Goal: Task Accomplishment & Management: Manage account settings

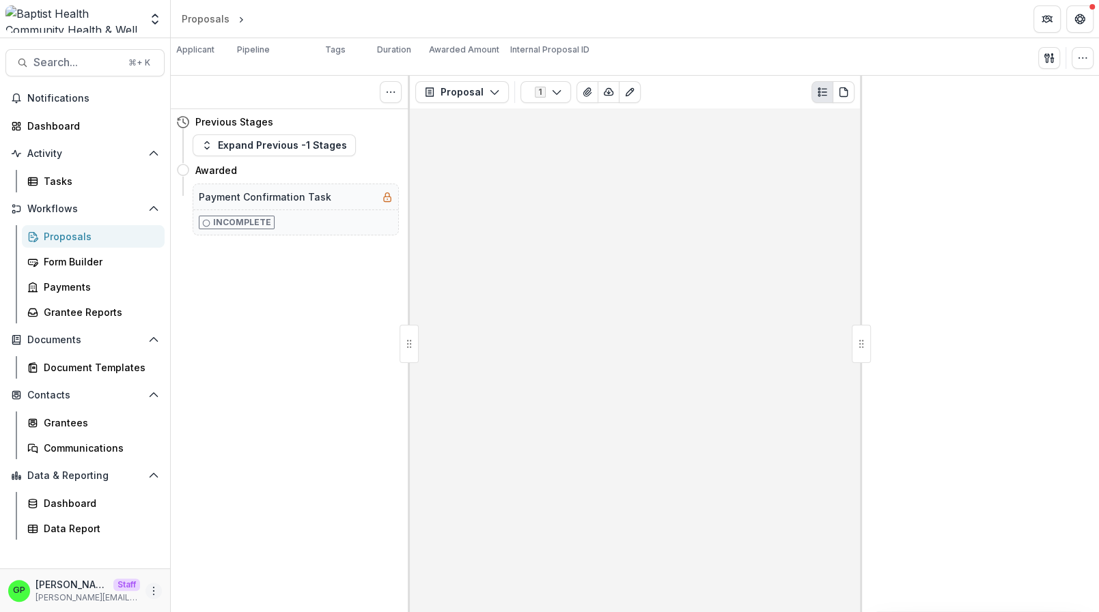
click at [156, 589] on icon "More" at bounding box center [153, 591] width 11 height 11
click at [233, 551] on link "User Settings" at bounding box center [244, 562] width 146 height 23
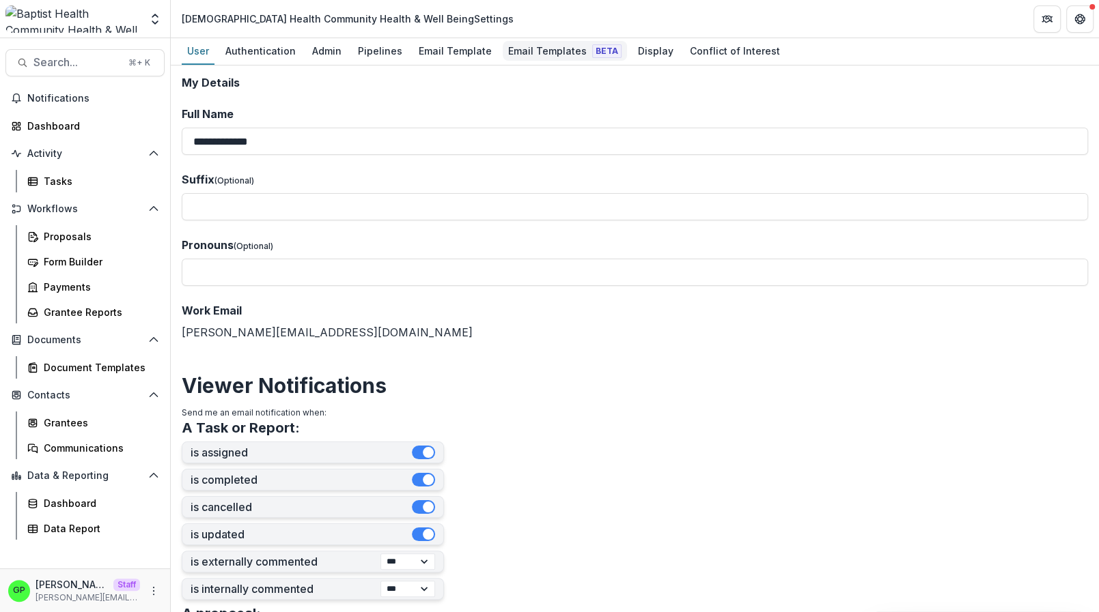
click at [546, 43] on div "Email Templates Beta" at bounding box center [564, 51] width 124 height 20
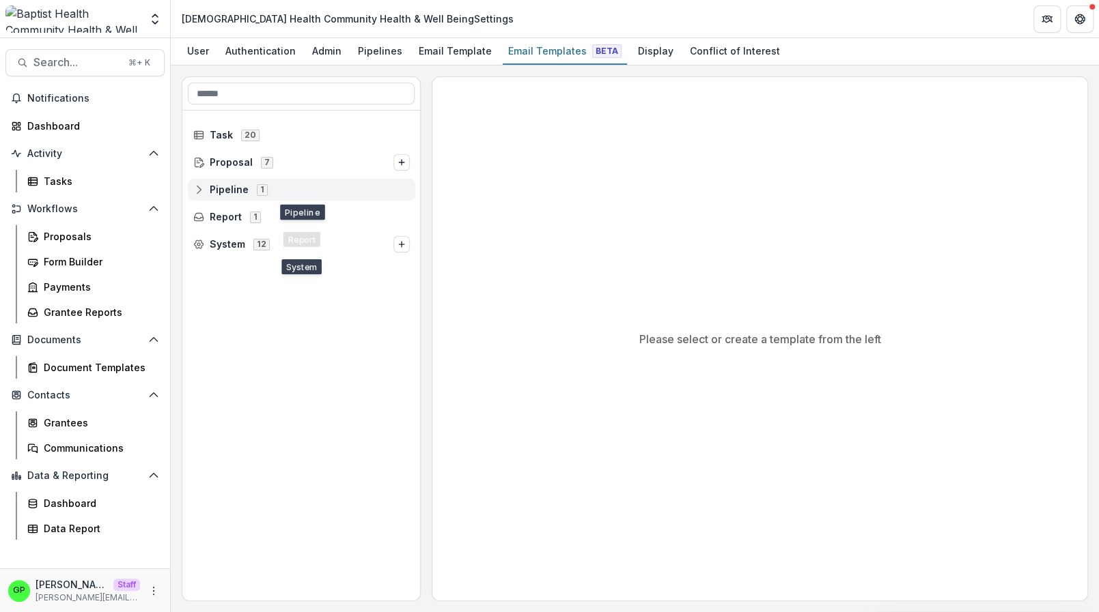
click at [233, 189] on span "Pipeline" at bounding box center [229, 190] width 39 height 12
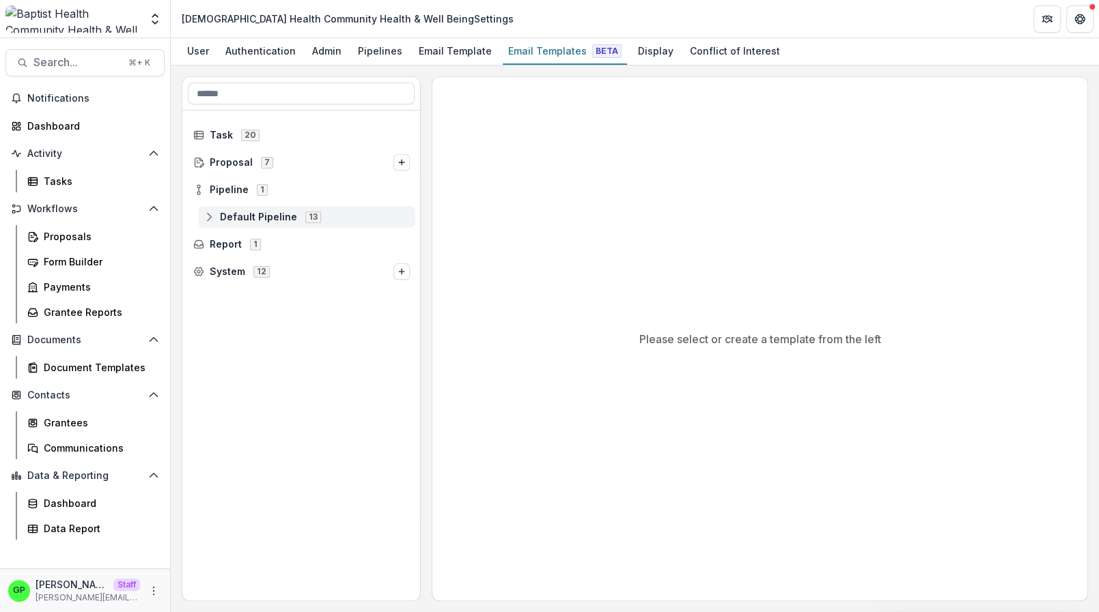
click at [279, 218] on span "Default Pipeline" at bounding box center [258, 218] width 77 height 12
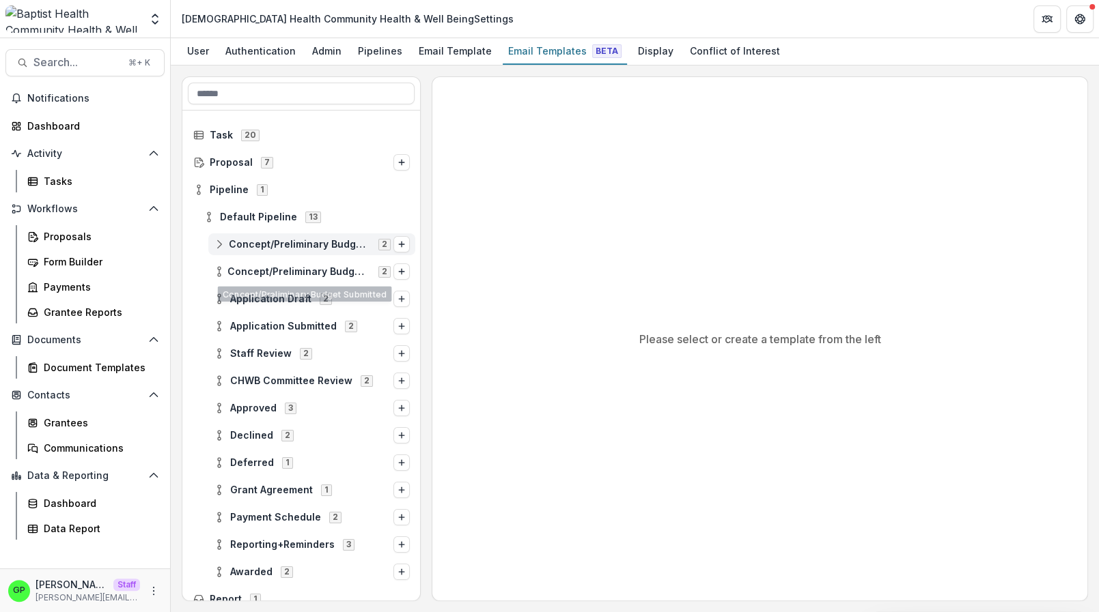
click at [292, 253] on div "Concept/Preliminary Budget Draft 2" at bounding box center [311, 244] width 207 height 22
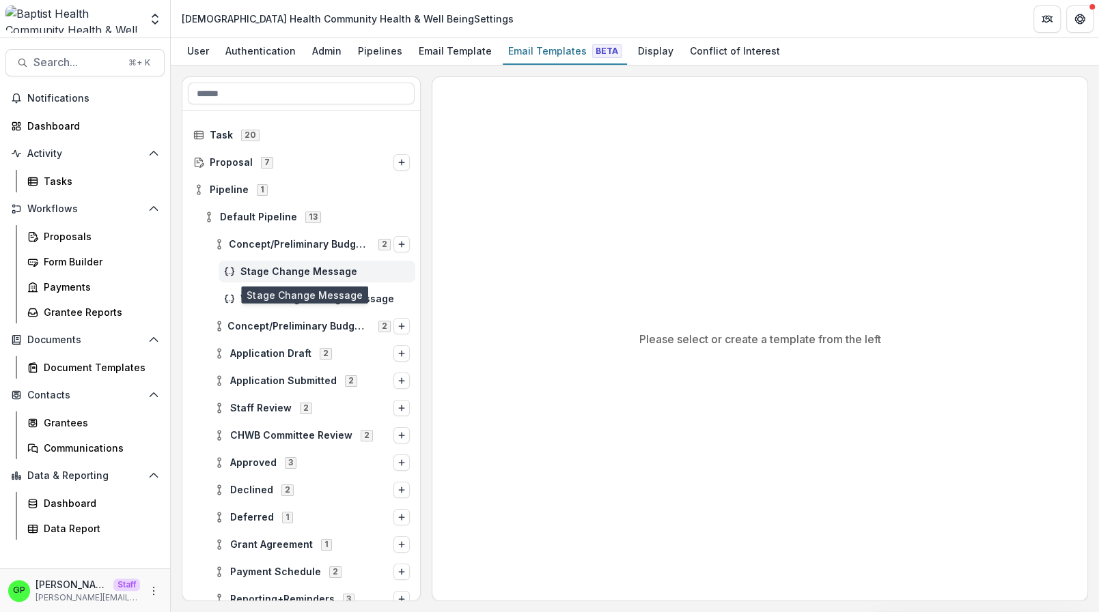
click at [279, 269] on span "Stage Change Message" at bounding box center [324, 272] width 169 height 12
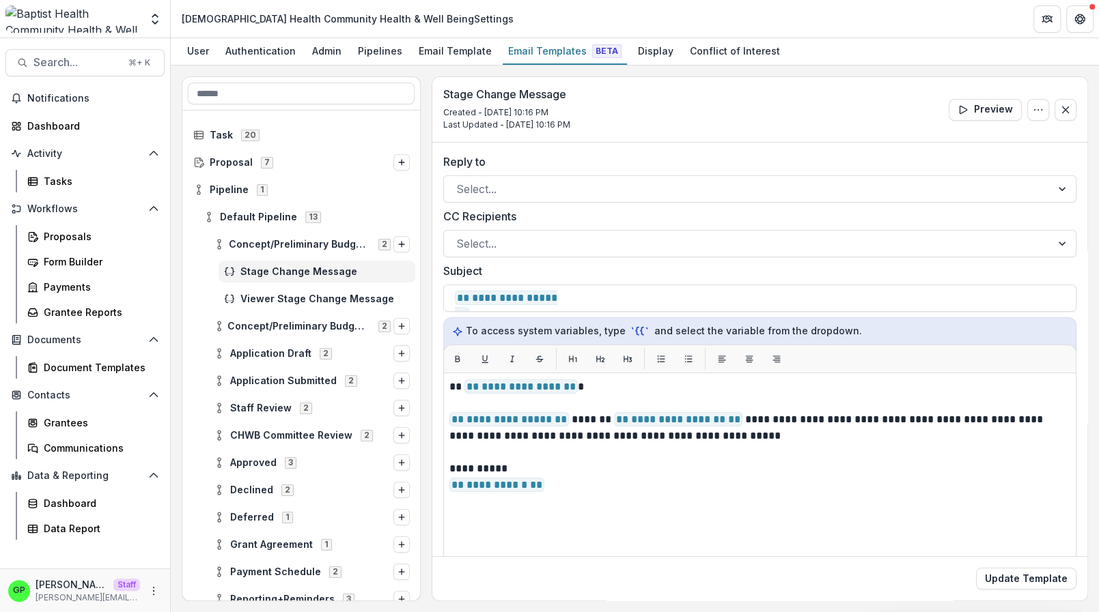
click at [296, 231] on div "Concept/Preliminary Budget Draft 2" at bounding box center [301, 244] width 238 height 27
click at [292, 251] on div "Concept/Preliminary Budget Draft 2" at bounding box center [311, 244] width 207 height 22
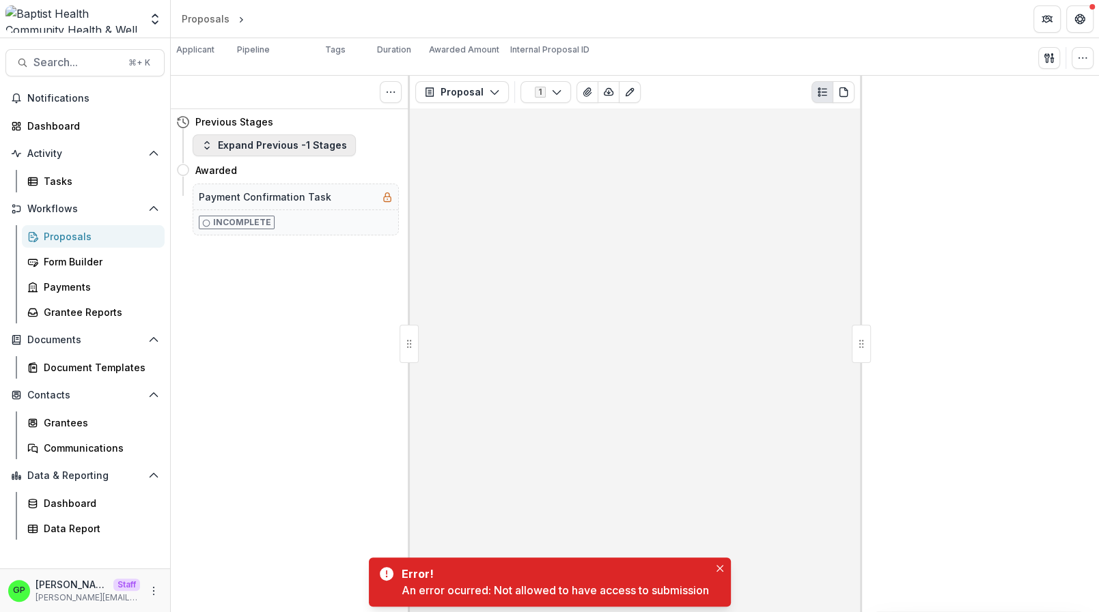
click at [251, 137] on button "Expand Previous -1 Stages" at bounding box center [274, 145] width 163 height 22
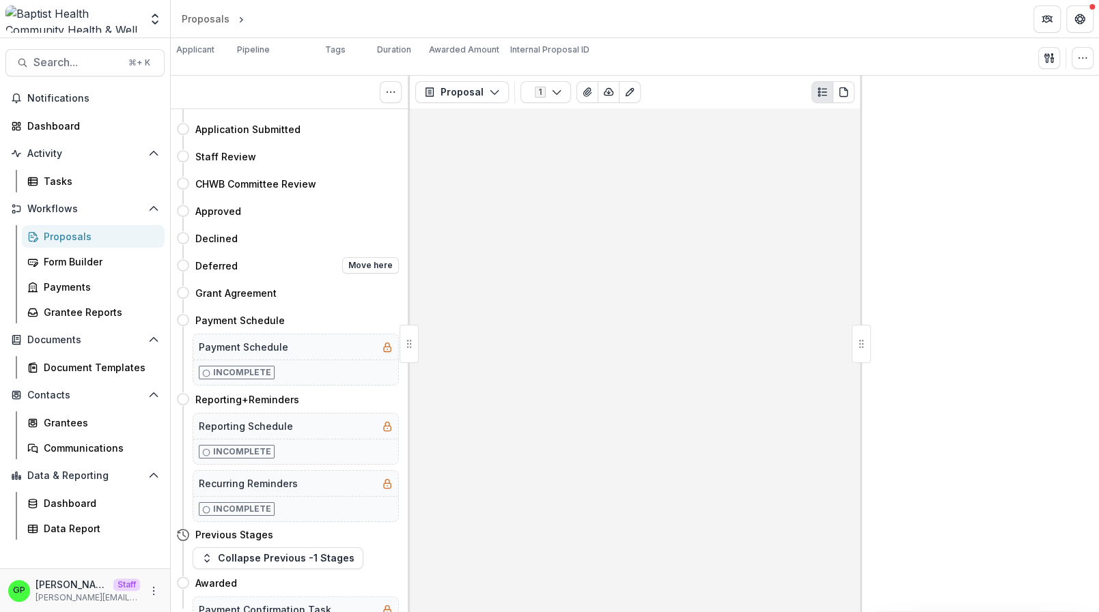
scroll to position [105, 0]
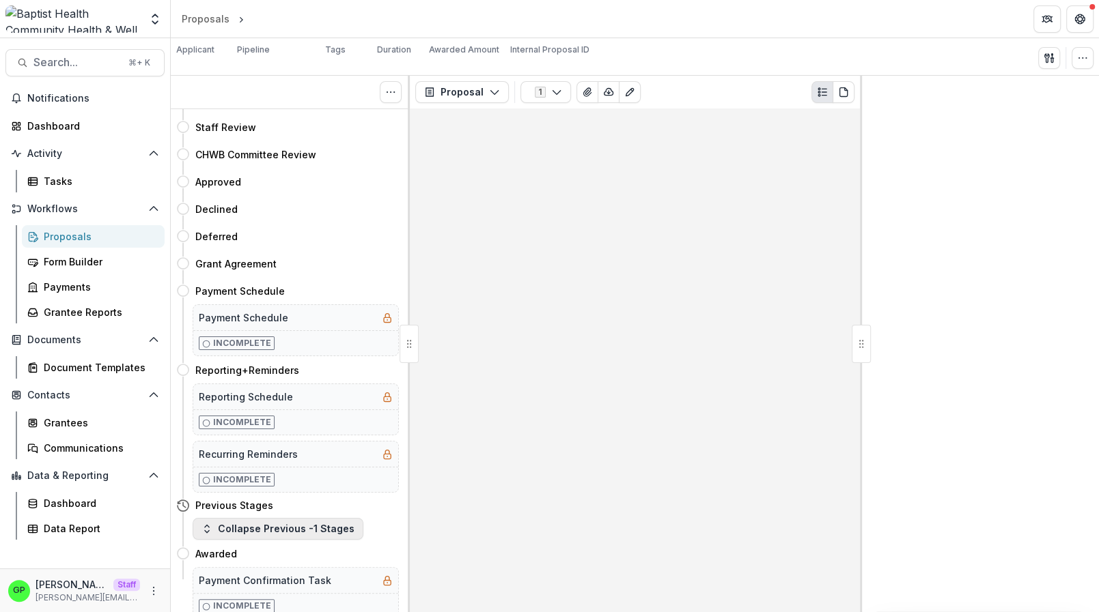
click at [266, 528] on button "Collapse Previous -1 Stages" at bounding box center [278, 529] width 171 height 22
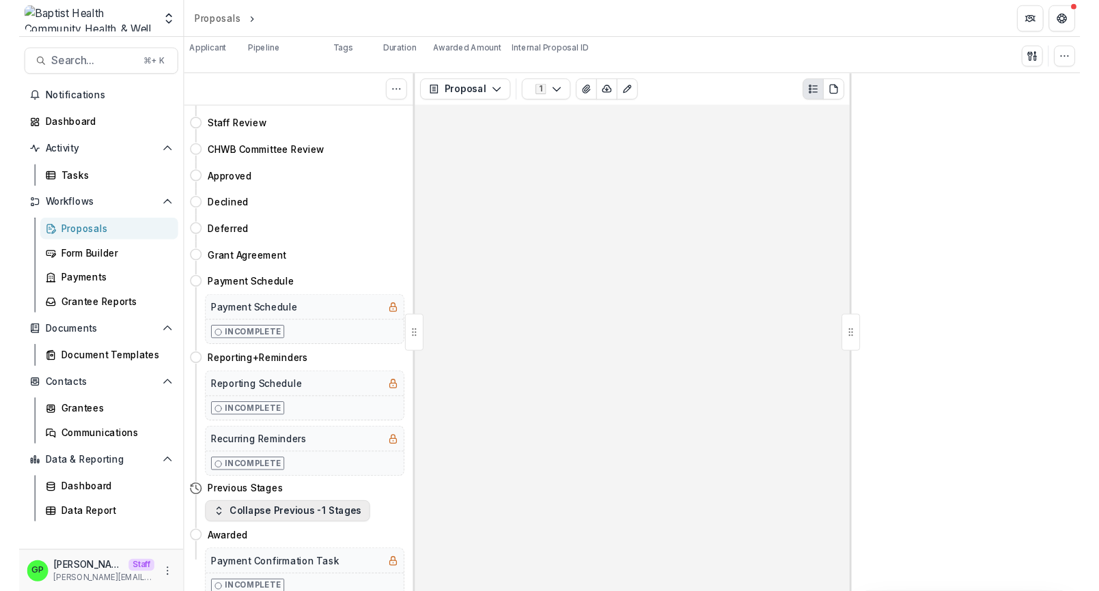
scroll to position [0, 0]
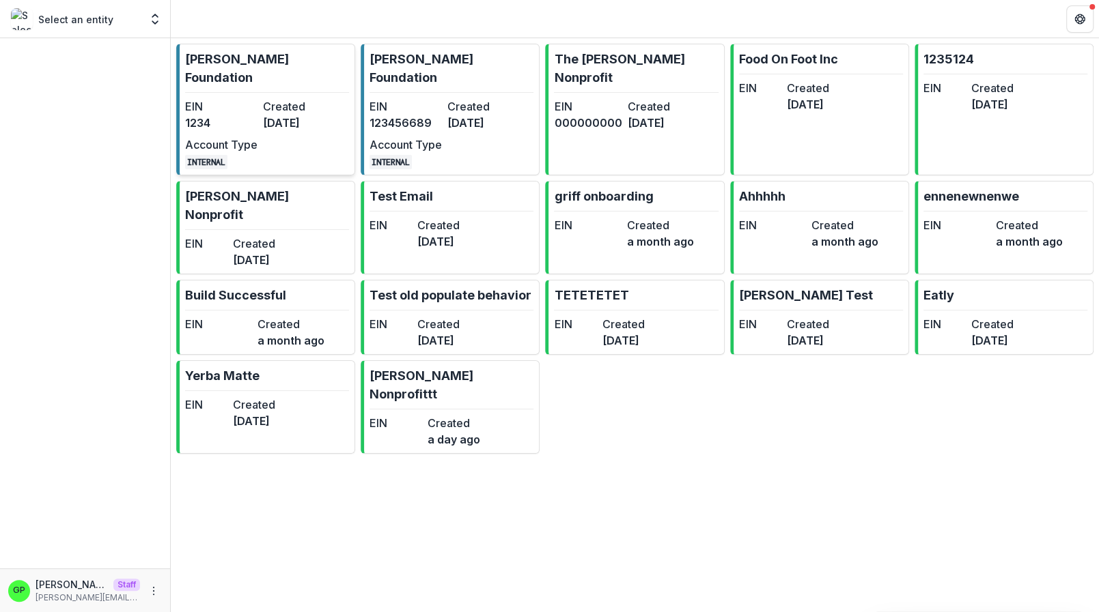
click at [229, 98] on dt "EIN" at bounding box center [221, 106] width 72 height 16
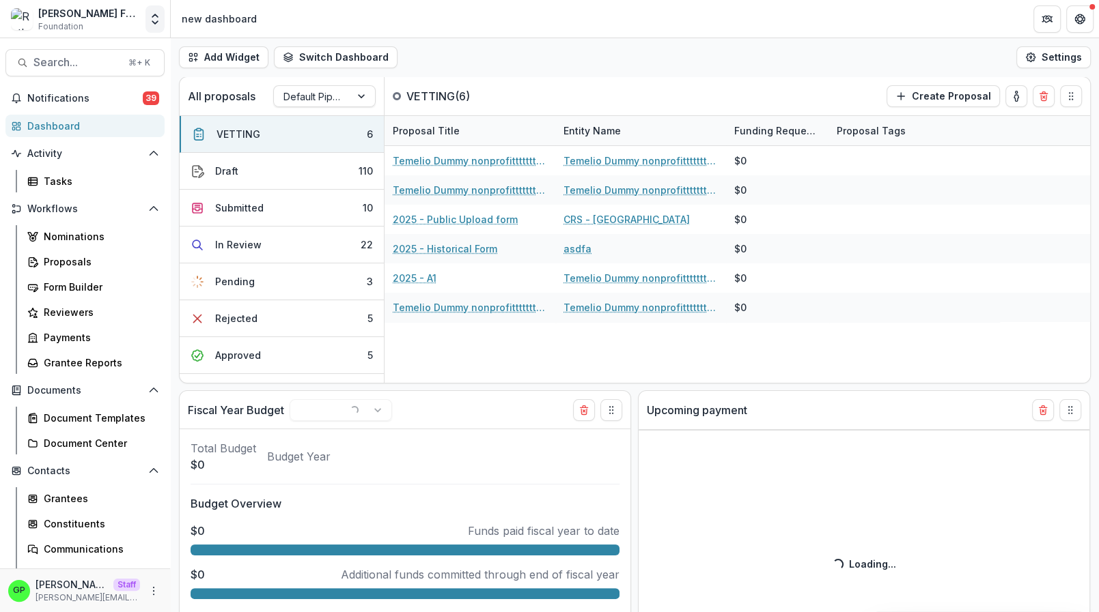
click at [158, 26] on icon "Open entity switcher" at bounding box center [155, 19] width 14 height 14
select select "******"
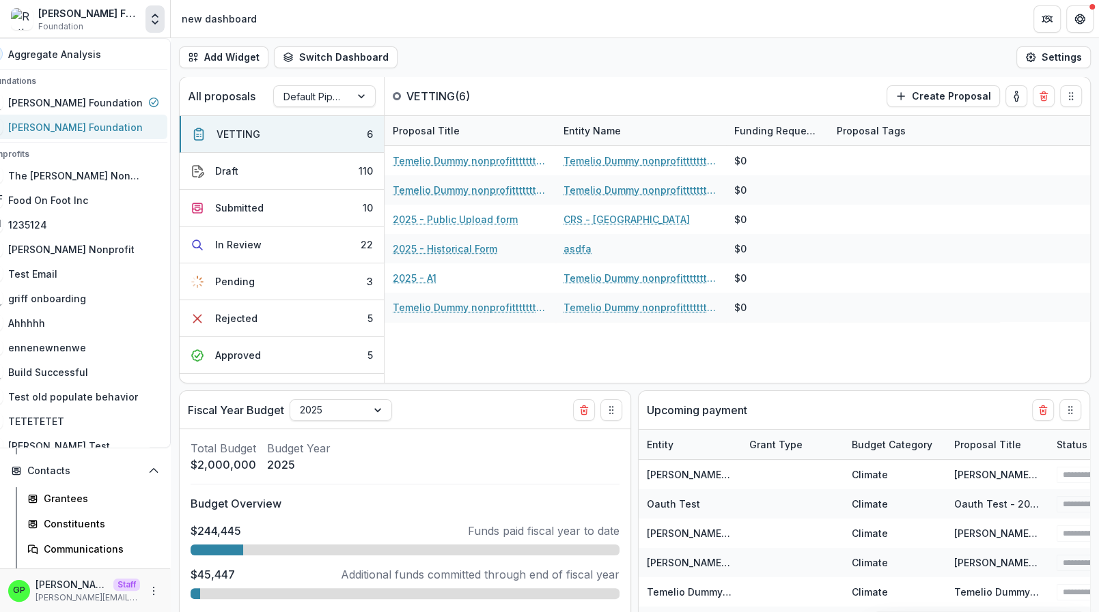
click at [98, 126] on div "[PERSON_NAME] Foundation" at bounding box center [75, 127] width 134 height 14
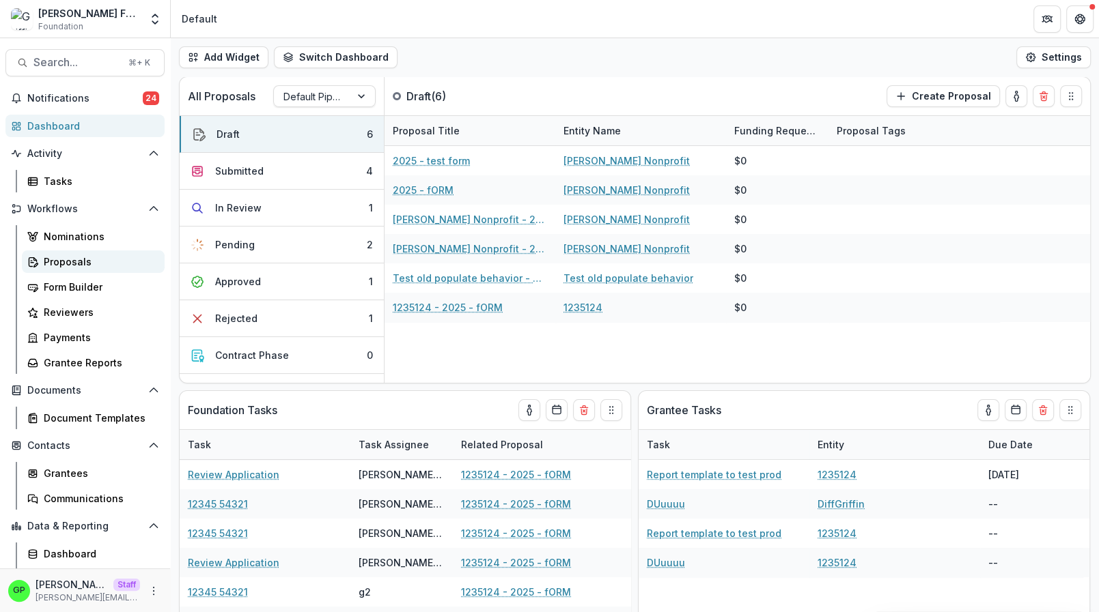
click at [64, 264] on div "Proposals" at bounding box center [99, 262] width 110 height 14
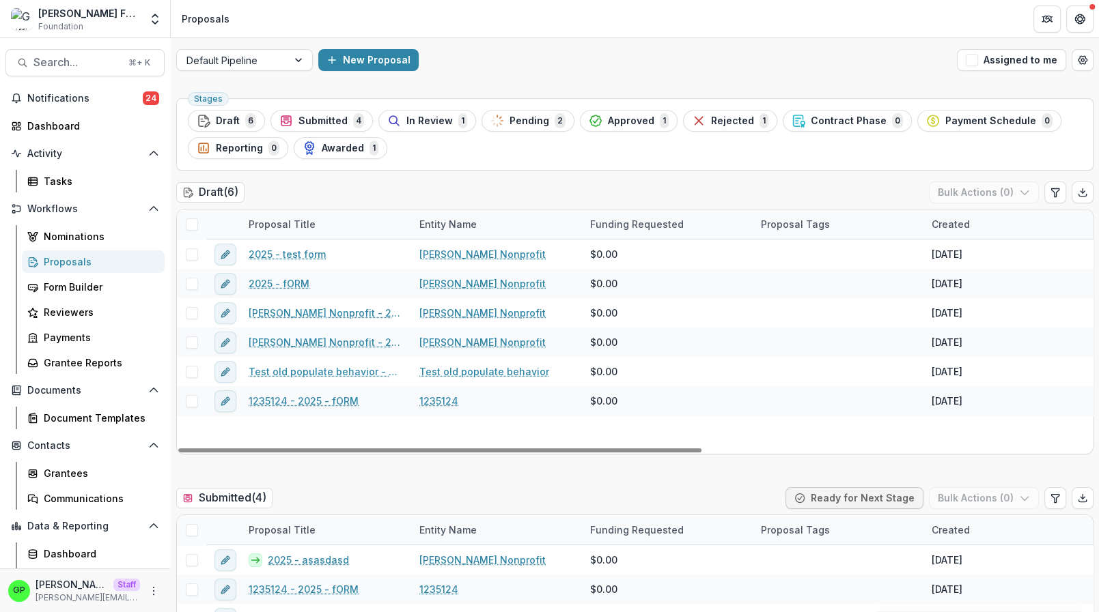
click at [380, 72] on div "Default Pipeline New Proposal Assigned to me" at bounding box center [635, 60] width 928 height 44
click at [376, 66] on button "New Proposal" at bounding box center [368, 60] width 100 height 22
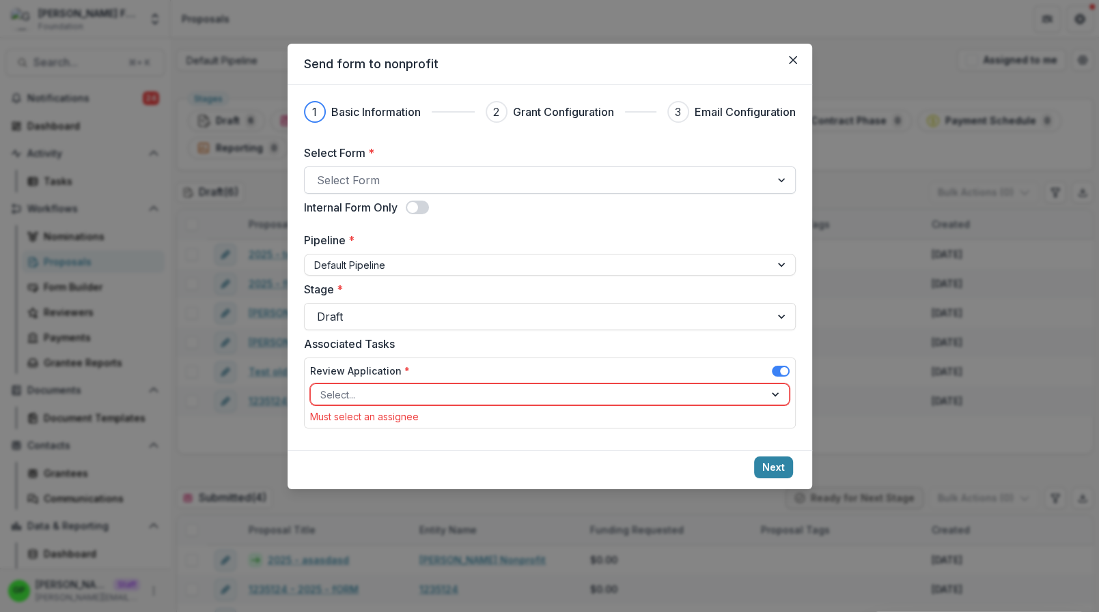
click at [363, 178] on div at bounding box center [537, 180] width 441 height 19
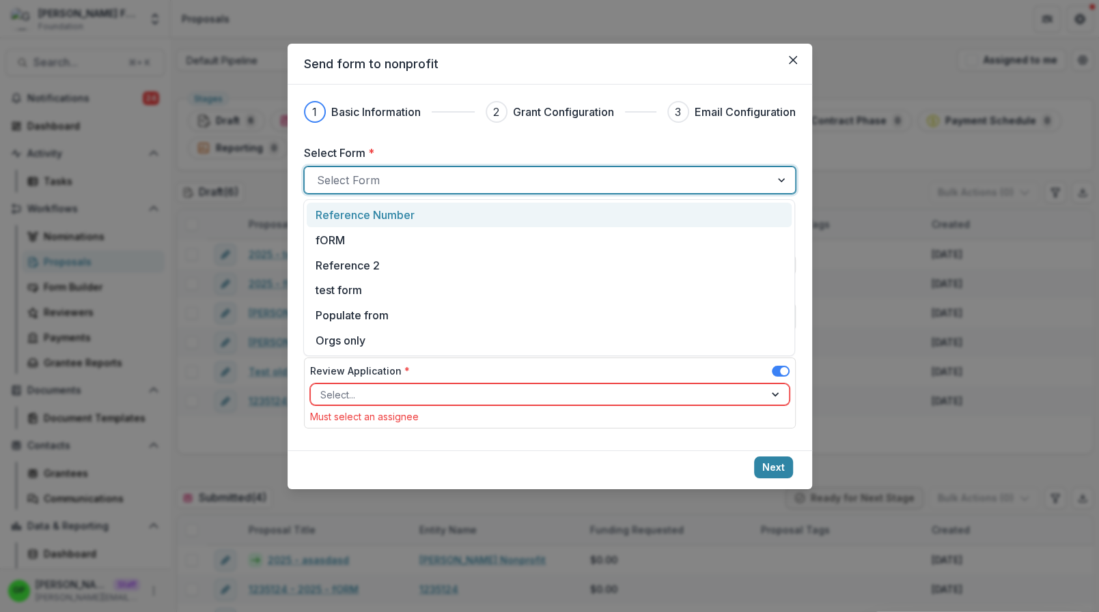
click at [365, 226] on div "Reference Number" at bounding box center [549, 215] width 485 height 25
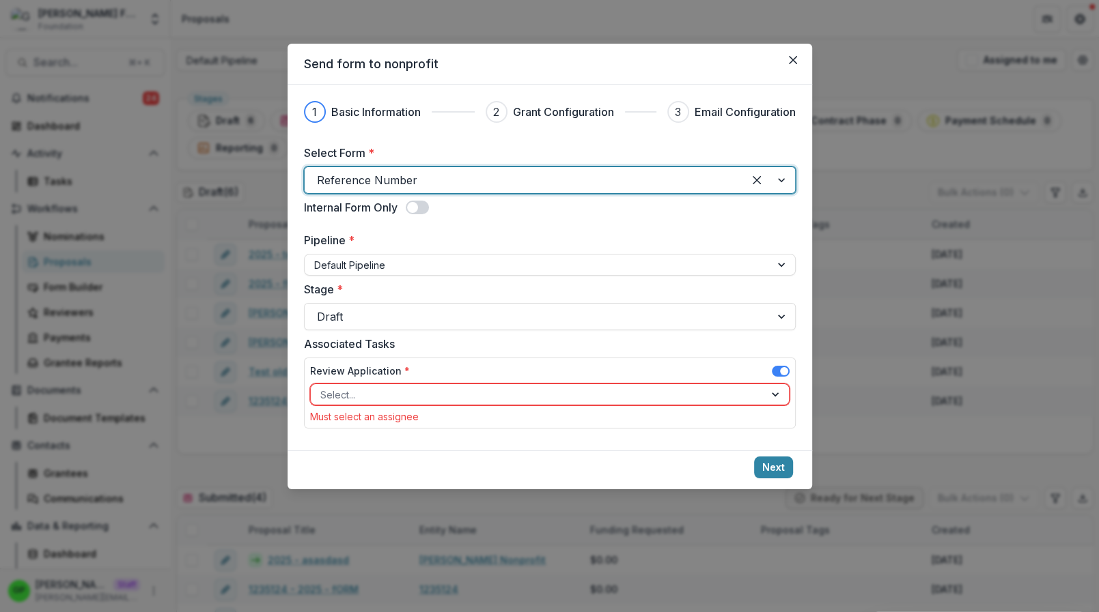
click at [787, 364] on div "Review Application *" at bounding box center [549, 374] width 479 height 20
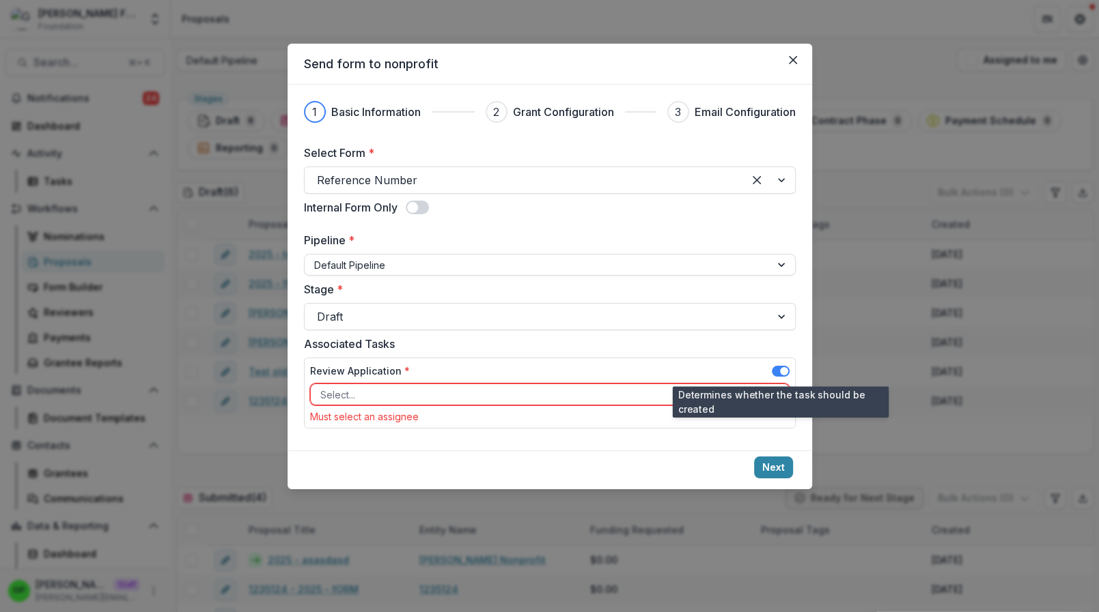
click at [783, 368] on span at bounding box center [784, 371] width 8 height 8
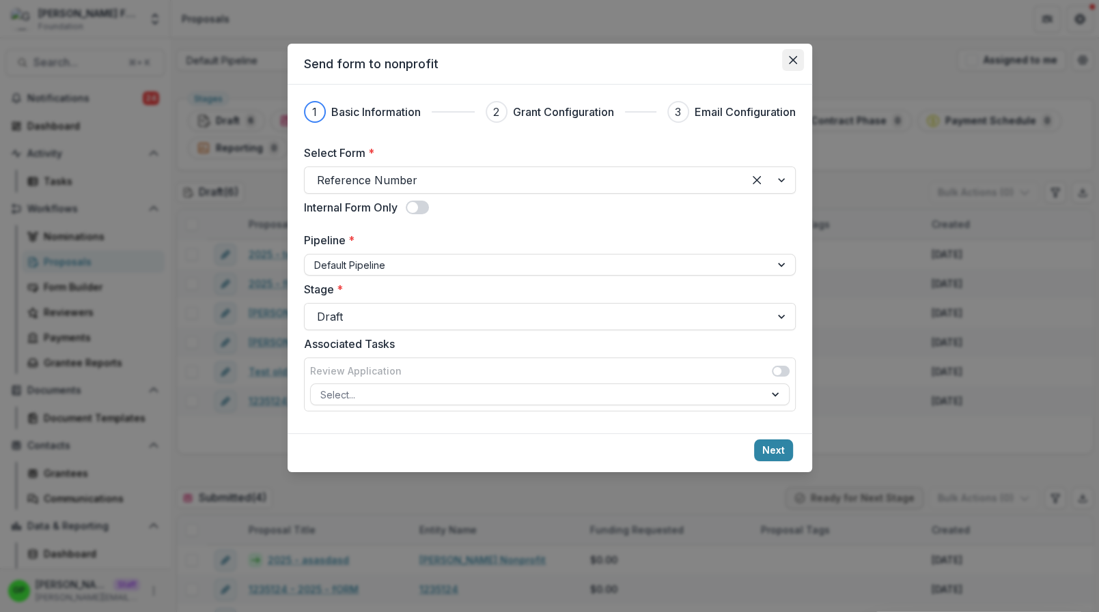
click at [791, 53] on button "Close" at bounding box center [793, 60] width 22 height 22
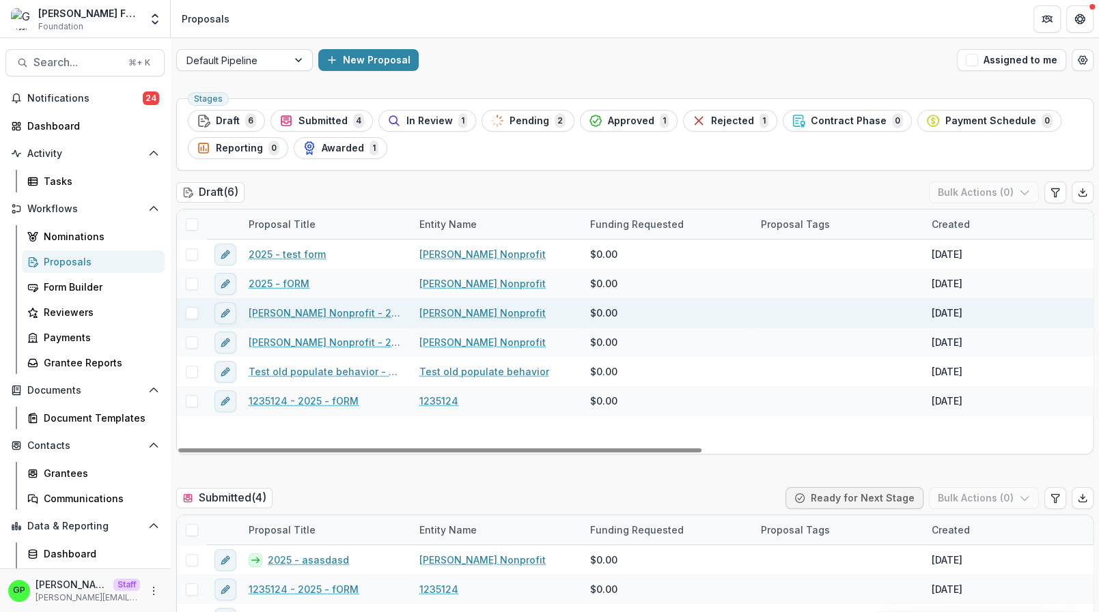
click at [297, 315] on link "Griffin Nonprofit - 2025 - fORM" at bounding box center [326, 313] width 154 height 14
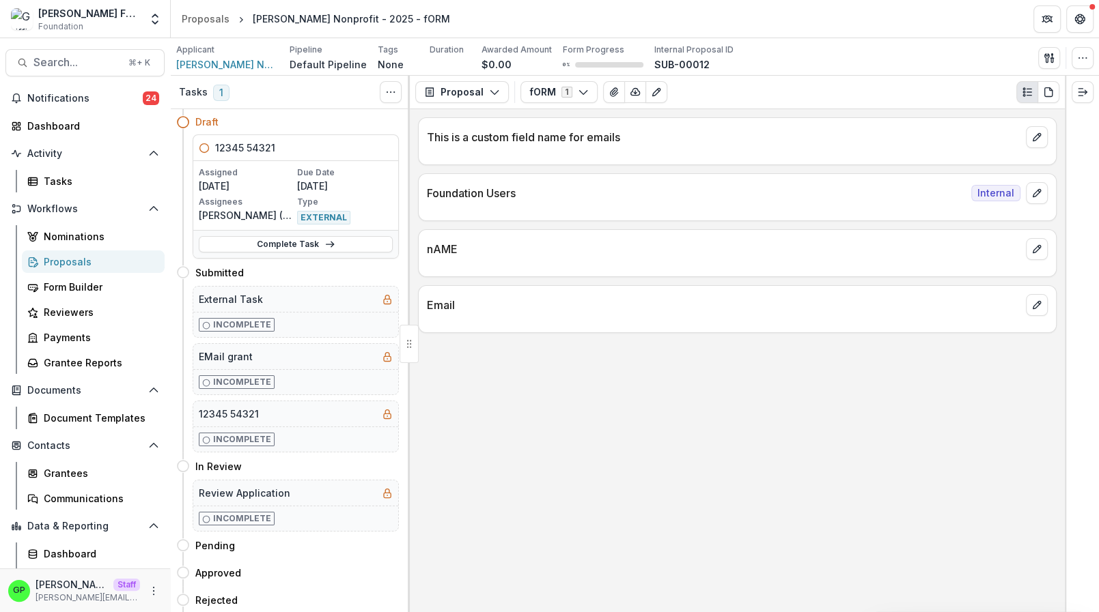
click at [50, 270] on link "Proposals" at bounding box center [93, 262] width 143 height 23
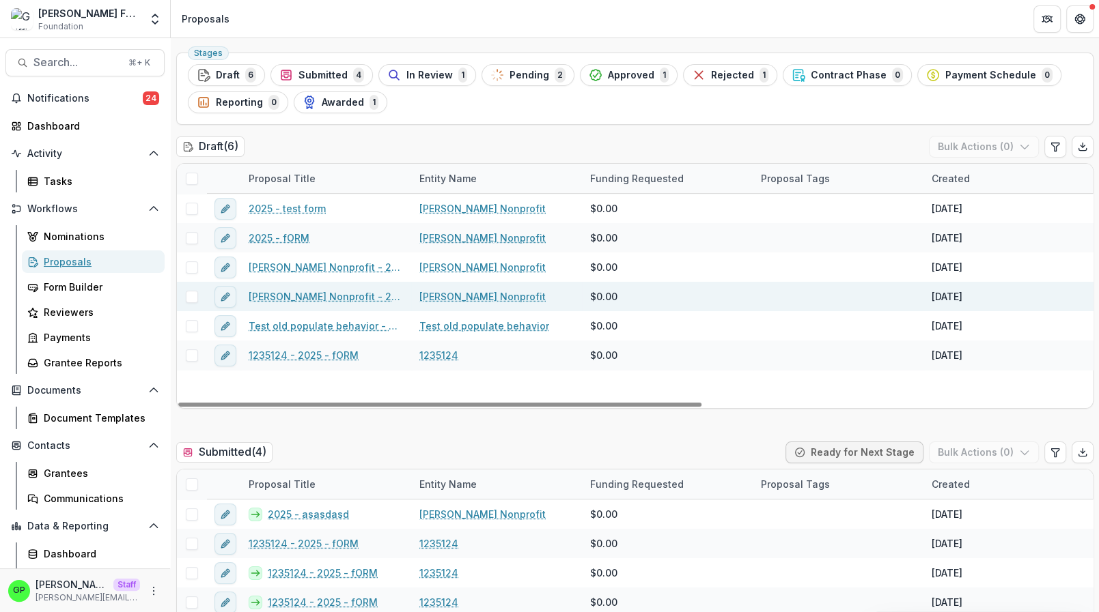
scroll to position [58, 0]
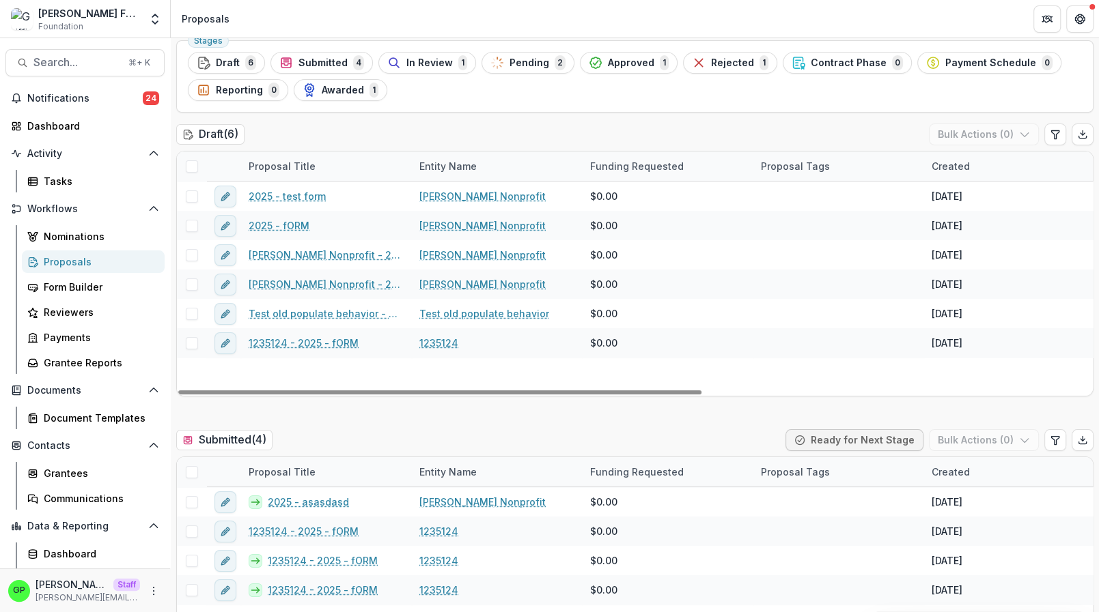
click at [102, 27] on div "Griffin Foundation Foundation" at bounding box center [89, 19] width 102 height 27
click at [154, 22] on polyline "Open entity switcher" at bounding box center [154, 22] width 5 height 3
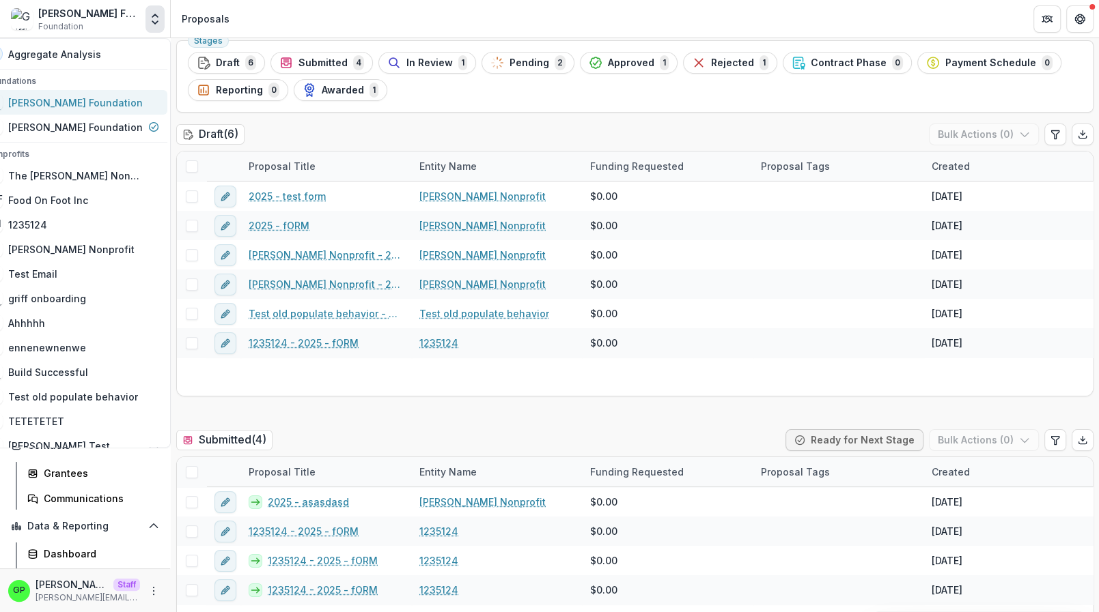
click at [75, 108] on div "[PERSON_NAME] Foundation" at bounding box center [75, 103] width 134 height 14
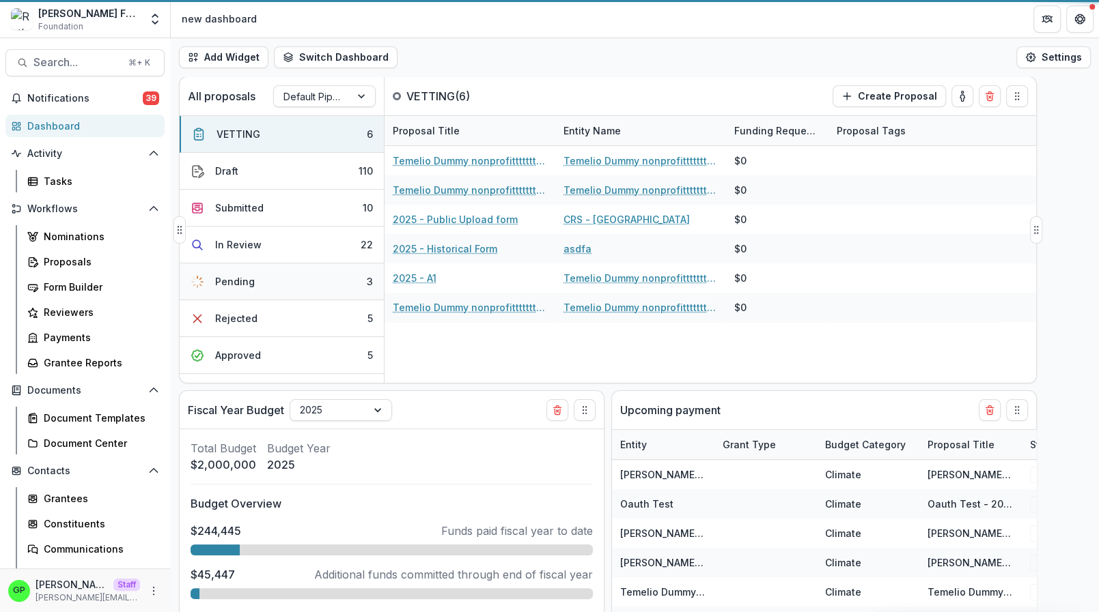
select select "******"
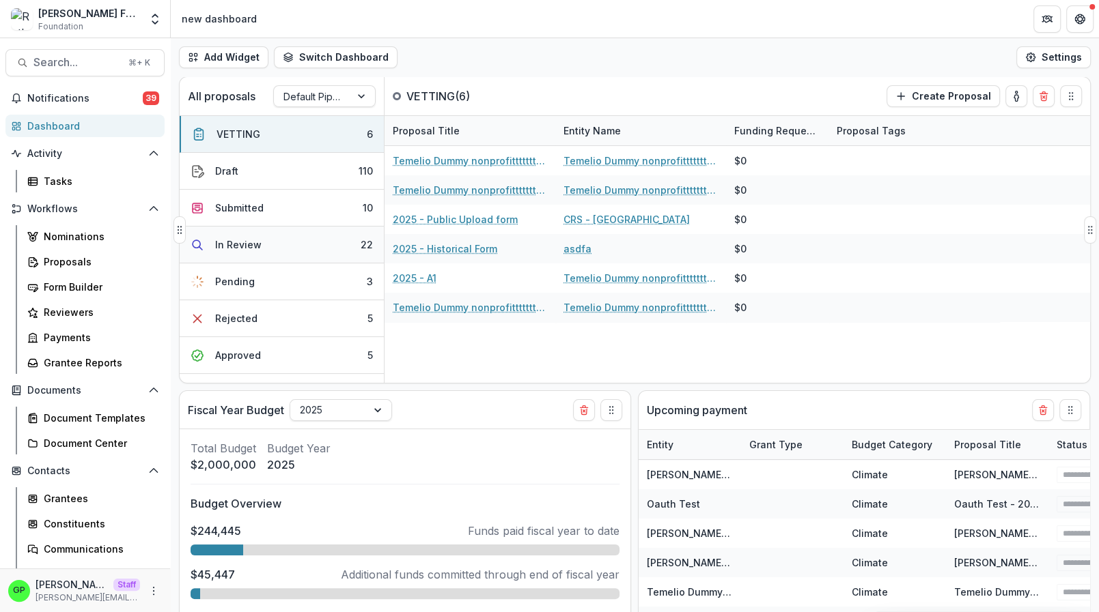
select select "******"
click at [69, 252] on link "Proposals" at bounding box center [93, 262] width 143 height 23
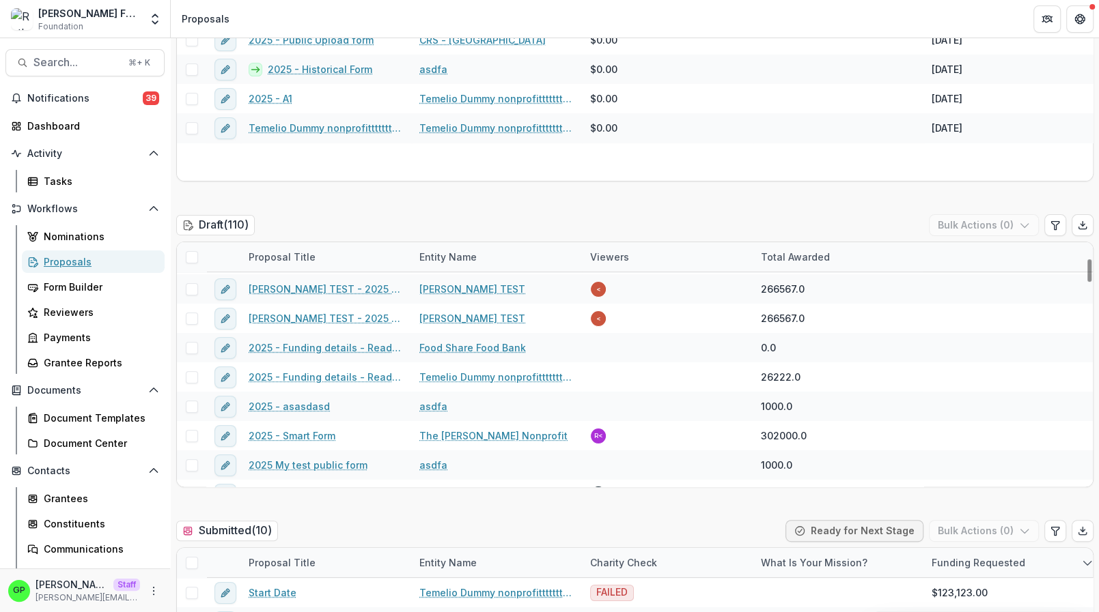
scroll to position [227, 0]
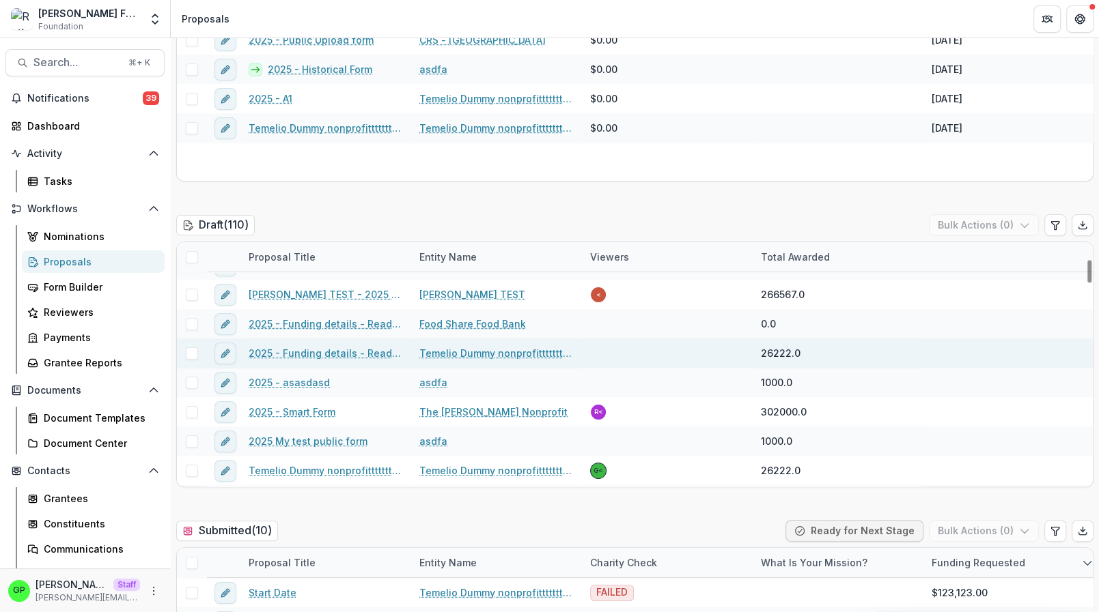
click at [312, 352] on link "2025 - Funding details - Read only" at bounding box center [326, 353] width 154 height 14
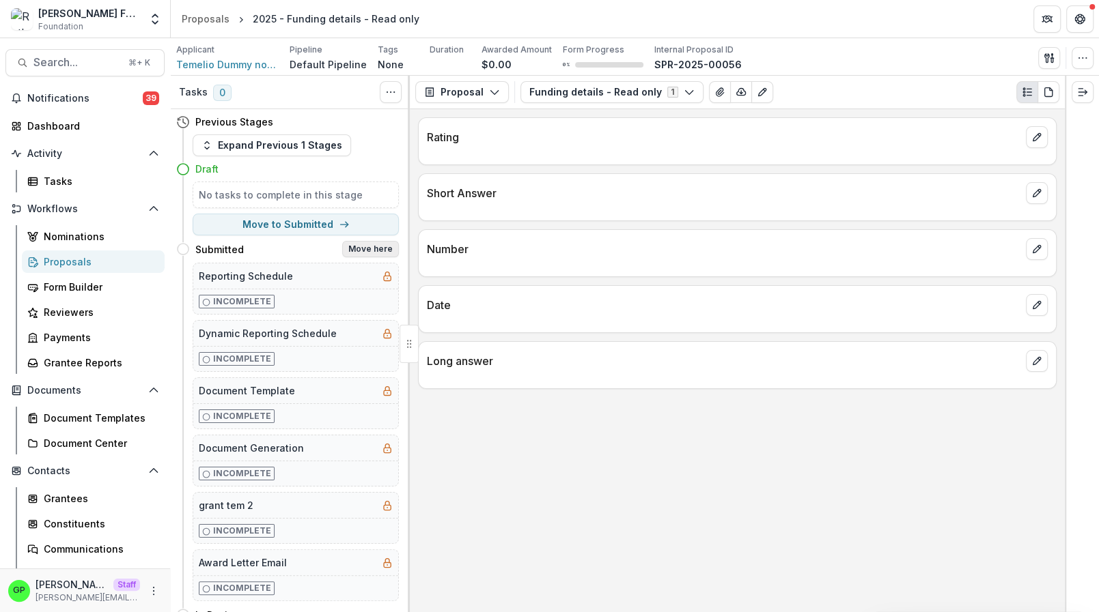
click at [369, 249] on button "Move here" at bounding box center [370, 249] width 57 height 16
select select "*********"
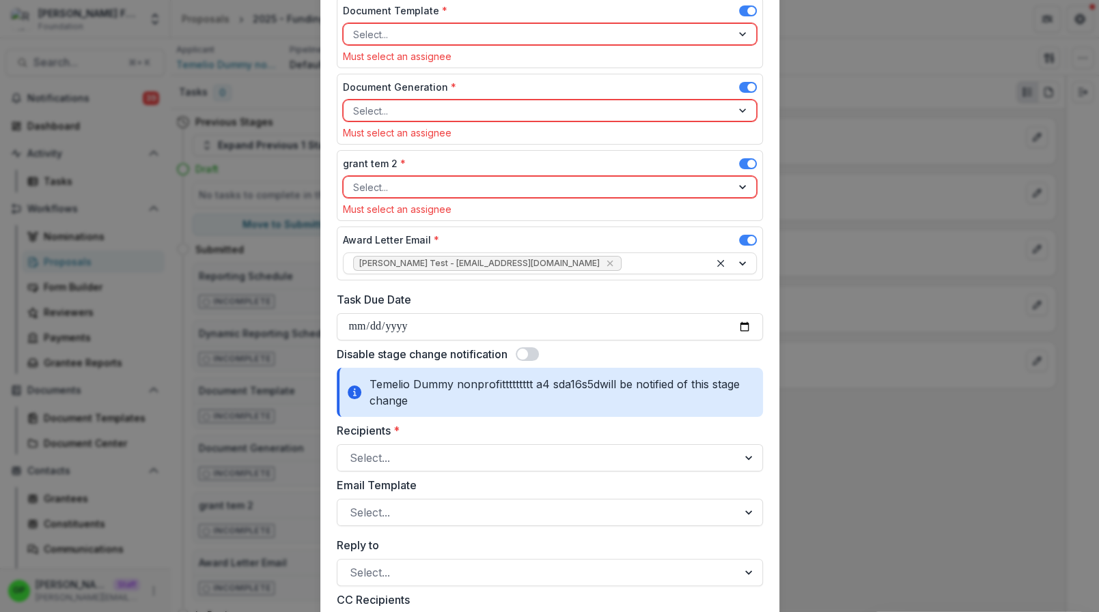
scroll to position [106, 0]
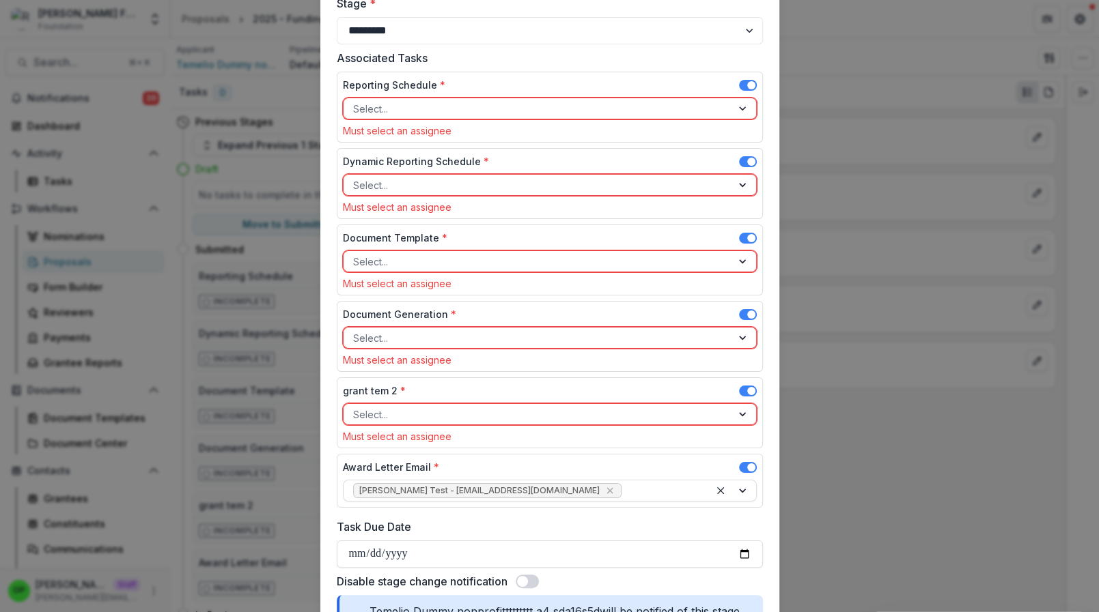
click at [751, 87] on span at bounding box center [751, 85] width 8 height 8
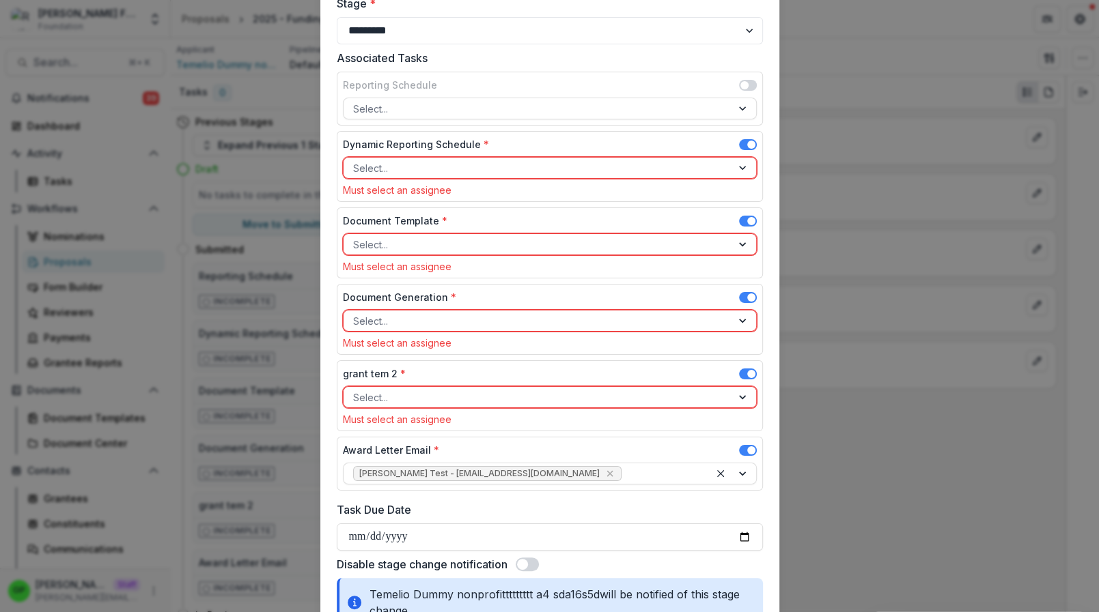
click at [748, 147] on span at bounding box center [748, 144] width 18 height 11
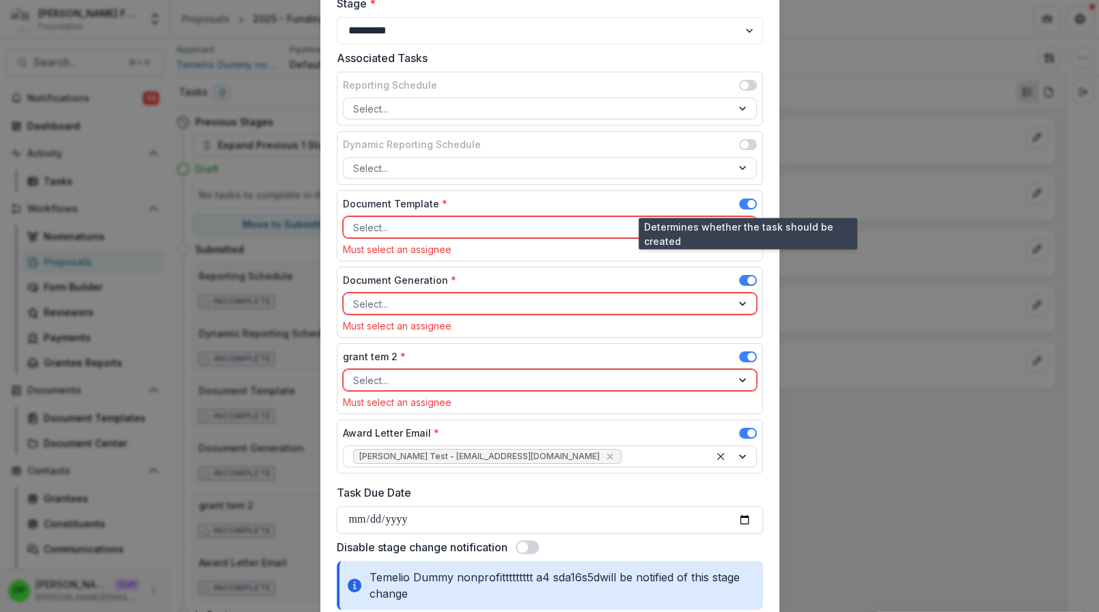
click at [742, 204] on span at bounding box center [748, 204] width 18 height 11
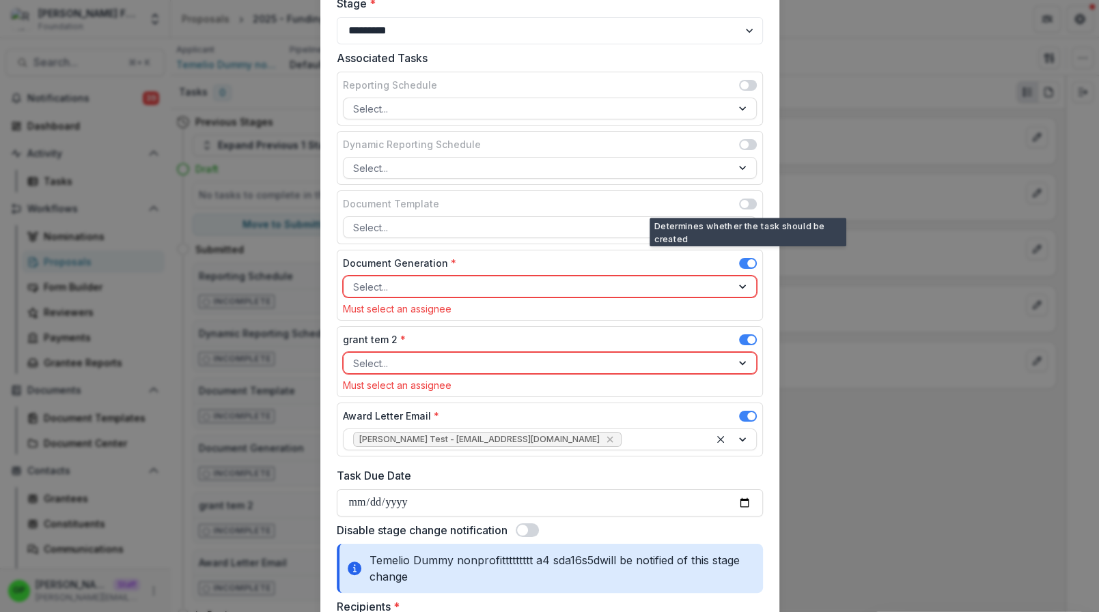
click at [745, 239] on div "Document Template Select..." at bounding box center [550, 217] width 426 height 54
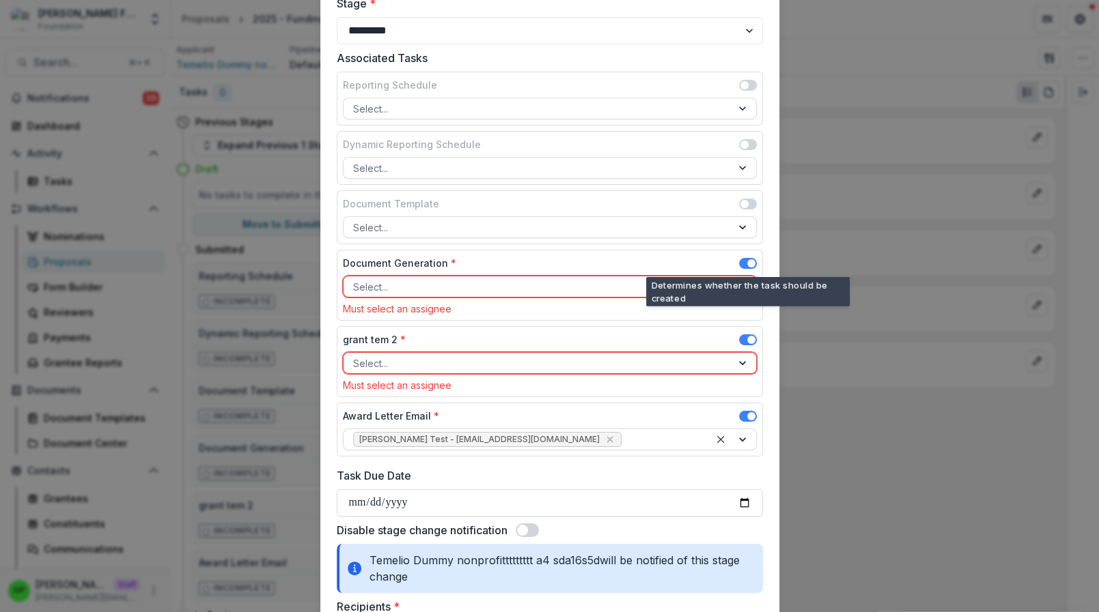
click at [745, 267] on span at bounding box center [748, 265] width 18 height 16
click at [745, 264] on span at bounding box center [748, 263] width 18 height 11
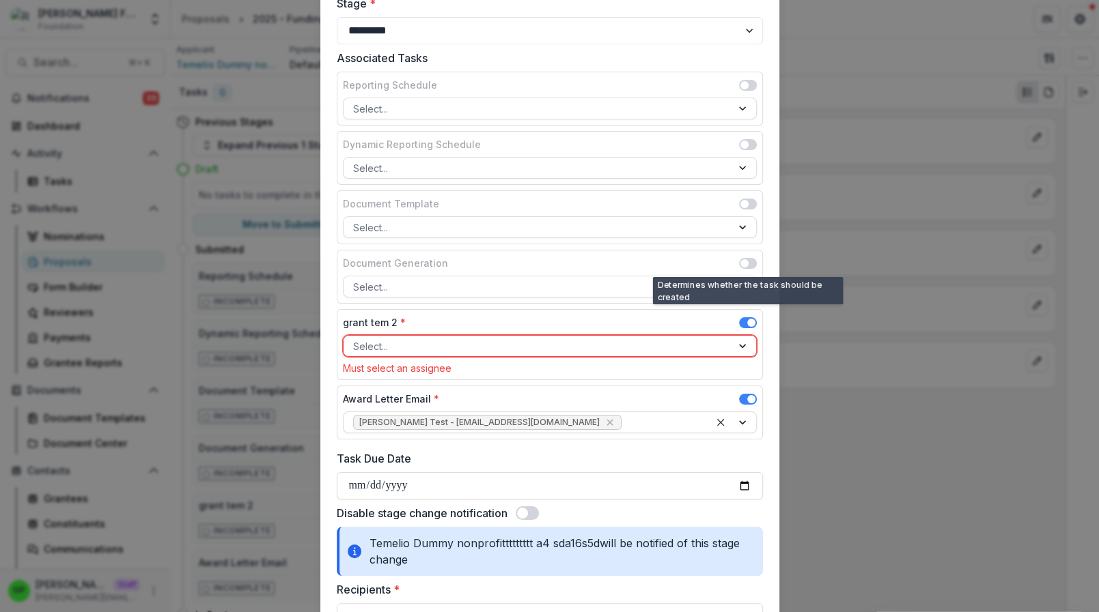
click at [746, 326] on span at bounding box center [748, 325] width 18 height 16
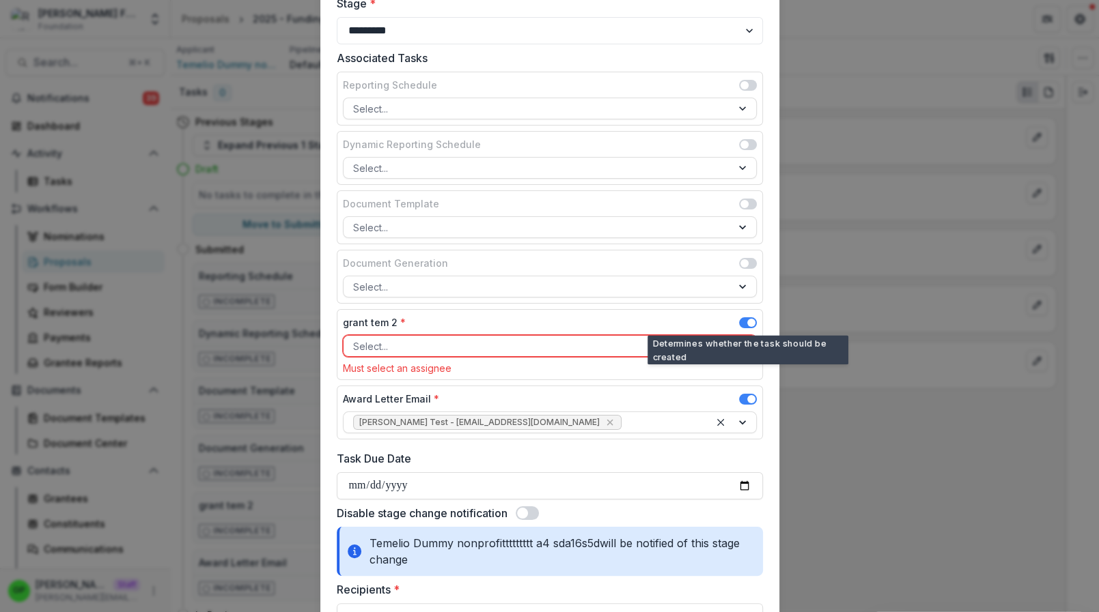
click at [746, 324] on span at bounding box center [748, 322] width 18 height 11
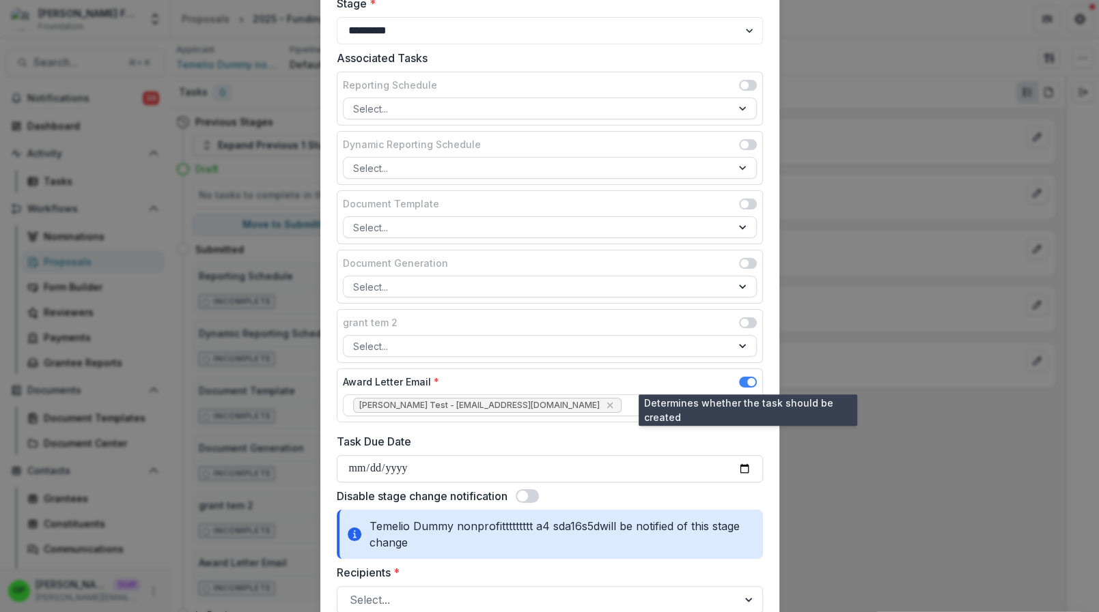
click at [747, 379] on span at bounding box center [748, 382] width 18 height 11
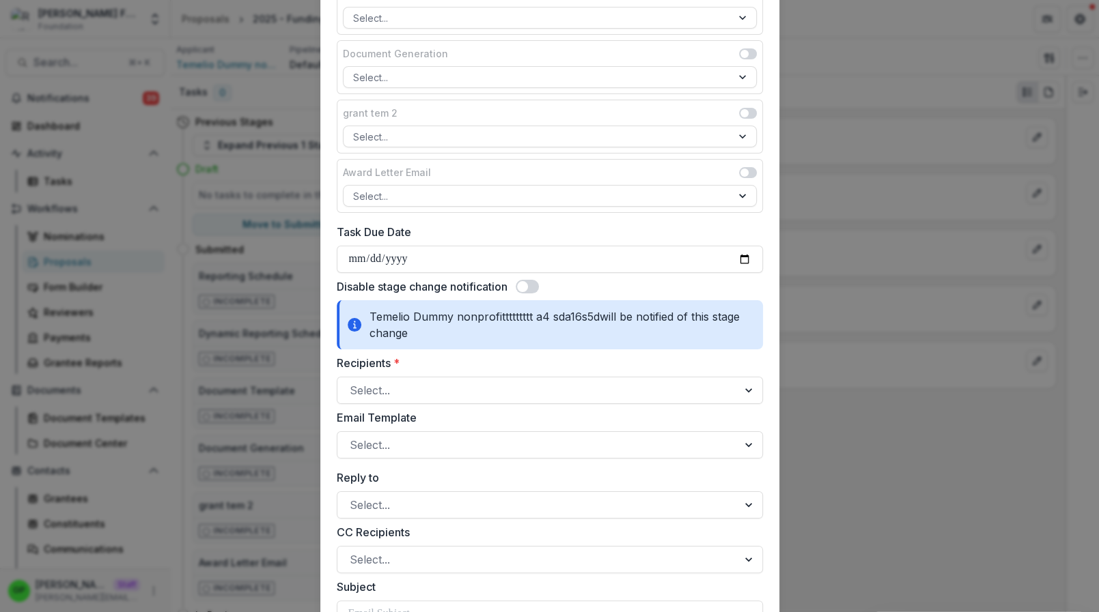
scroll to position [543, 0]
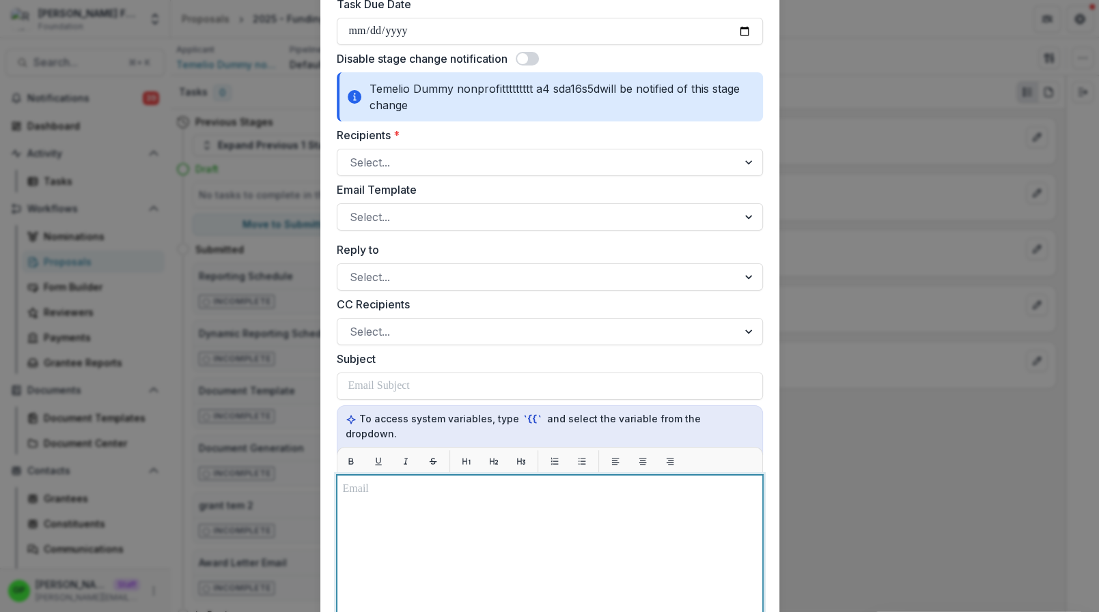
click at [417, 481] on p at bounding box center [550, 489] width 414 height 16
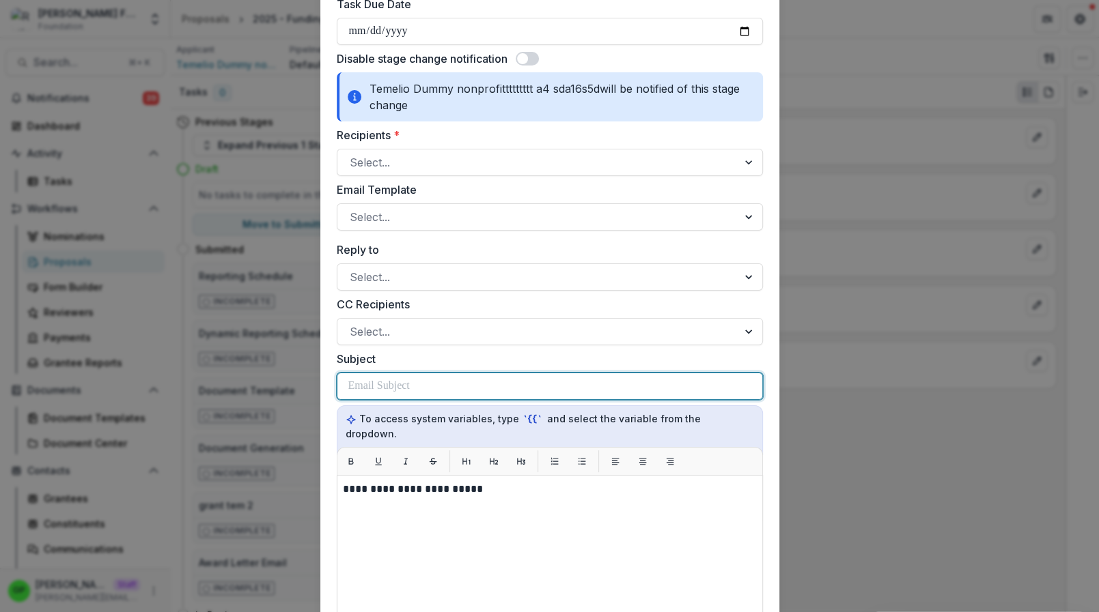
click at [384, 378] on p at bounding box center [378, 386] width 61 height 16
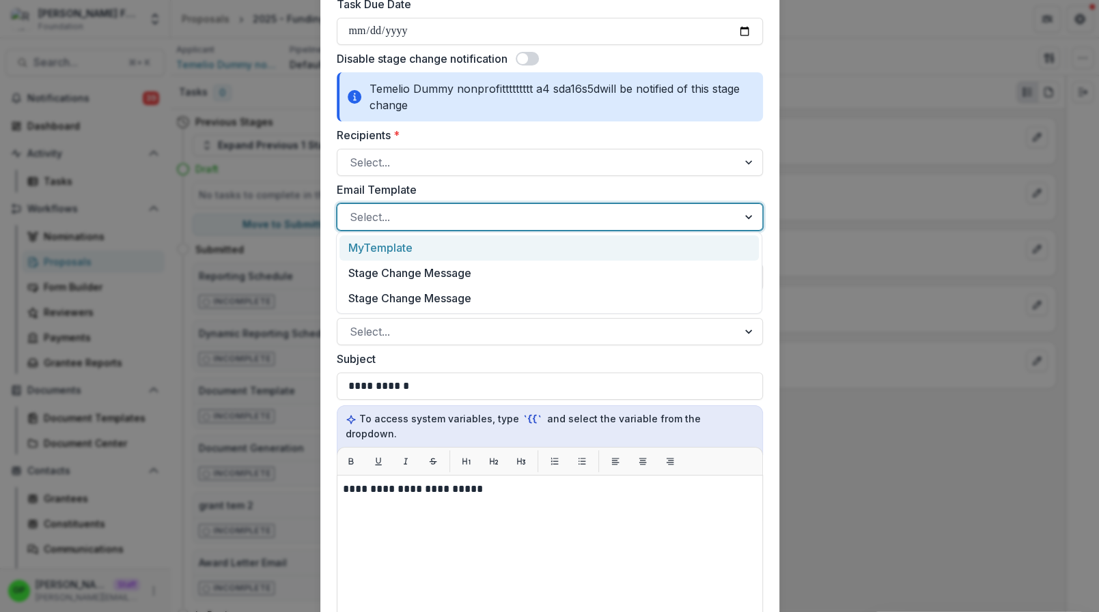
click at [399, 212] on div at bounding box center [538, 217] width 376 height 19
click at [397, 206] on div "Select..." at bounding box center [537, 217] width 400 height 22
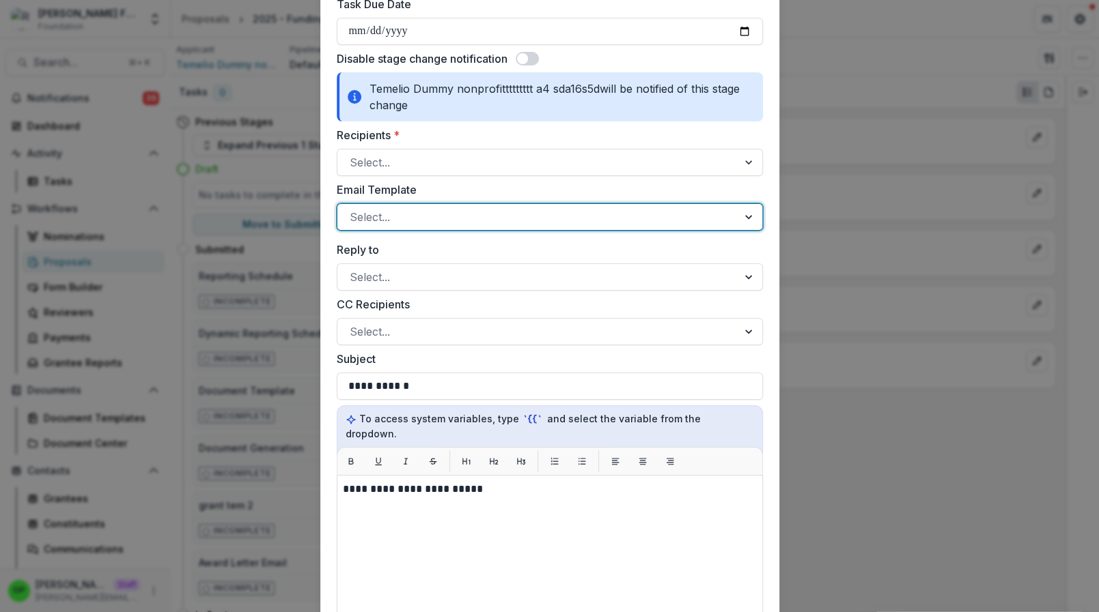
click at [397, 206] on div "Select..." at bounding box center [537, 217] width 400 height 22
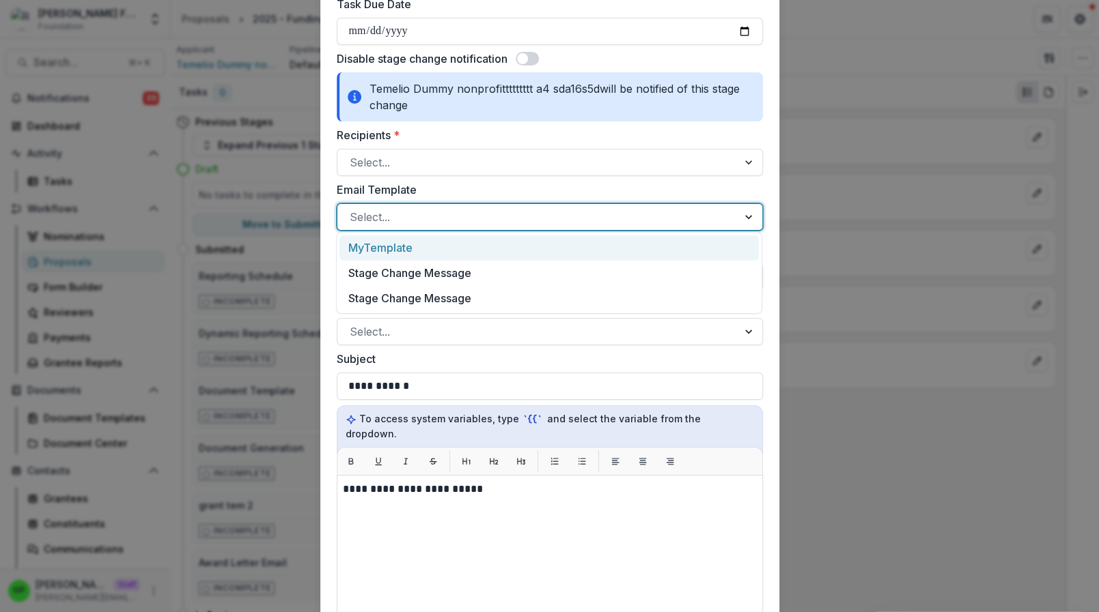
click at [397, 259] on div "MyTemplate" at bounding box center [548, 248] width 419 height 25
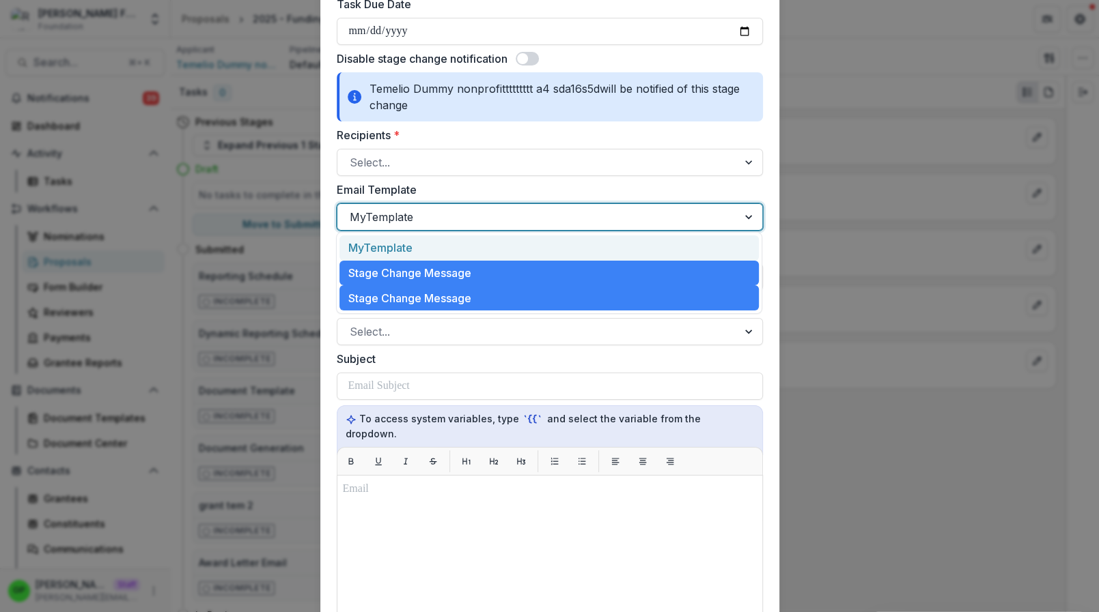
click at [393, 222] on div at bounding box center [538, 217] width 376 height 19
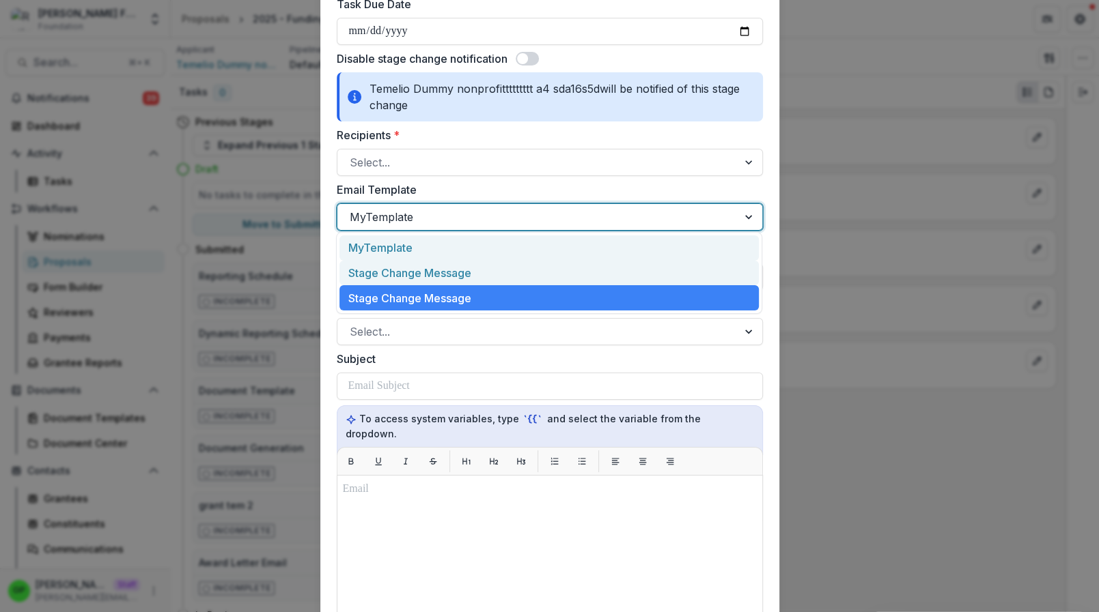
click at [393, 276] on div "Stage Change Message" at bounding box center [548, 273] width 419 height 25
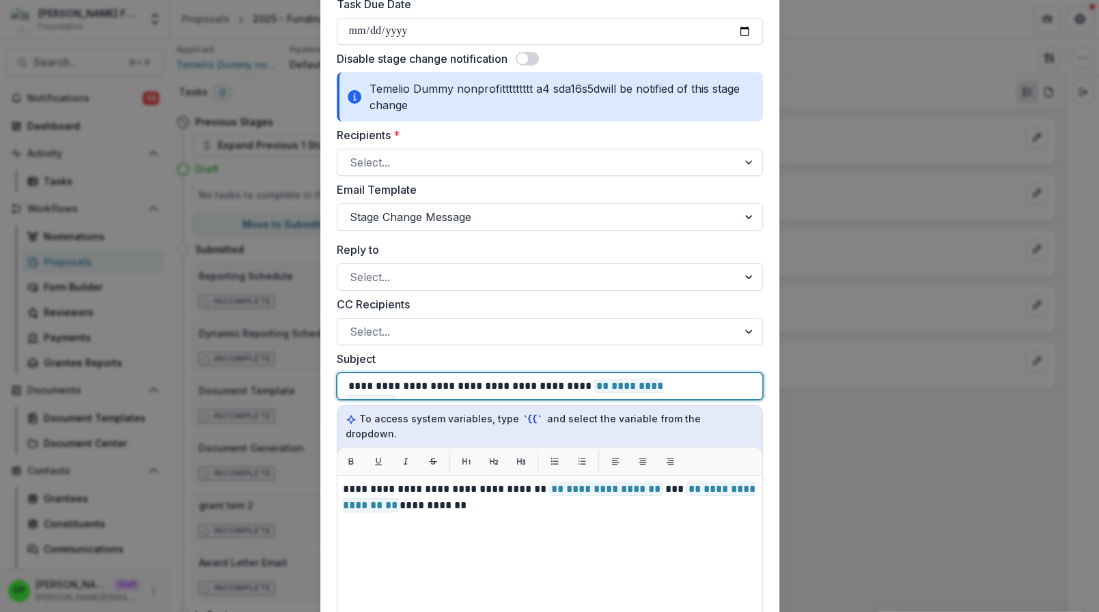
click at [726, 380] on div "**********" at bounding box center [549, 386] width 403 height 26
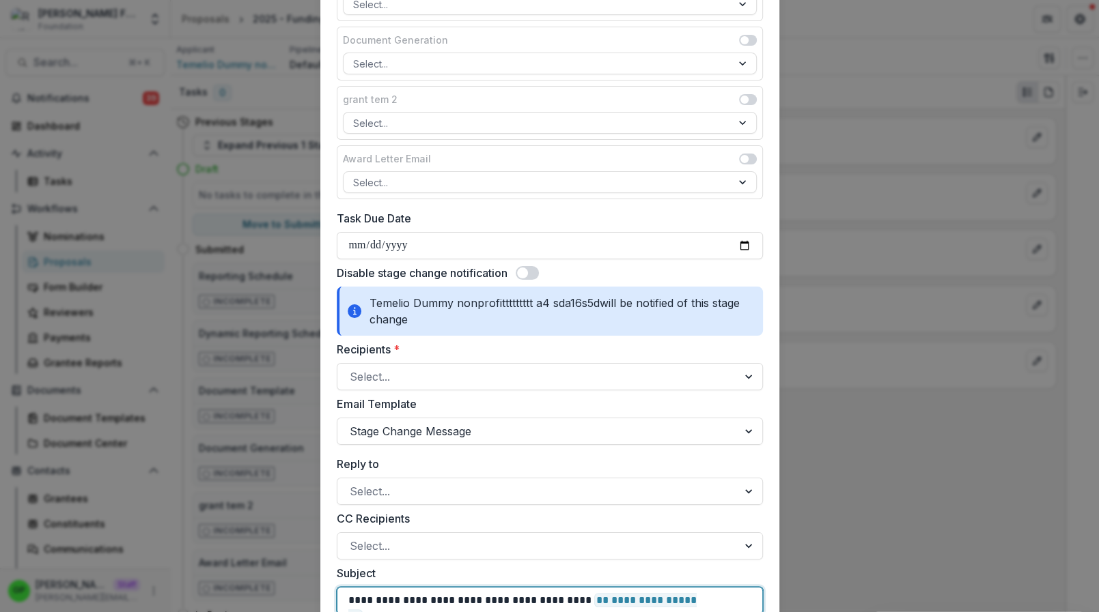
scroll to position [963, 0]
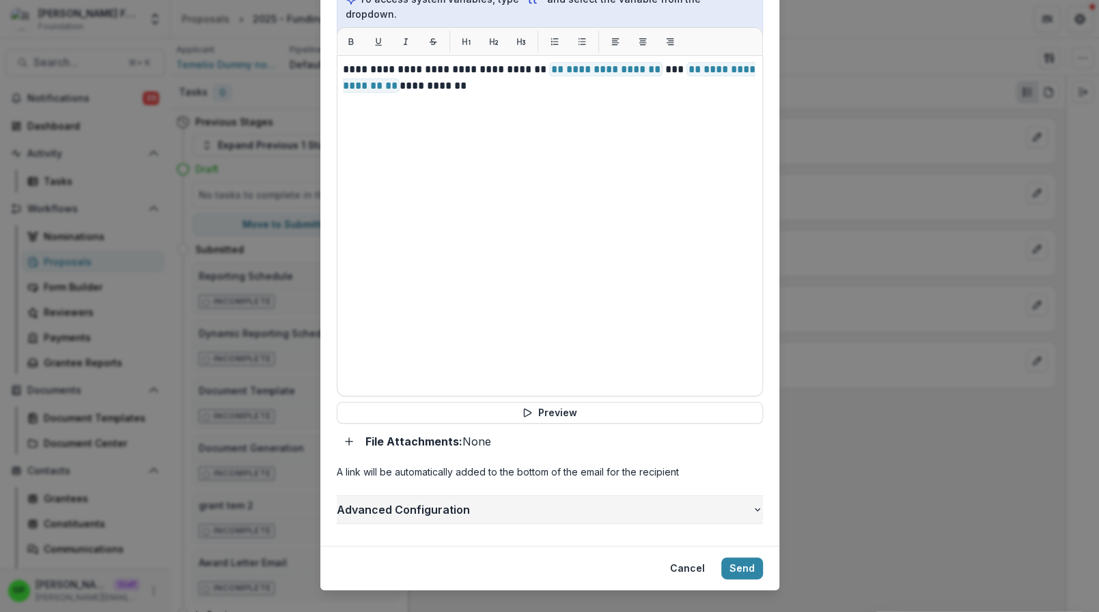
click at [448, 502] on span "Advanced Configuration" at bounding box center [544, 510] width 415 height 16
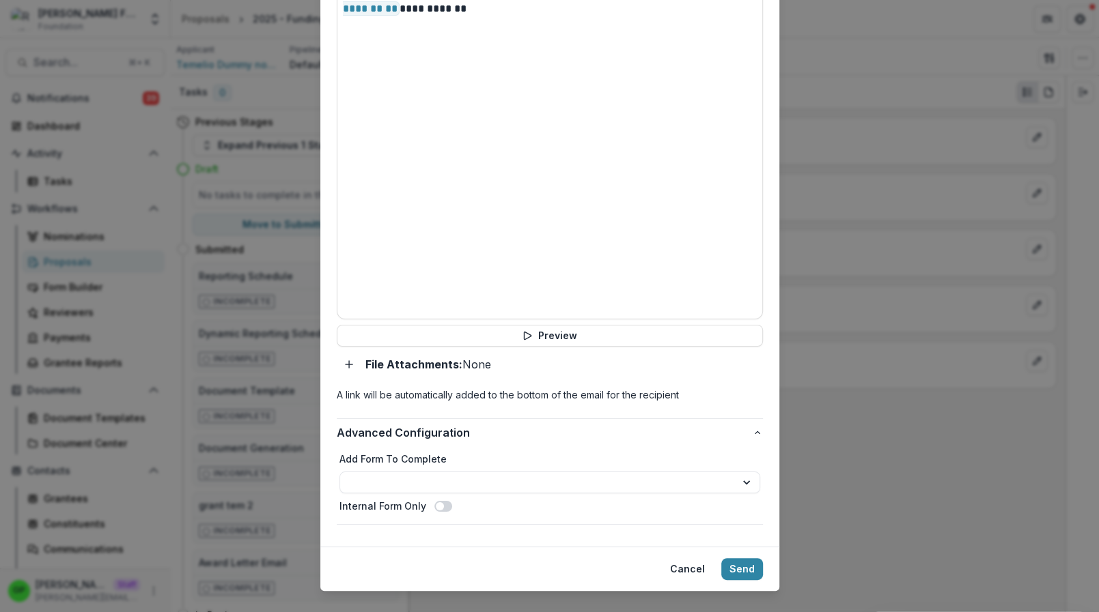
scroll to position [1042, 0]
click at [462, 451] on label "Add Form To Complete" at bounding box center [549, 458] width 421 height 14
click at [459, 451] on div "**********" at bounding box center [549, 472] width 421 height 42
click at [339, 470] on select "**********" at bounding box center [549, 481] width 421 height 22
click at [447, 451] on label "Add Form To Complete" at bounding box center [549, 458] width 421 height 14
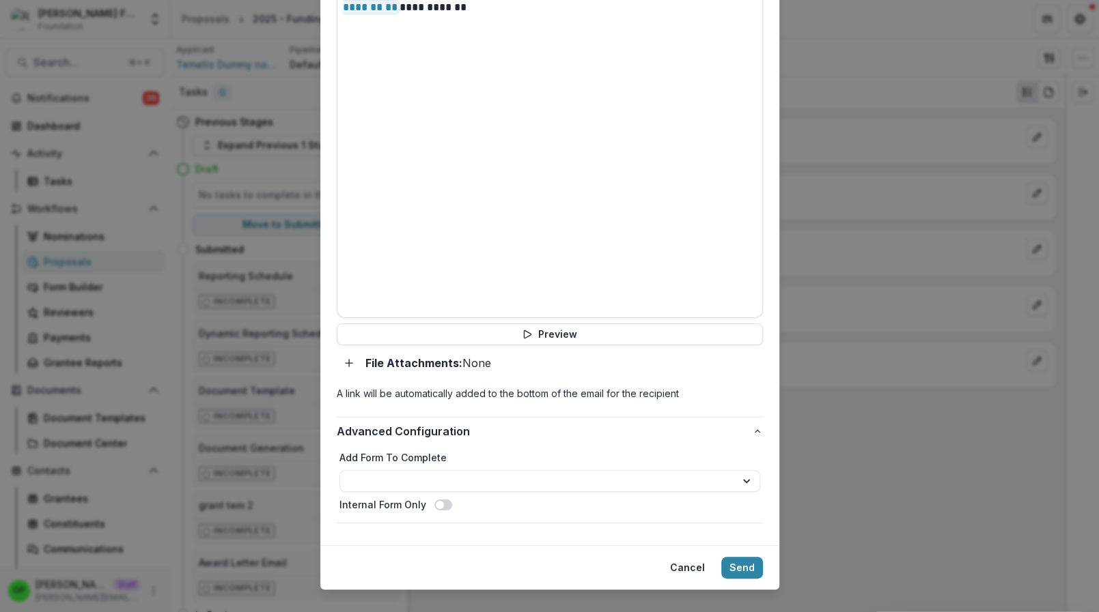
click at [447, 470] on select "**********" at bounding box center [549, 481] width 421 height 22
click at [444, 445] on div "**********" at bounding box center [550, 484] width 426 height 78
click at [441, 423] on span "Advanced Configuration" at bounding box center [544, 431] width 415 height 16
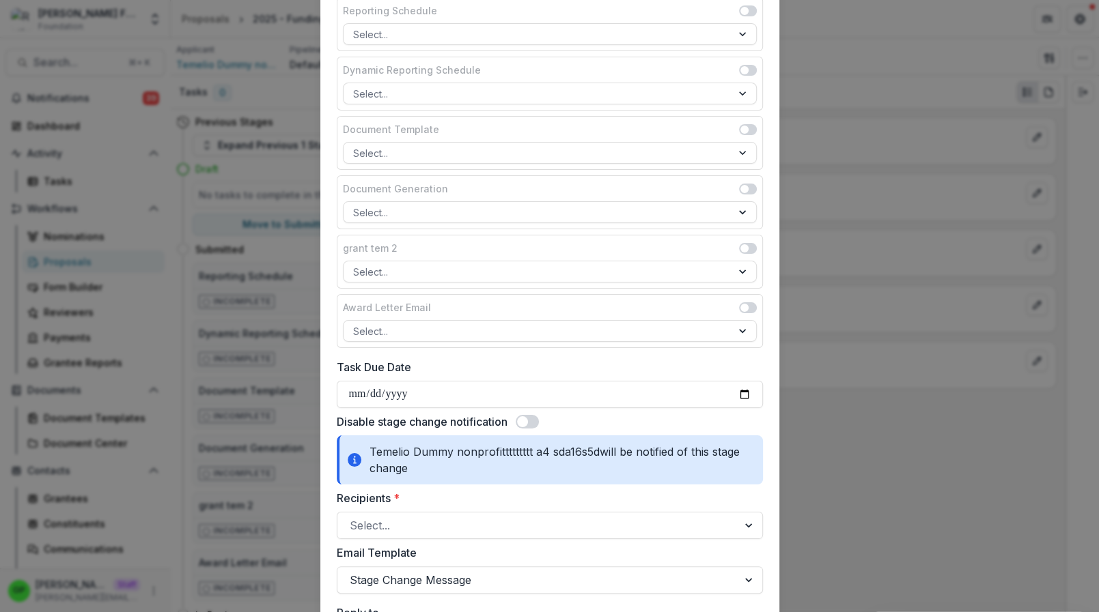
scroll to position [0, 0]
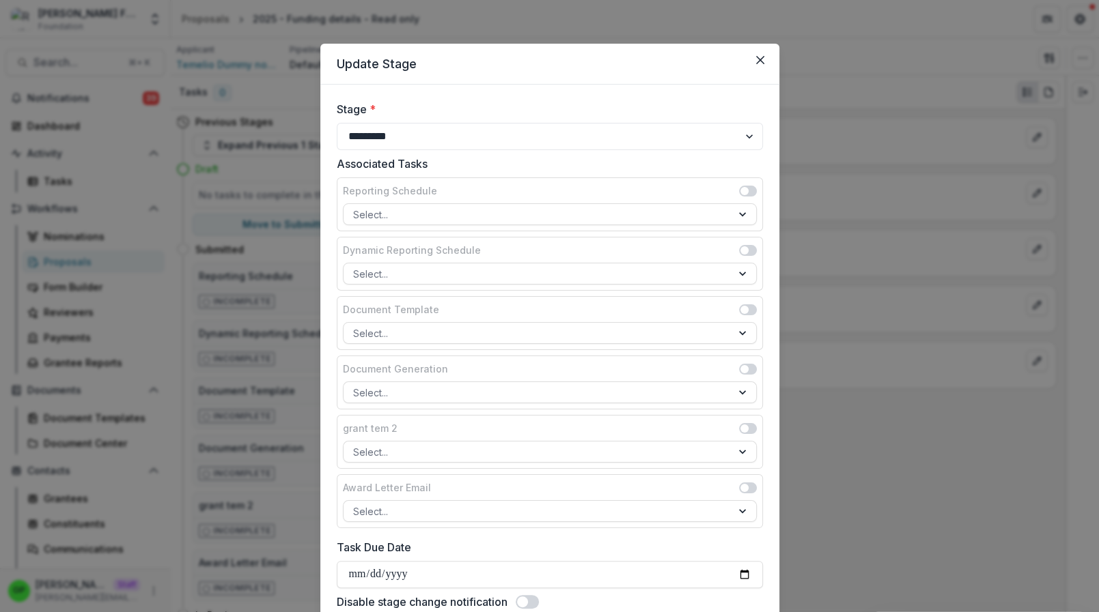
click at [906, 257] on div "**********" at bounding box center [549, 306] width 1099 height 612
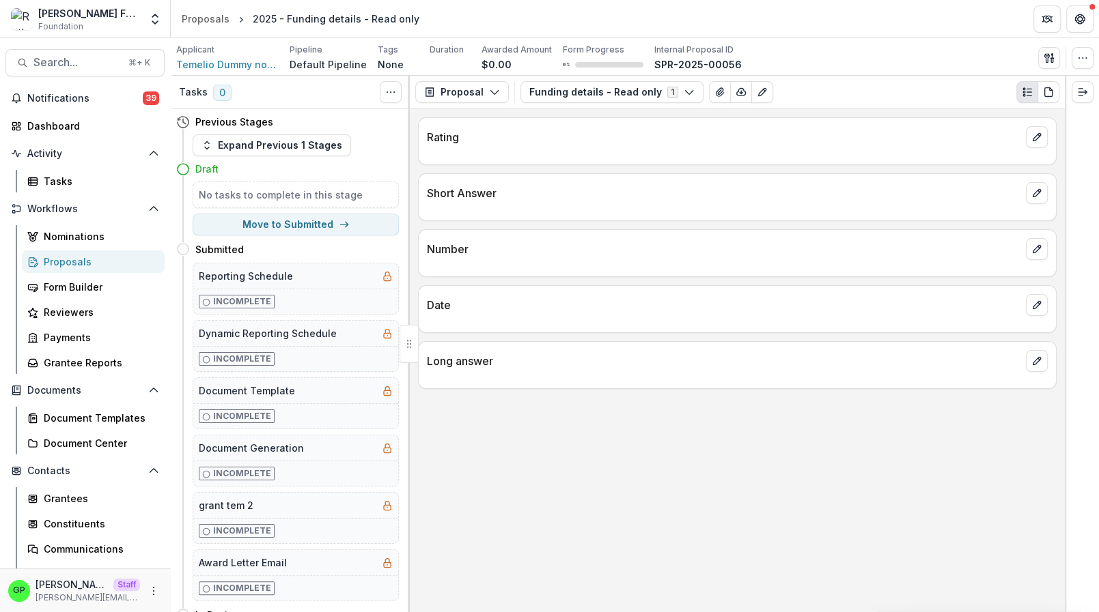
click at [142, 12] on div "Ruthwick Foundation Foundation Aggregate Analysis Foundations Ruthwick Foundati…" at bounding box center [84, 18] width 159 height 27
click at [156, 12] on button "Open entity switcher" at bounding box center [154, 18] width 19 height 27
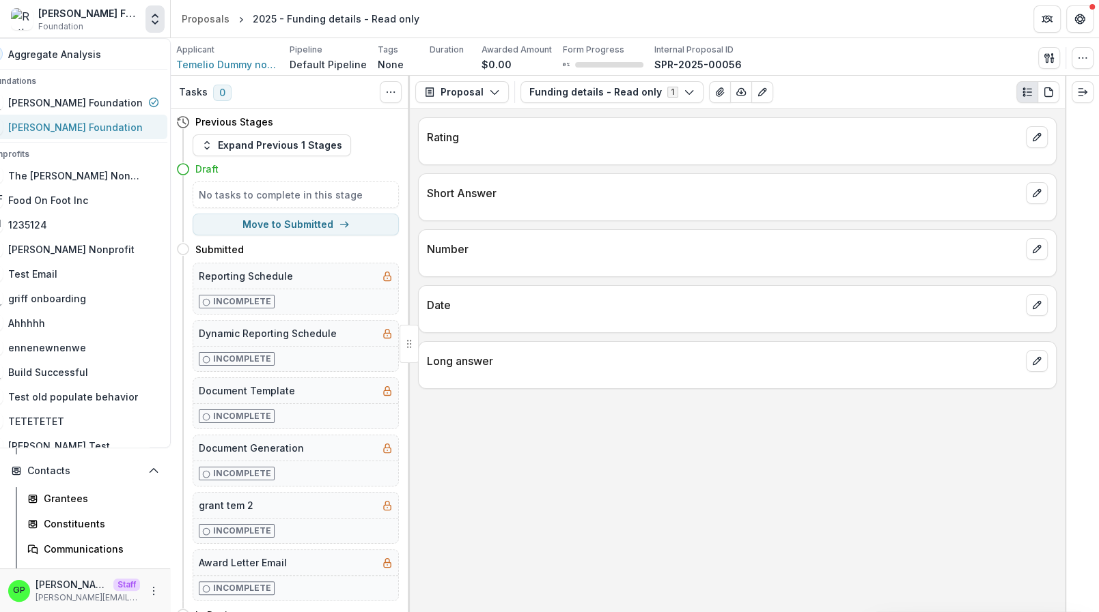
click at [102, 125] on div "[PERSON_NAME] Foundation" at bounding box center [75, 127] width 134 height 14
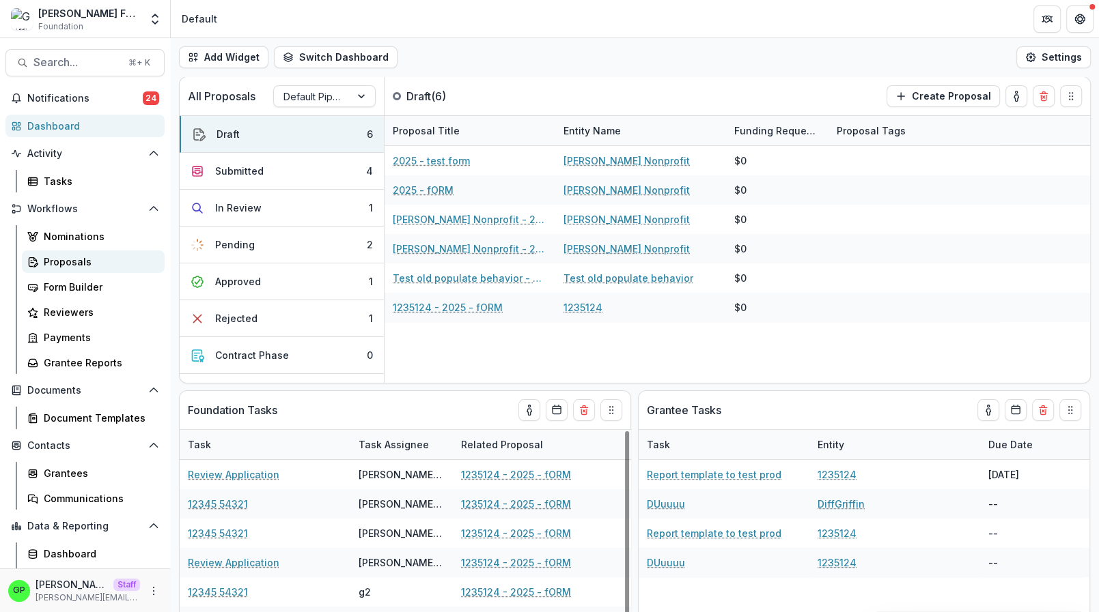
click at [53, 272] on link "Proposals" at bounding box center [93, 262] width 143 height 23
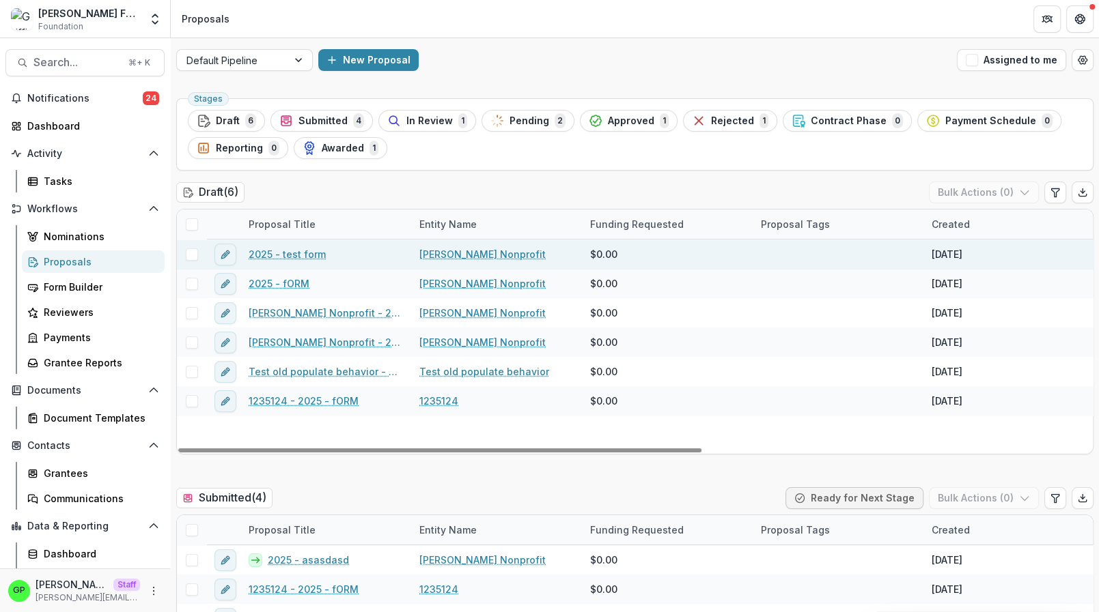
click at [287, 252] on link "2025 - test form" at bounding box center [287, 254] width 77 height 14
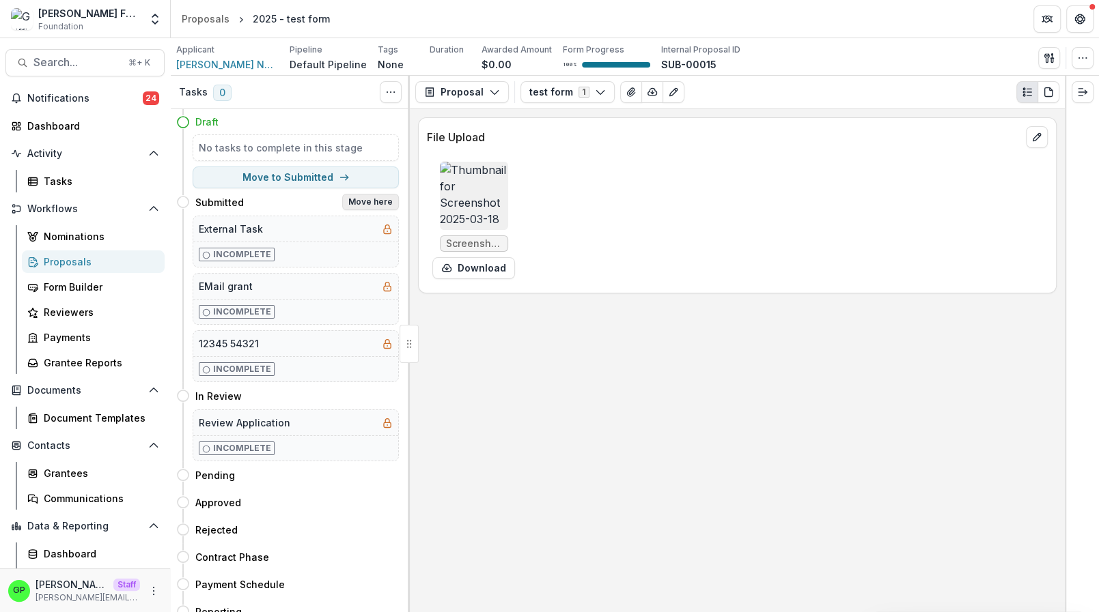
click at [388, 203] on button "Move here" at bounding box center [370, 202] width 57 height 16
select select "*********"
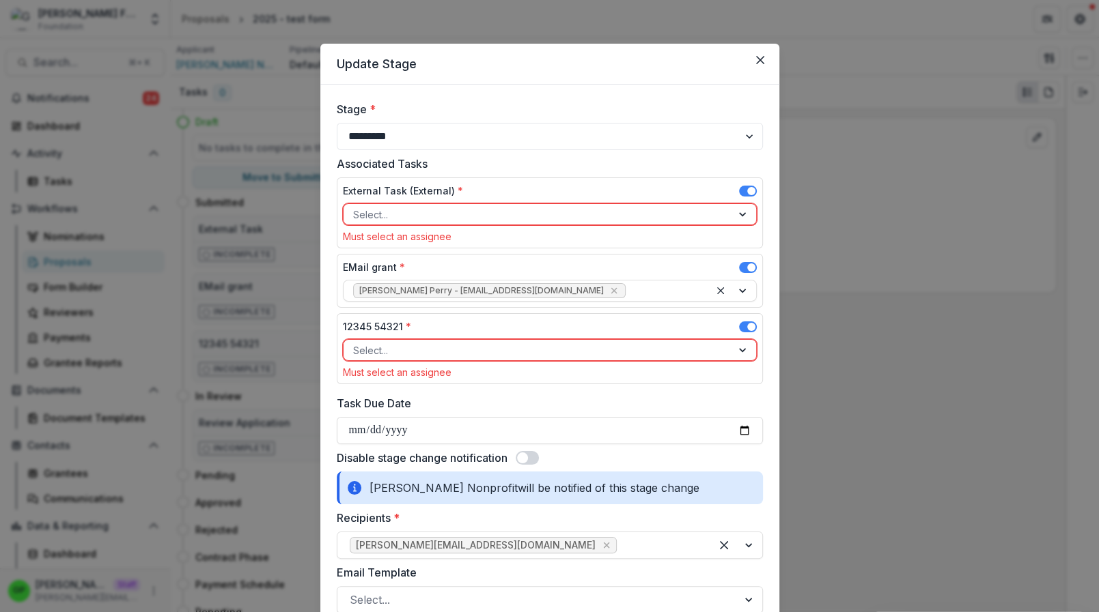
click at [750, 186] on span at bounding box center [748, 191] width 18 height 11
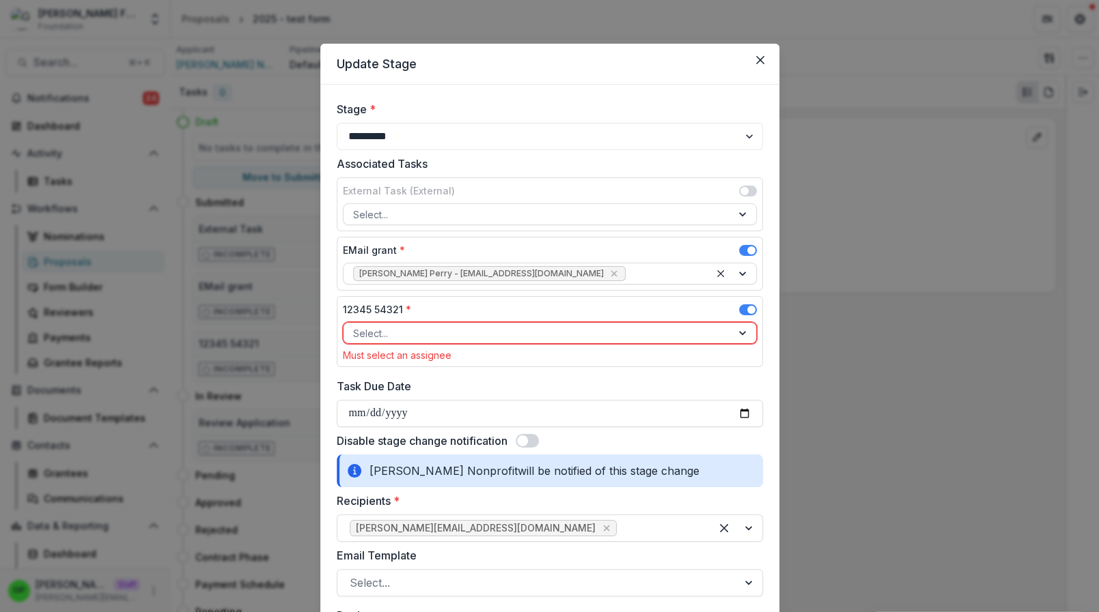
click at [746, 246] on span at bounding box center [748, 250] width 18 height 11
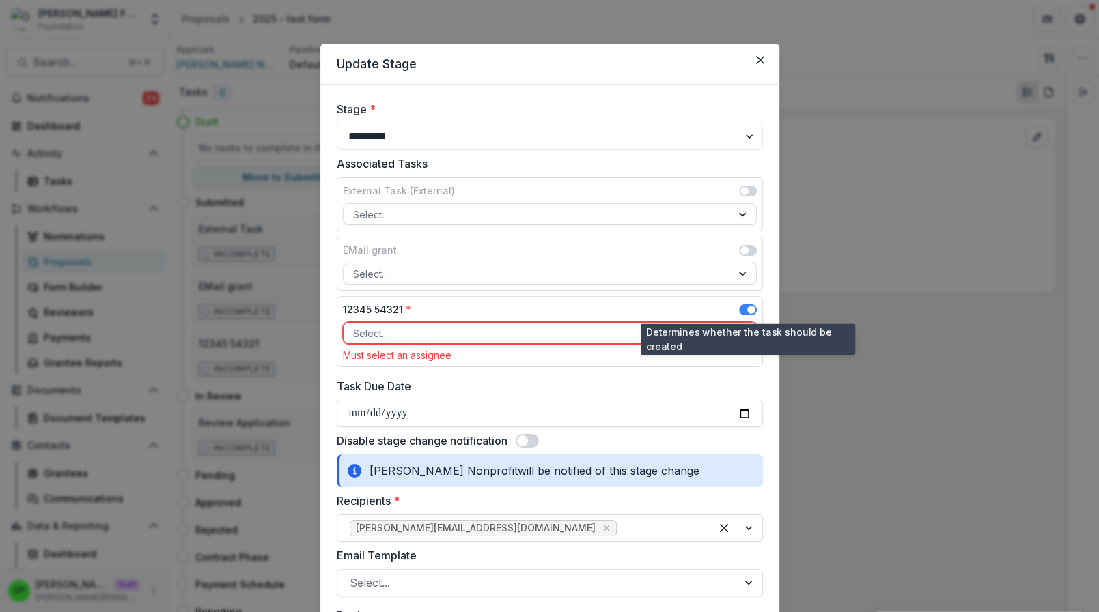
click at [748, 305] on span at bounding box center [748, 310] width 18 height 11
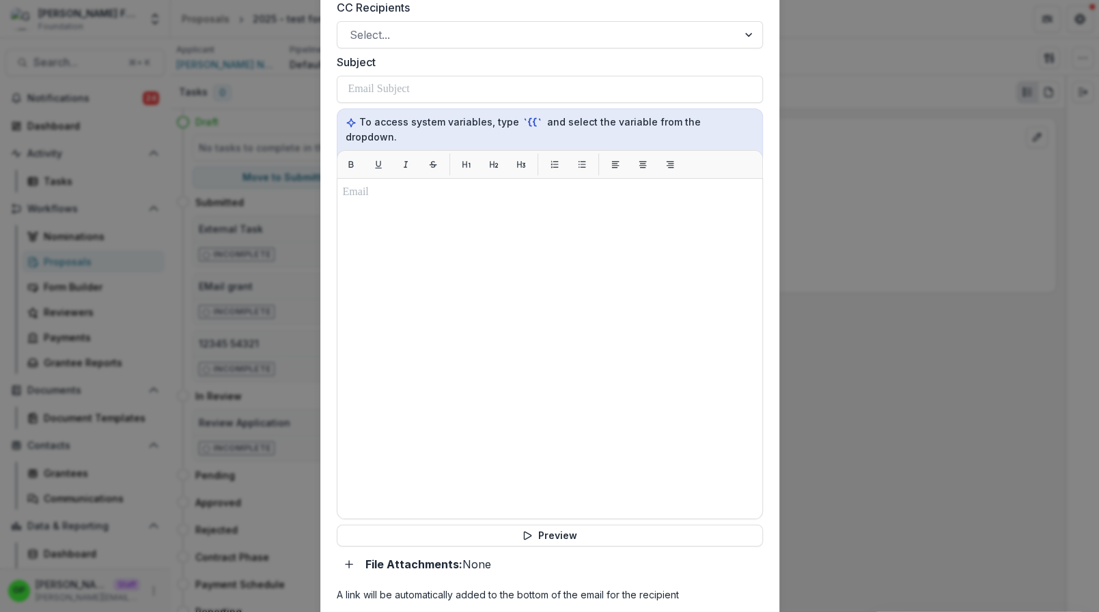
scroll to position [771, 0]
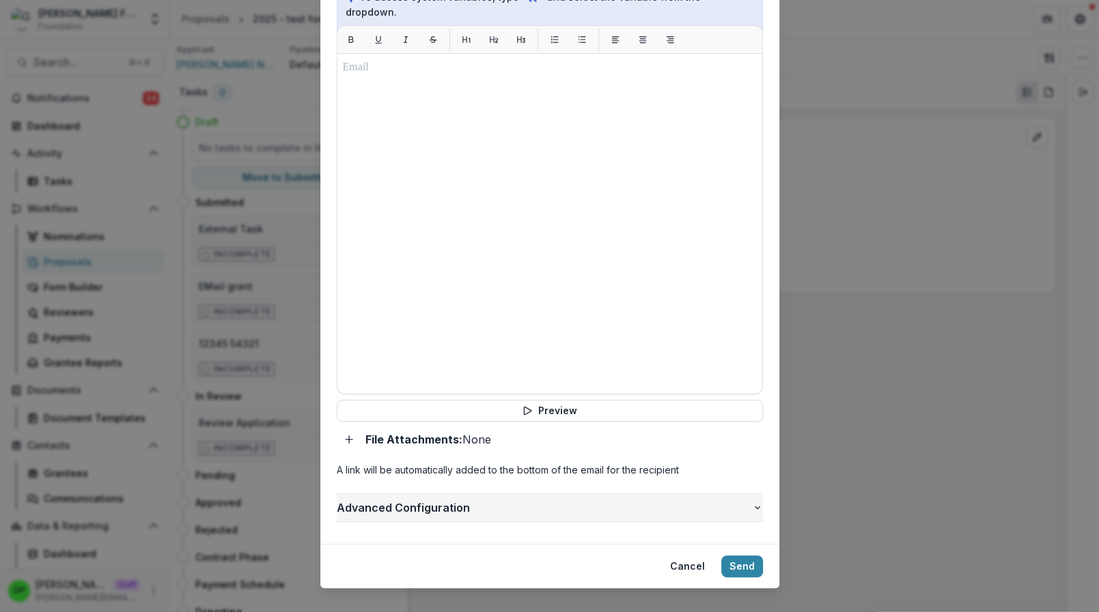
click at [385, 500] on span "Advanced Configuration" at bounding box center [544, 508] width 415 height 16
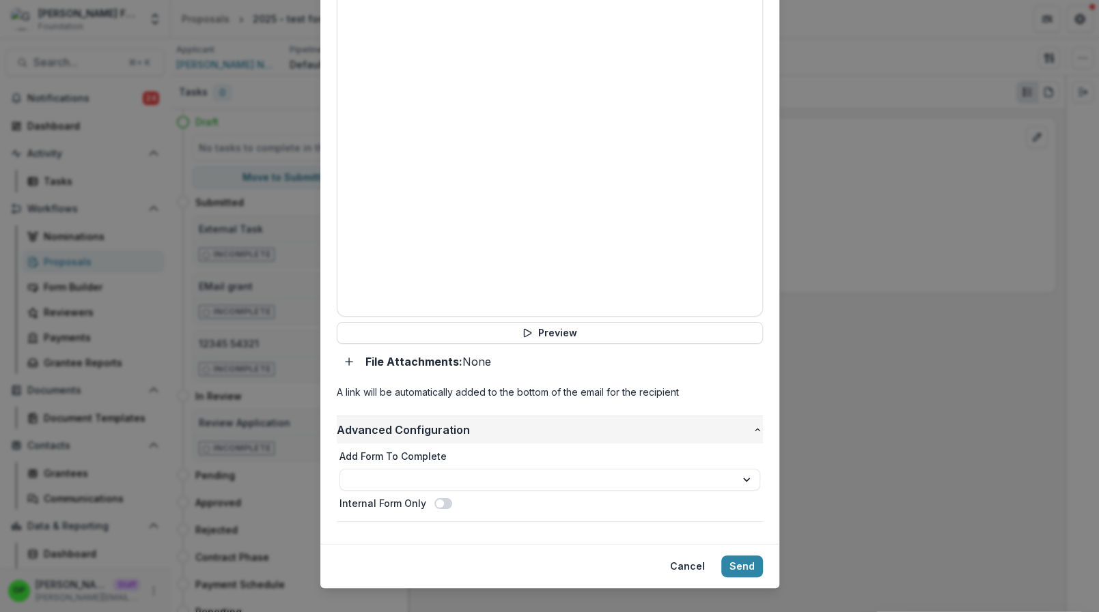
click at [445, 421] on button "Advanced Configuration" at bounding box center [550, 429] width 426 height 27
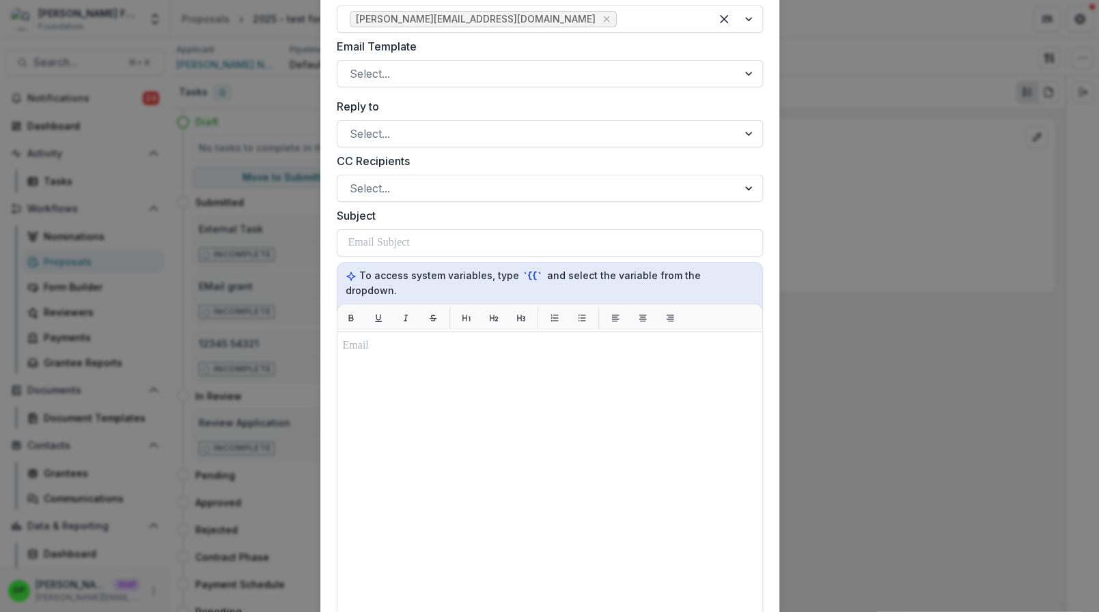
scroll to position [260, 0]
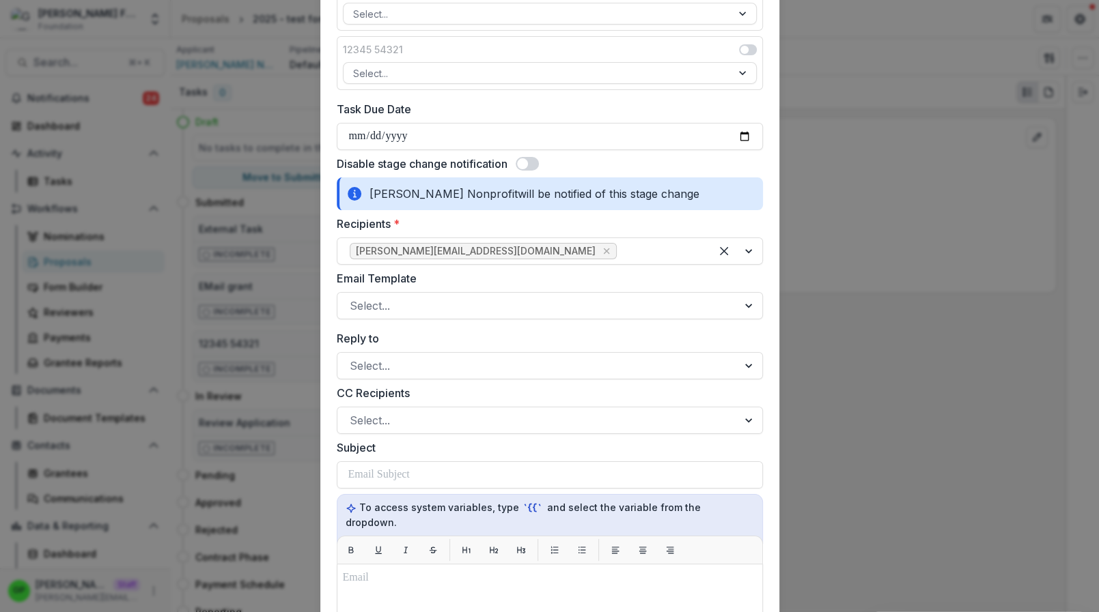
click at [528, 167] on span at bounding box center [526, 164] width 23 height 14
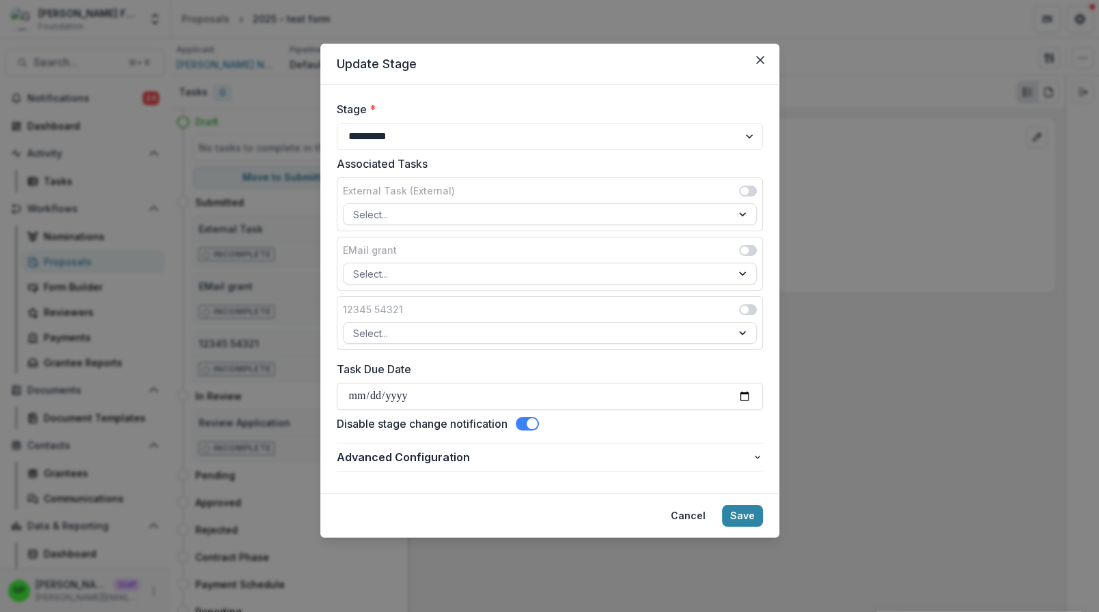
click at [528, 427] on span at bounding box center [526, 424] width 23 height 14
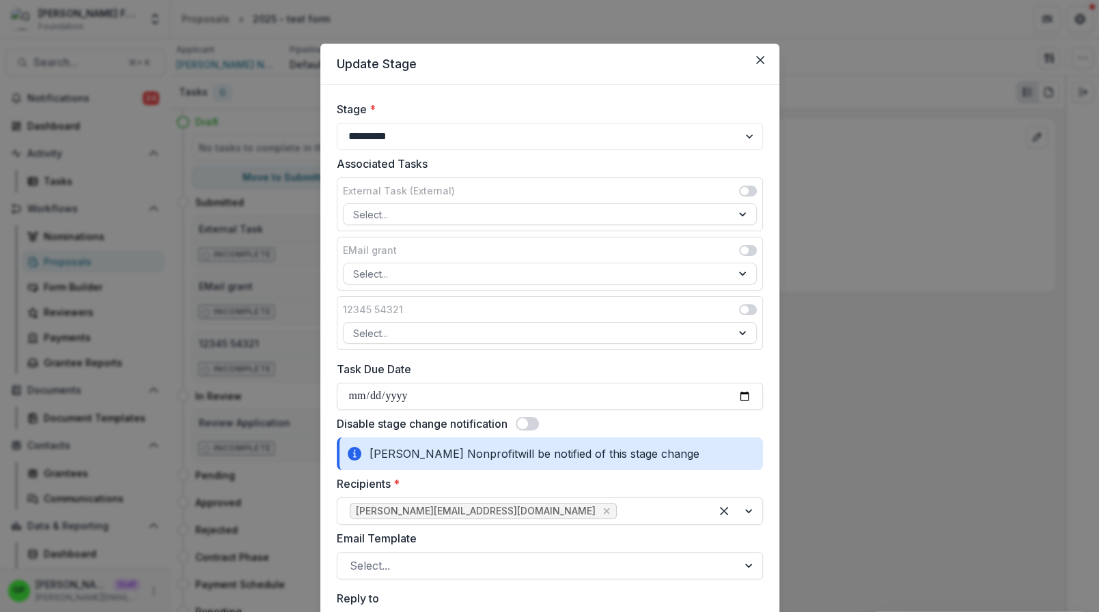
click at [759, 81] on header "Update Stage" at bounding box center [549, 64] width 459 height 41
click at [759, 72] on header "Update Stage" at bounding box center [549, 64] width 459 height 41
click at [759, 68] on button "Close" at bounding box center [760, 60] width 22 height 22
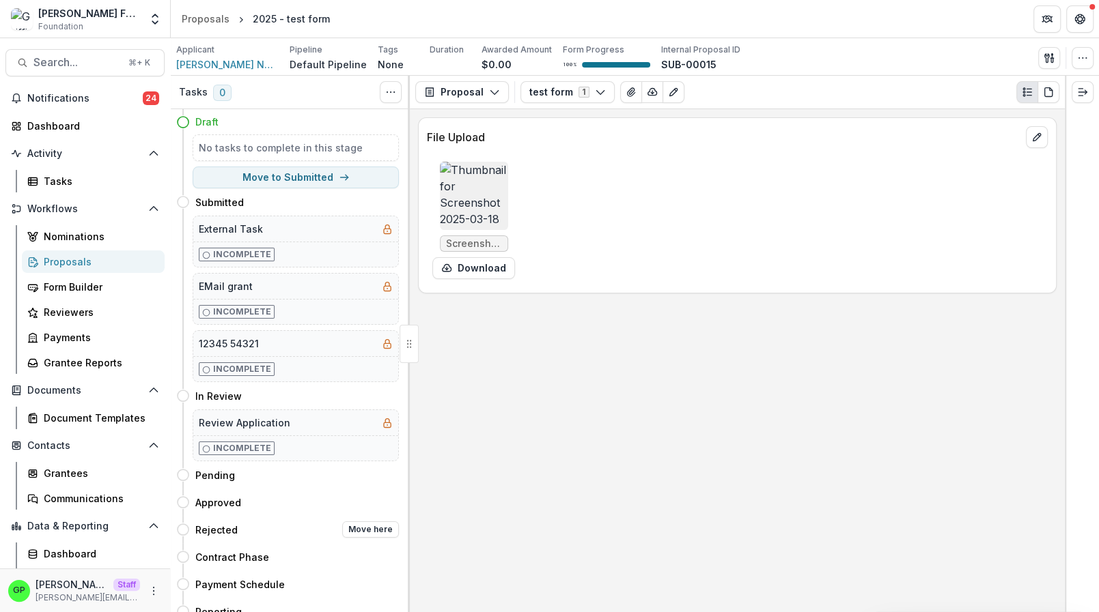
scroll to position [33, 0]
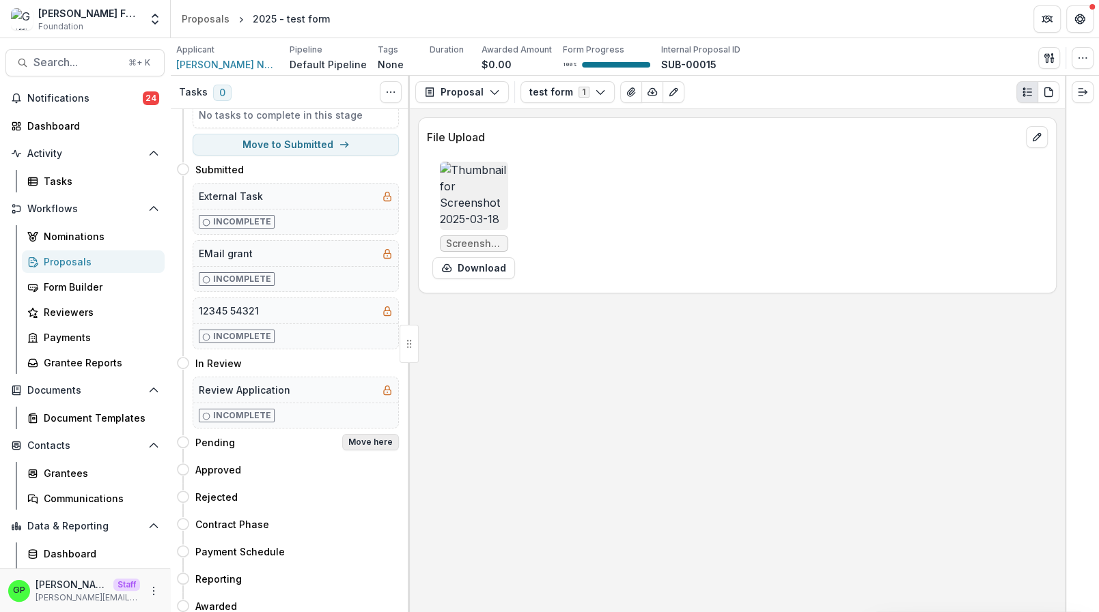
click at [383, 434] on button "Move here" at bounding box center [370, 442] width 57 height 16
select select "*******"
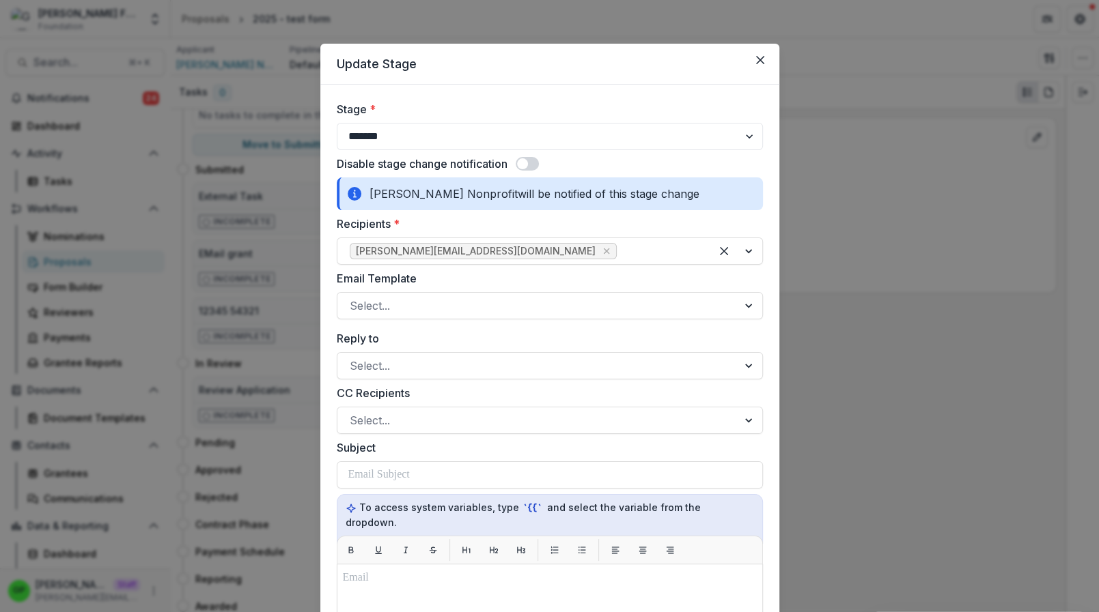
scroll to position [513, 0]
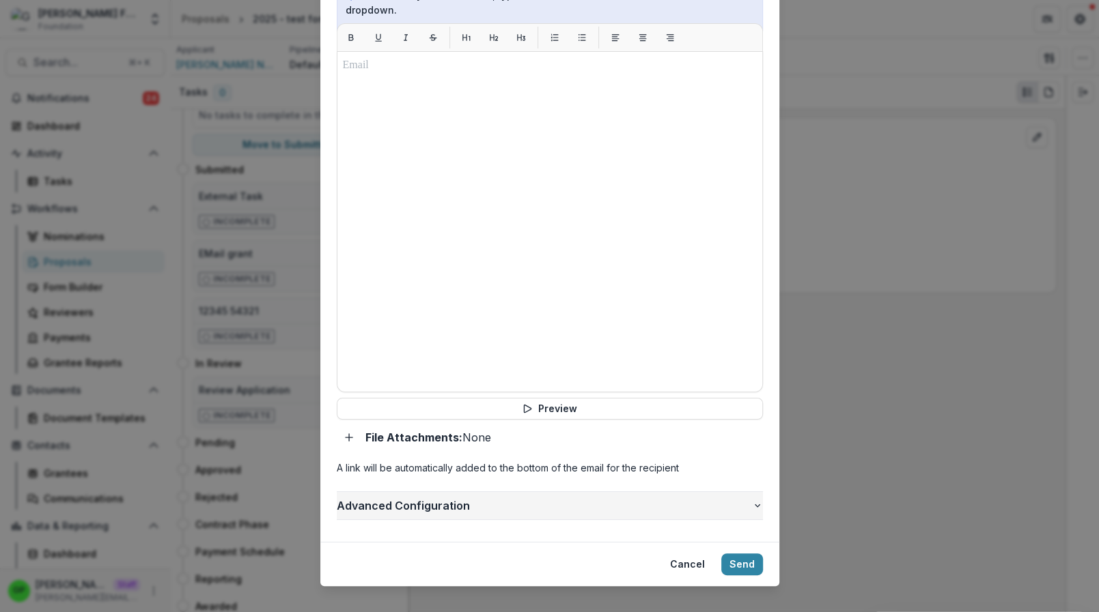
click at [403, 498] on span "Advanced Configuration" at bounding box center [544, 506] width 415 height 16
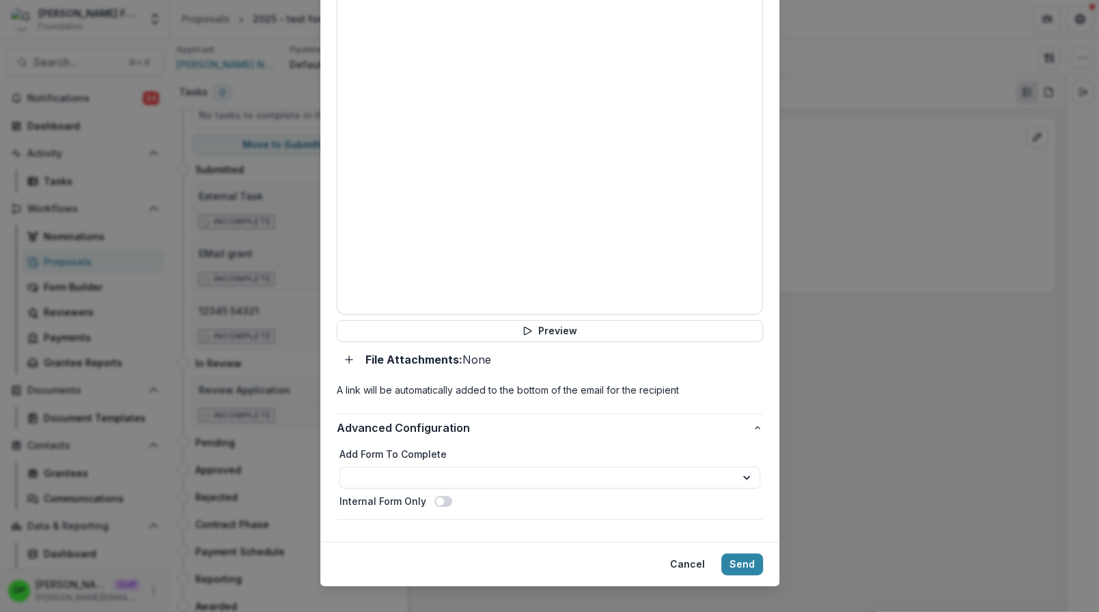
click at [419, 408] on div "**********" at bounding box center [550, 466] width 426 height 117
click at [419, 420] on span "Advanced Configuration" at bounding box center [544, 428] width 415 height 16
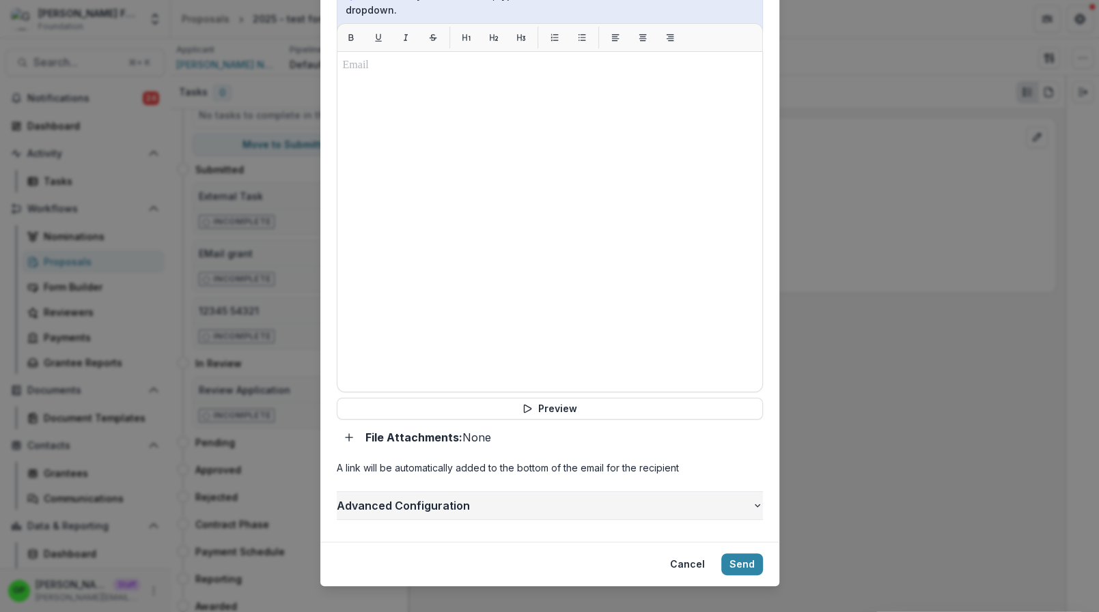
scroll to position [0, 0]
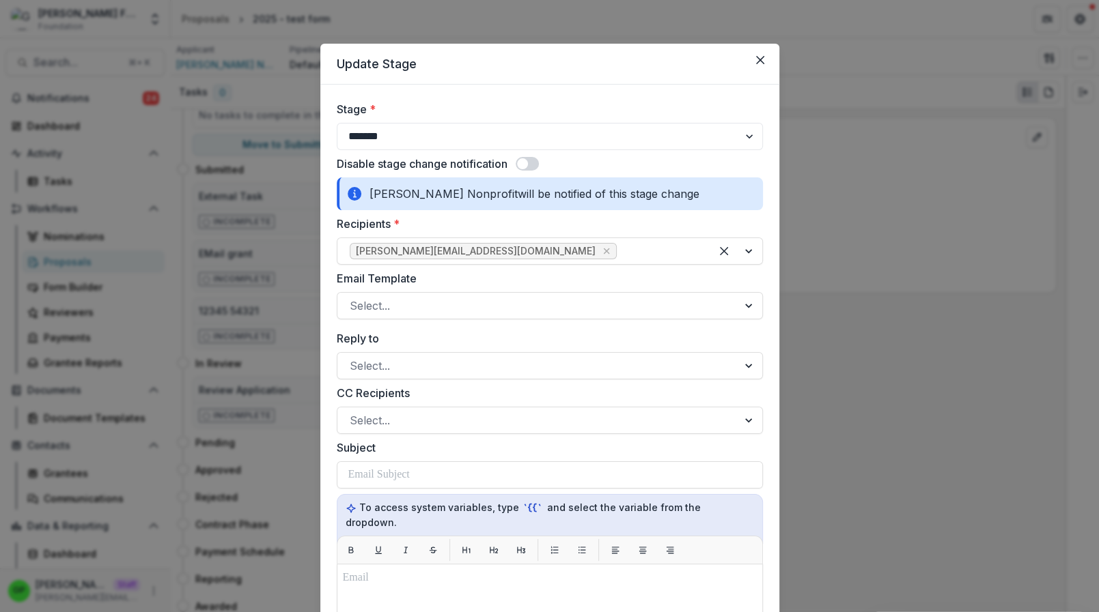
click at [757, 77] on header "Update Stage" at bounding box center [549, 64] width 459 height 41
click at [757, 74] on header "Update Stage" at bounding box center [549, 64] width 459 height 41
click at [763, 50] on button "Close" at bounding box center [760, 60] width 22 height 22
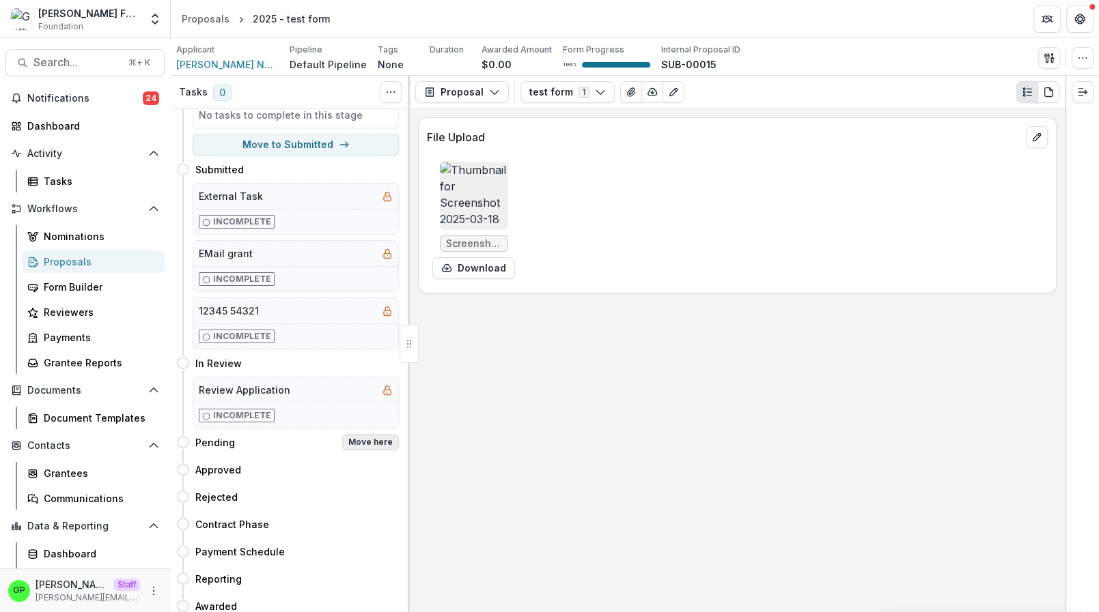
click at [369, 443] on button "Move here" at bounding box center [370, 442] width 57 height 16
select select "*******"
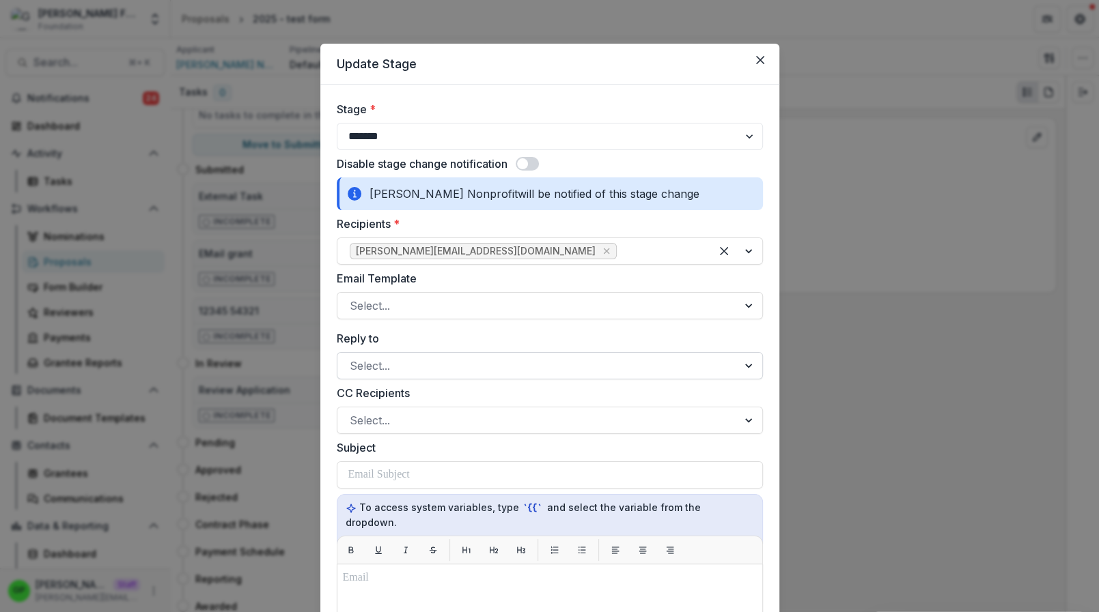
scroll to position [513, 0]
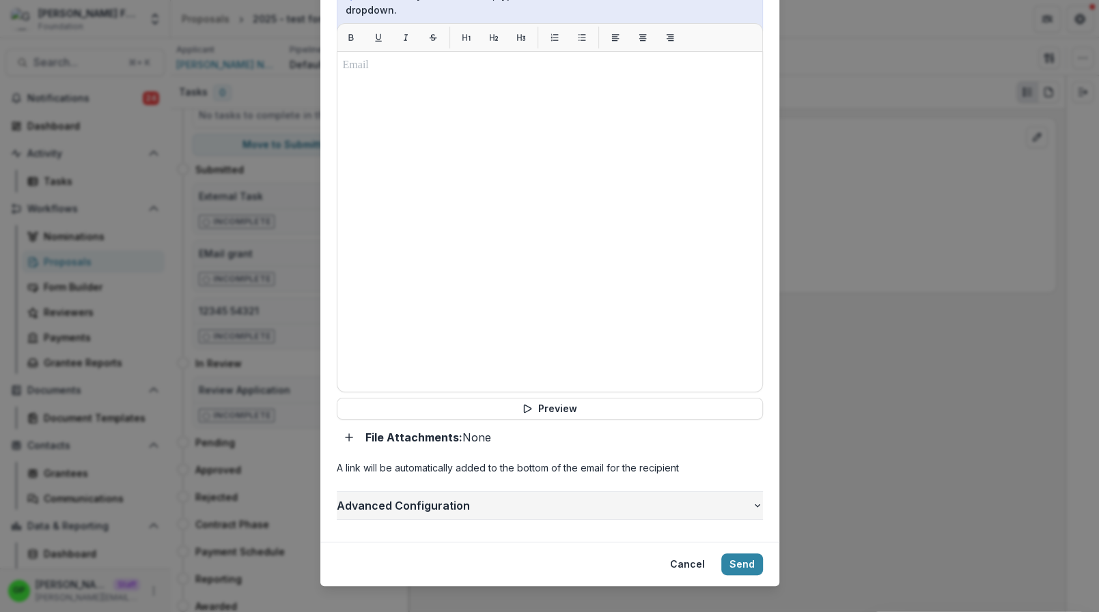
click at [404, 498] on span "Advanced Configuration" at bounding box center [544, 506] width 415 height 16
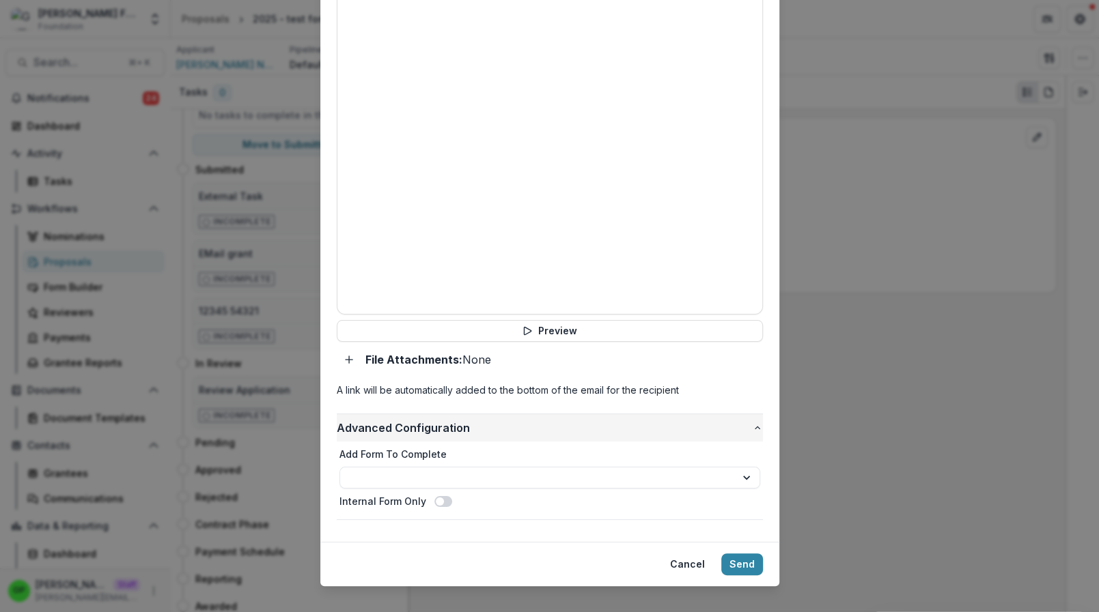
click at [477, 425] on button "Advanced Configuration" at bounding box center [550, 427] width 426 height 27
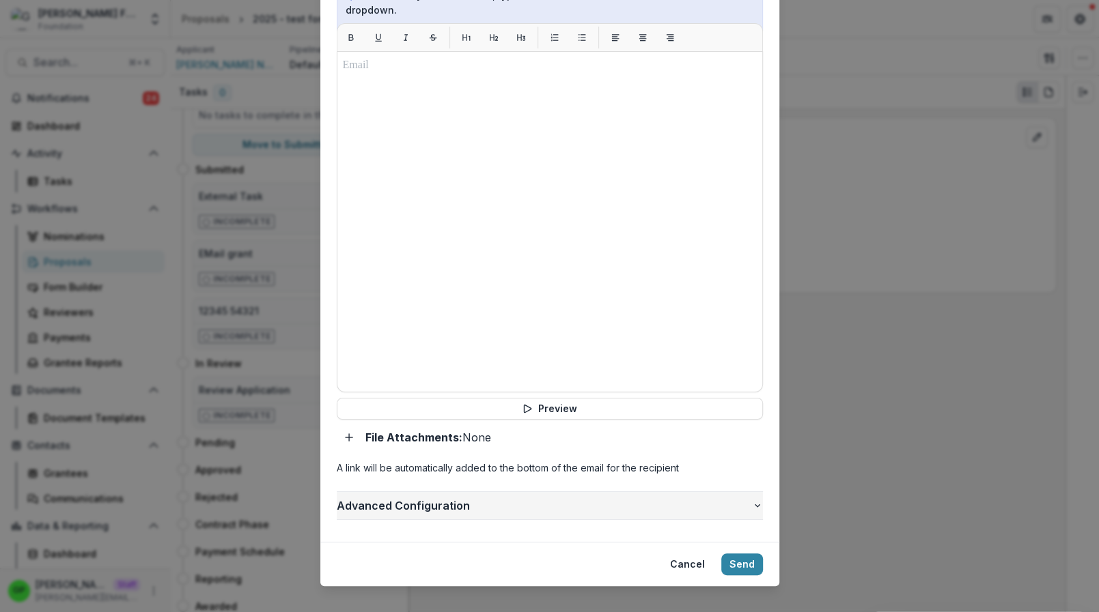
scroll to position [0, 0]
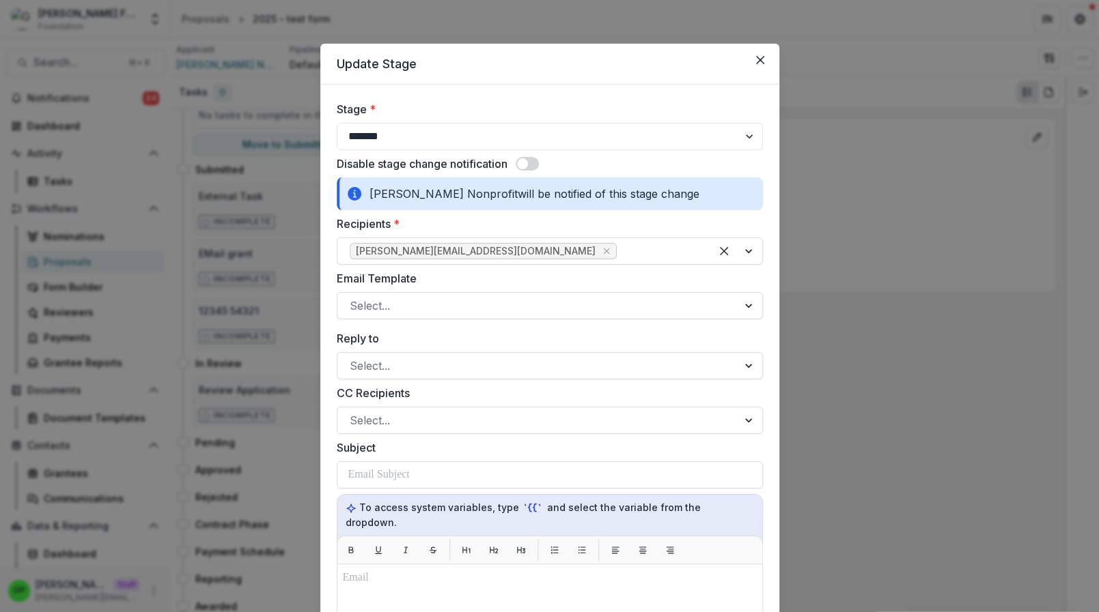
click at [285, 180] on div "**********" at bounding box center [549, 306] width 1099 height 612
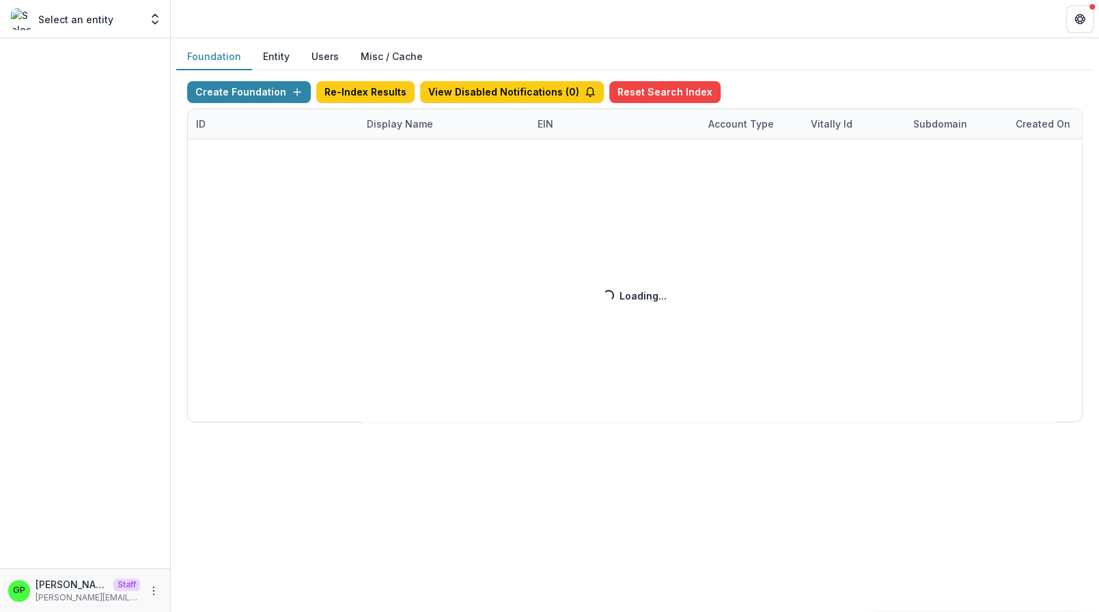
click at [392, 112] on div "Create Foundation Re-Index Results View Disabled Notifications ( 0 ) Reset Sear…" at bounding box center [634, 251] width 895 height 341
click at [392, 122] on div "Create Foundation Re-Index Results View Disabled Notifications ( 0 ) Reset Sear…" at bounding box center [634, 251] width 895 height 341
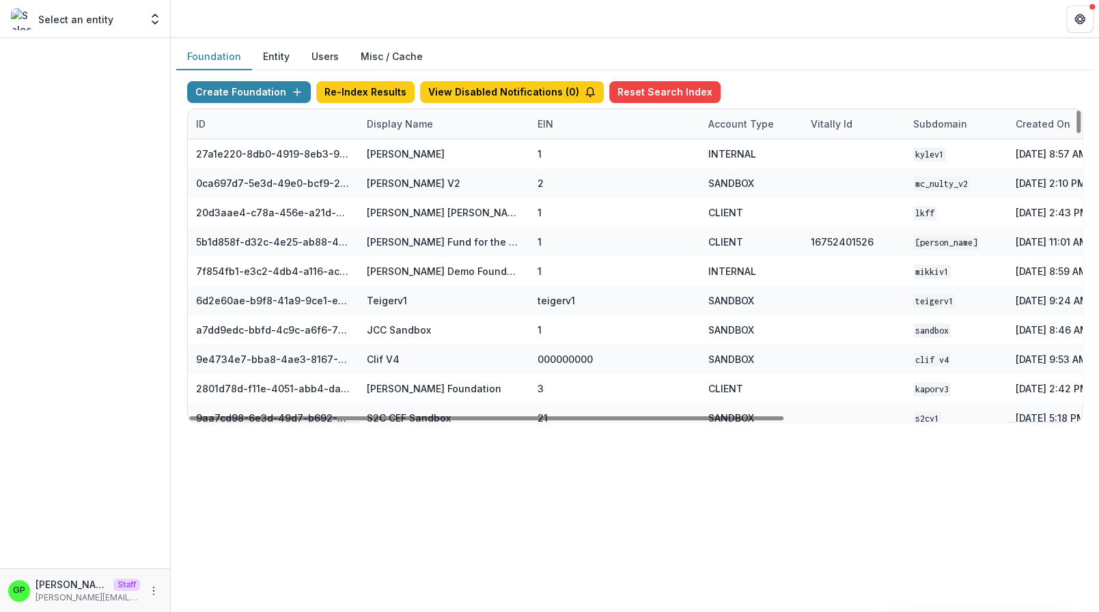
click at [392, 122] on div "Display Name" at bounding box center [399, 124] width 83 height 14
click at [396, 156] on input at bounding box center [443, 154] width 164 height 22
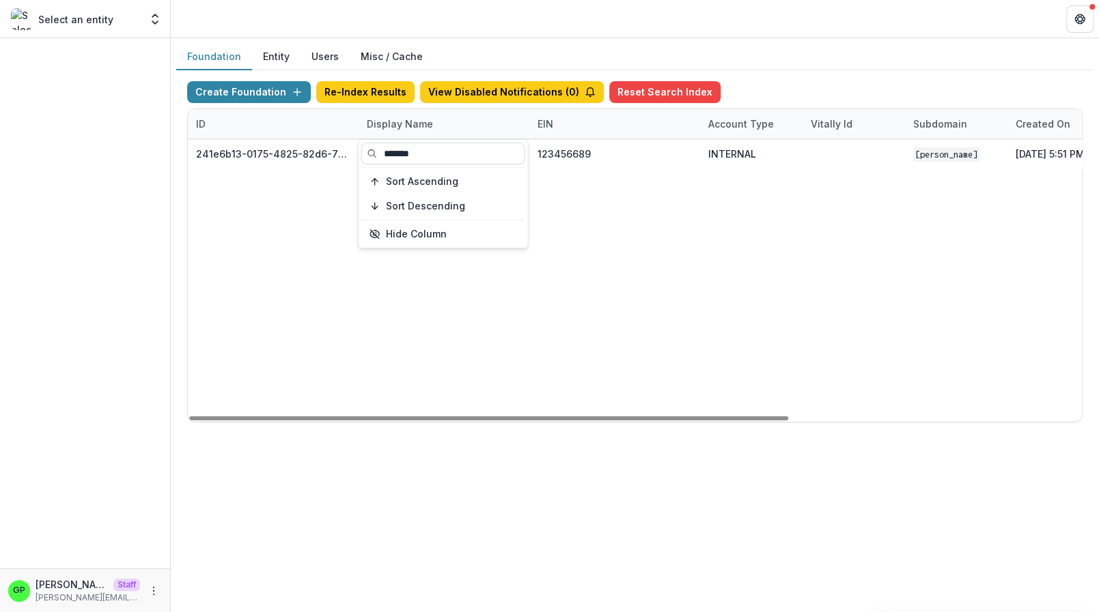
type input "*******"
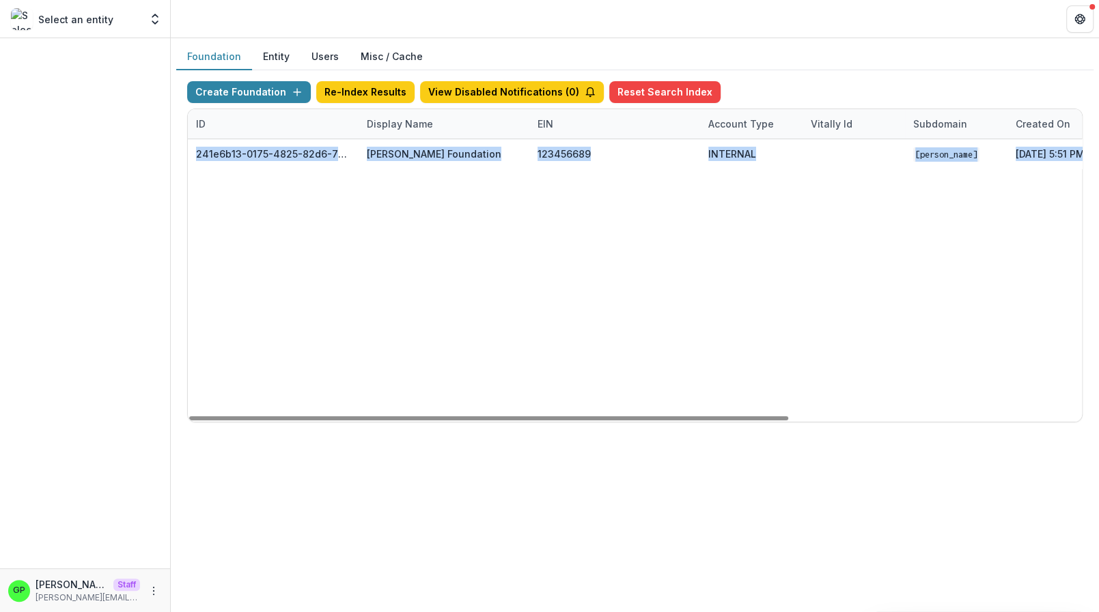
click at [417, 459] on div "Foundation Entity Users Misc / Cache Create Foundation Re-Index Results View Di…" at bounding box center [635, 325] width 928 height 574
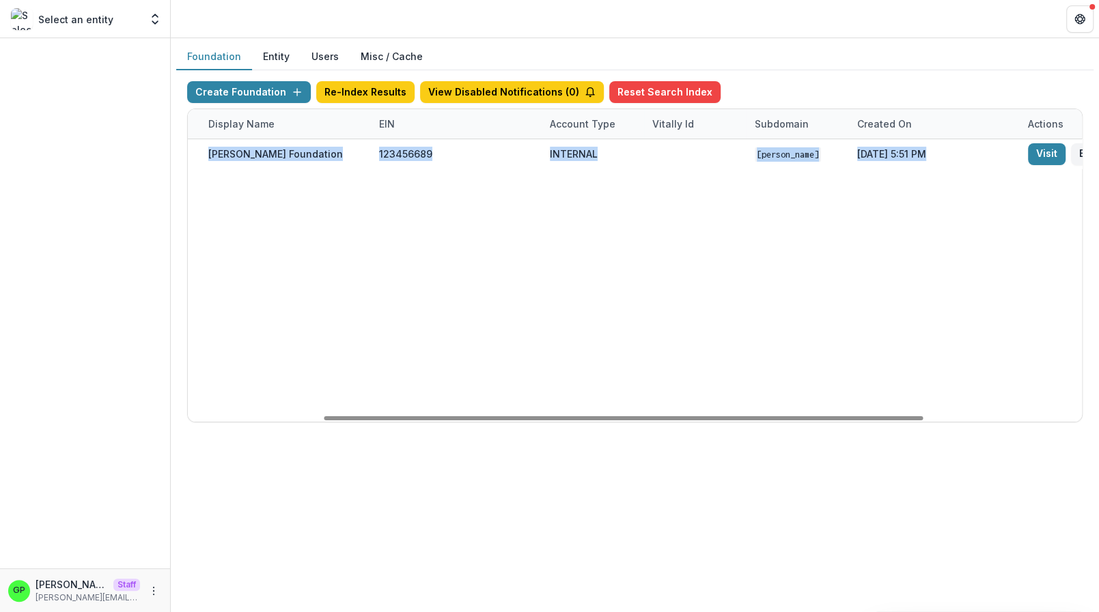
scroll to position [0, 437]
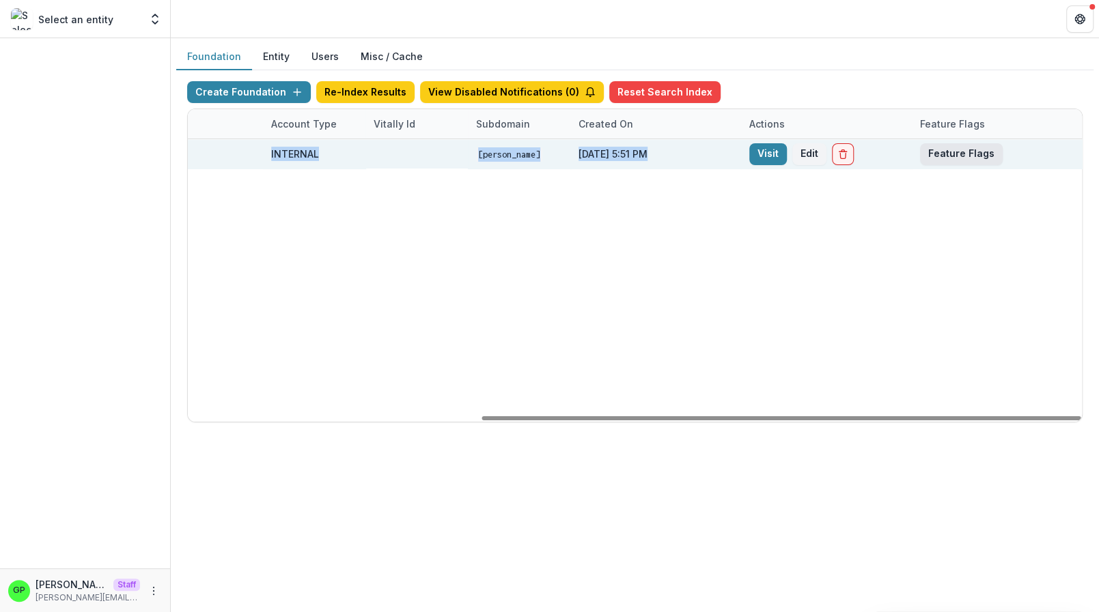
click at [951, 158] on button "Feature Flags" at bounding box center [961, 154] width 83 height 22
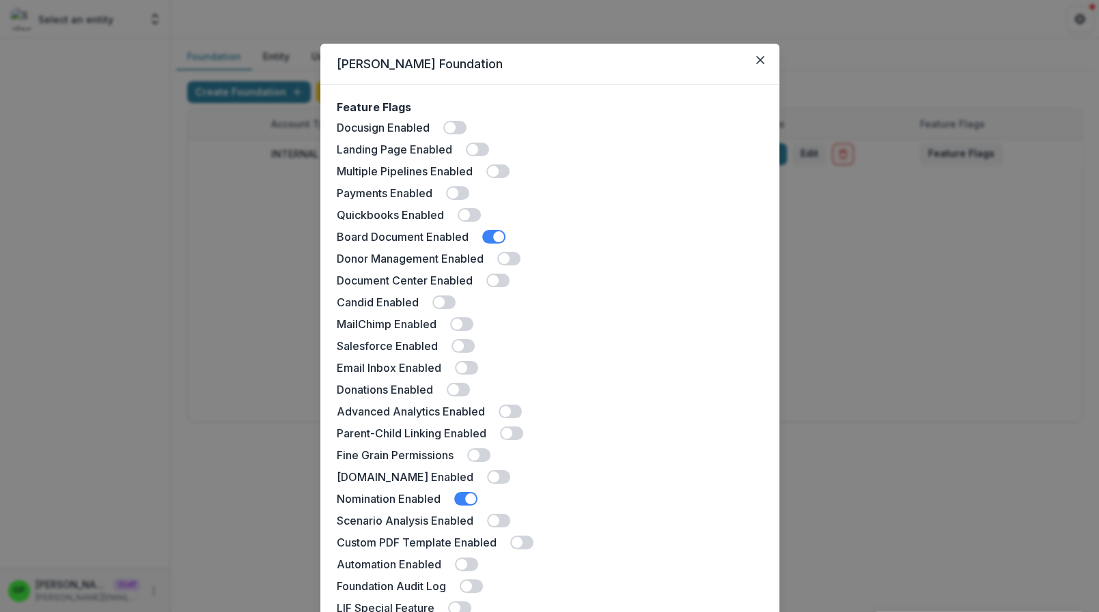
click at [508, 281] on span at bounding box center [497, 281] width 23 height 14
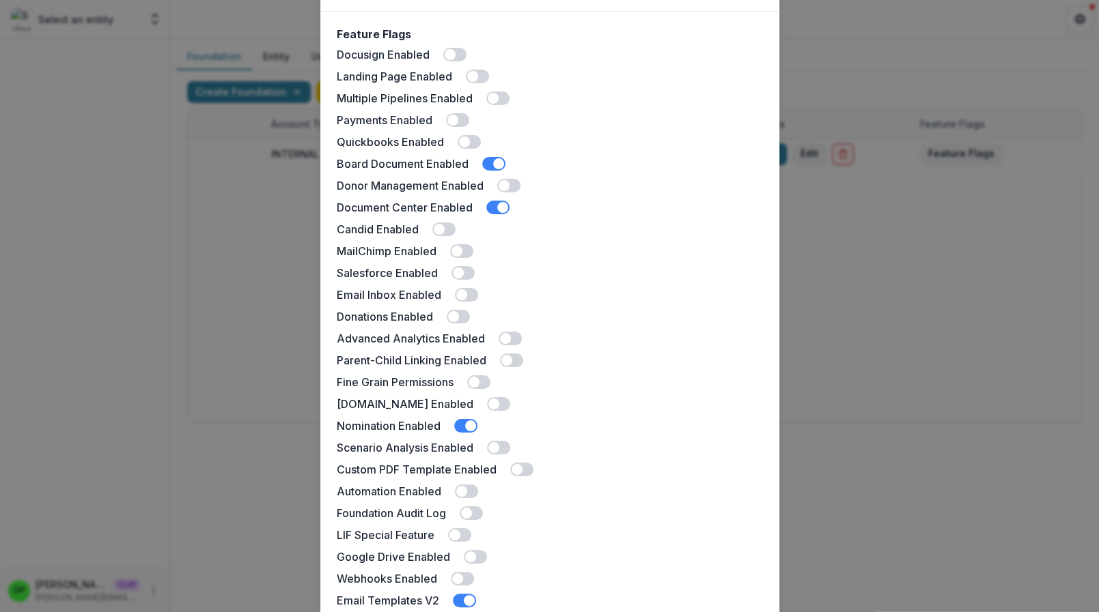
scroll to position [228, 0]
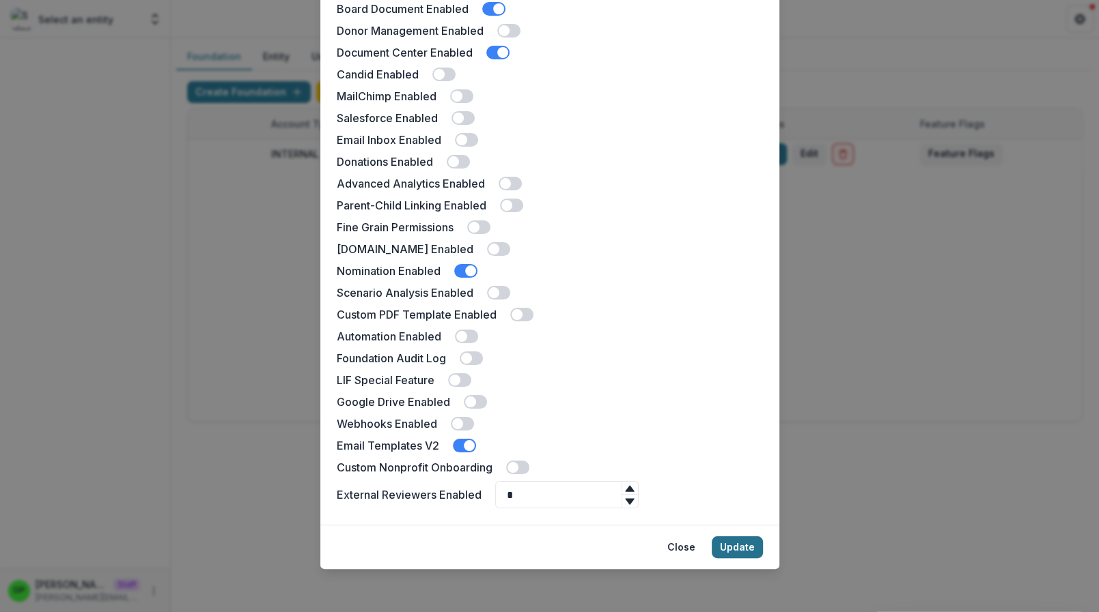
click at [737, 558] on button "Update" at bounding box center [736, 548] width 51 height 22
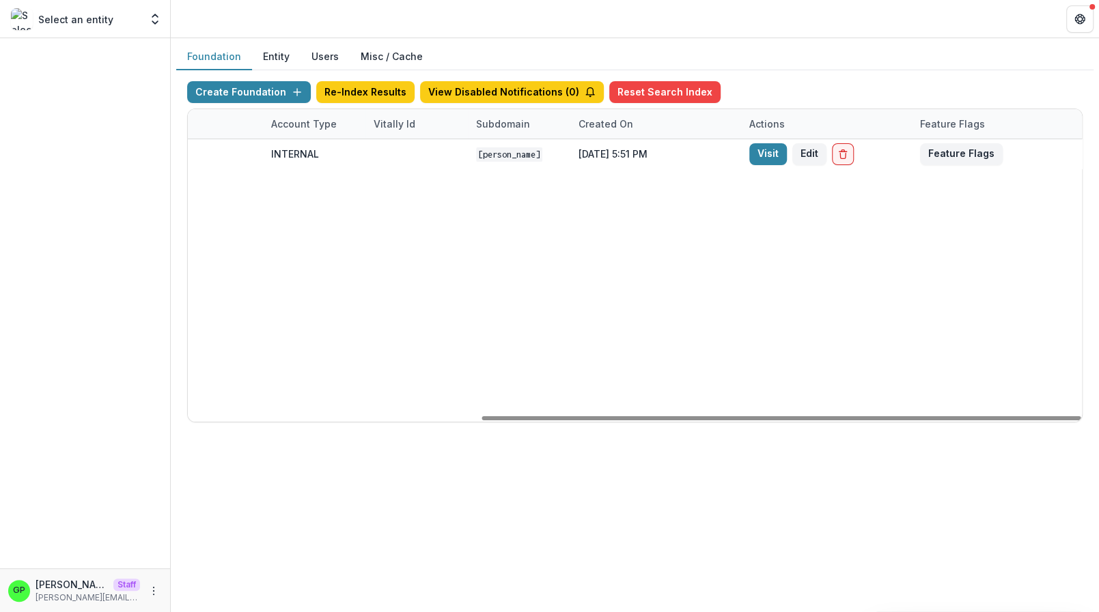
click at [359, 51] on button "Misc / Cache" at bounding box center [392, 57] width 84 height 27
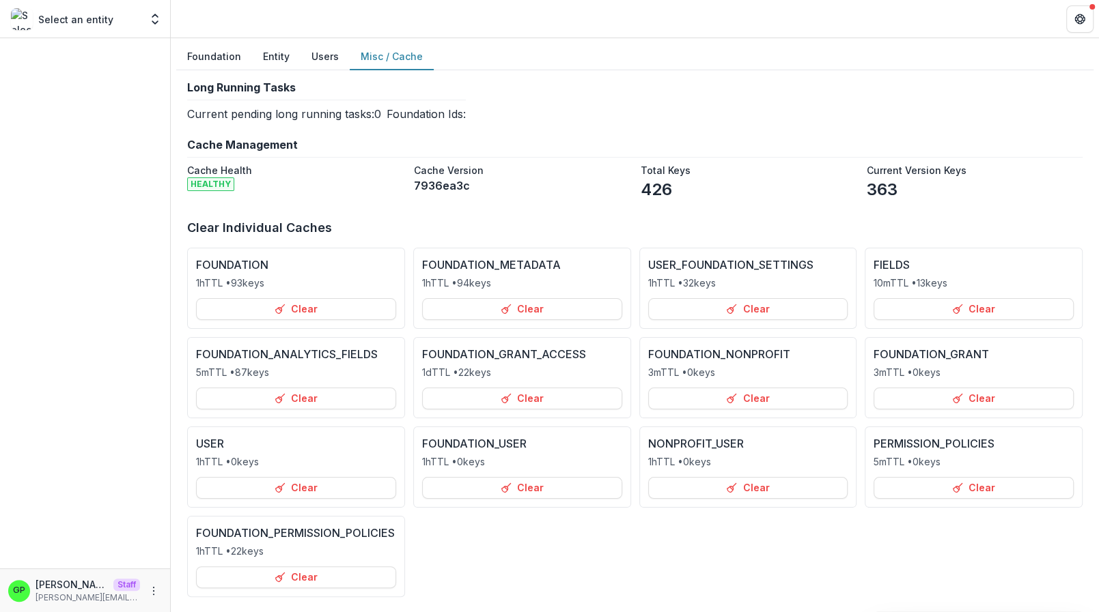
scroll to position [160, 0]
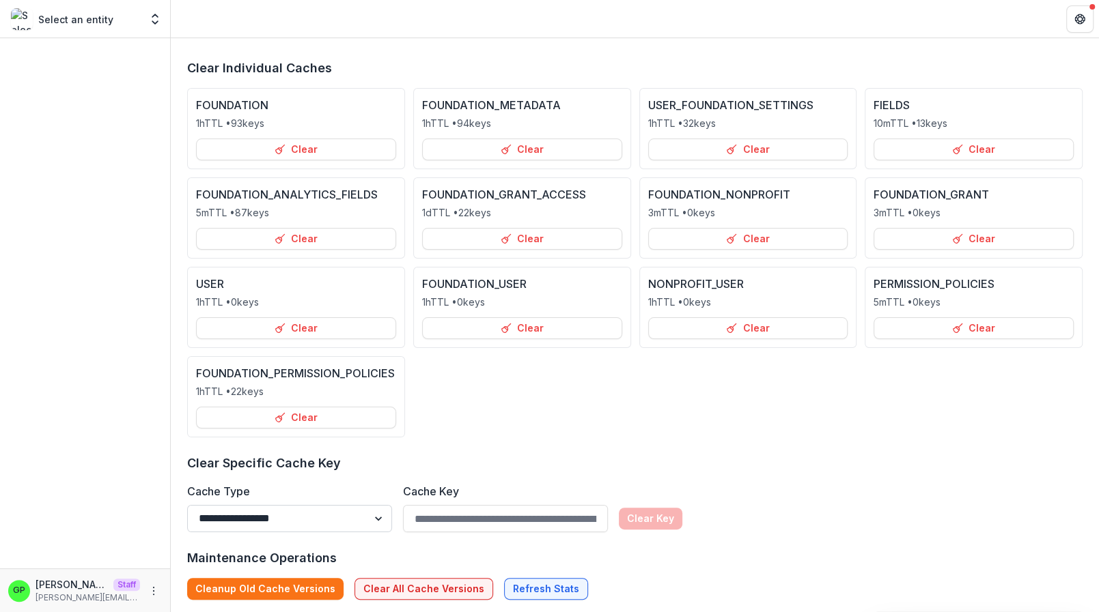
click at [187, 505] on select "**********" at bounding box center [289, 518] width 205 height 27
select select "**********"
click option "**********" at bounding box center [0, 0] width 0 height 0
click at [470, 524] on input "Cache Key" at bounding box center [505, 518] width 205 height 27
click at [527, 519] on input "Cache Key" at bounding box center [505, 518] width 205 height 27
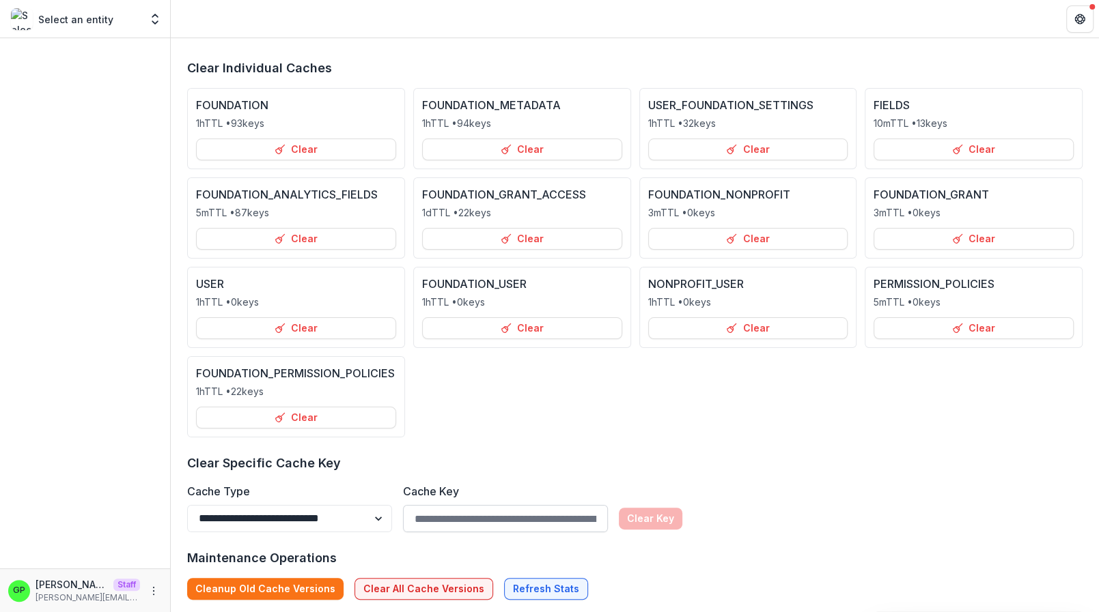
paste input "**********"
type input "**********"
click at [666, 508] on button "Clear Key" at bounding box center [650, 519] width 63 height 22
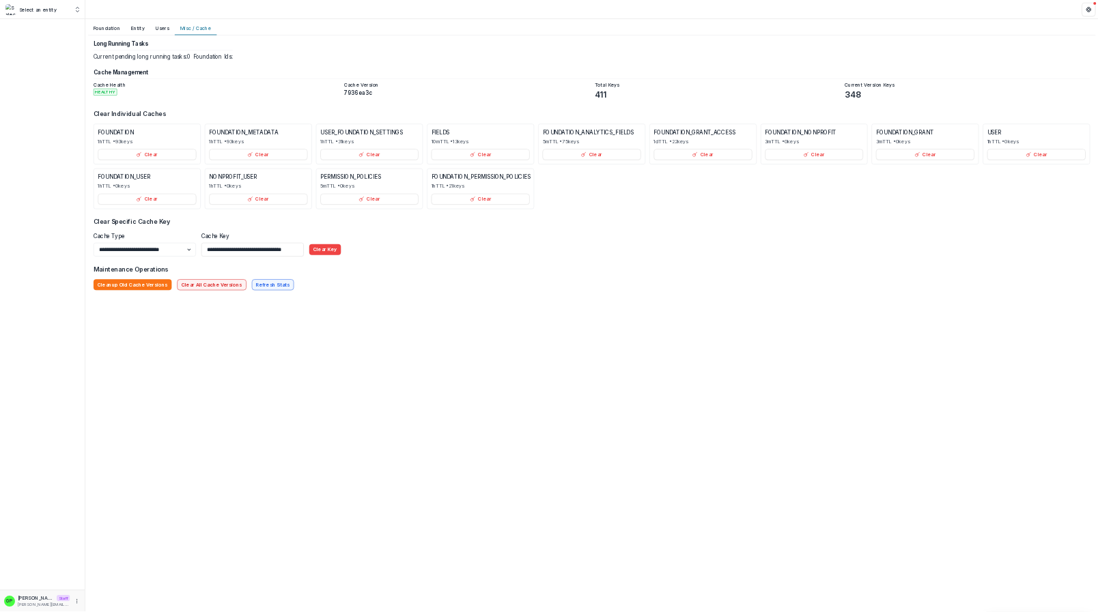
scroll to position [0, 0]
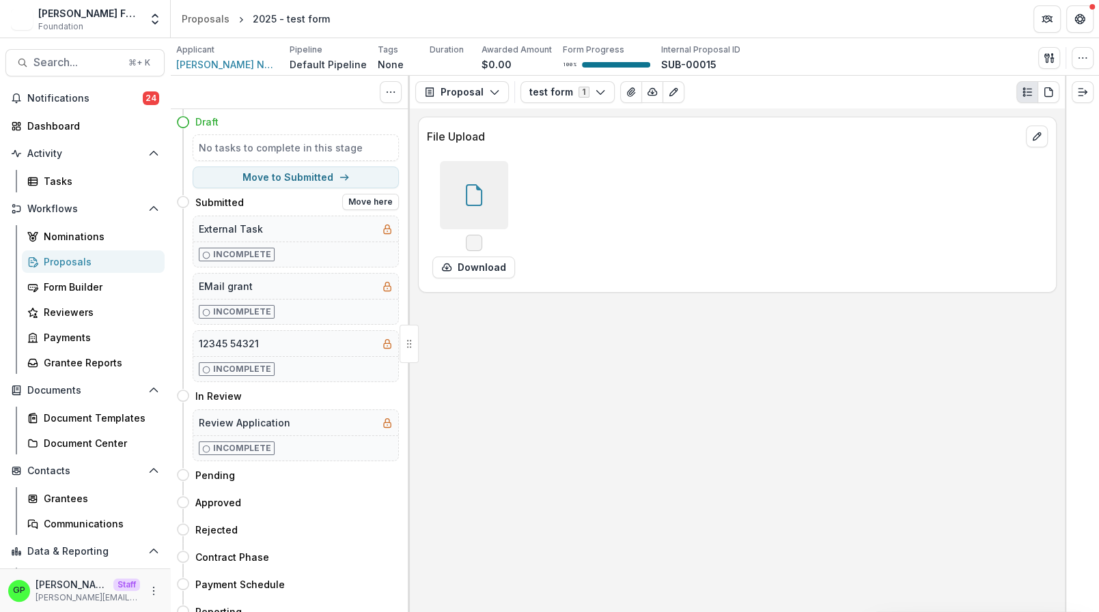
scroll to position [33, 0]
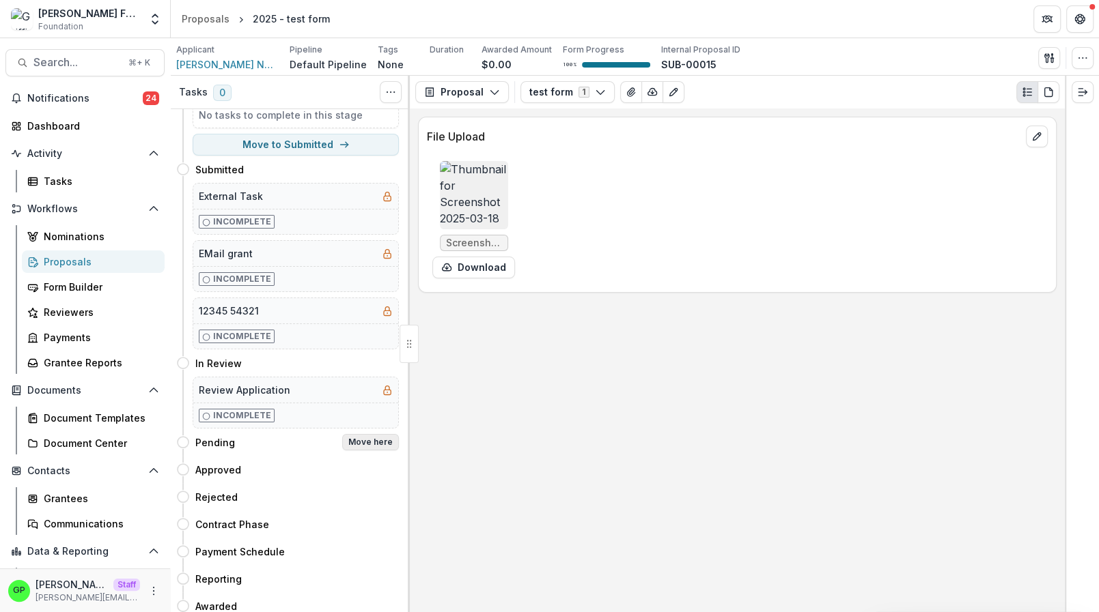
click at [367, 434] on button "Move here" at bounding box center [370, 442] width 57 height 16
select select "*******"
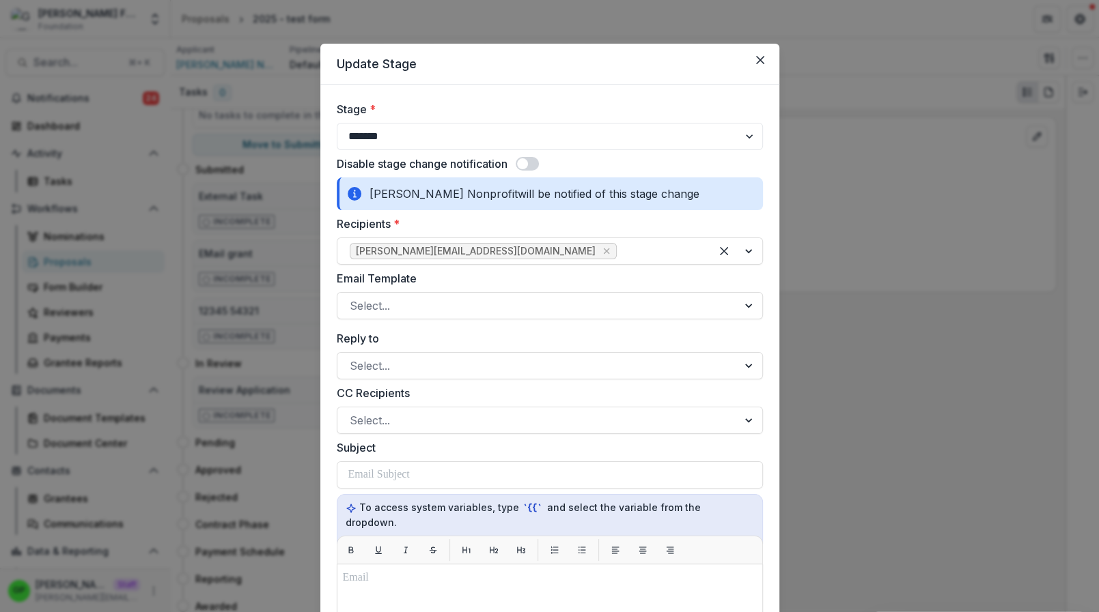
scroll to position [513, 0]
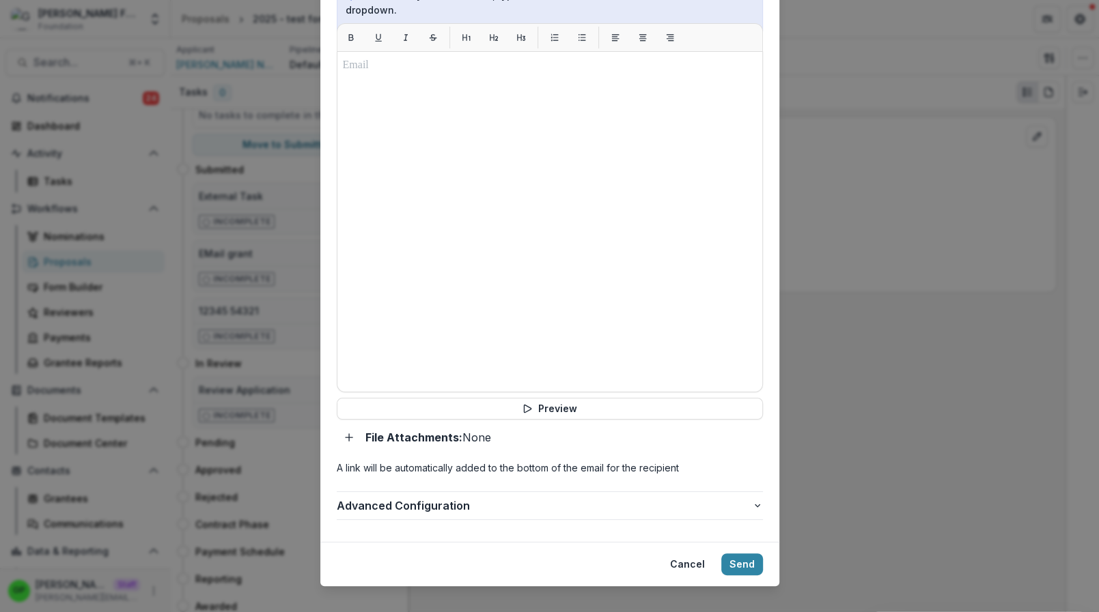
click at [404, 468] on div "**********" at bounding box center [550, 56] width 426 height 937
click at [404, 515] on form "**********" at bounding box center [549, 57] width 459 height 970
click at [403, 502] on div "**********" at bounding box center [550, 506] width 426 height 29
click at [403, 498] on span "Advanced Configuration" at bounding box center [544, 506] width 415 height 16
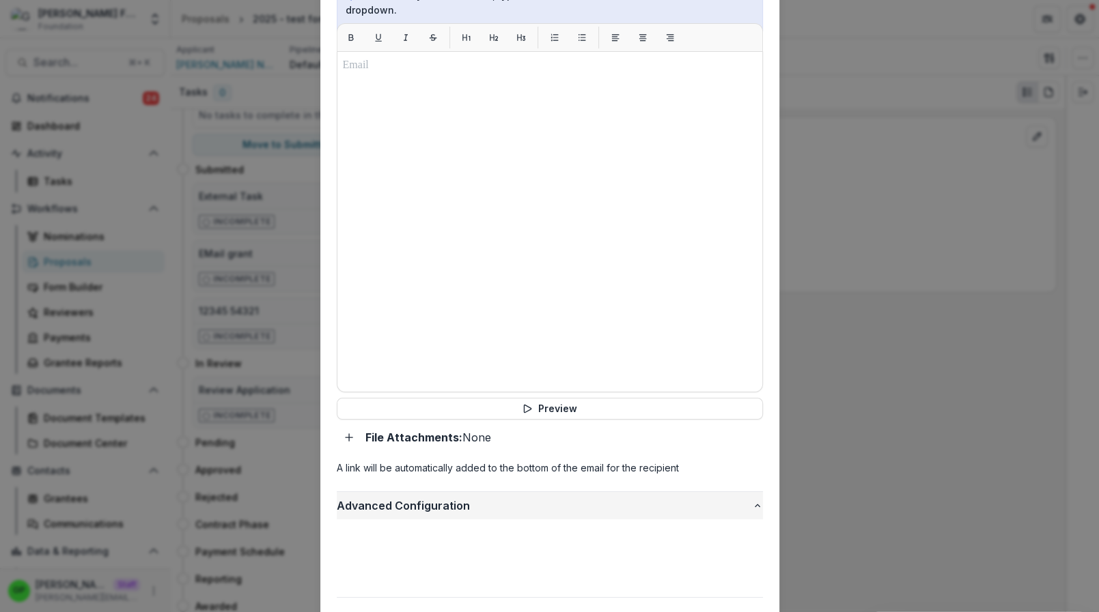
scroll to position [591, 0]
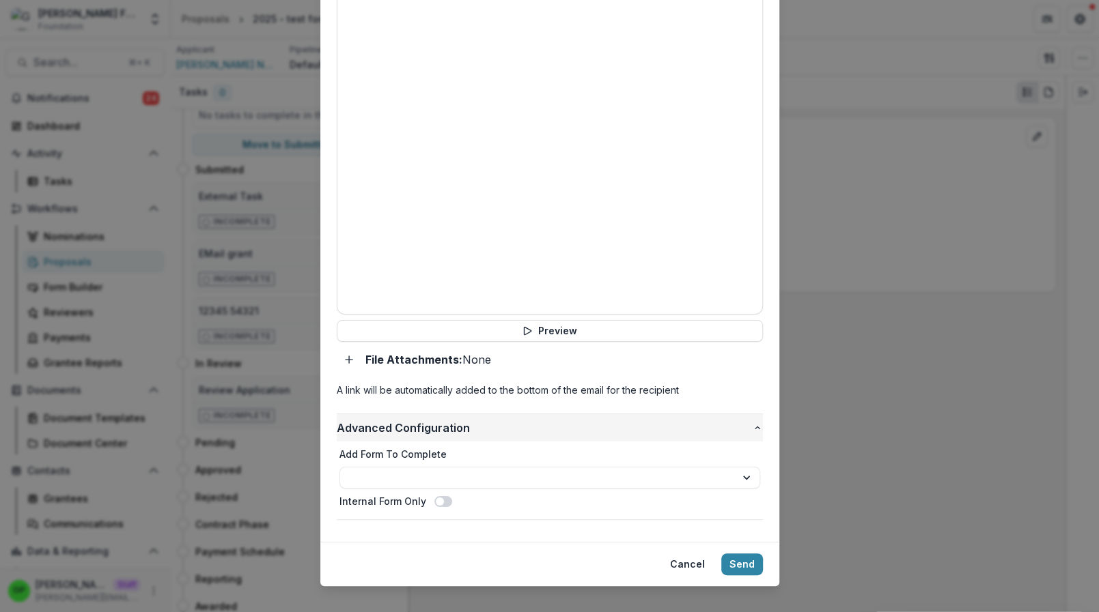
click at [401, 420] on span "Advanced Configuration" at bounding box center [544, 428] width 415 height 16
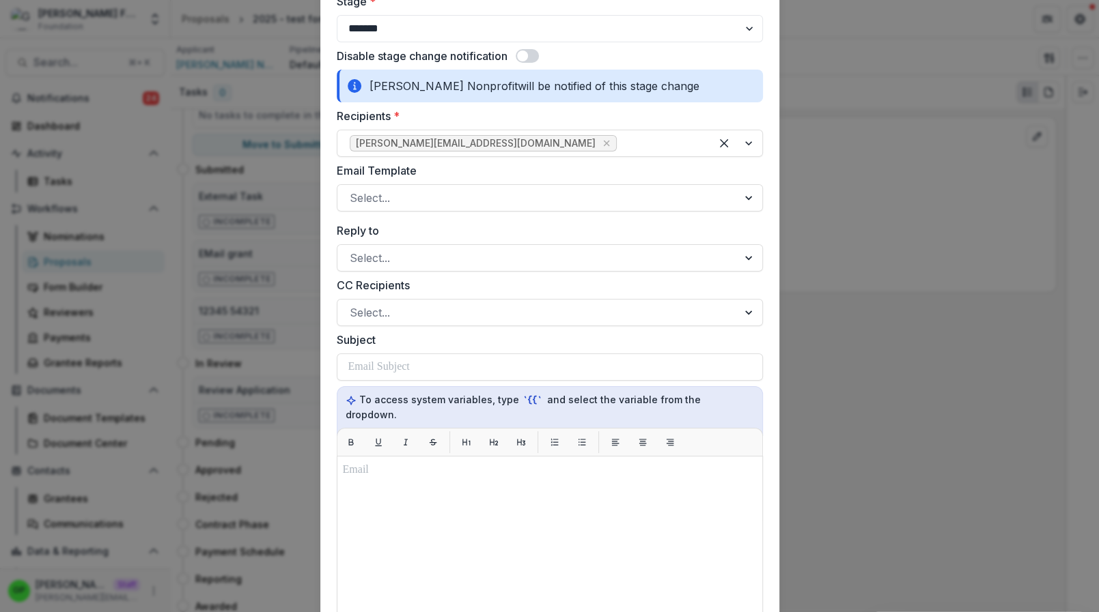
scroll to position [0, 0]
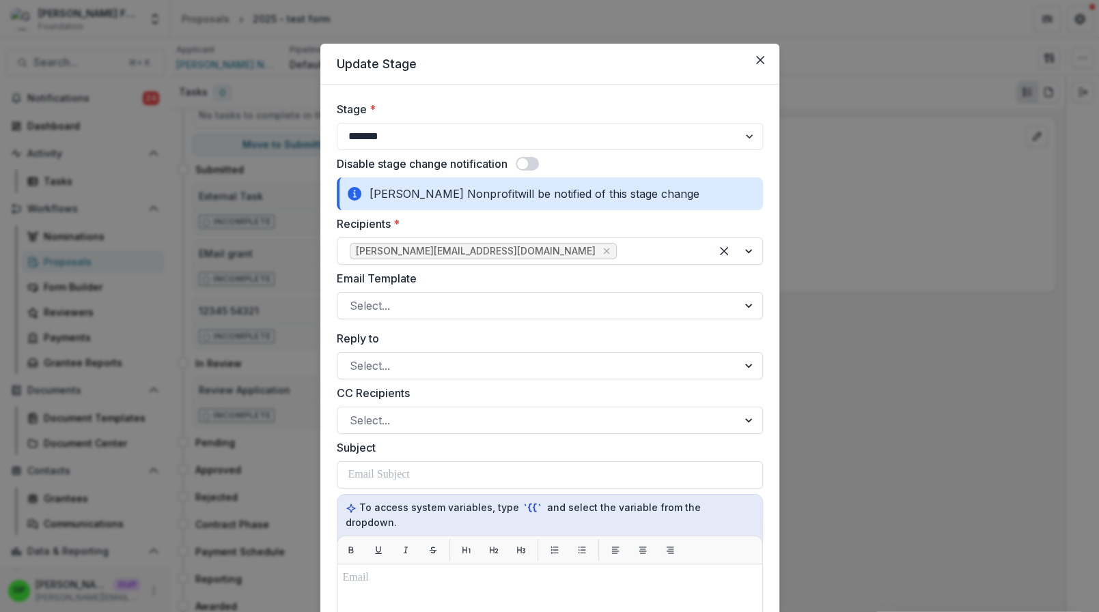
drag, startPoint x: 751, startPoint y: 58, endPoint x: 660, endPoint y: 182, distance: 154.3
click at [660, 182] on section "**********" at bounding box center [549, 572] width 459 height 1056
click at [756, 70] on button "Close" at bounding box center [760, 60] width 22 height 22
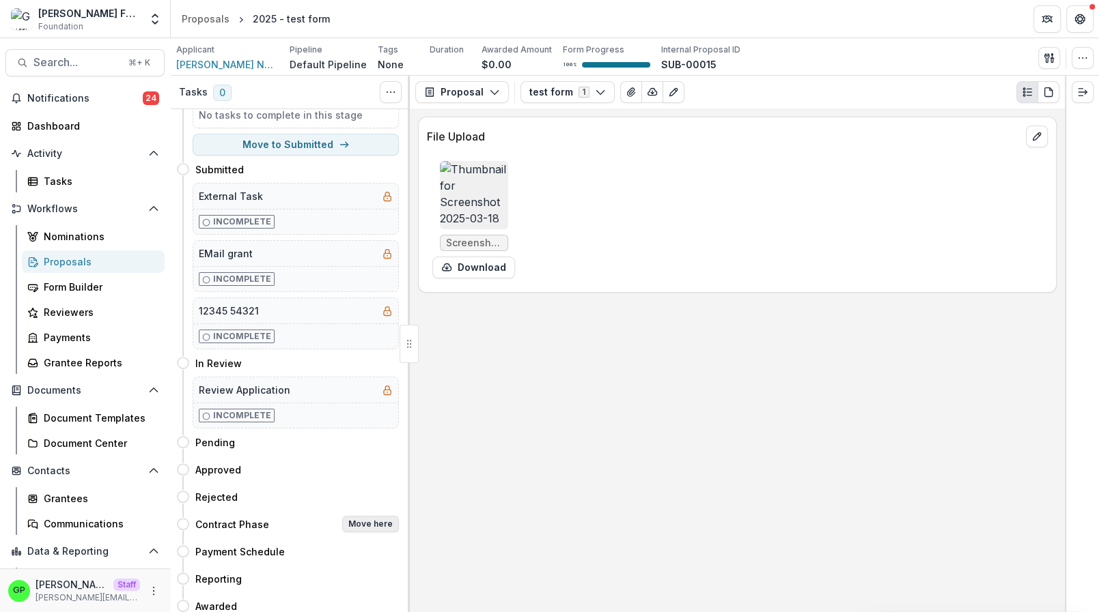
click at [373, 516] on button "Move here" at bounding box center [370, 524] width 57 height 16
select select "**********"
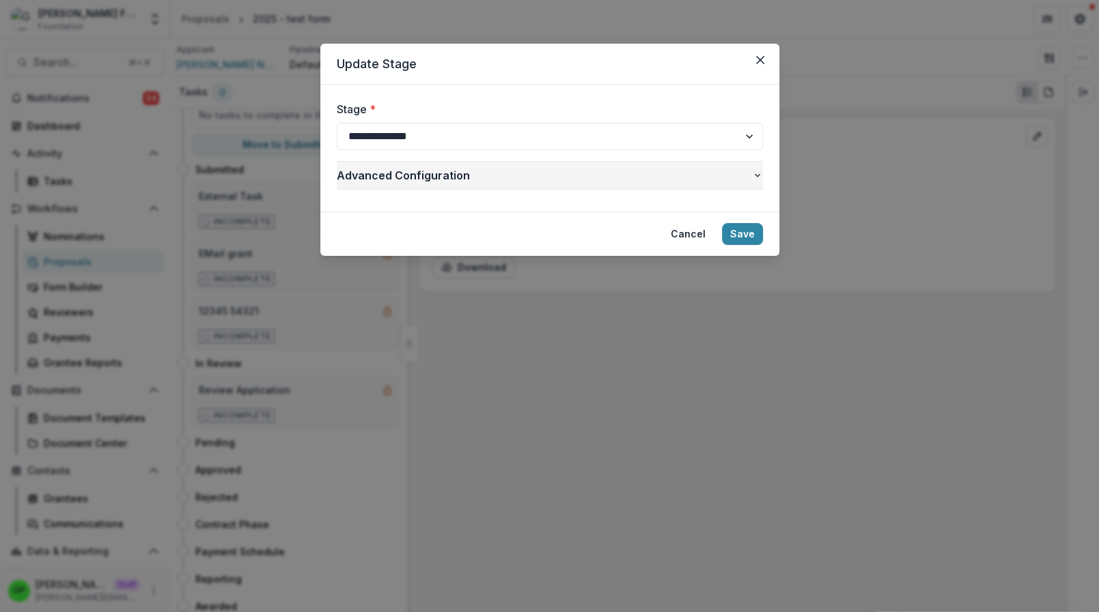
click at [438, 182] on span "Advanced Configuration" at bounding box center [544, 175] width 415 height 16
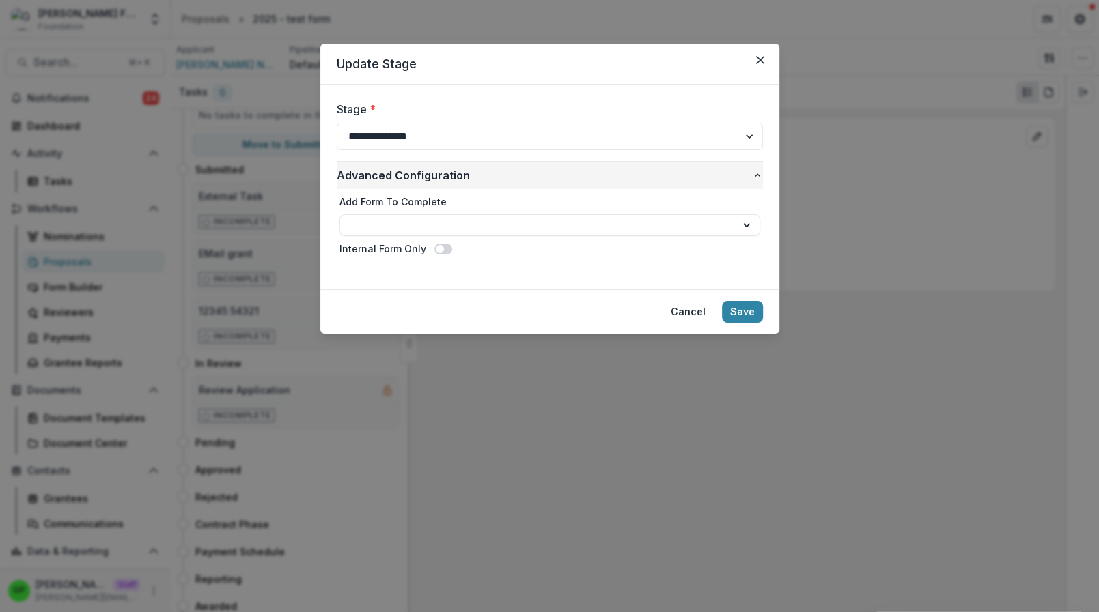
click at [427, 186] on button "Advanced Configuration" at bounding box center [550, 175] width 426 height 27
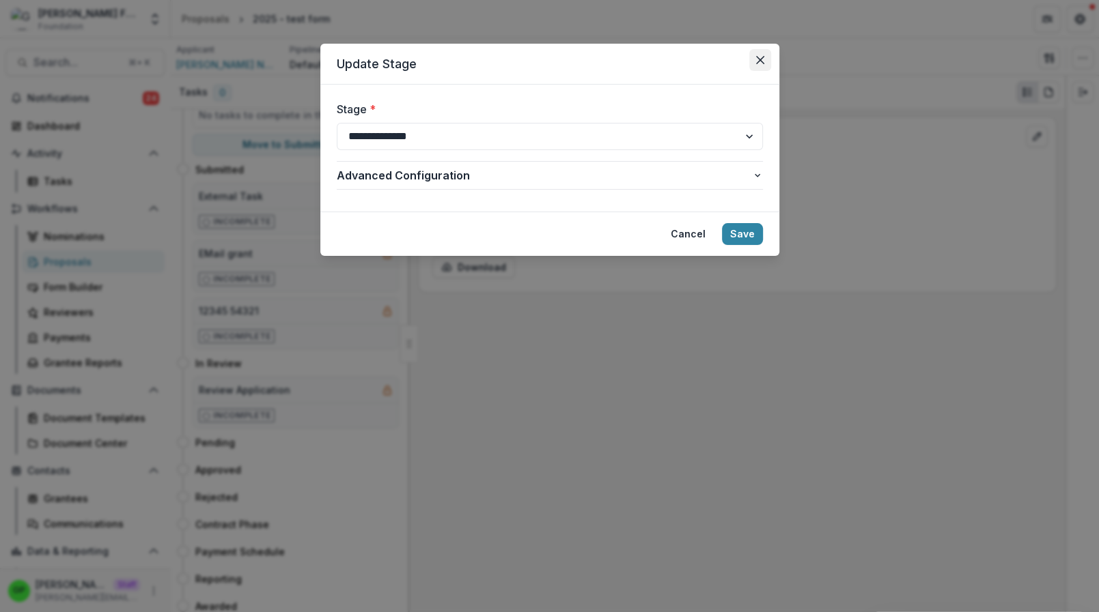
click at [765, 51] on button "Close" at bounding box center [760, 60] width 22 height 22
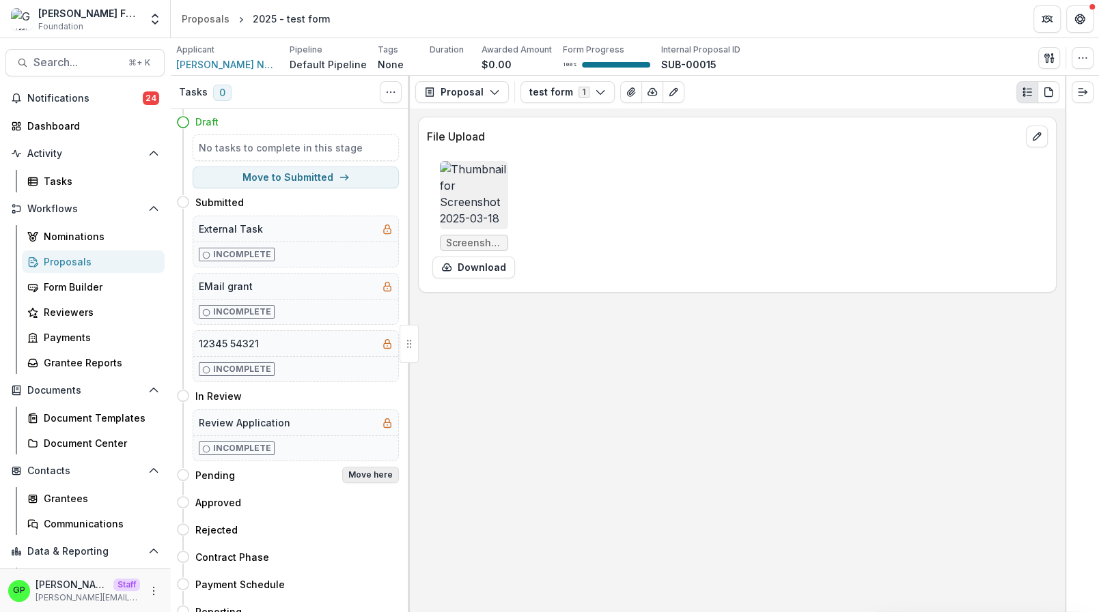
click at [348, 467] on button "Move here" at bounding box center [370, 475] width 57 height 16
select select "*******"
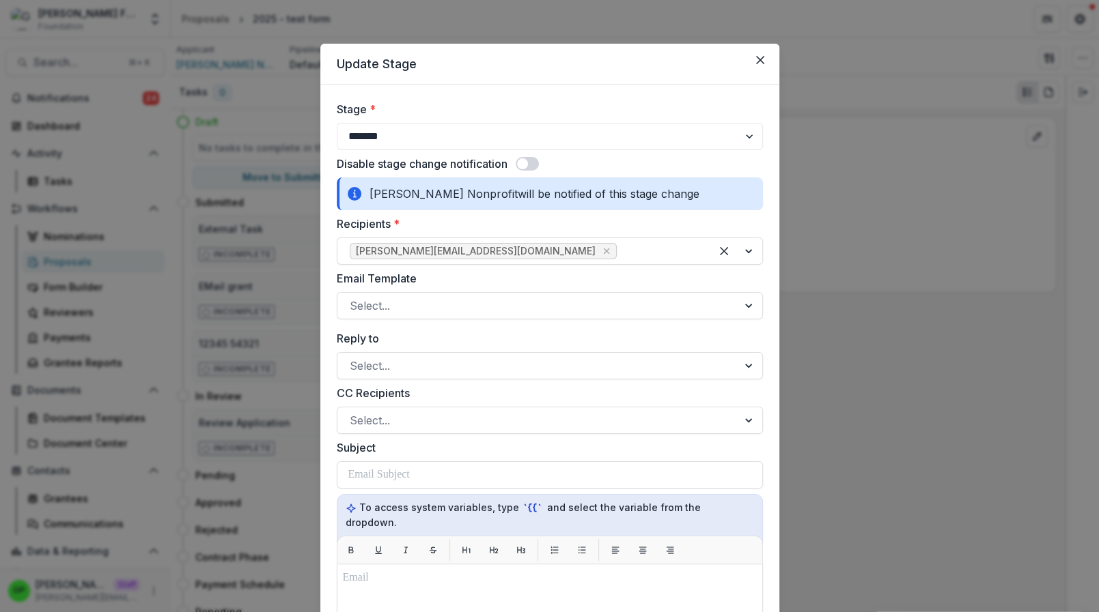
scroll to position [513, 0]
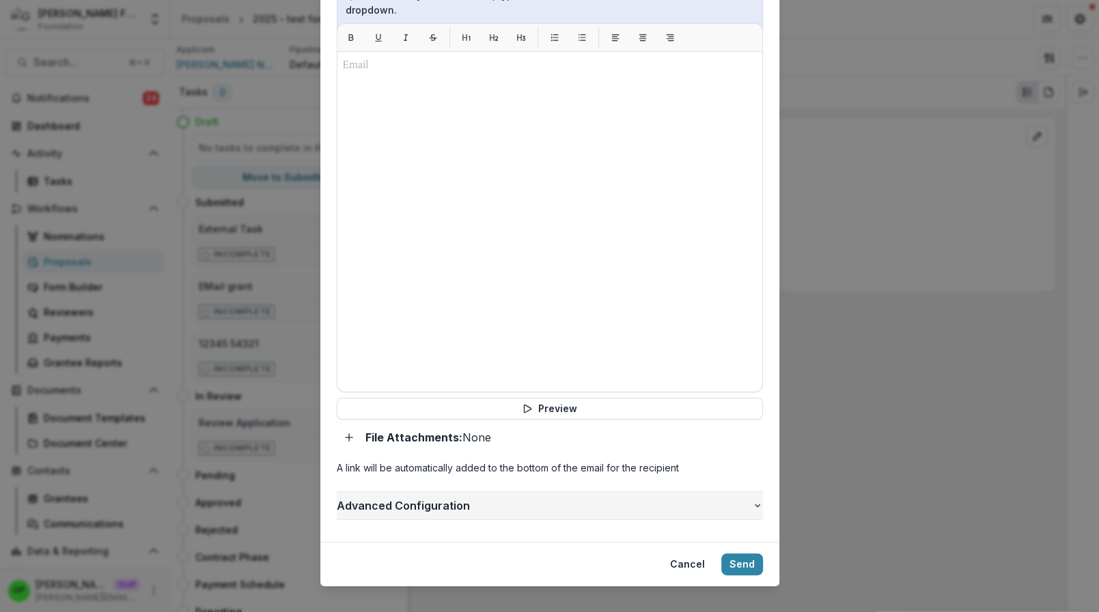
click at [414, 492] on button "Advanced Configuration" at bounding box center [550, 505] width 426 height 27
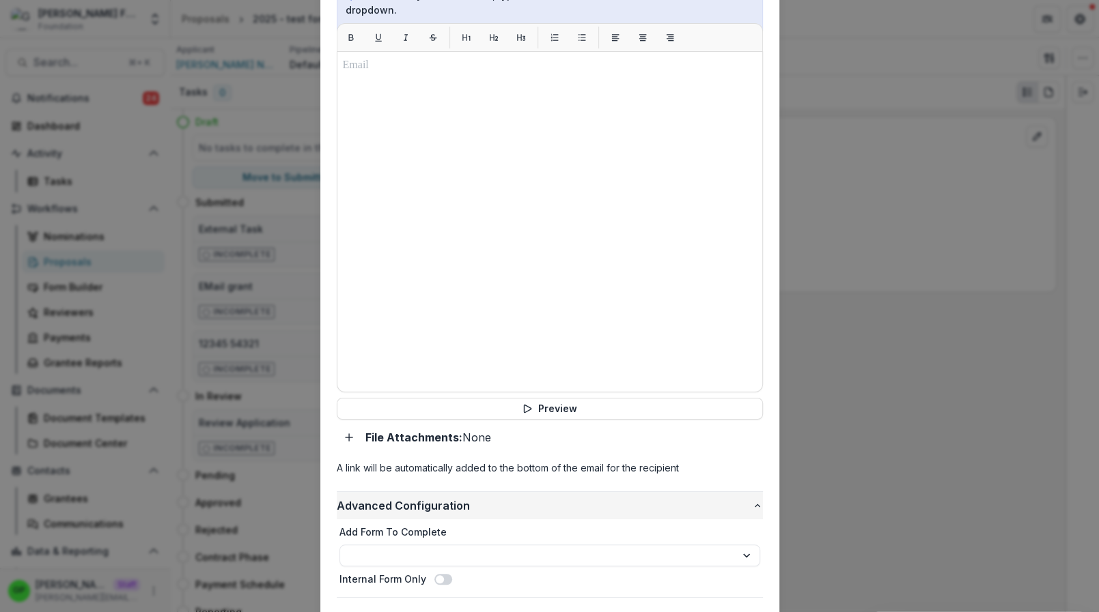
scroll to position [591, 0]
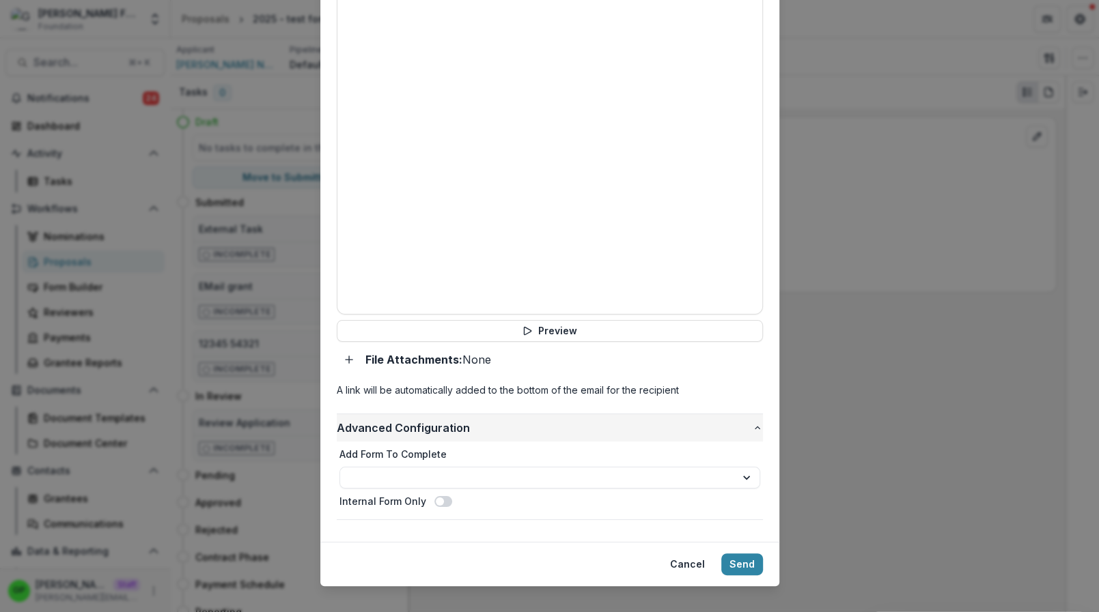
click at [442, 420] on span "Advanced Configuration" at bounding box center [544, 428] width 415 height 16
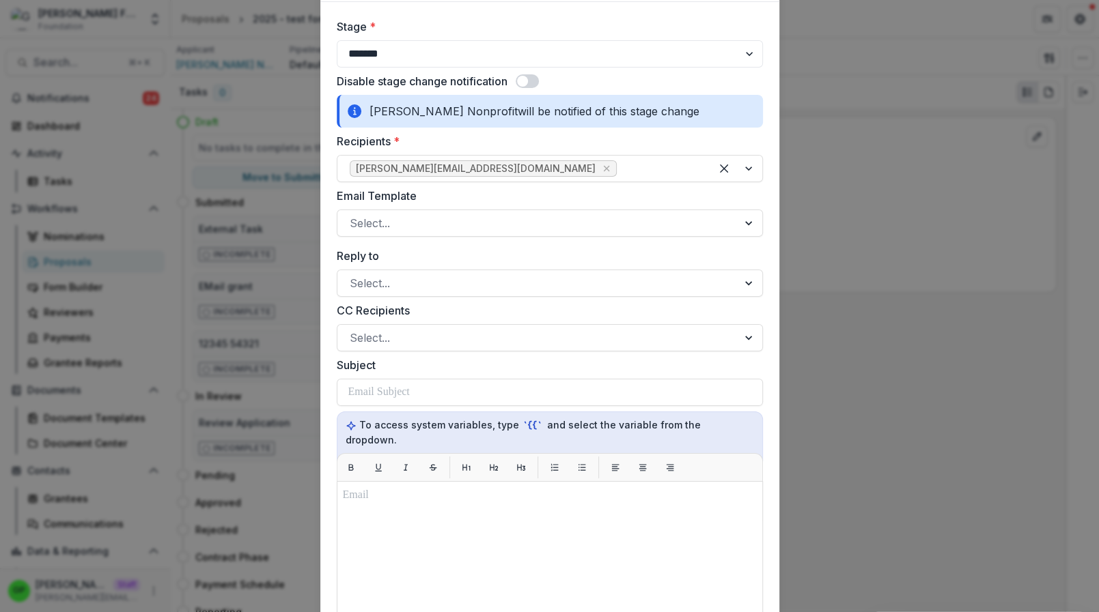
scroll to position [0, 0]
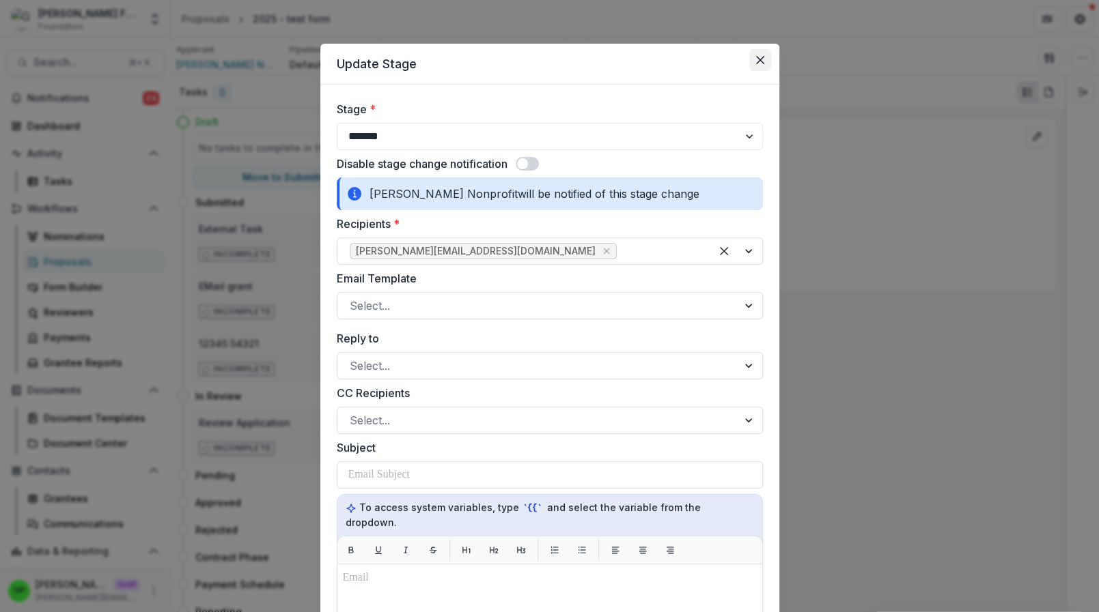
click at [767, 56] on button "Close" at bounding box center [760, 60] width 22 height 22
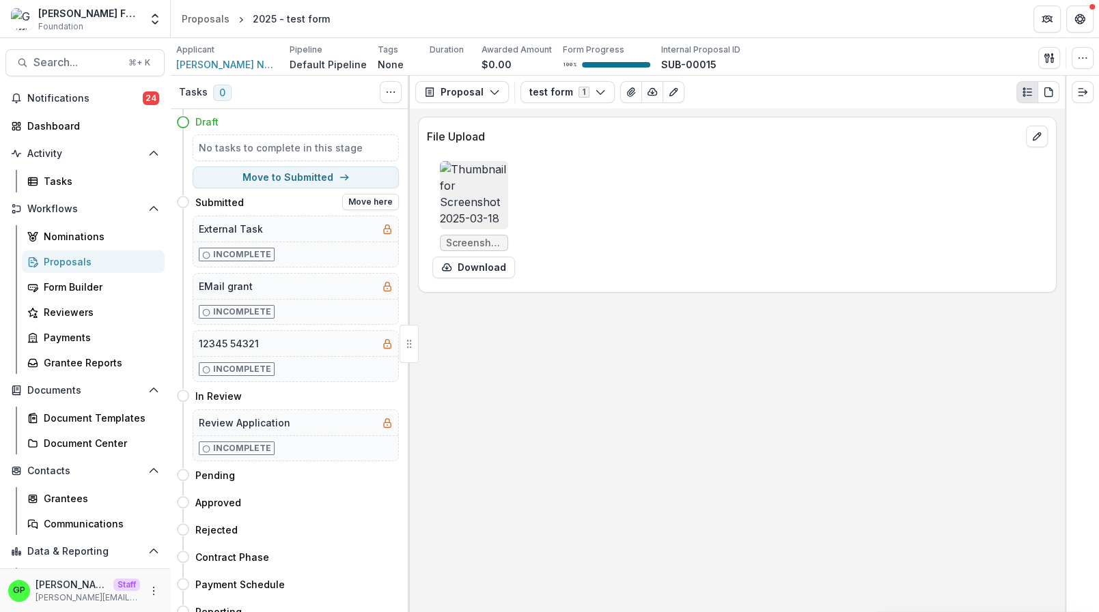
scroll to position [33, 0]
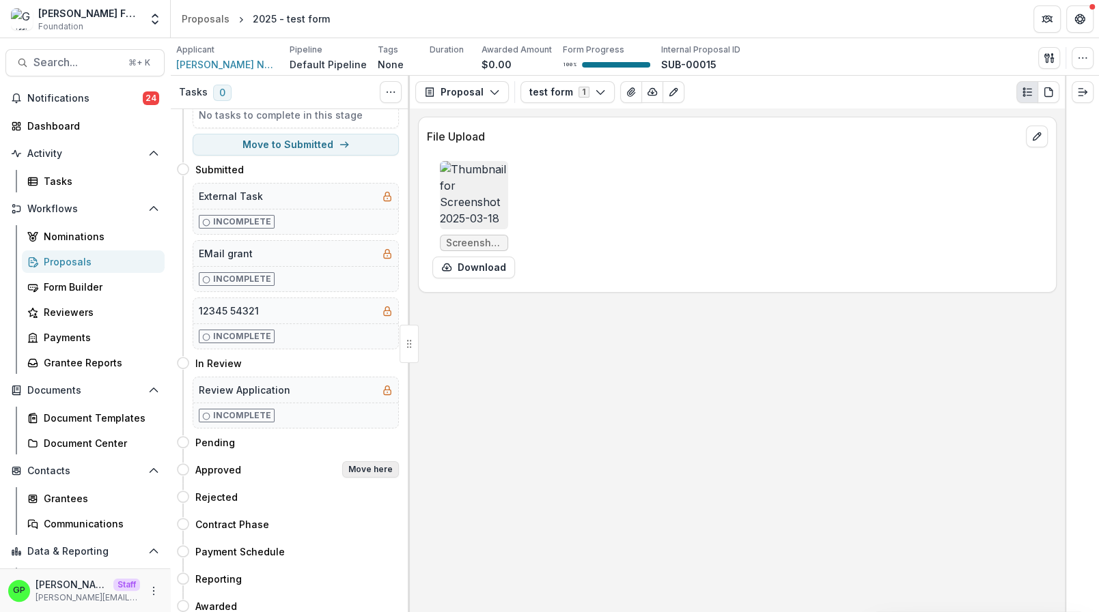
click at [380, 468] on button "Move here" at bounding box center [370, 470] width 57 height 16
select select "********"
select select
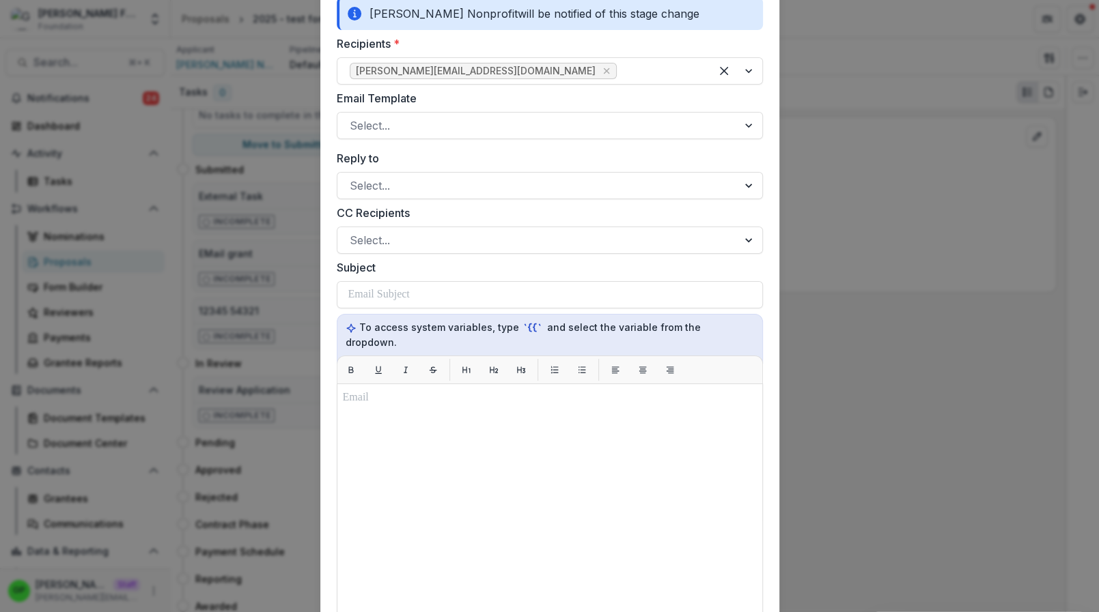
scroll to position [1141, 0]
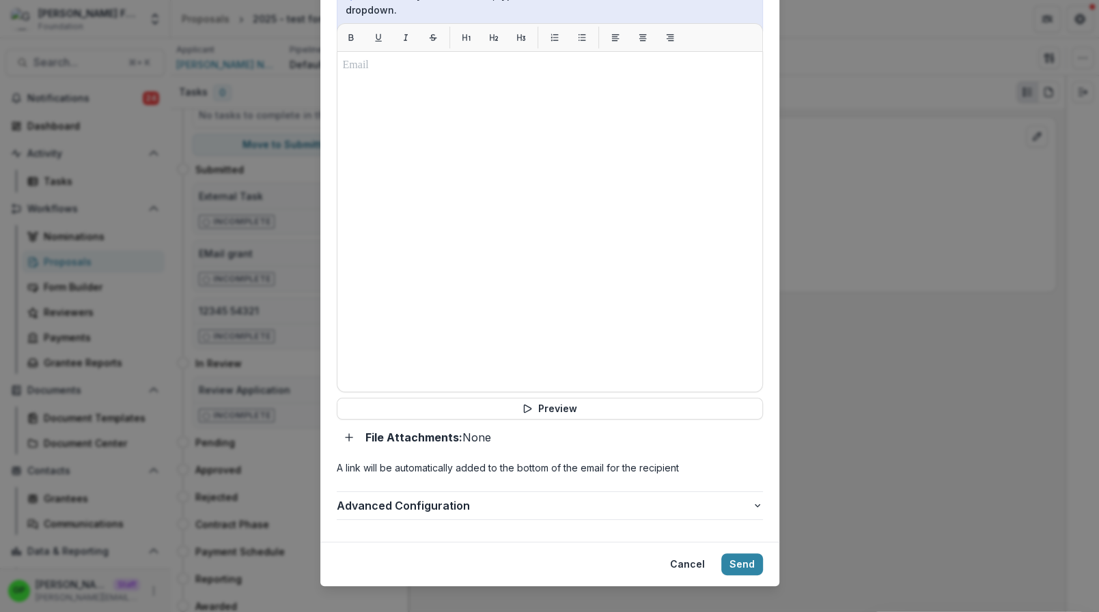
click at [431, 461] on p "A link will be automatically added to the bottom of the email for the recipient" at bounding box center [550, 468] width 426 height 14
click at [431, 492] on button "Advanced Configuration" at bounding box center [550, 505] width 426 height 27
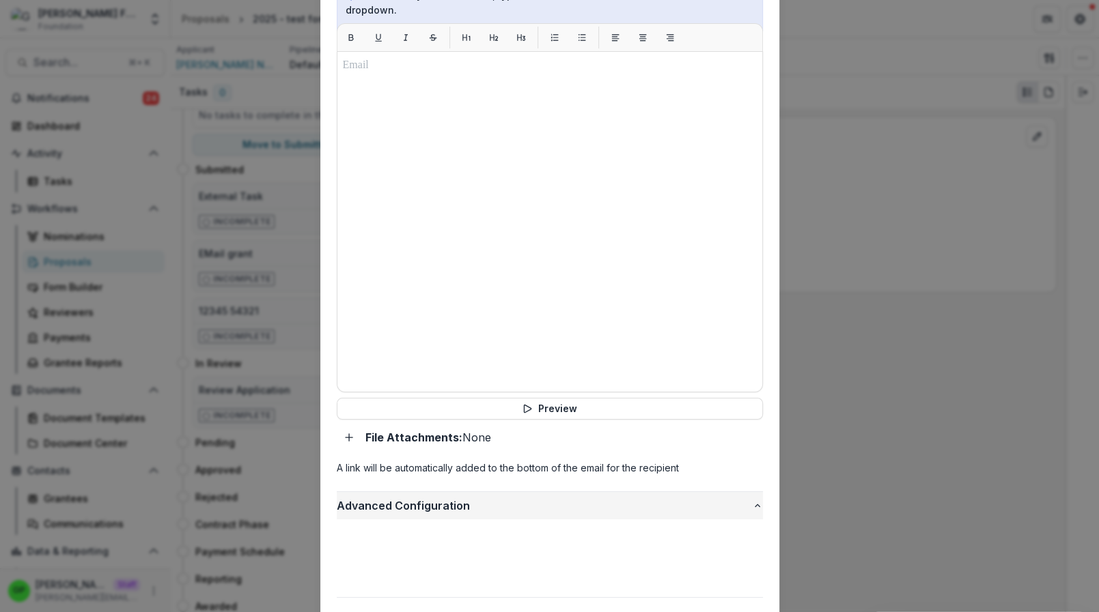
click at [431, 492] on button "Advanced Configuration" at bounding box center [550, 505] width 426 height 27
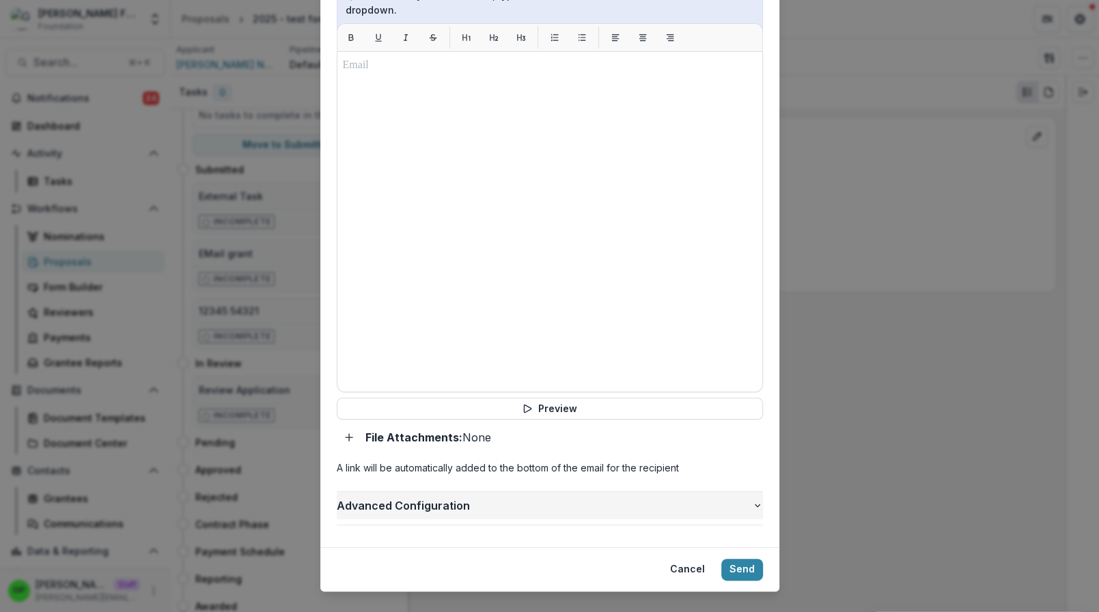
click at [431, 492] on button "Advanced Configuration" at bounding box center [550, 505] width 426 height 27
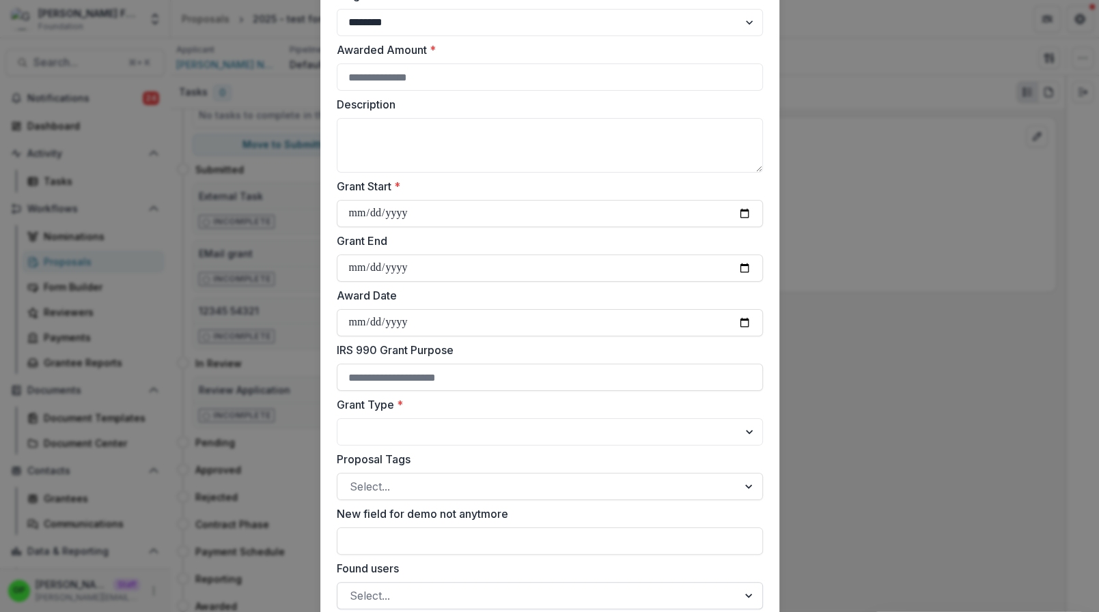
scroll to position [0, 0]
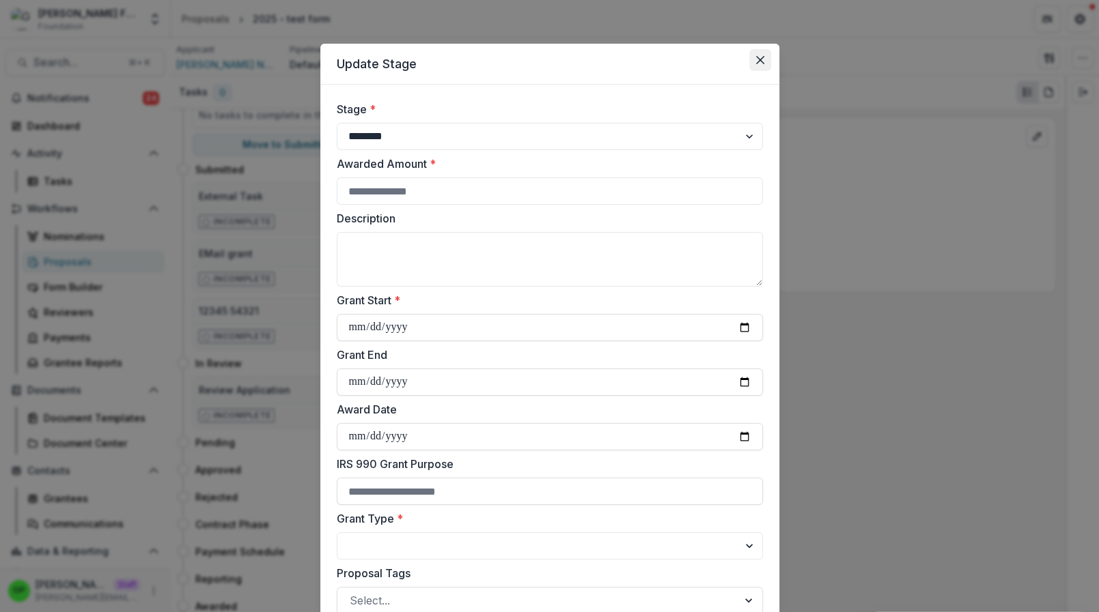
click at [754, 68] on button "Close" at bounding box center [760, 60] width 22 height 22
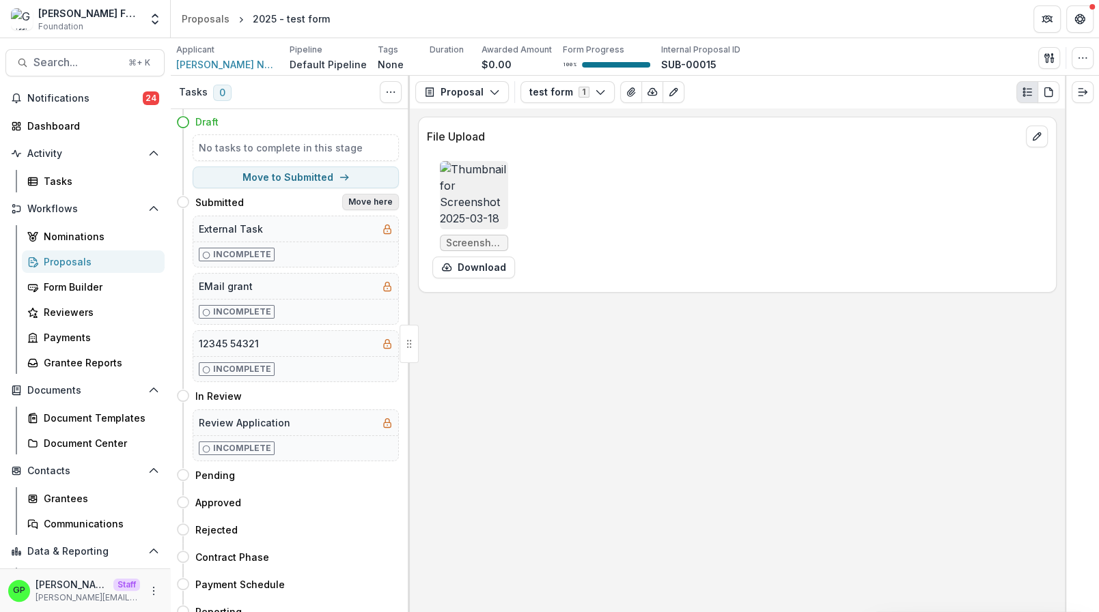
click at [392, 206] on button "Move here" at bounding box center [370, 202] width 57 height 16
select select "*********"
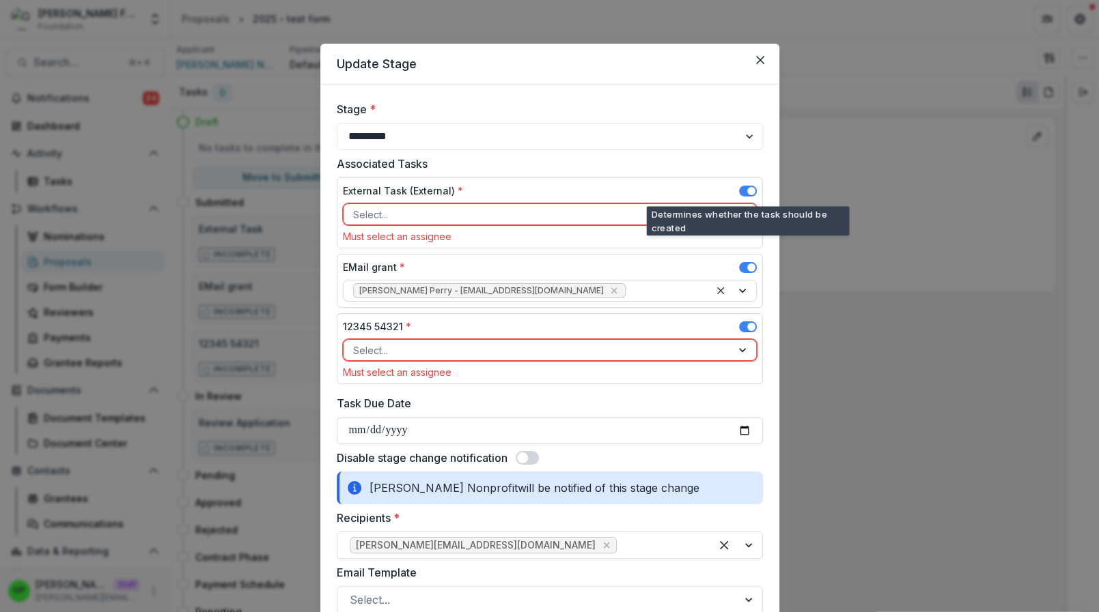
click at [752, 190] on span at bounding box center [751, 191] width 8 height 8
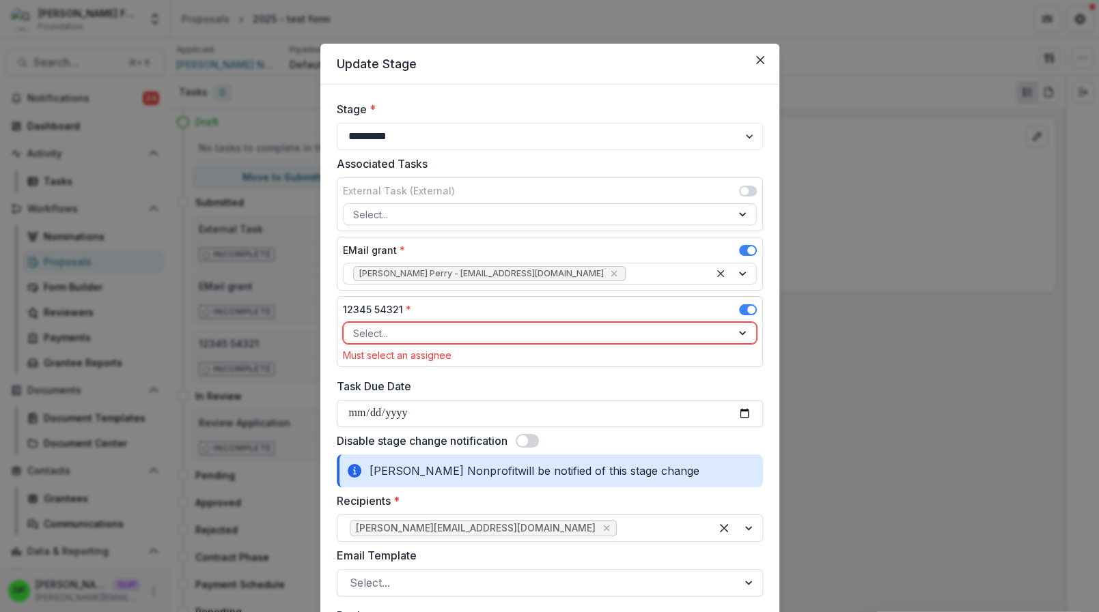
click at [746, 243] on div "EMail grant *" at bounding box center [550, 253] width 414 height 20
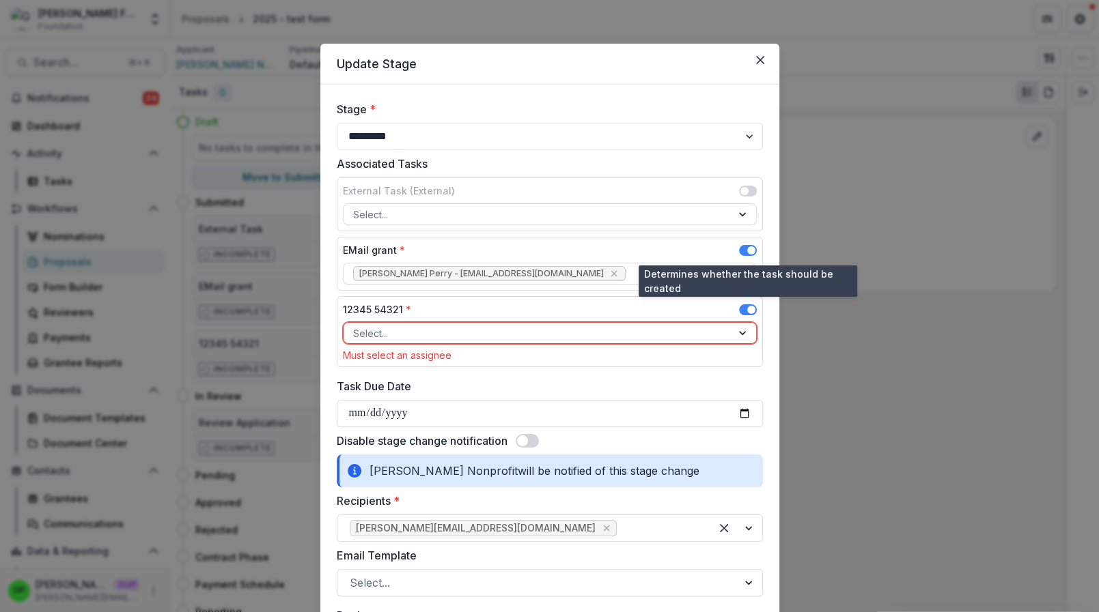
click at [745, 252] on span at bounding box center [748, 250] width 18 height 11
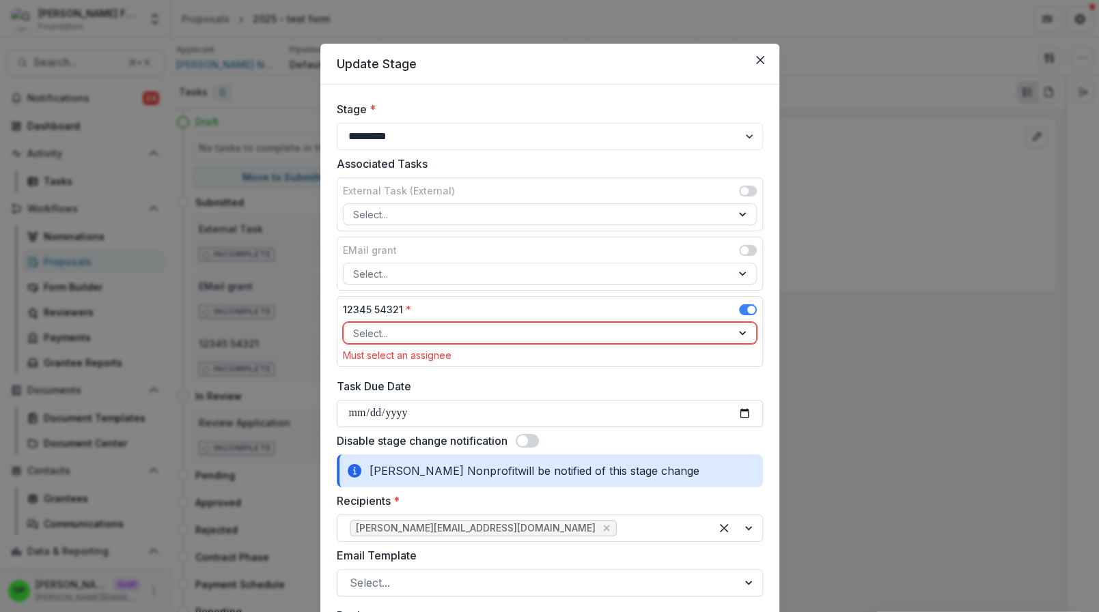
click at [748, 305] on span at bounding box center [748, 310] width 18 height 11
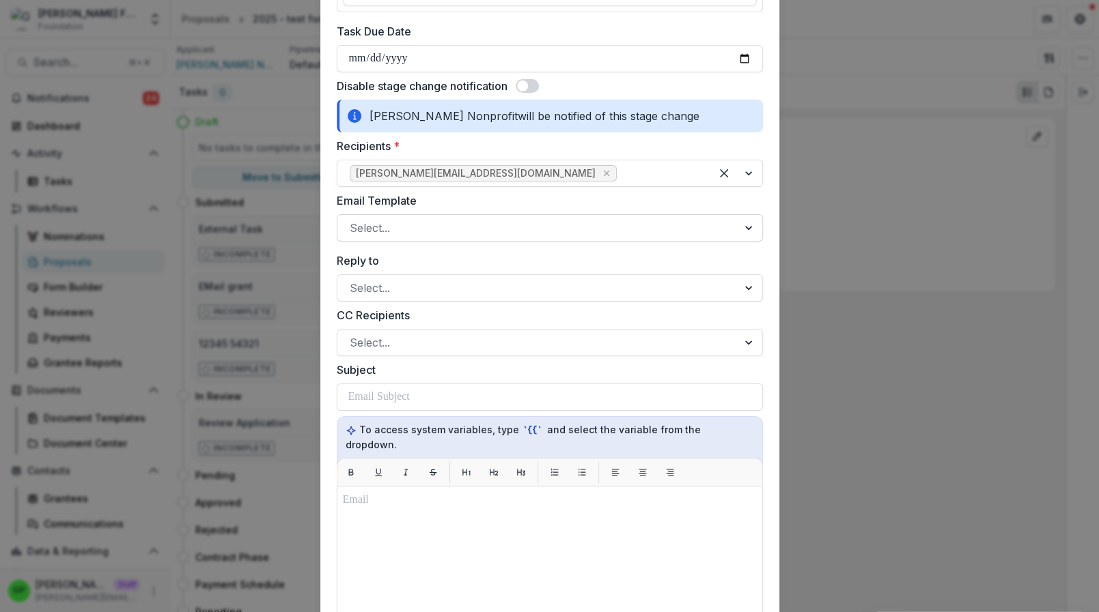
scroll to position [299, 0]
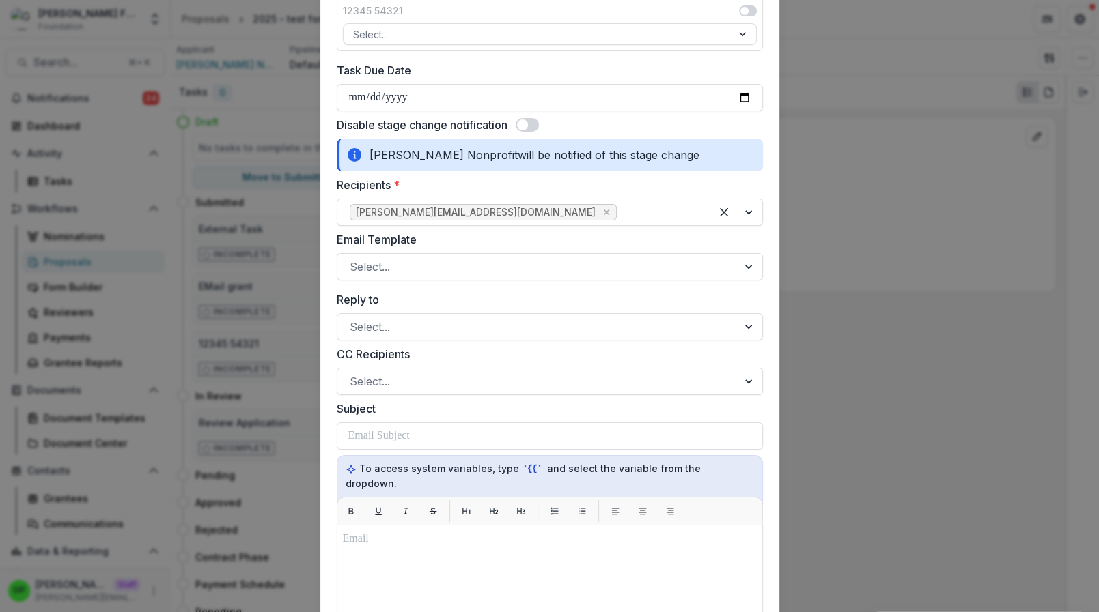
click at [526, 119] on span at bounding box center [522, 124] width 11 height 11
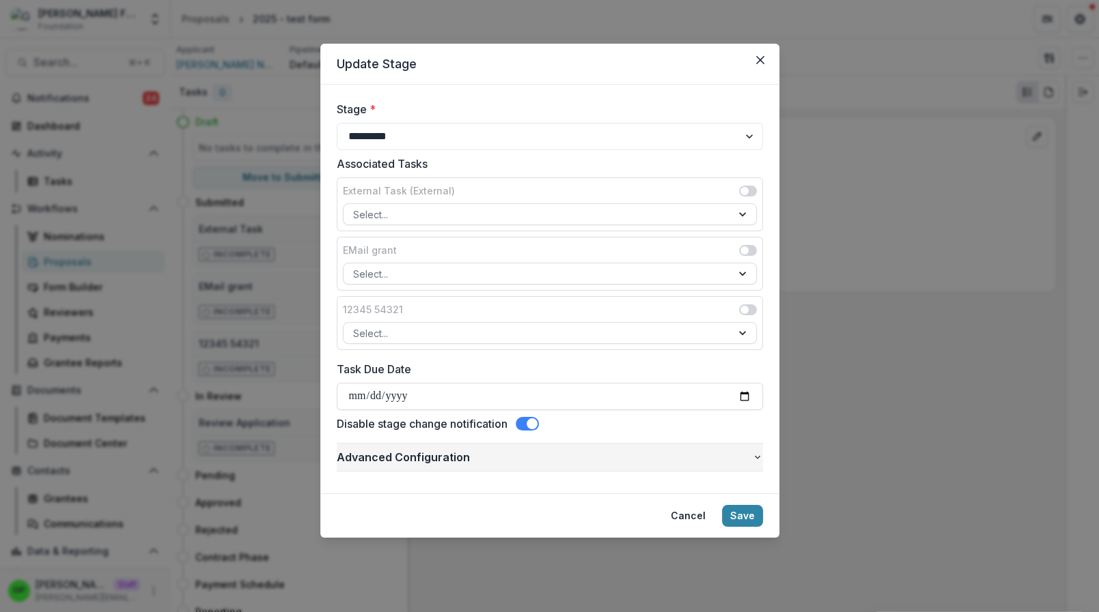
click at [552, 464] on button "Advanced Configuration" at bounding box center [550, 457] width 426 height 27
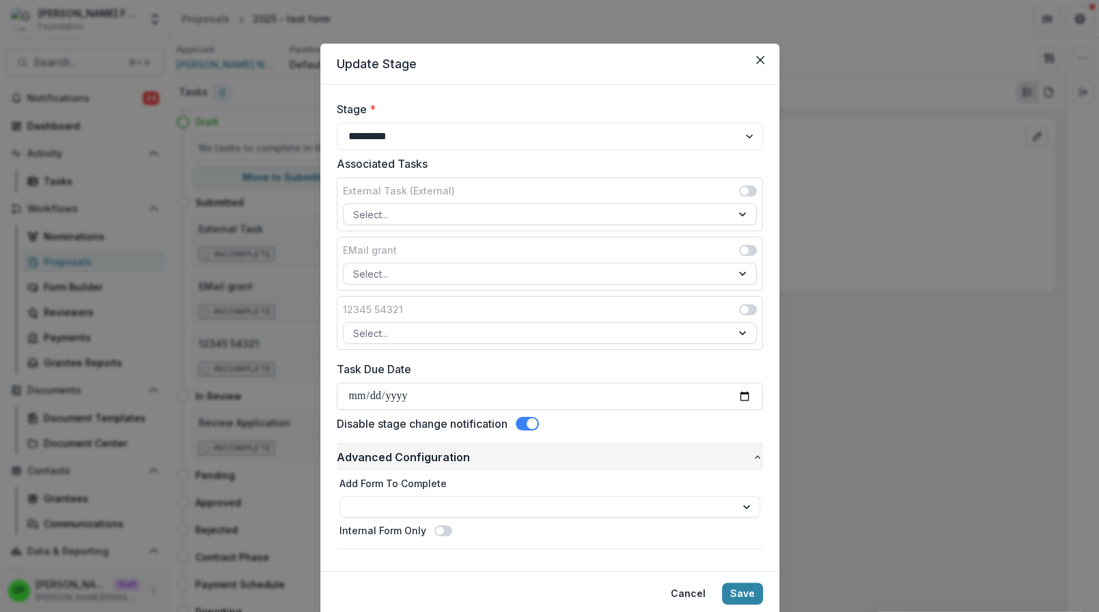
click at [552, 464] on button "Advanced Configuration" at bounding box center [550, 457] width 426 height 27
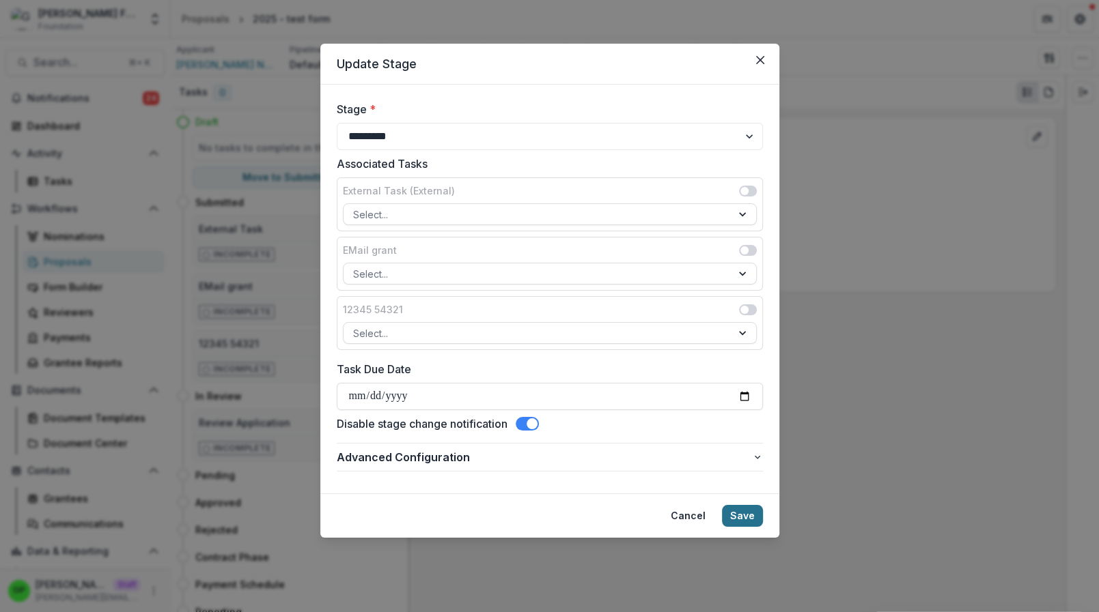
click at [749, 510] on button "Save" at bounding box center [742, 516] width 41 height 22
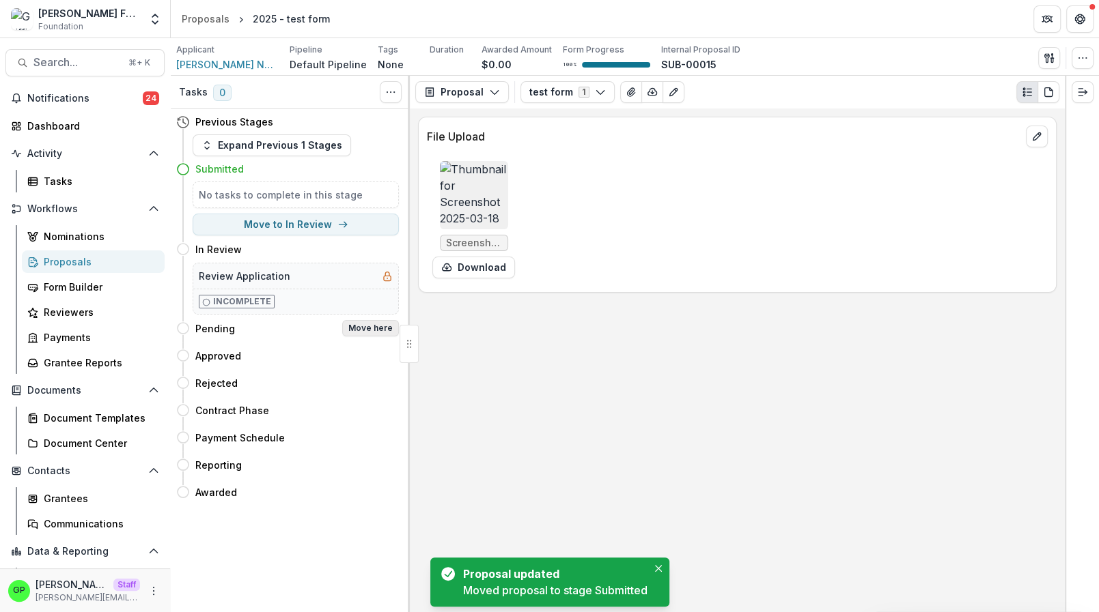
click at [359, 326] on button "Move here" at bounding box center [370, 328] width 57 height 16
select select "*******"
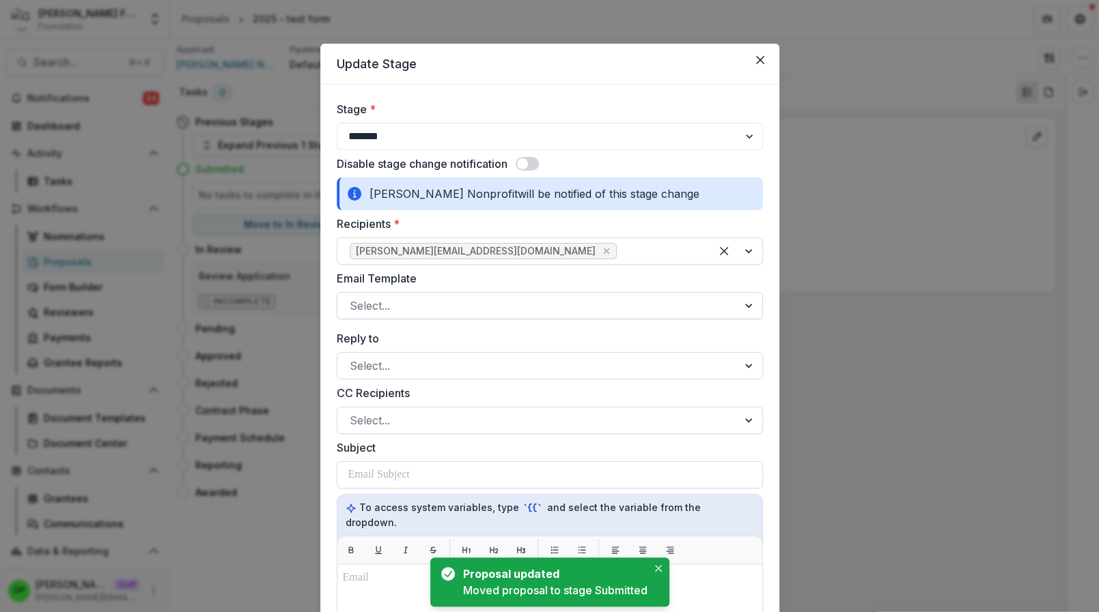
scroll to position [513, 0]
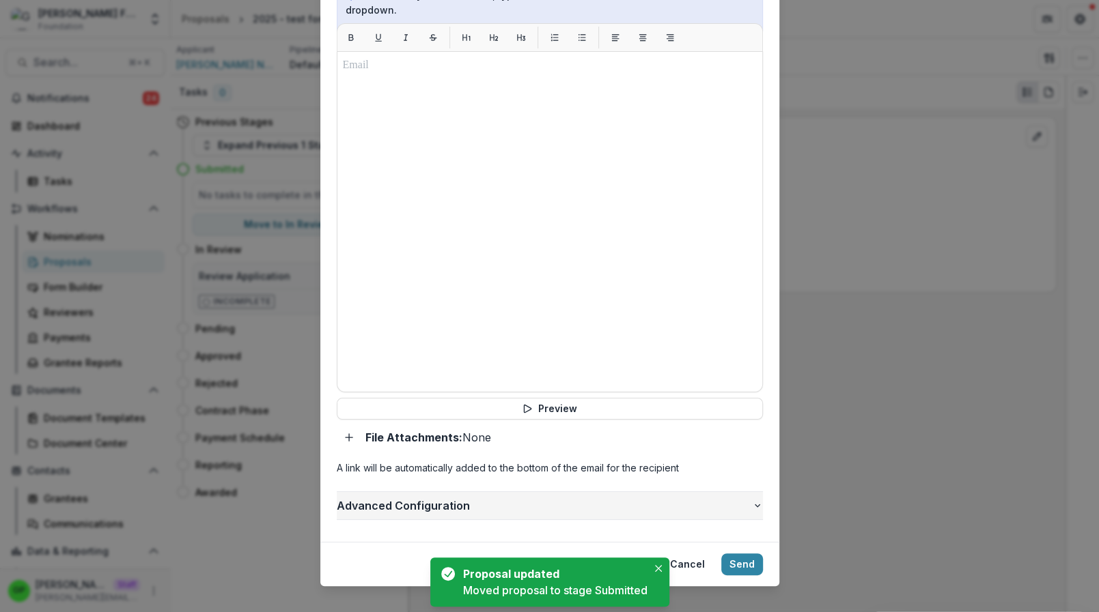
click at [400, 498] on span "Advanced Configuration" at bounding box center [544, 506] width 415 height 16
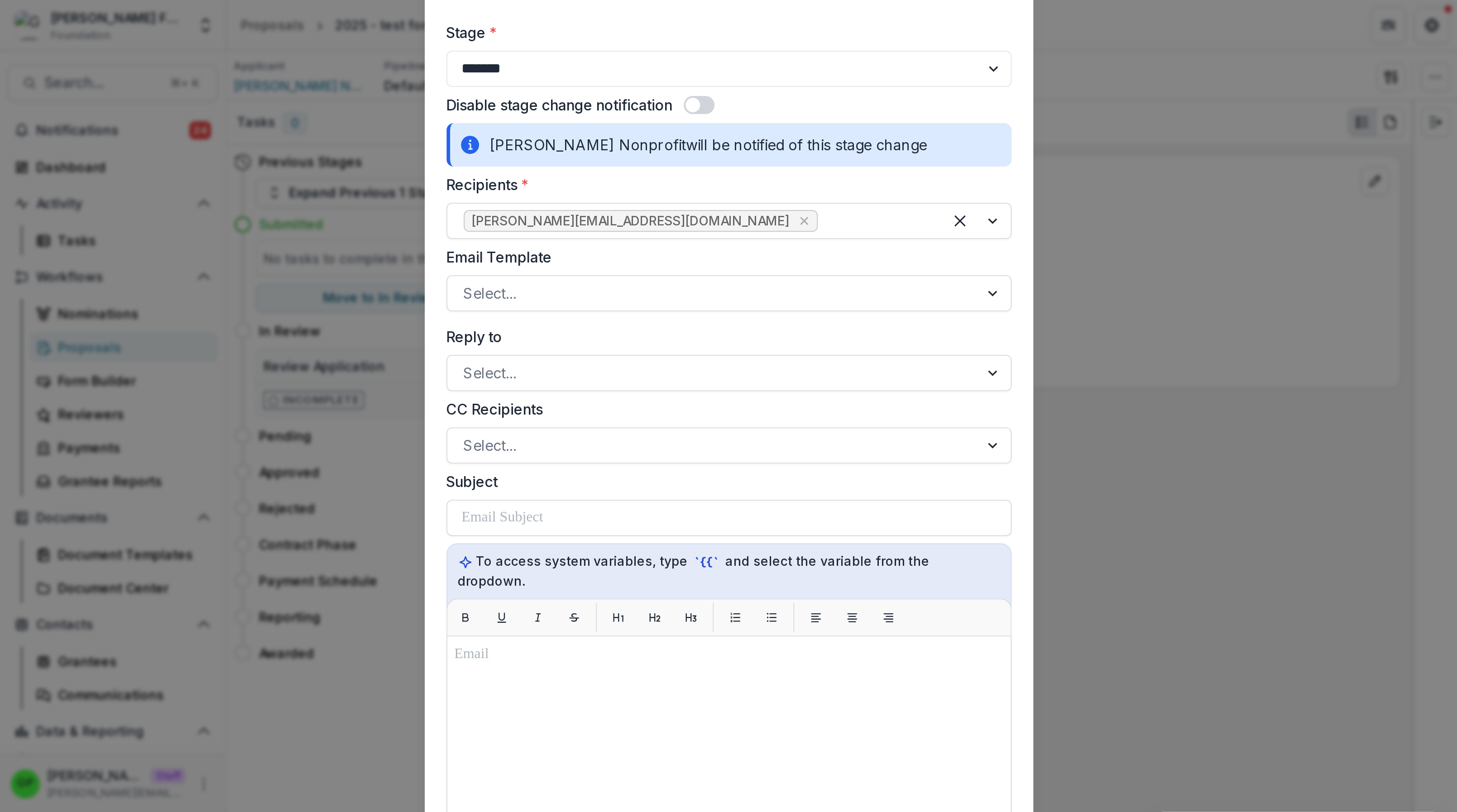
scroll to position [0, 0]
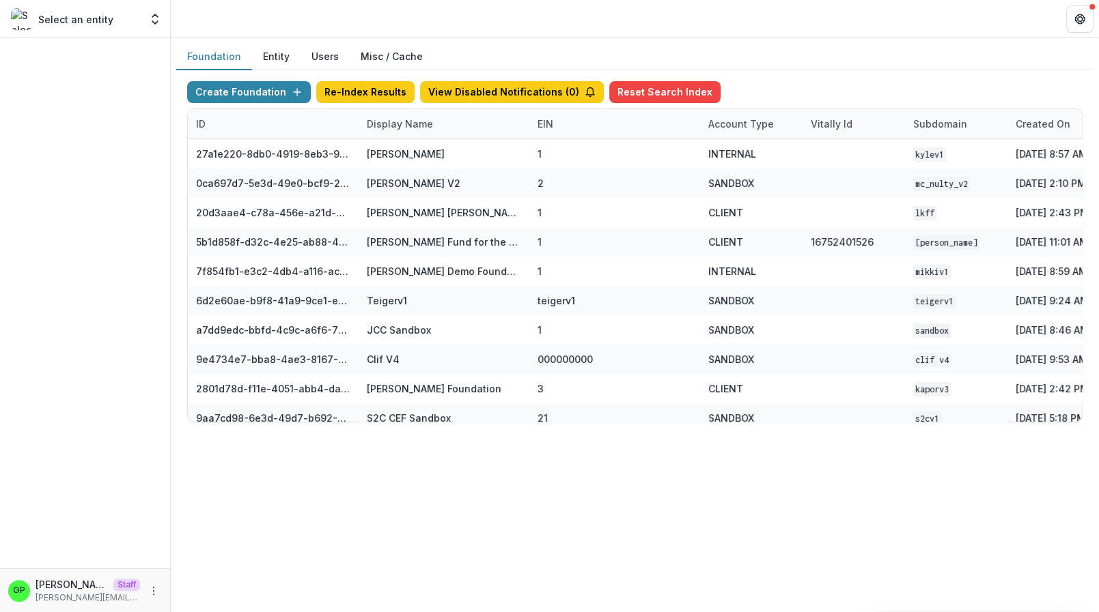
click at [434, 122] on div "Display Name" at bounding box center [399, 124] width 83 height 14
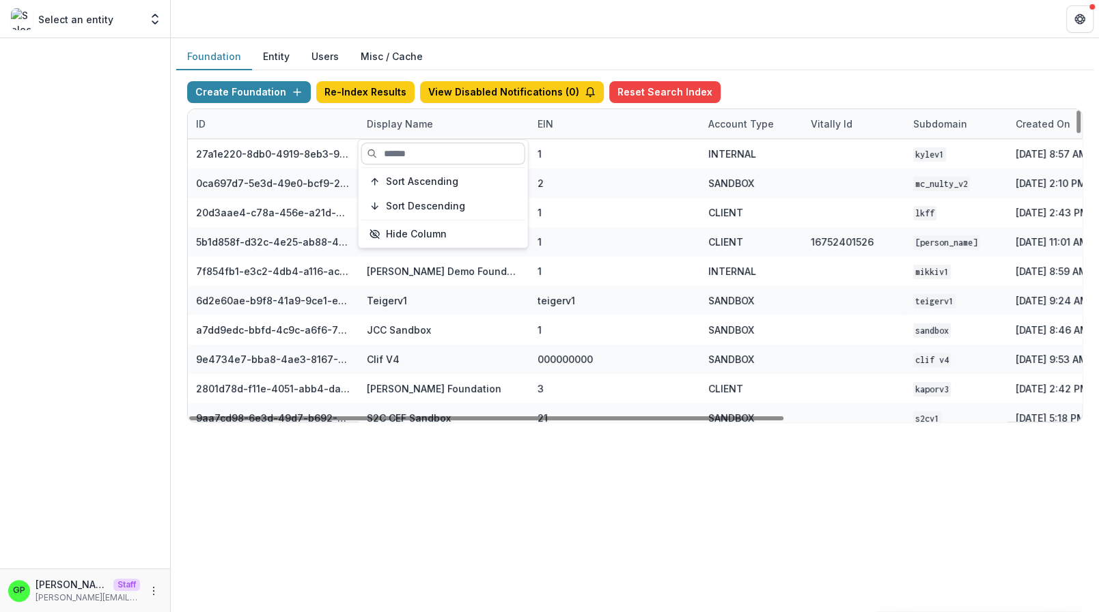
click at [412, 150] on input at bounding box center [443, 154] width 164 height 22
type input "*"
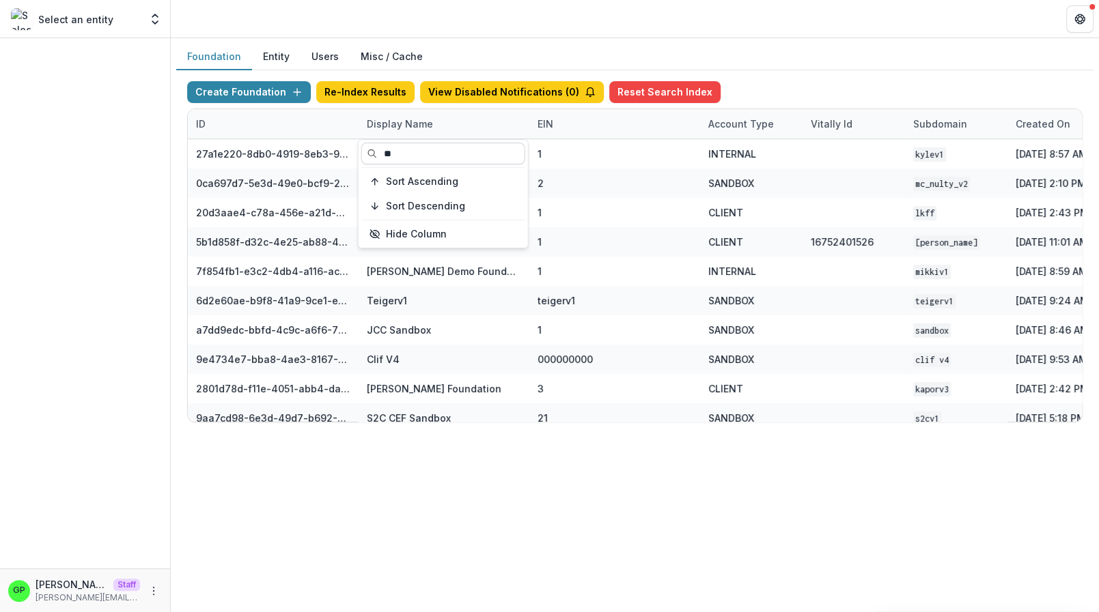
type input "*"
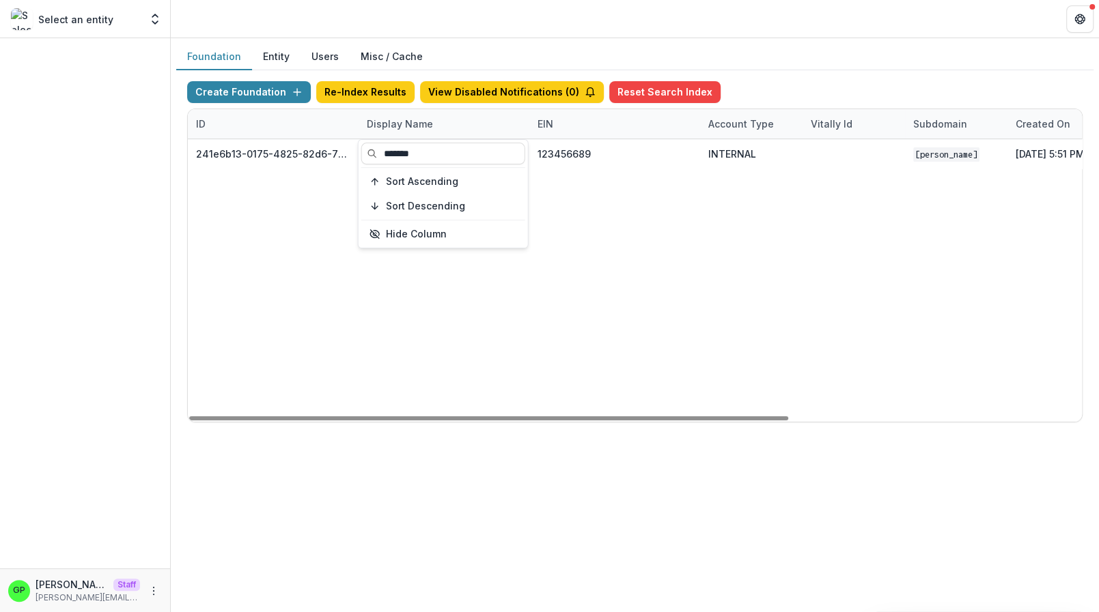
type input "*******"
click at [427, 352] on div "241e6b13-0175-4825-82d6-76a810a79a5a Griffin Foundation 123456689 INTERNAL Grif…" at bounding box center [853, 280] width 1331 height 283
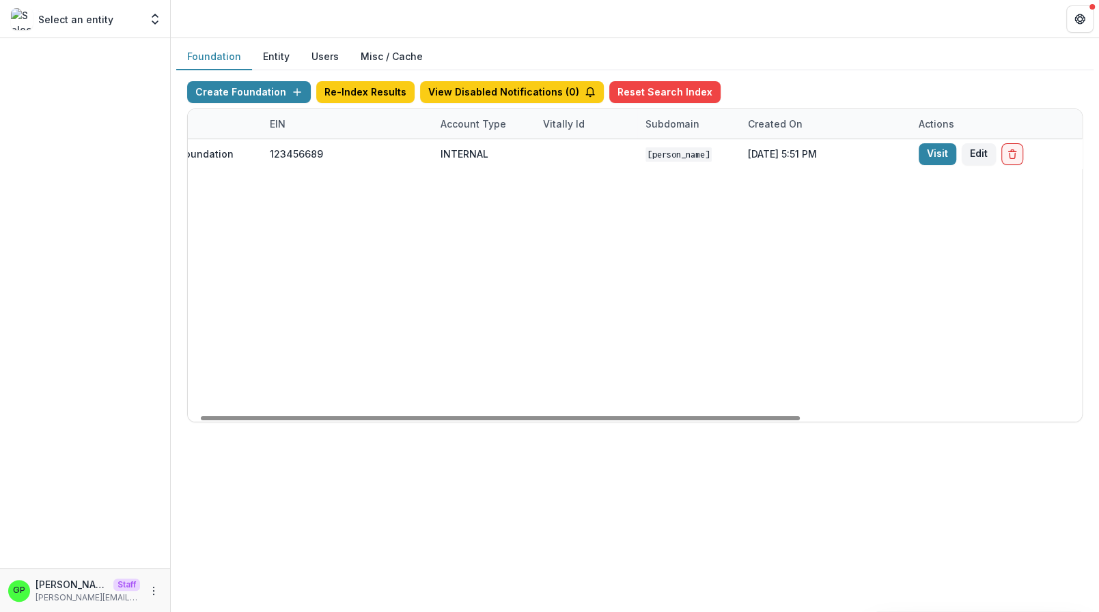
scroll to position [0, 437]
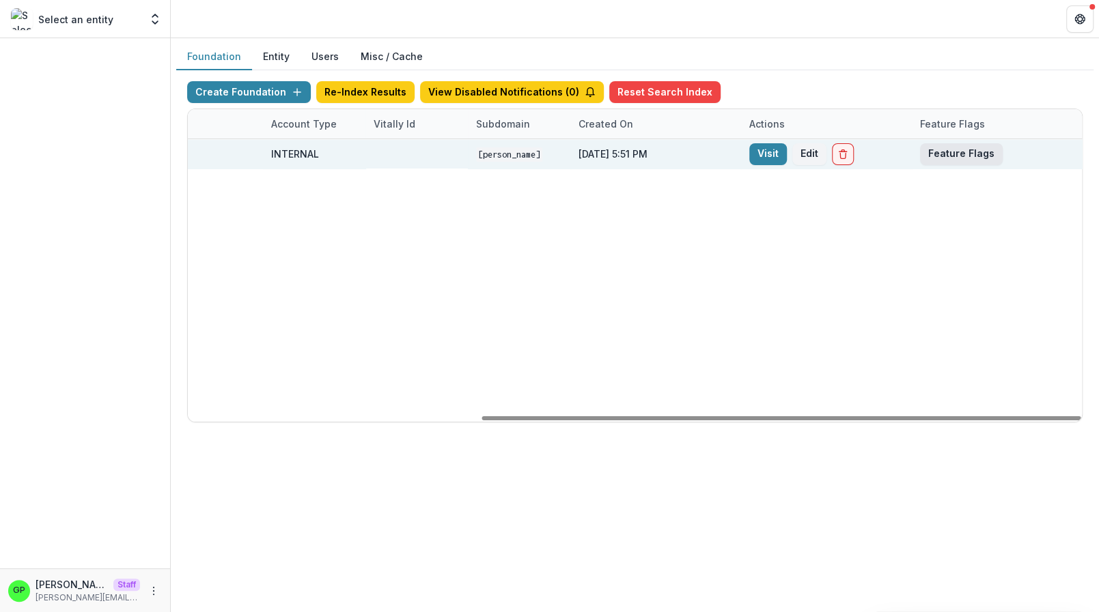
click at [995, 147] on button "Feature Flags" at bounding box center [961, 154] width 83 height 22
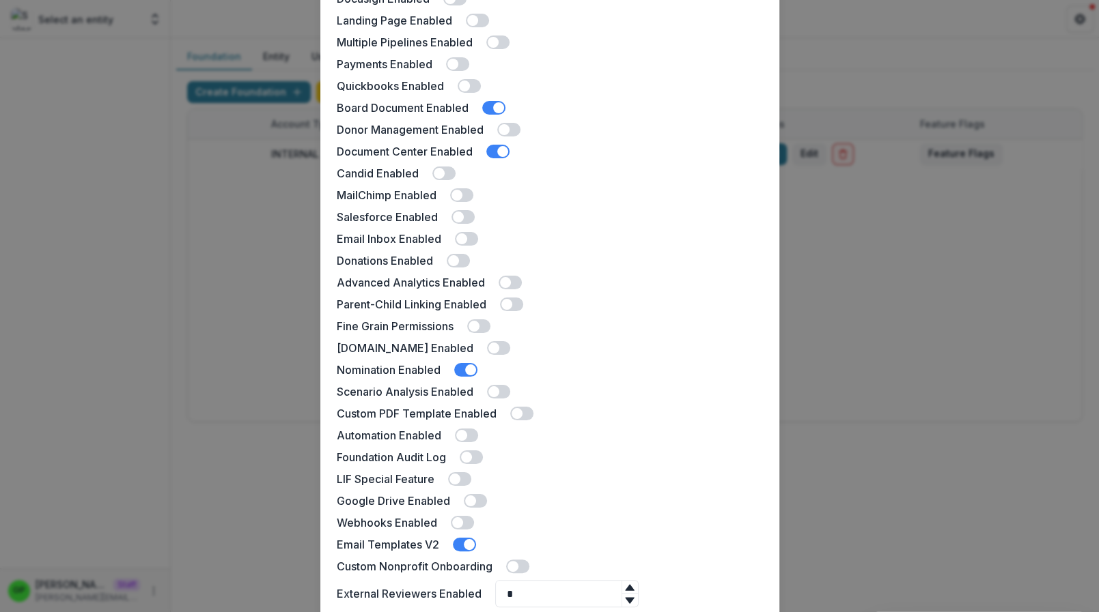
scroll to position [130, 0]
click at [459, 231] on span at bounding box center [466, 238] width 23 height 14
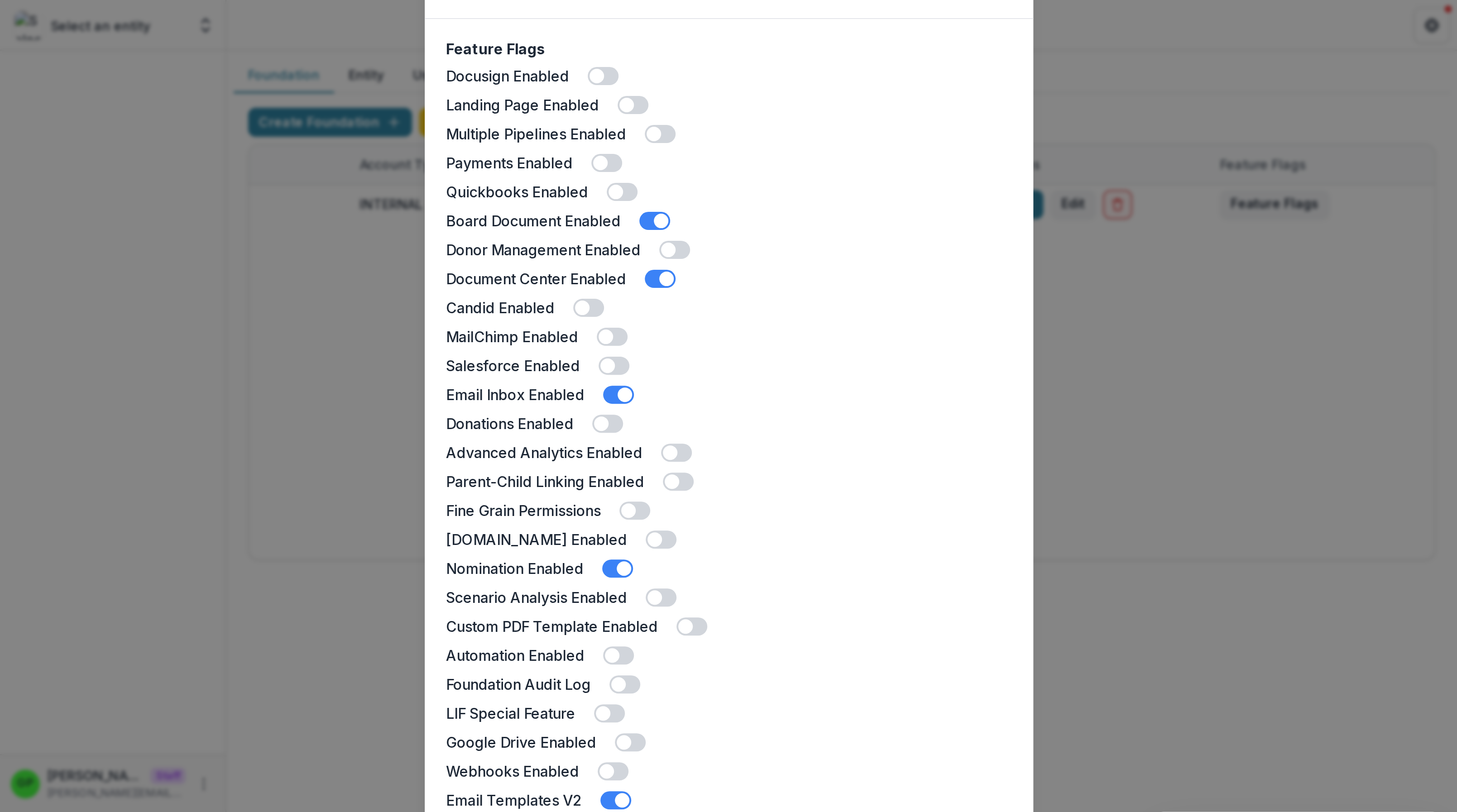
scroll to position [151, 0]
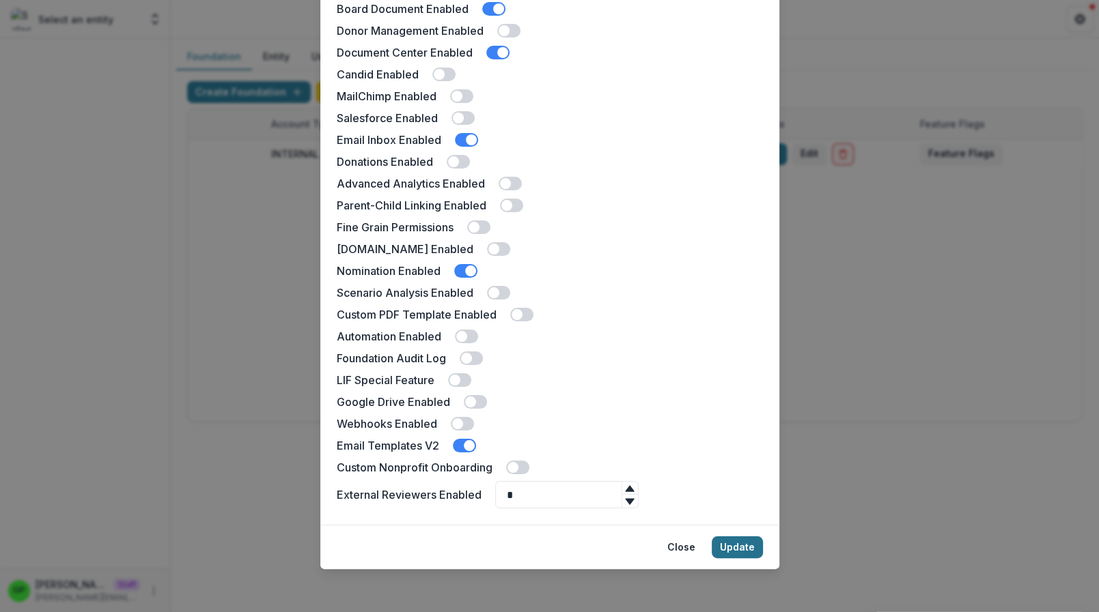
click at [732, 543] on button "Update" at bounding box center [736, 548] width 51 height 22
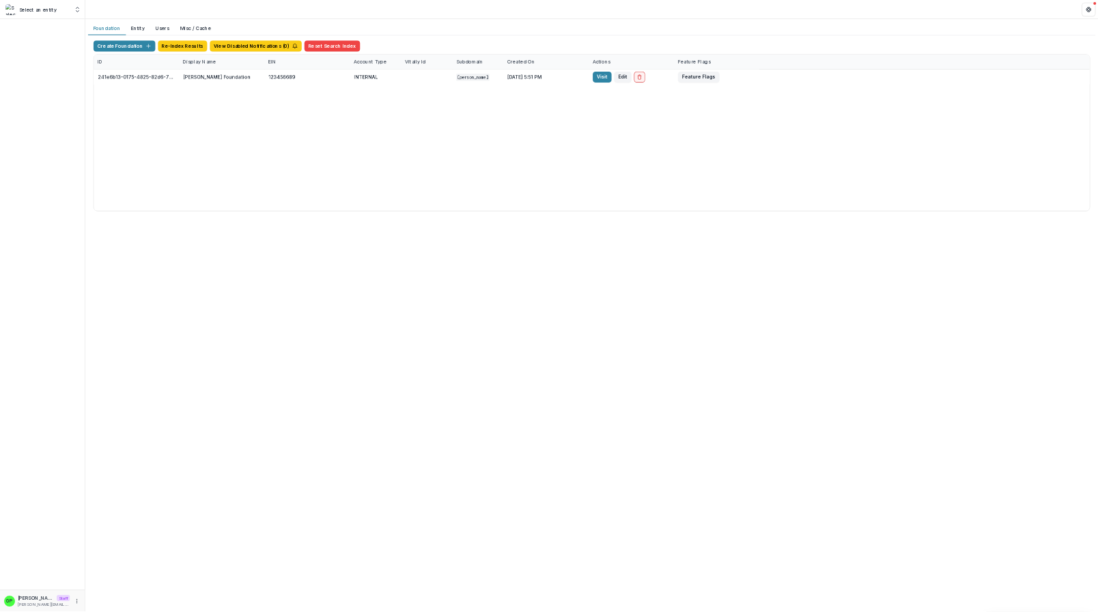
scroll to position [0, 0]
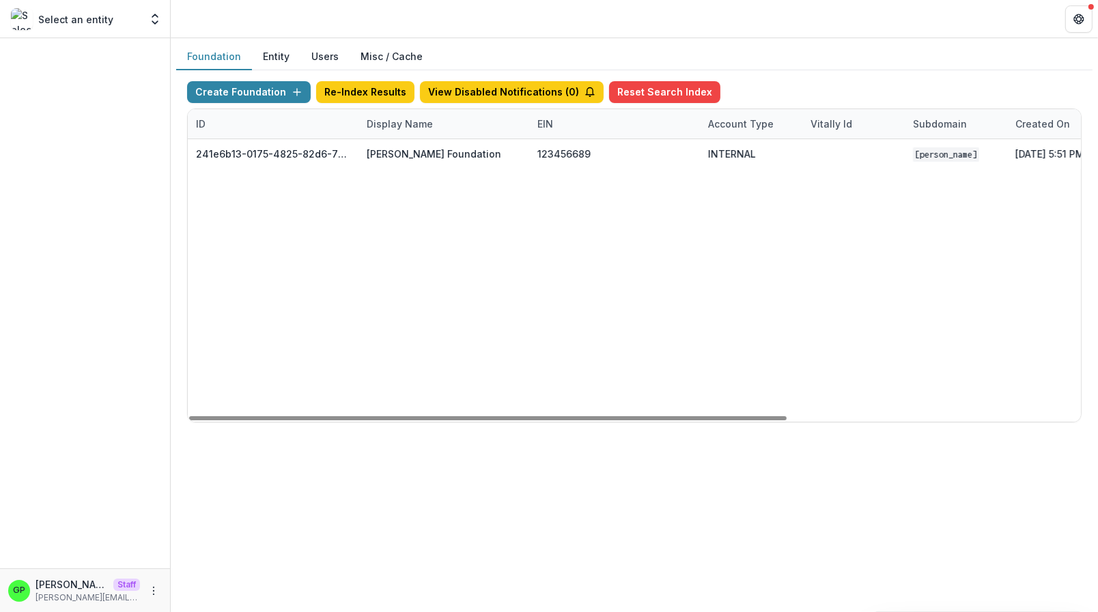
click at [217, 66] on button "Foundation" at bounding box center [214, 57] width 76 height 27
click at [217, 59] on button "Foundation" at bounding box center [214, 57] width 76 height 27
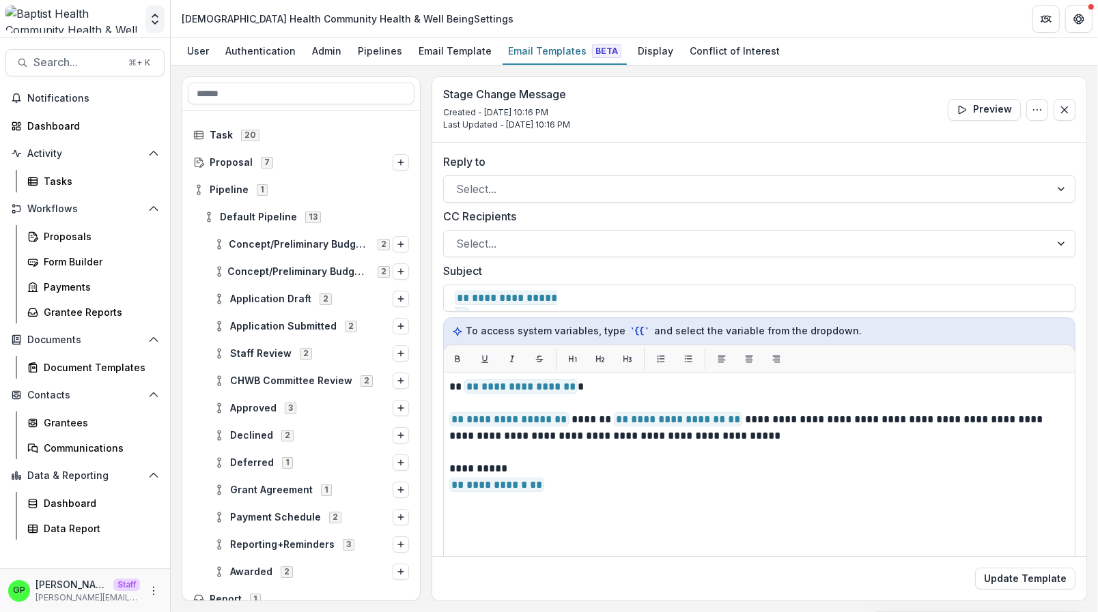
click at [147, 16] on button "Open entity switcher" at bounding box center [154, 18] width 19 height 27
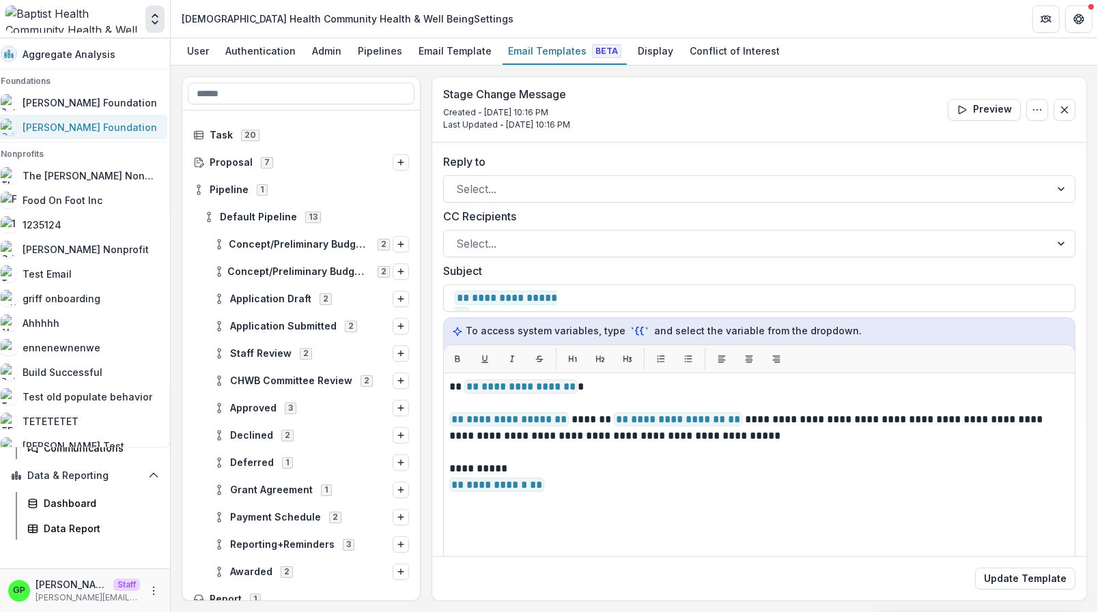
click at [76, 122] on div "[PERSON_NAME] Foundation" at bounding box center [90, 126] width 134 height 14
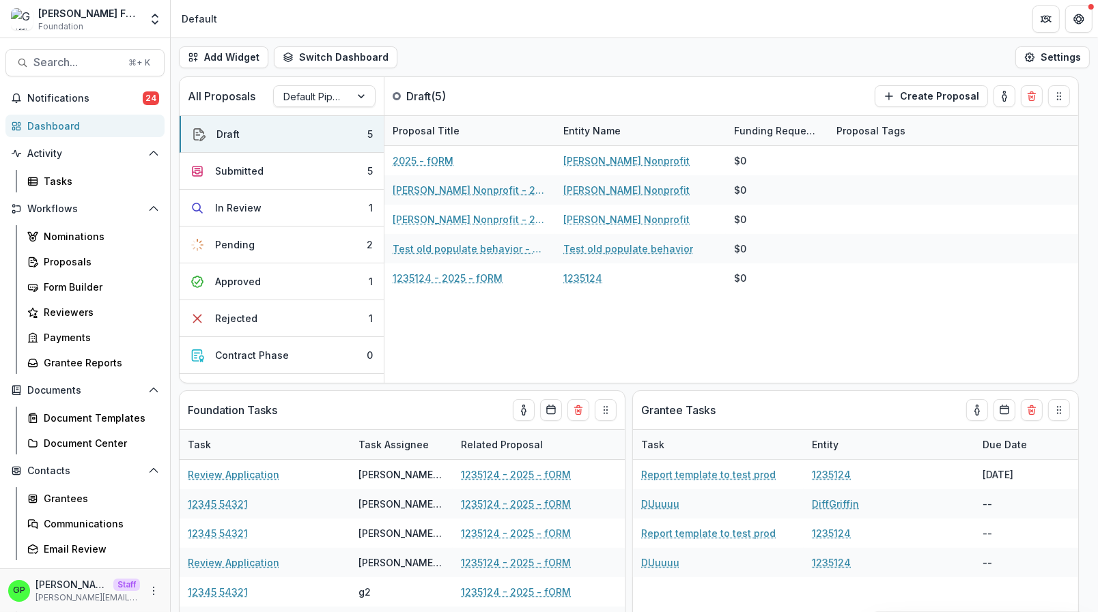
click at [96, 273] on div "Nominations Proposals Form Builder Reviewers Payments Grantee Reports" at bounding box center [93, 299] width 154 height 149
click at [93, 267] on div "Proposals" at bounding box center [99, 262] width 110 height 14
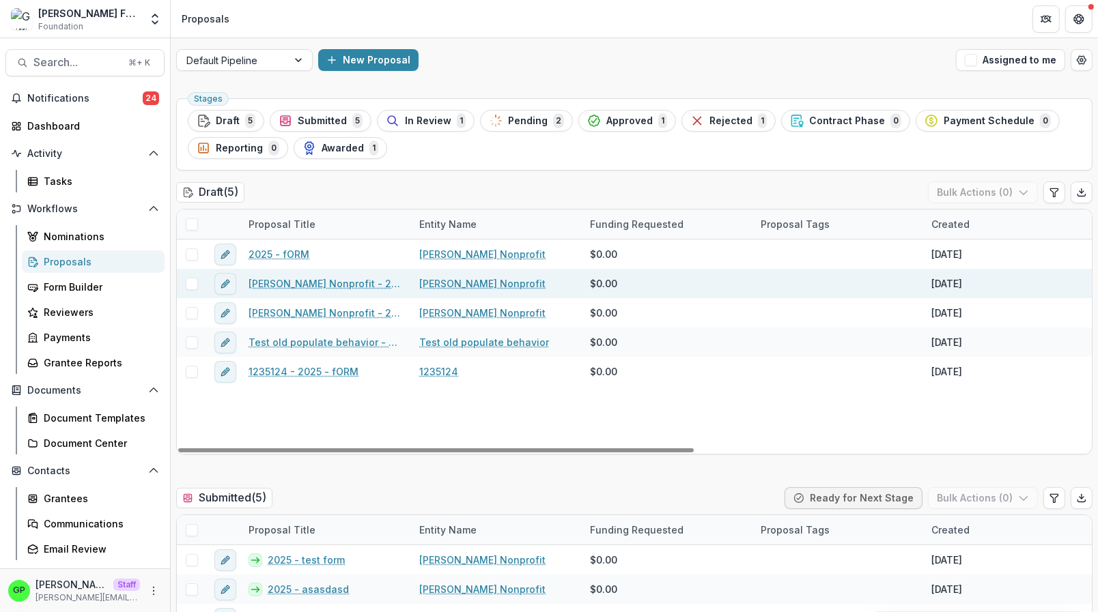
click at [281, 284] on link "Griffin Nonprofit - 2025 - fORM" at bounding box center [326, 284] width 154 height 14
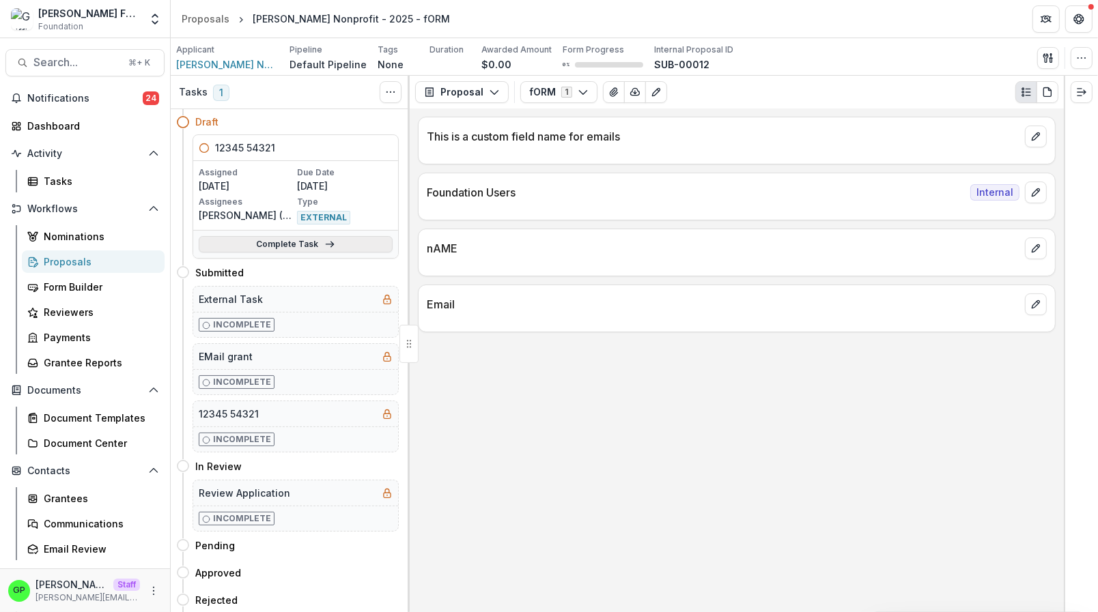
click at [330, 246] on polyline at bounding box center [331, 244] width 3 height 5
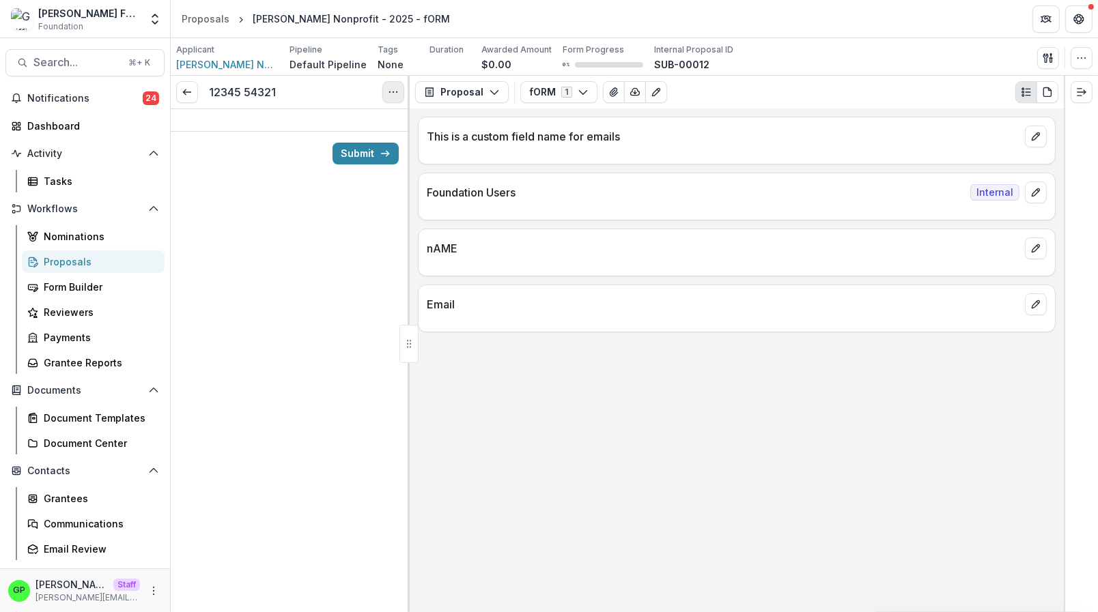
click at [393, 98] on icon "Options" at bounding box center [393, 92] width 11 height 11
click at [317, 152] on button "Cancel Task" at bounding box center [328, 152] width 146 height 23
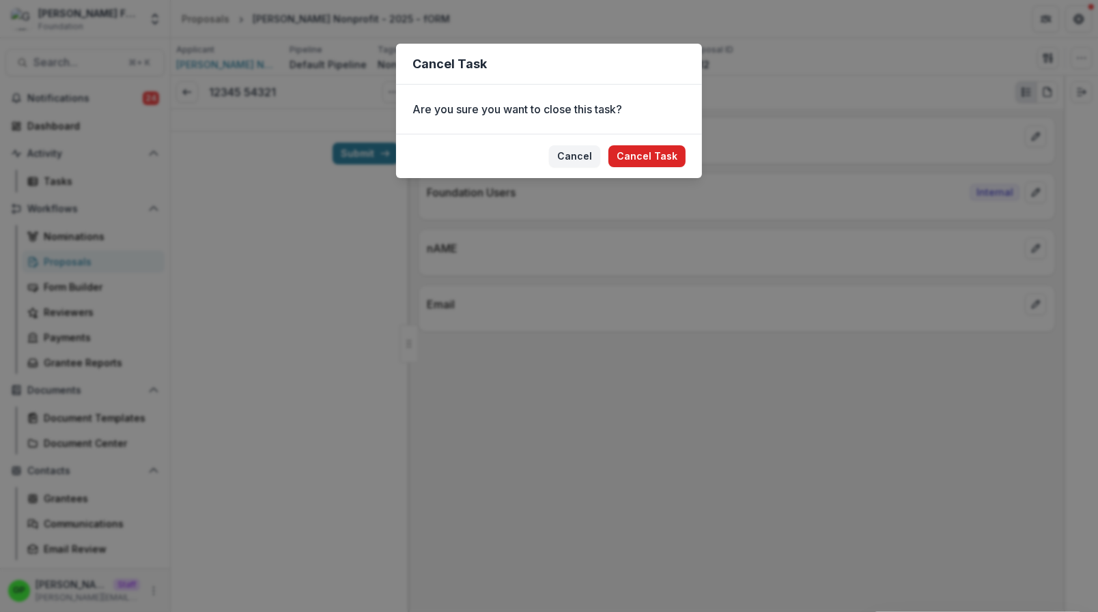
click at [641, 162] on button "Cancel Task" at bounding box center [646, 156] width 77 height 22
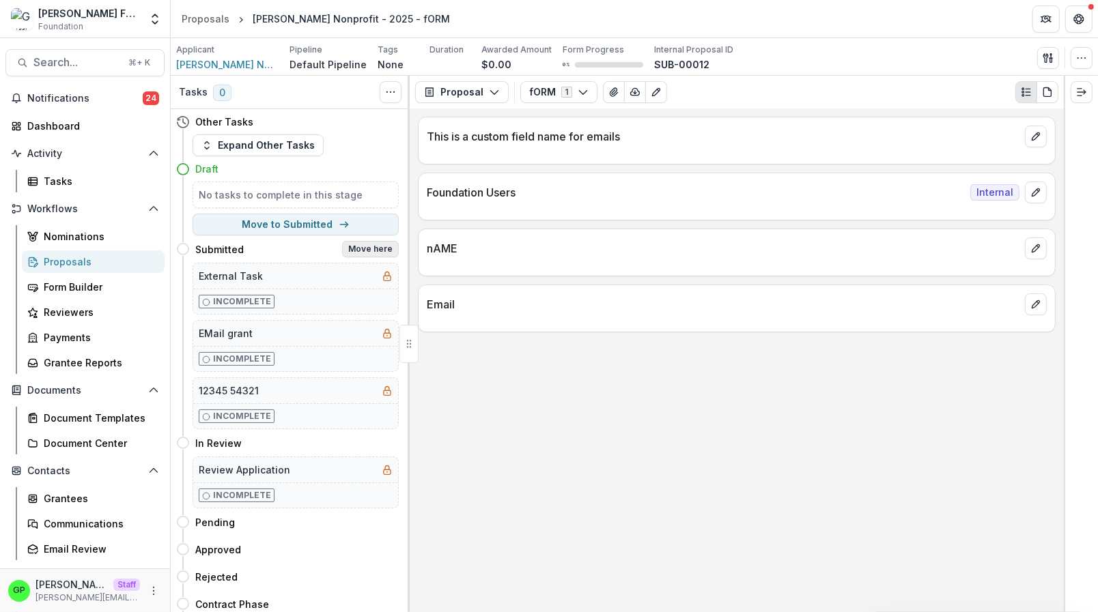
click at [375, 253] on button "Move here" at bounding box center [370, 249] width 57 height 16
select select "*********"
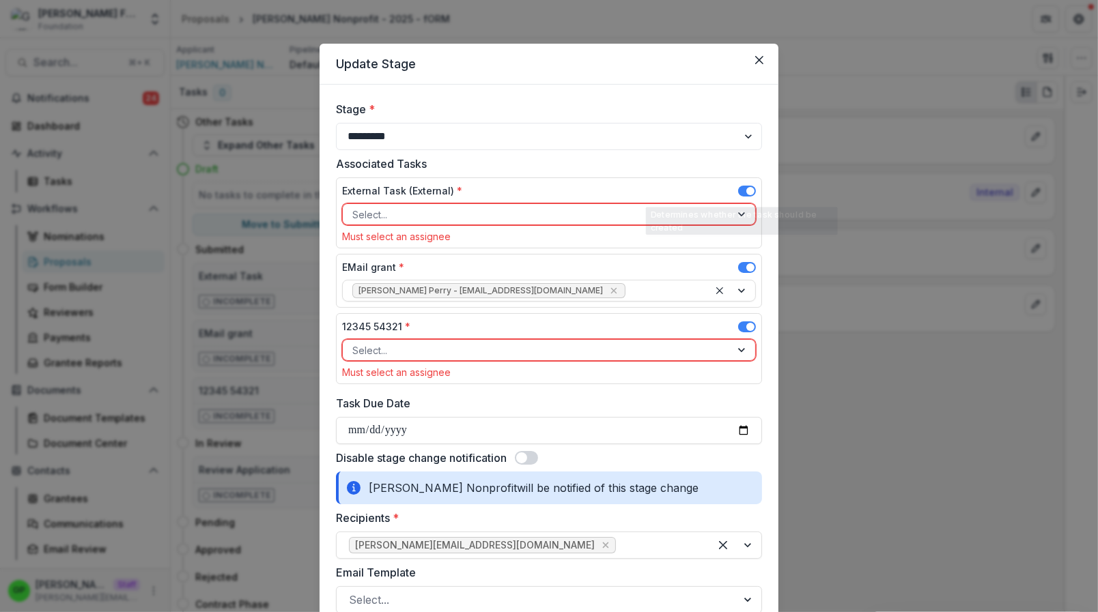
click at [731, 194] on div "External Task (External) *" at bounding box center [549, 194] width 414 height 20
click at [738, 194] on label at bounding box center [747, 191] width 18 height 11
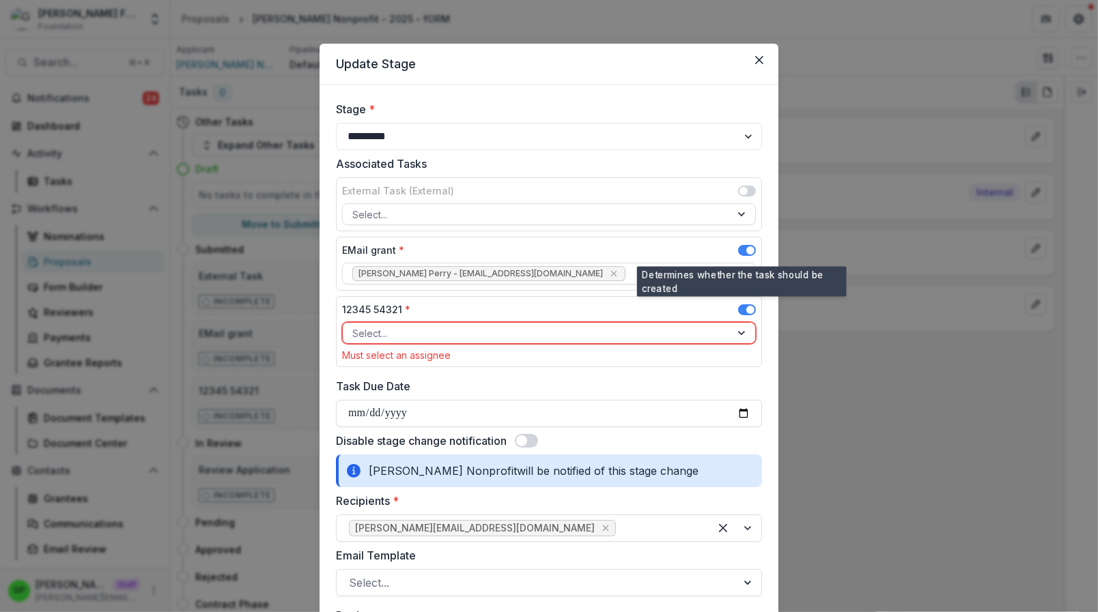
click at [748, 246] on label at bounding box center [747, 250] width 18 height 11
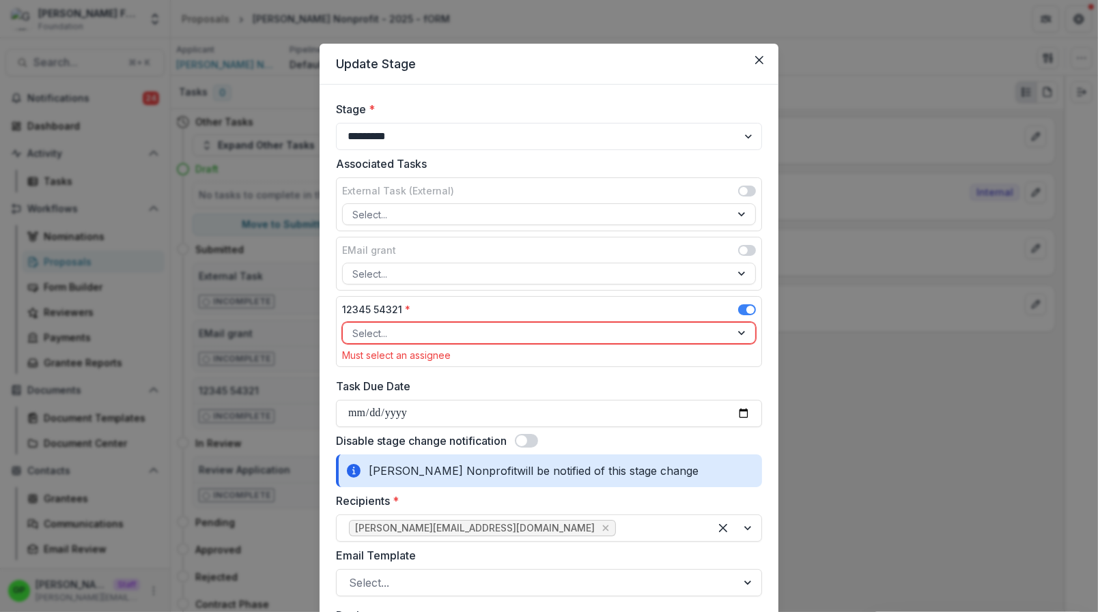
click at [746, 310] on span at bounding box center [750, 310] width 8 height 8
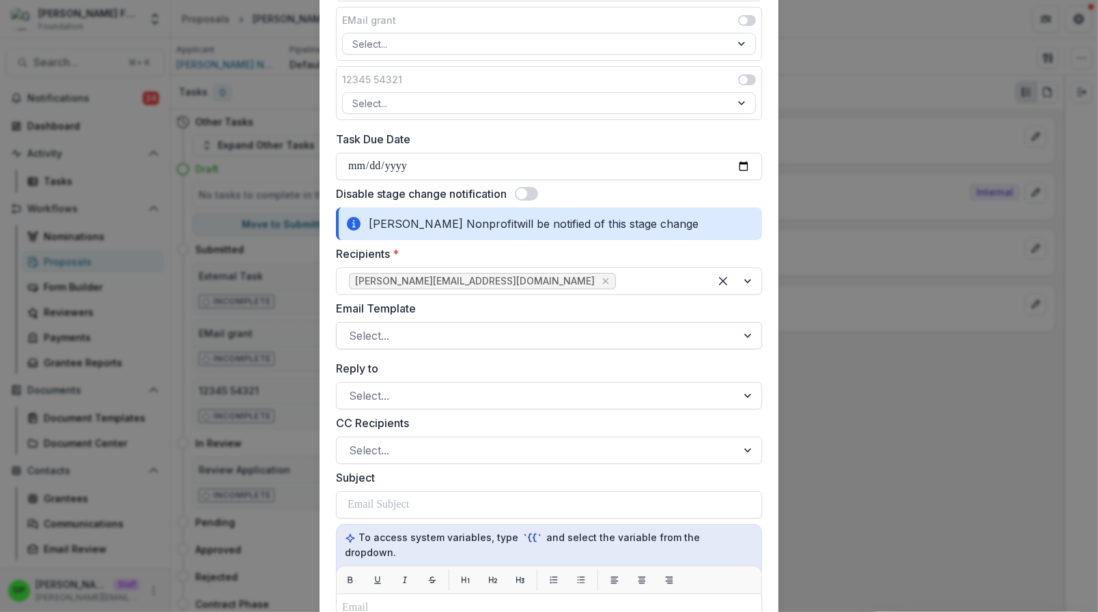
scroll to position [285, 0]
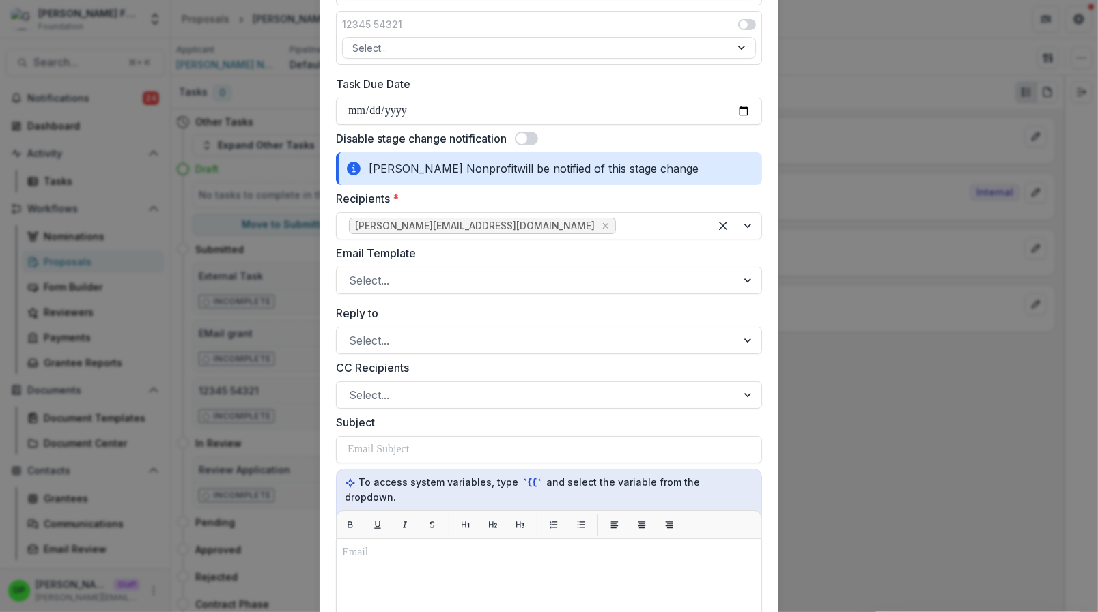
click at [516, 137] on span at bounding box center [521, 138] width 11 height 11
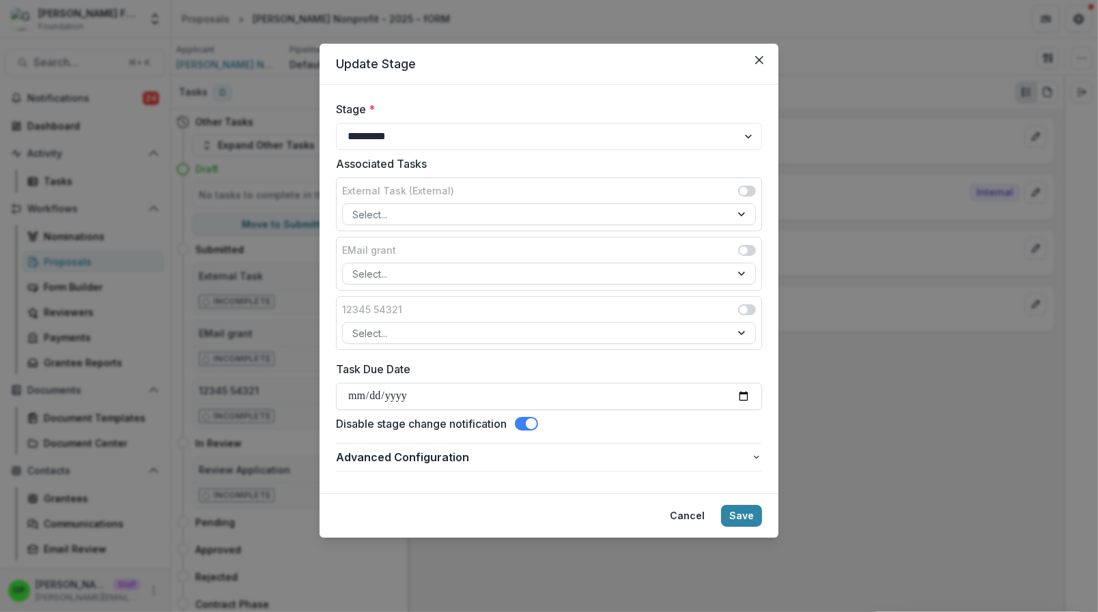
click at [429, 481] on form "**********" at bounding box center [549, 289] width 459 height 409
click at [429, 460] on span "Advanced Configuration" at bounding box center [543, 457] width 415 height 16
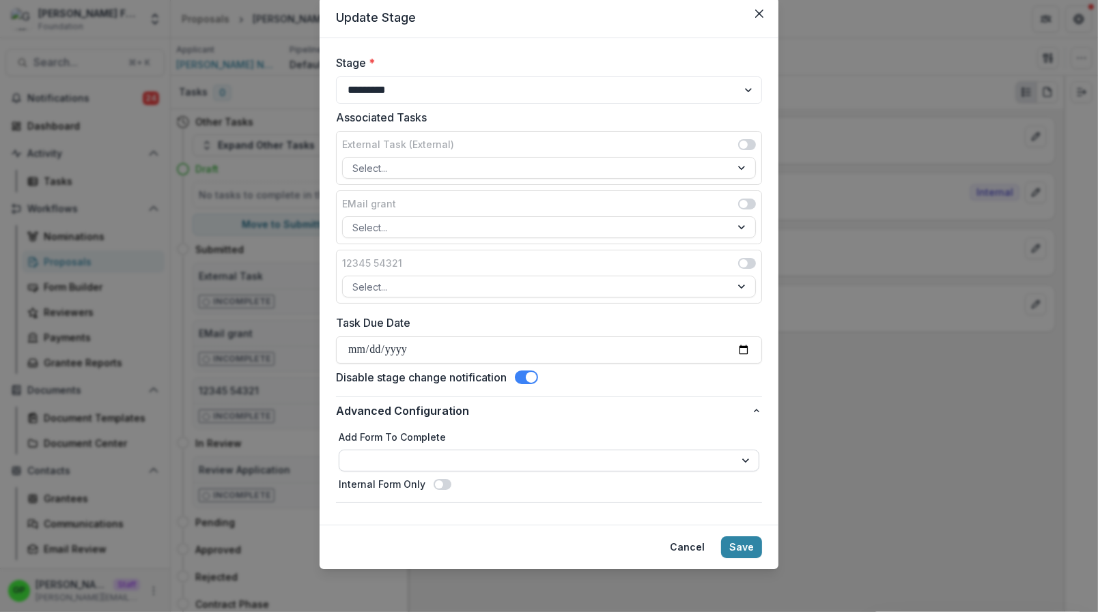
scroll to position [48, 0]
click at [518, 382] on span at bounding box center [526, 377] width 23 height 14
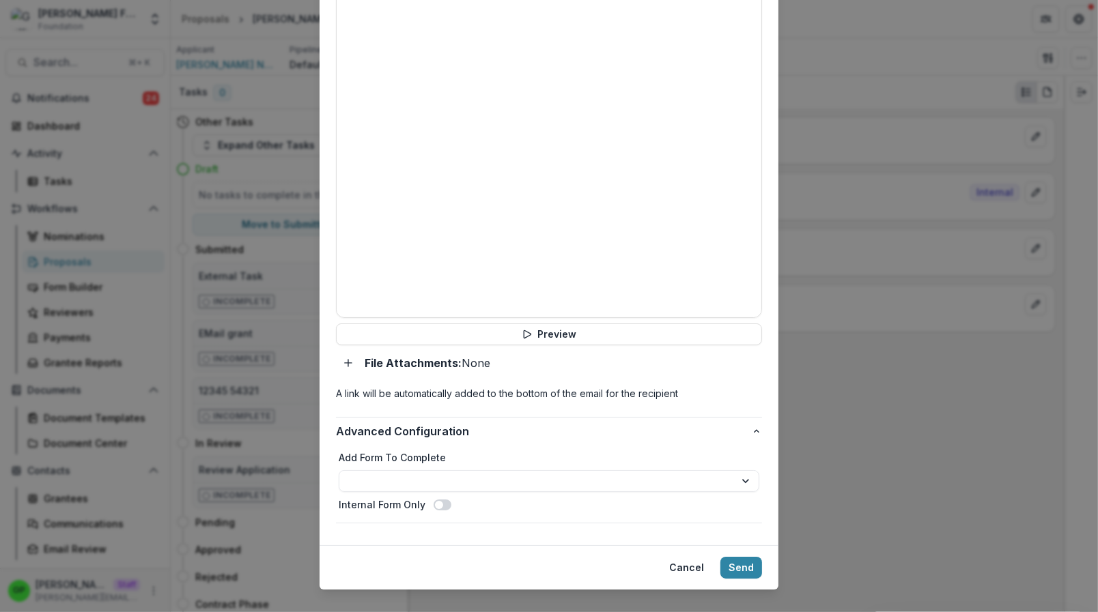
scroll to position [853, 0]
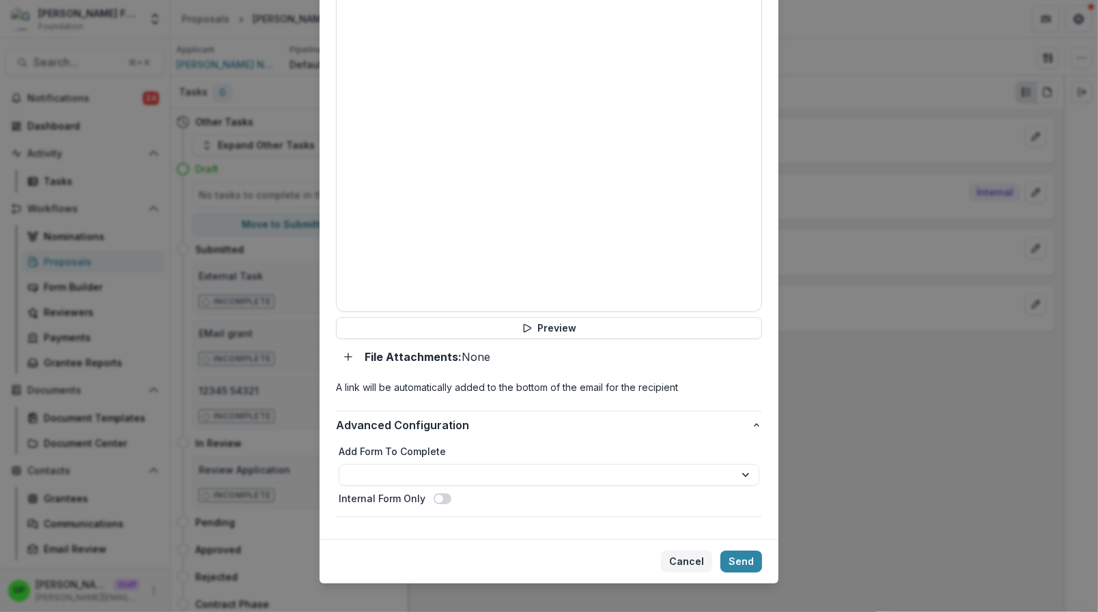
click at [695, 551] on button "Cancel" at bounding box center [686, 562] width 51 height 22
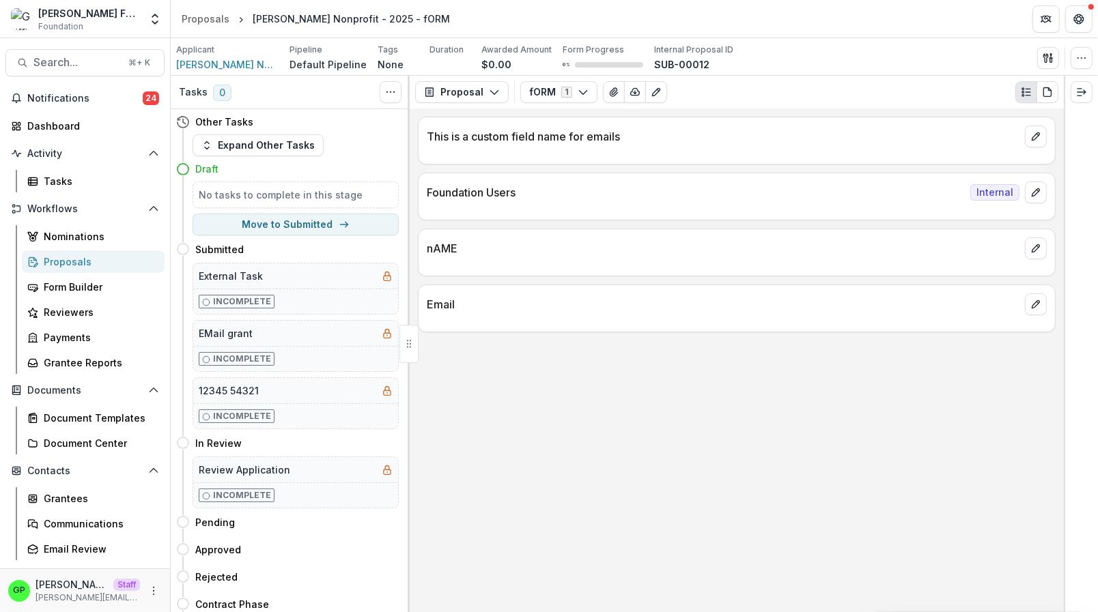
click at [156, 590] on div "GP Griffin Perry Staff griffin@trytemelio.com" at bounding box center [85, 591] width 170 height 44
click at [148, 593] on icon "More" at bounding box center [153, 591] width 11 height 11
click at [207, 557] on link "User Settings" at bounding box center [233, 561] width 146 height 23
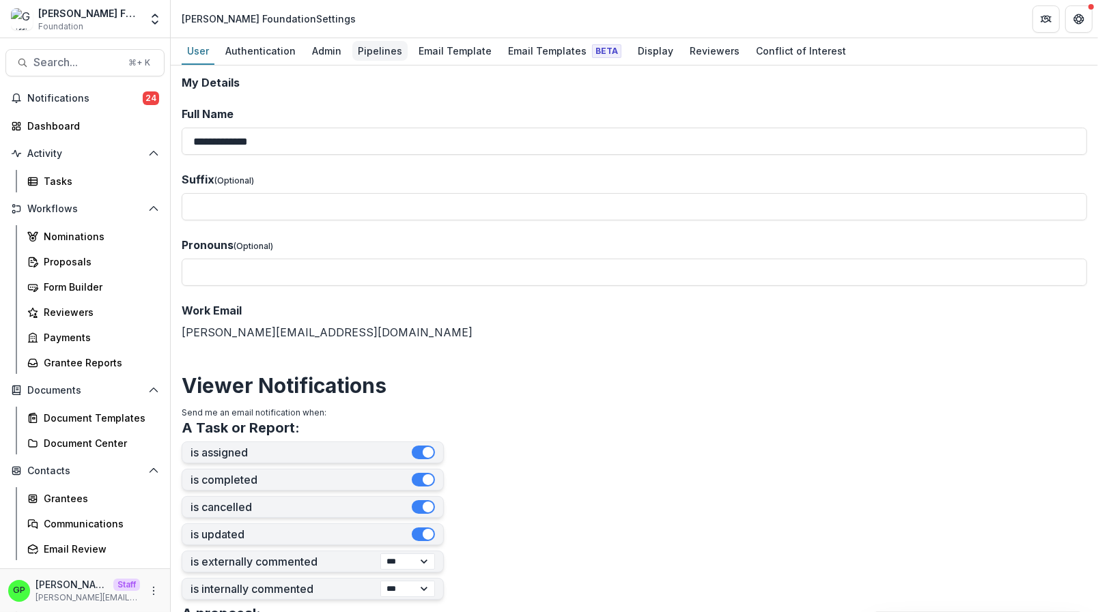
click at [367, 51] on div "Pipelines" at bounding box center [379, 51] width 55 height 20
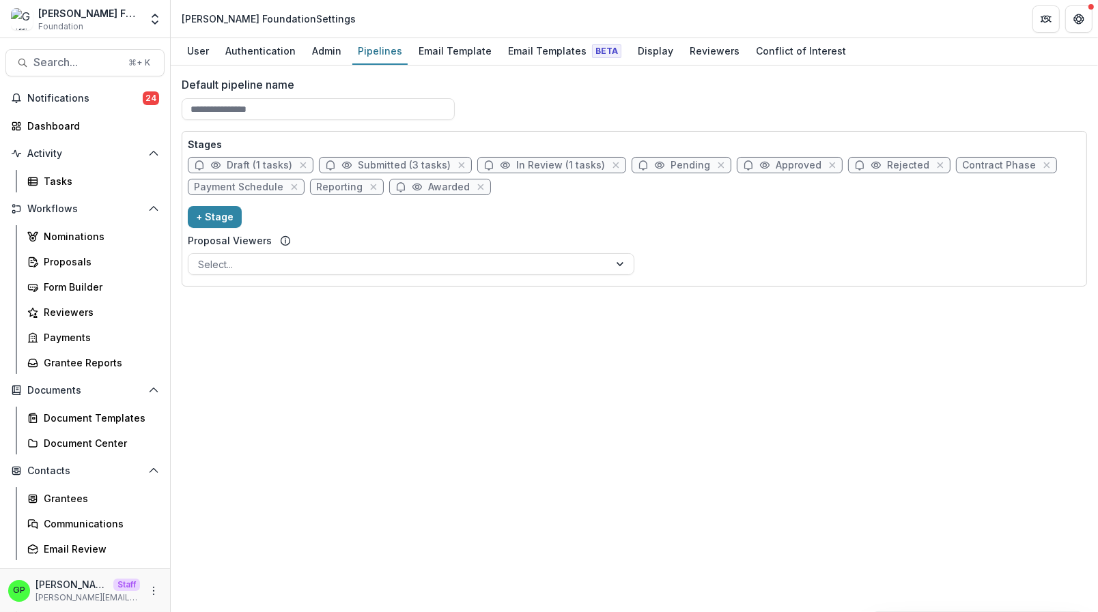
click at [377, 160] on span "Submitted (3 tasks)" at bounding box center [404, 166] width 93 height 12
select select "*********"
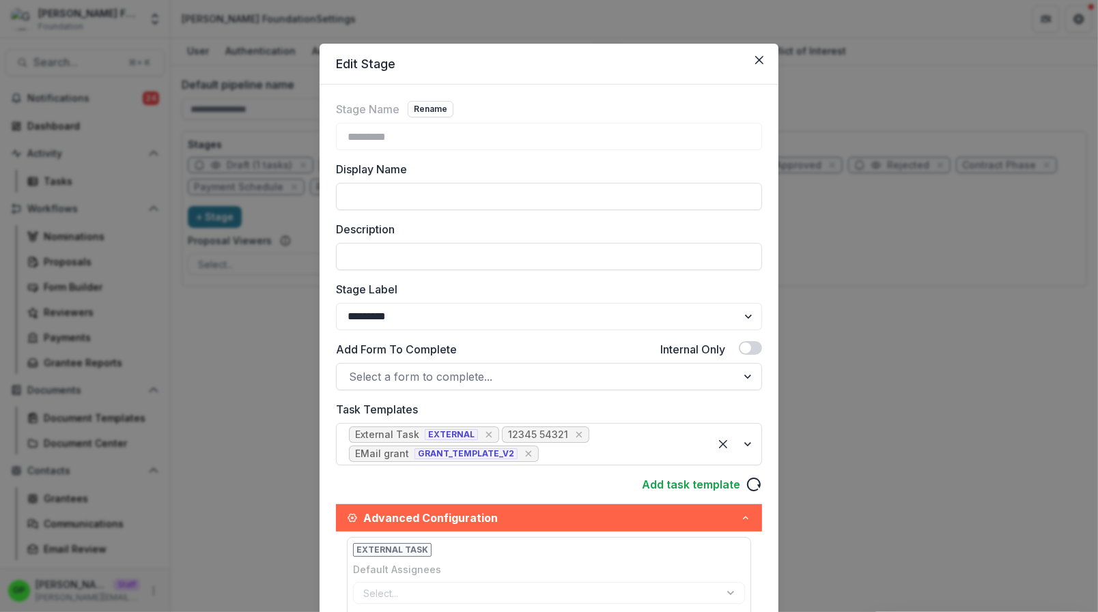
scroll to position [688, 0]
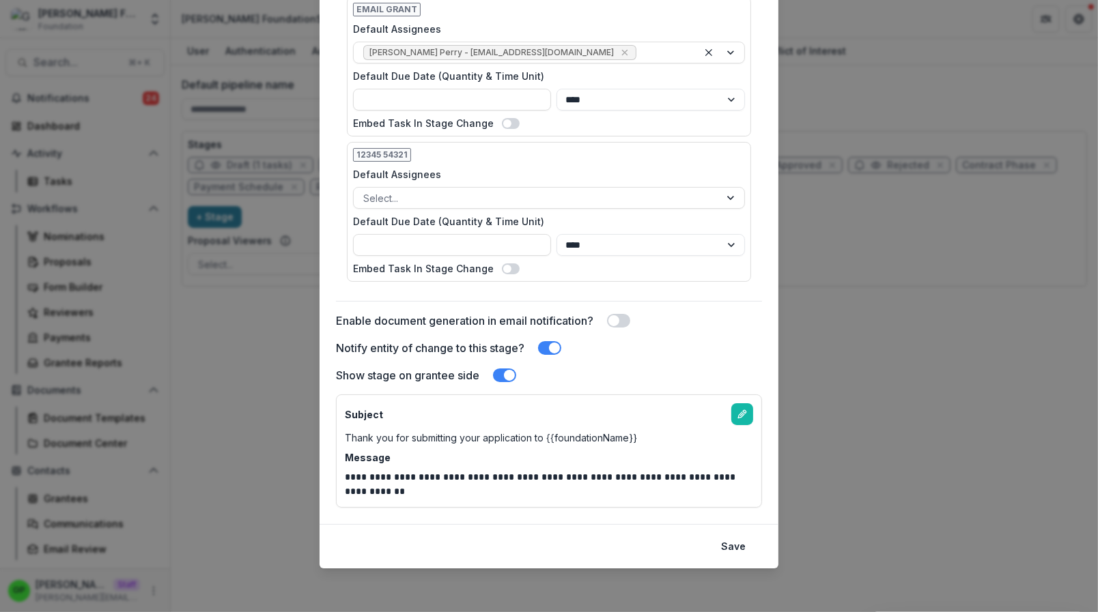
click at [610, 315] on span at bounding box center [618, 321] width 23 height 14
click at [735, 547] on button "Save" at bounding box center [733, 547] width 41 height 22
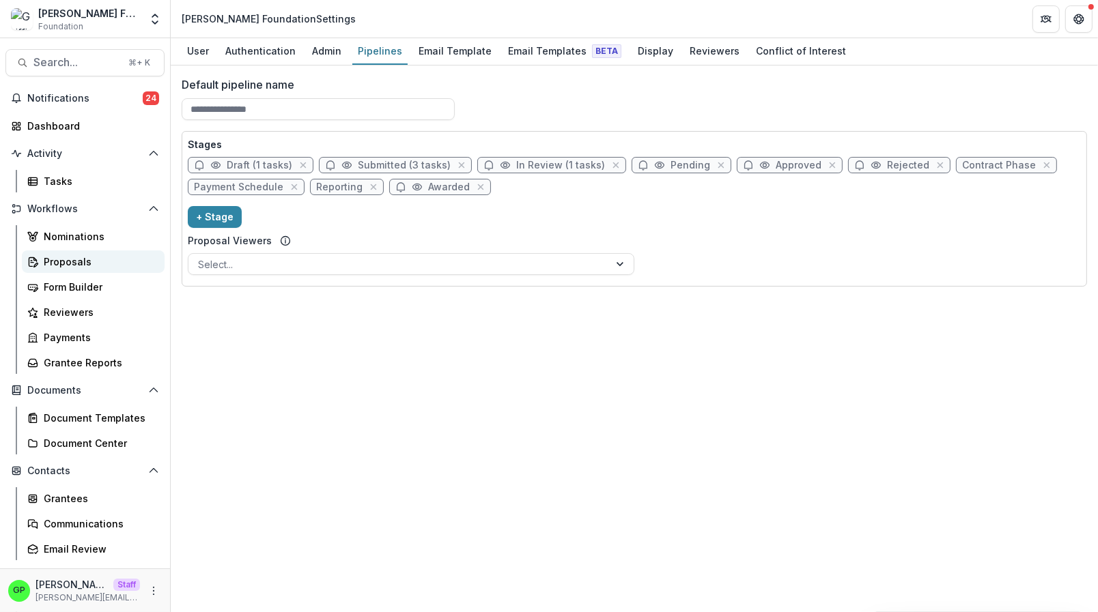
click at [87, 256] on div "Proposals" at bounding box center [99, 262] width 110 height 14
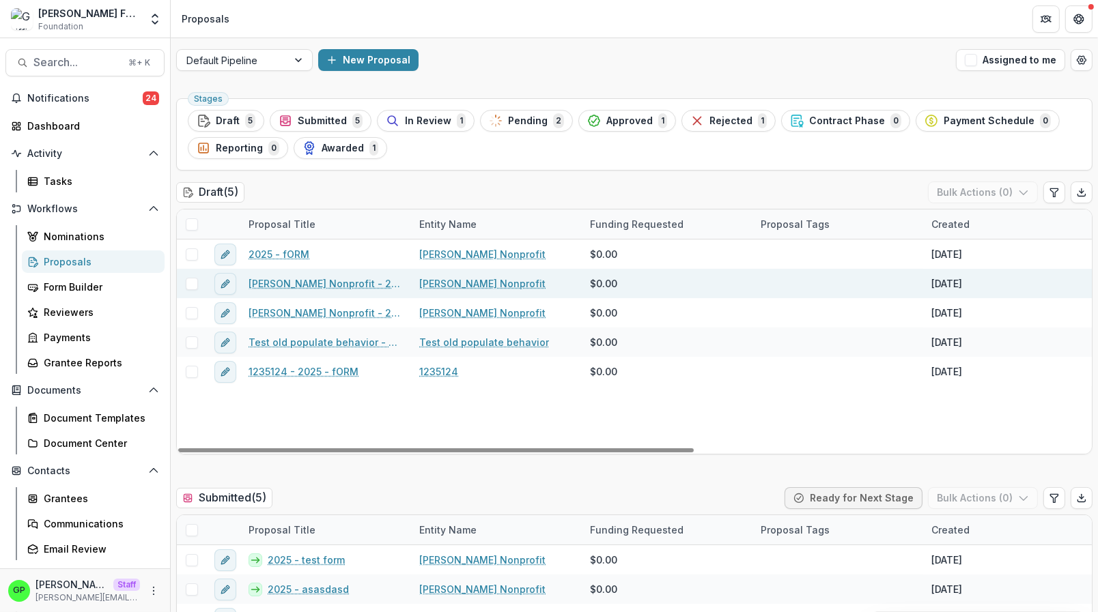
click at [324, 283] on link "Griffin Nonprofit - 2025 - fORM" at bounding box center [326, 284] width 154 height 14
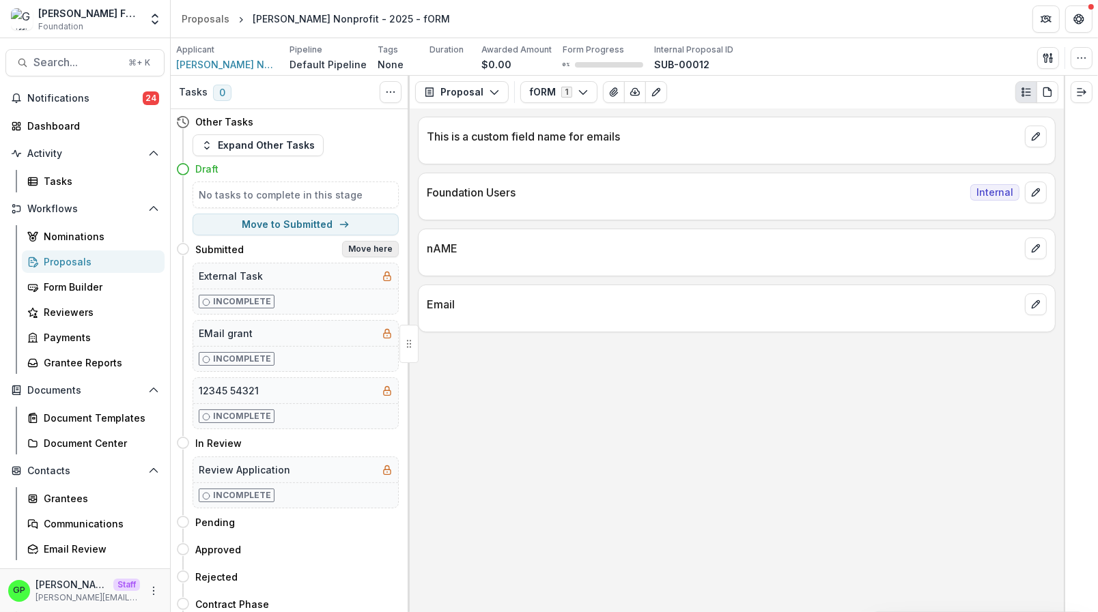
click at [376, 249] on button "Move here" at bounding box center [370, 249] width 57 height 16
select select "*********"
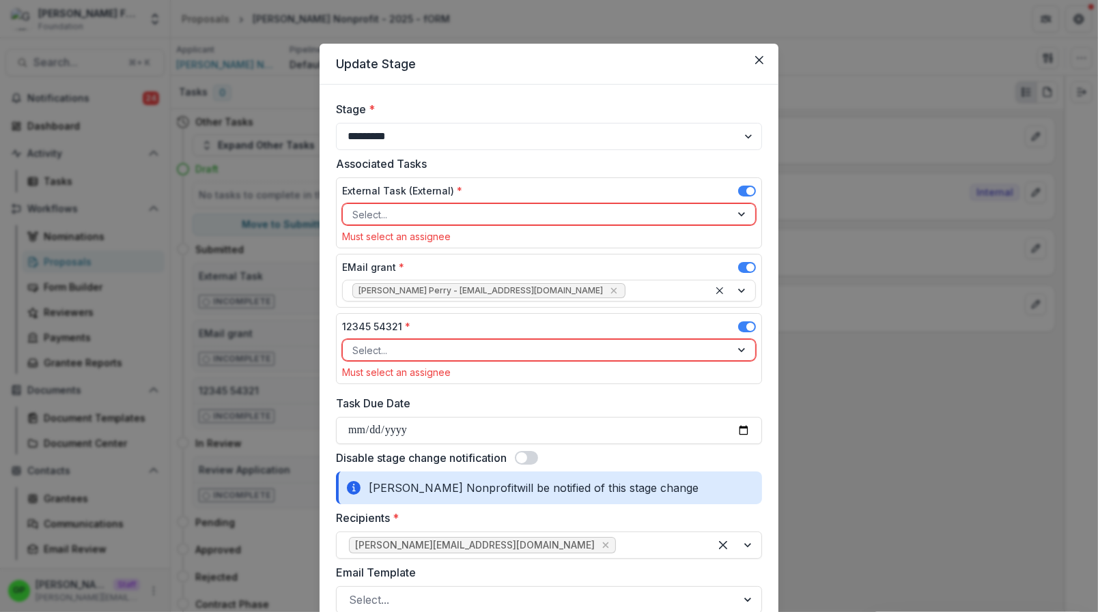
scroll to position [14, 0]
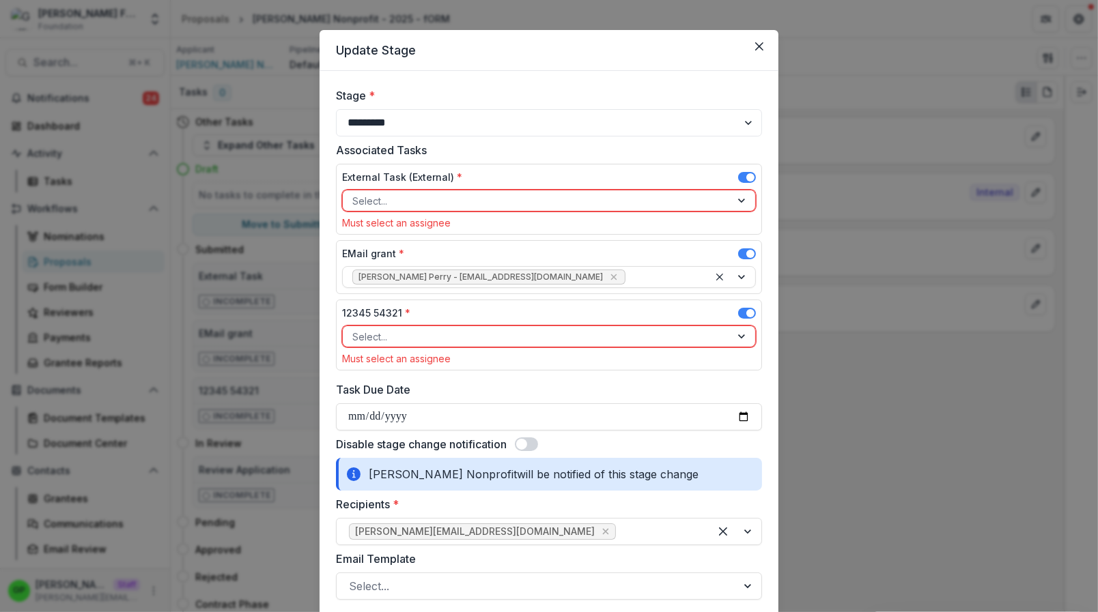
click at [741, 177] on span at bounding box center [747, 177] width 18 height 11
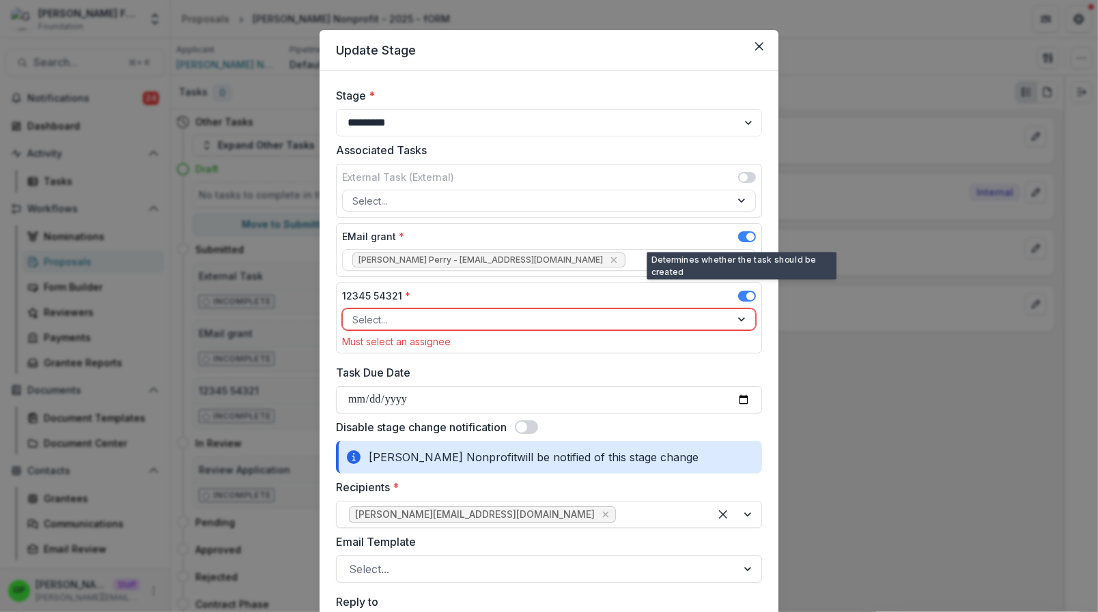
click at [738, 240] on span at bounding box center [747, 236] width 18 height 11
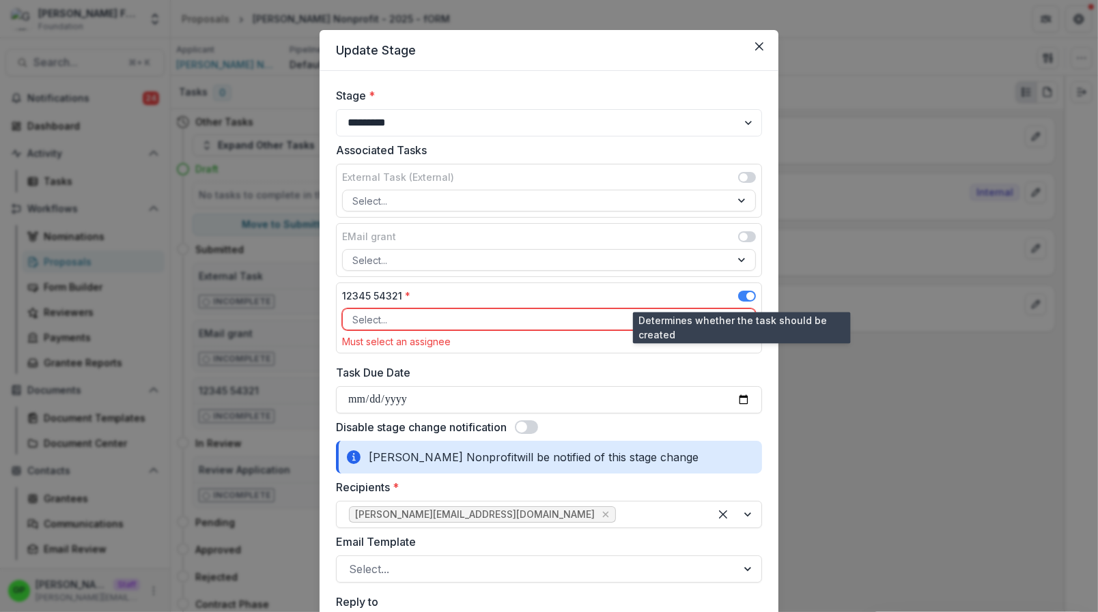
click at [740, 292] on span at bounding box center [747, 296] width 18 height 11
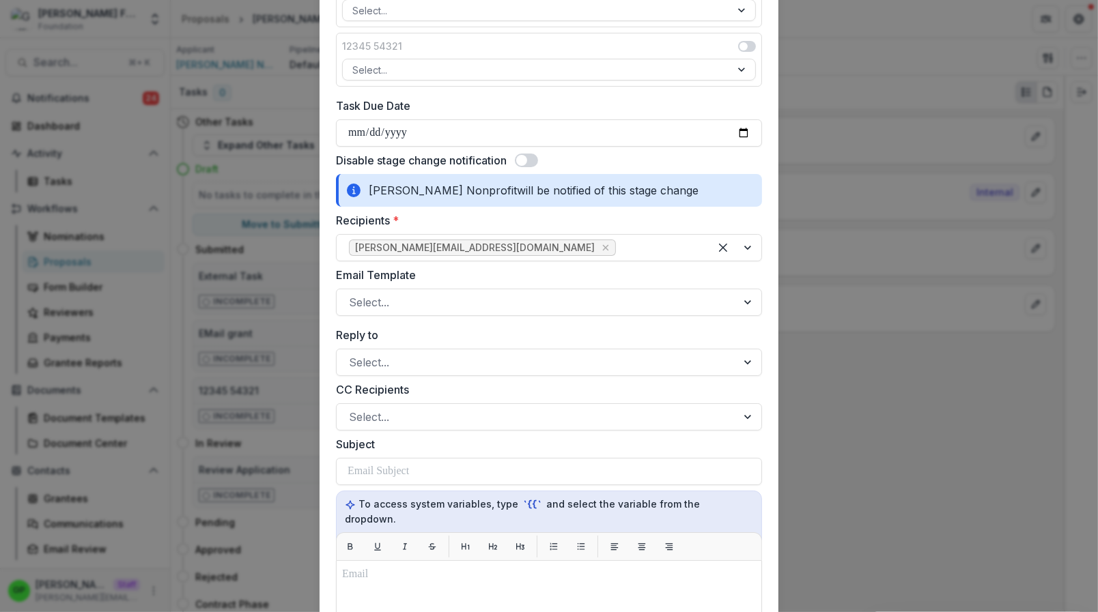
scroll to position [257, 0]
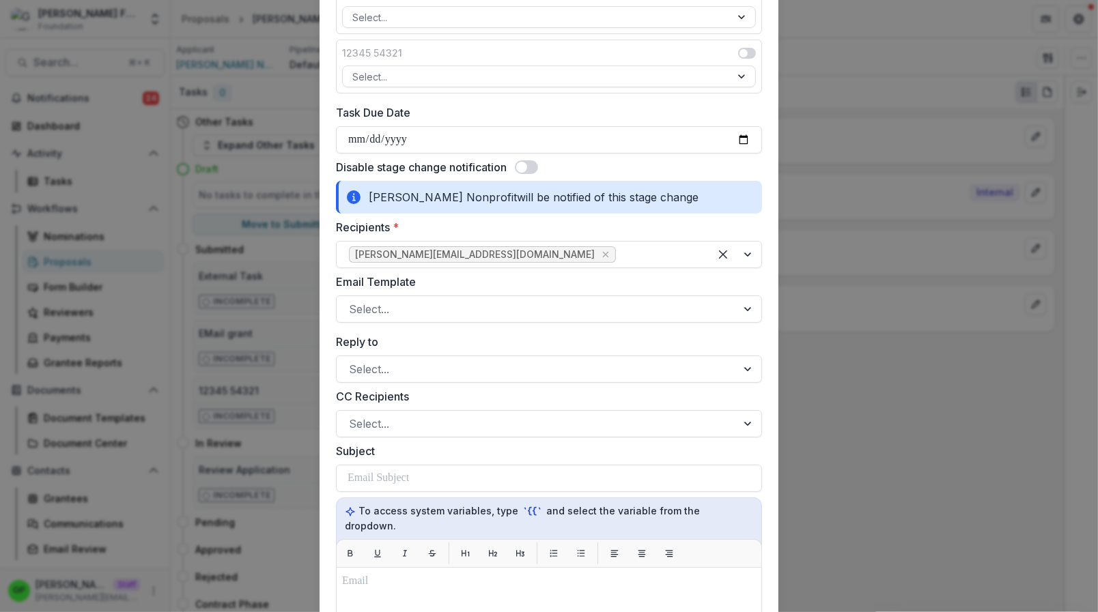
click at [522, 154] on div "**********" at bounding box center [549, 443] width 426 height 1198
click at [526, 159] on div "**********" at bounding box center [549, 443] width 426 height 1198
click at [528, 162] on span at bounding box center [526, 167] width 23 height 14
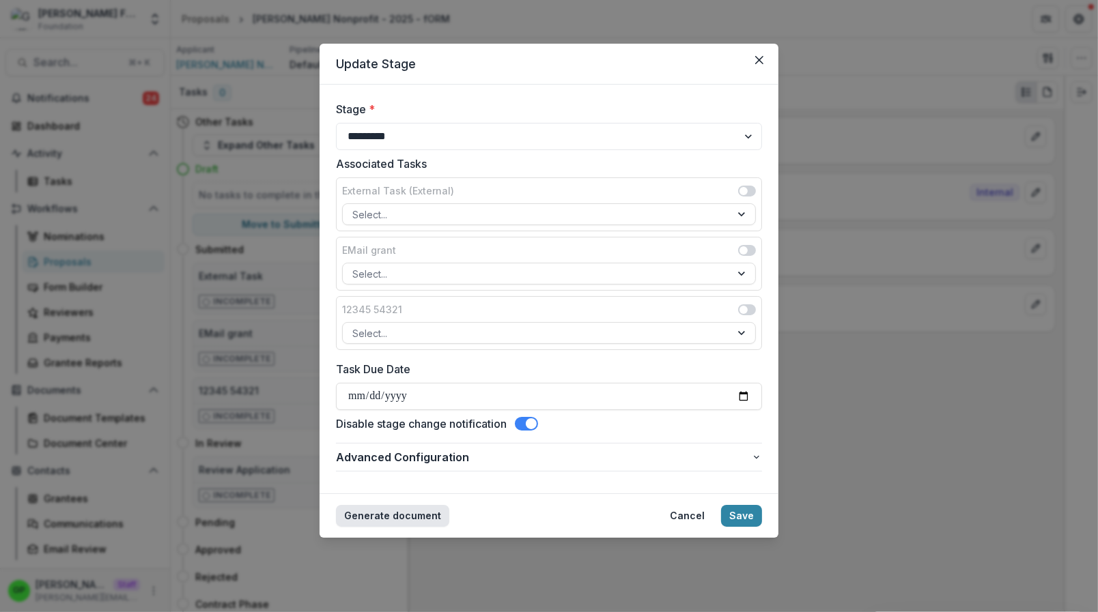
click at [438, 516] on button "Generate document" at bounding box center [392, 516] width 113 height 22
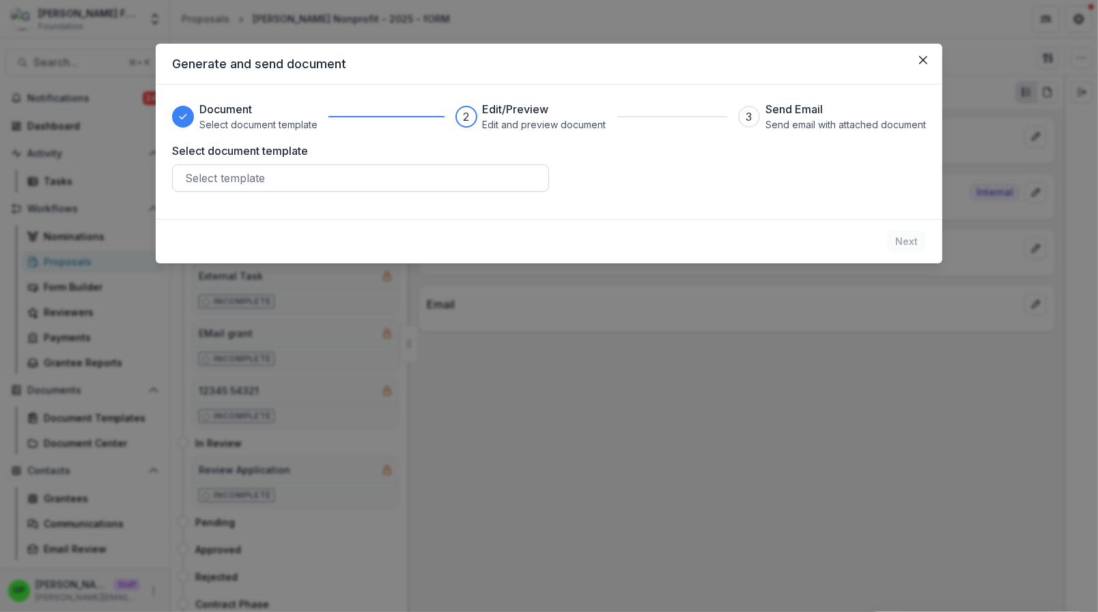
click at [331, 180] on div at bounding box center [360, 178] width 351 height 19
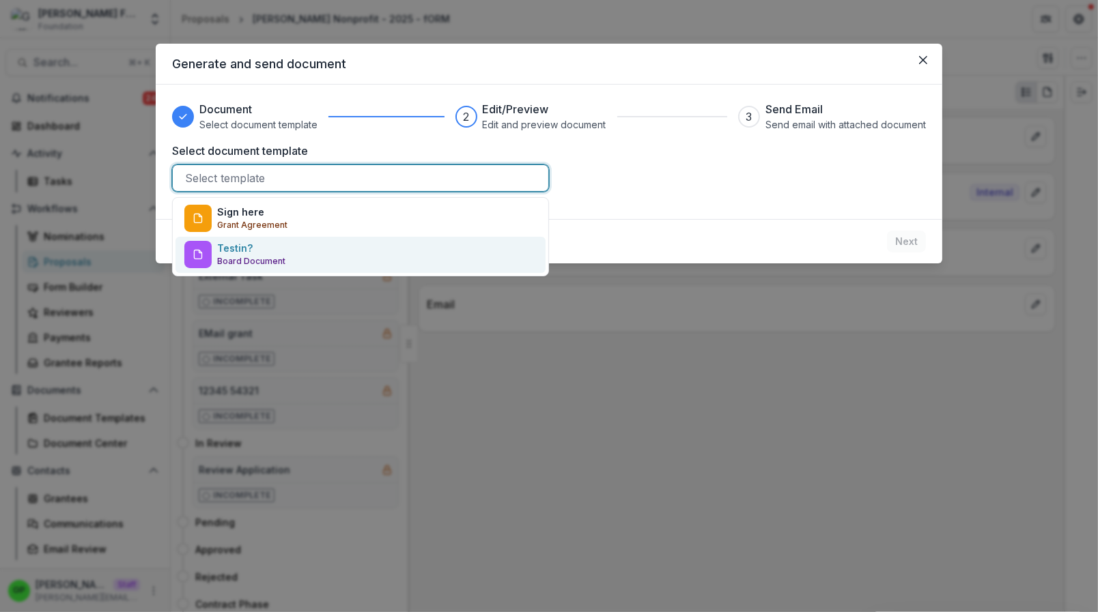
click at [295, 241] on div "Testin? Board Document" at bounding box center [360, 255] width 370 height 36
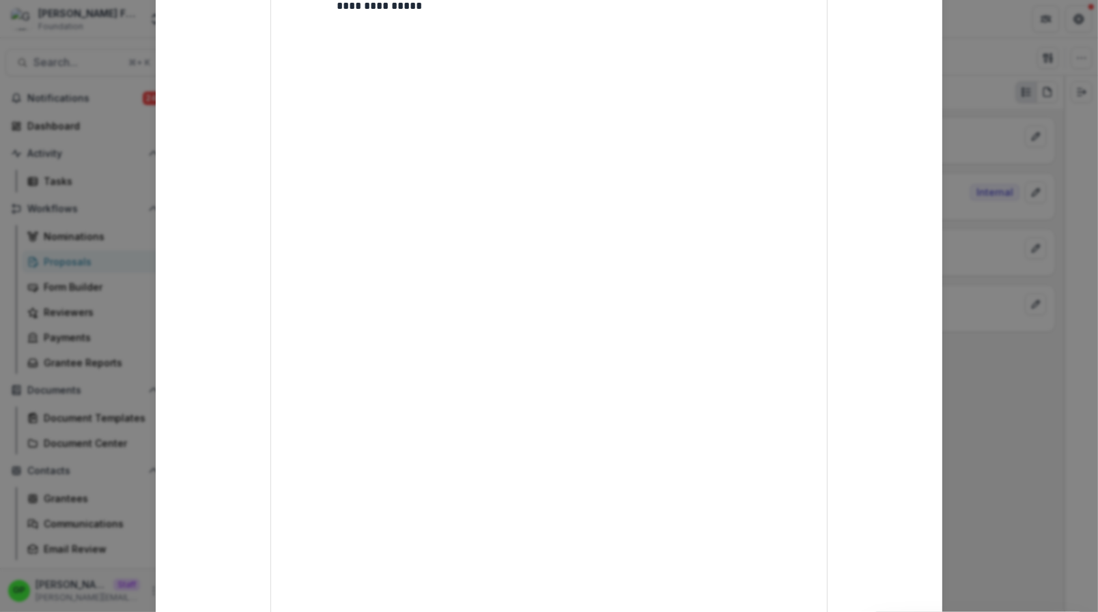
scroll to position [406, 0]
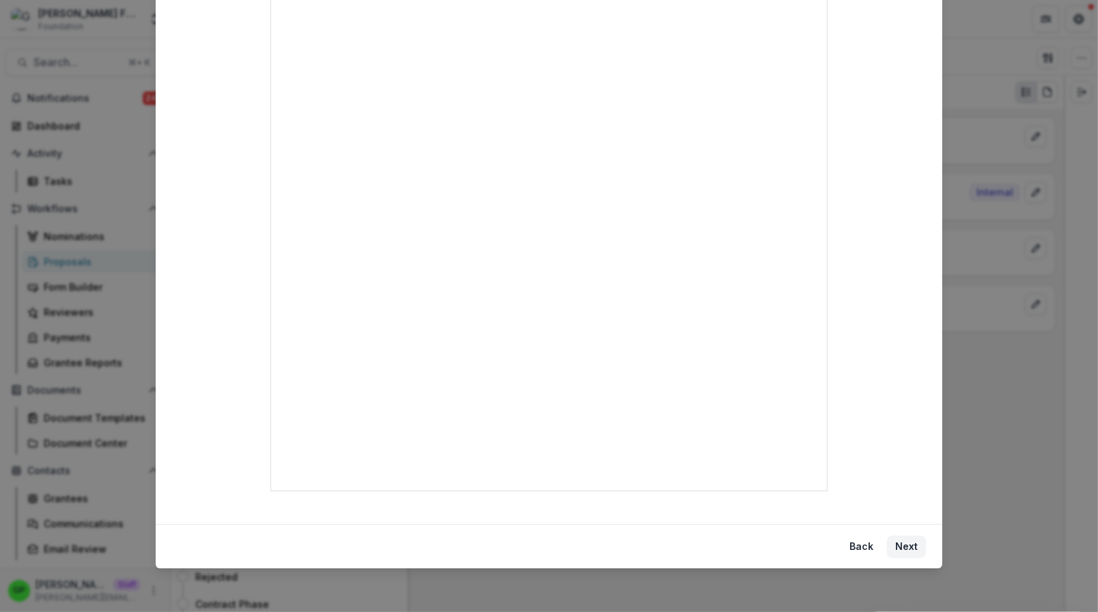
click at [898, 551] on button "Next" at bounding box center [906, 547] width 39 height 22
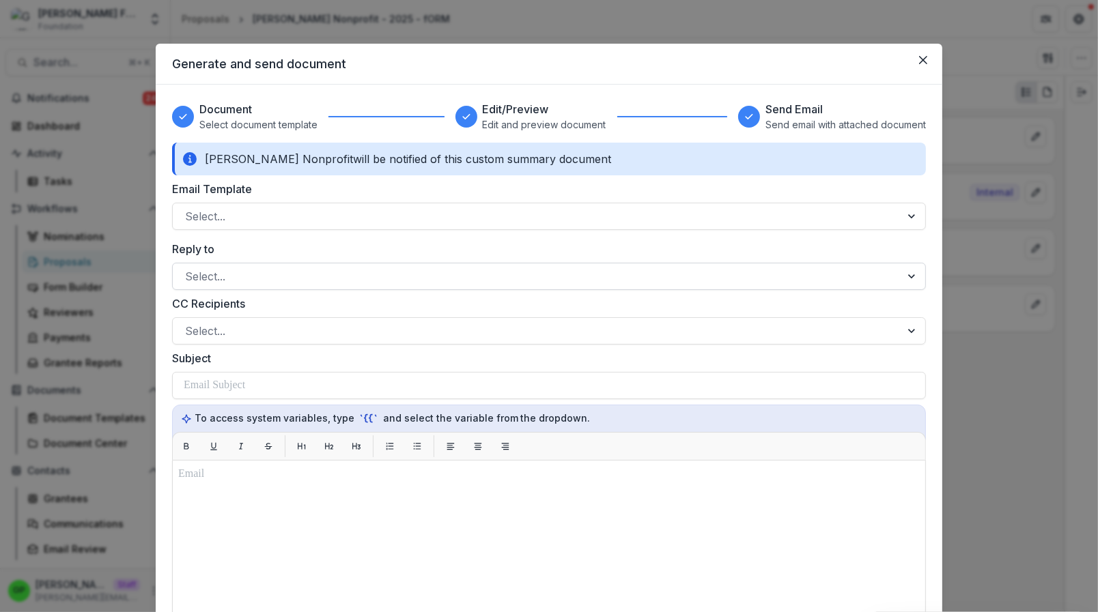
scroll to position [114, 0]
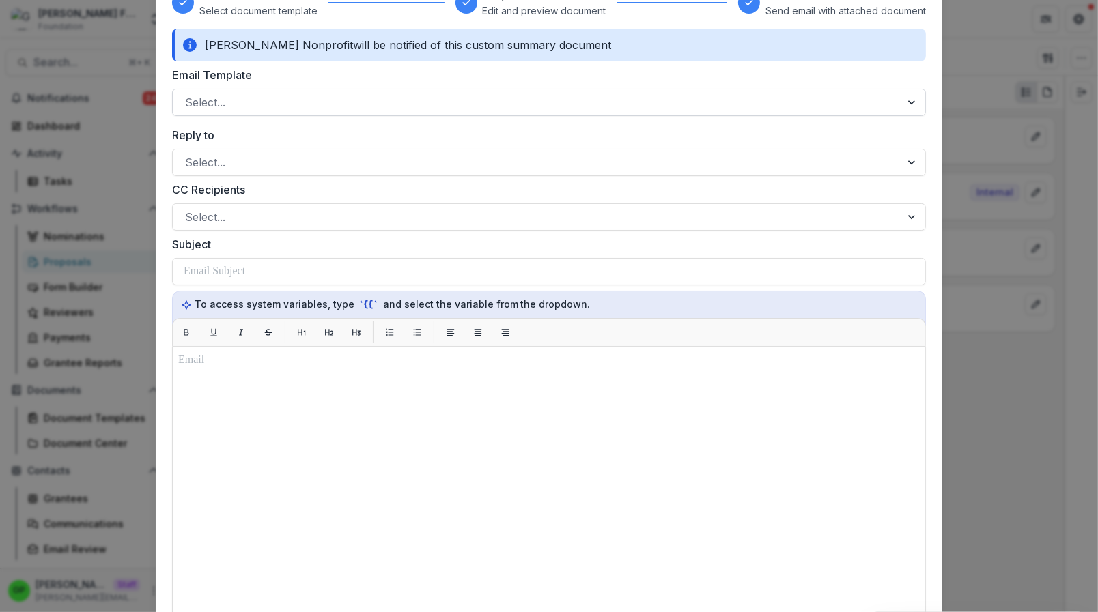
click at [213, 119] on div "Griffin Nonprofit will be notified of this custom summary document Email Templa…" at bounding box center [549, 402] width 754 height 747
click at [221, 106] on div at bounding box center [536, 102] width 703 height 19
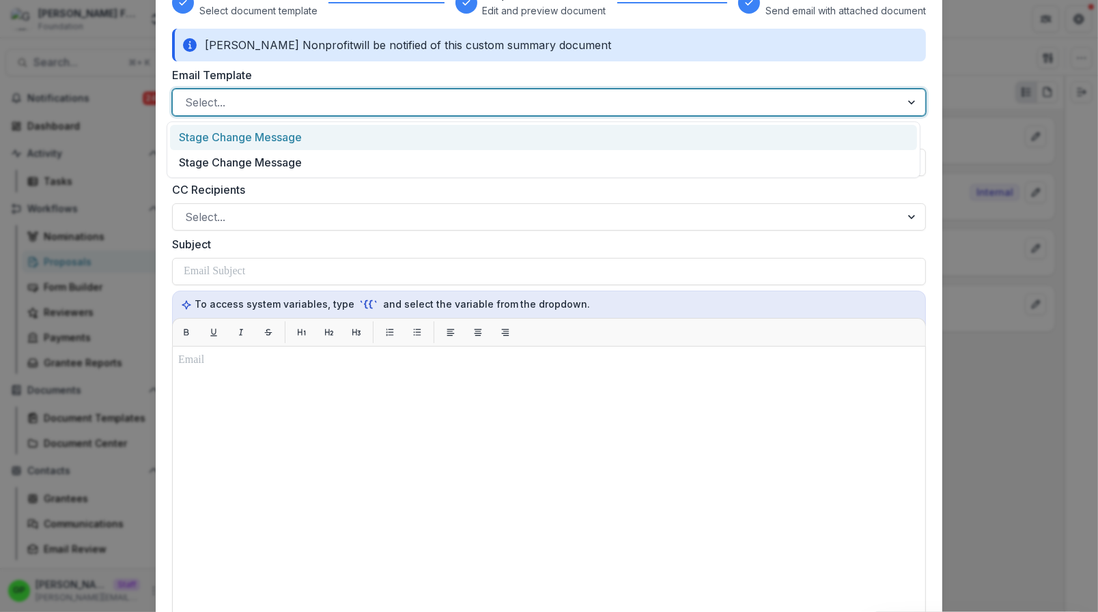
click at [233, 134] on div "Stage Change Message" at bounding box center [543, 137] width 747 height 25
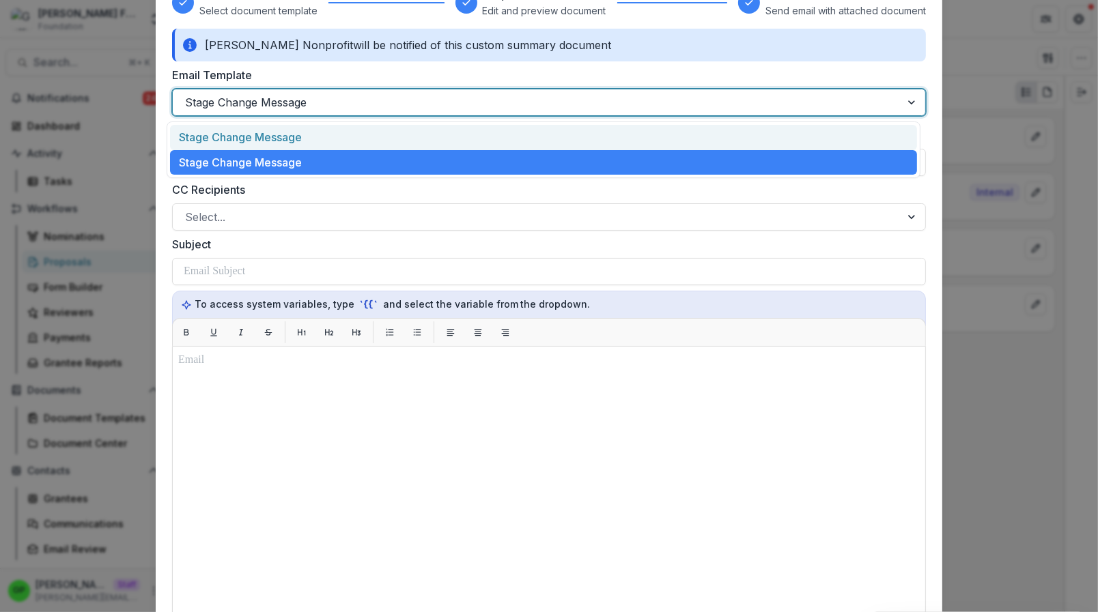
click at [272, 97] on div at bounding box center [536, 102] width 703 height 19
click at [252, 148] on div "Stage Change Message" at bounding box center [543, 137] width 747 height 25
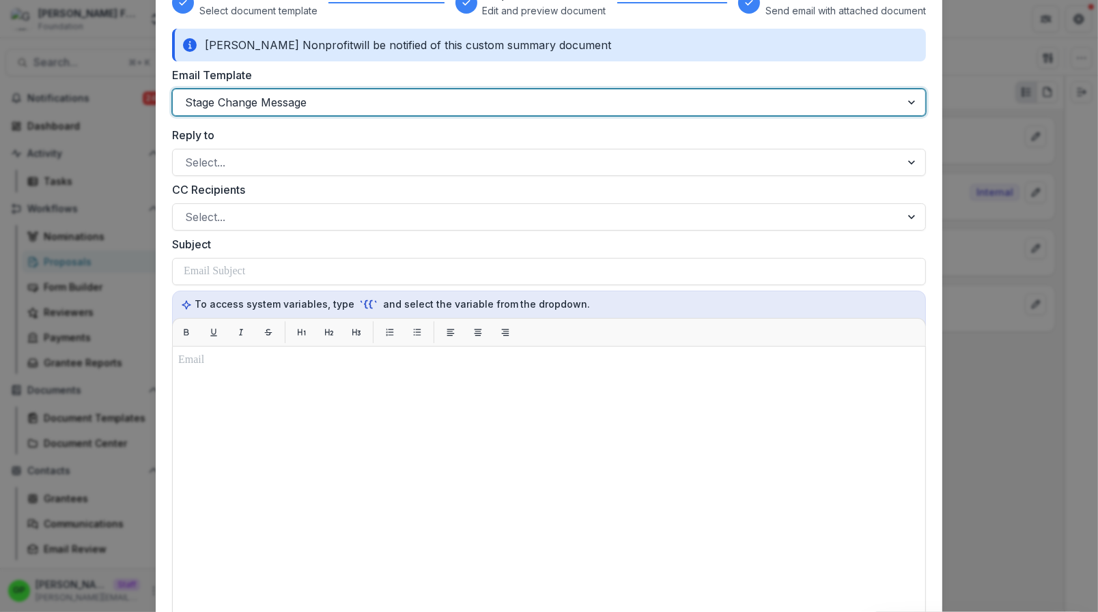
click at [255, 104] on div at bounding box center [536, 102] width 703 height 19
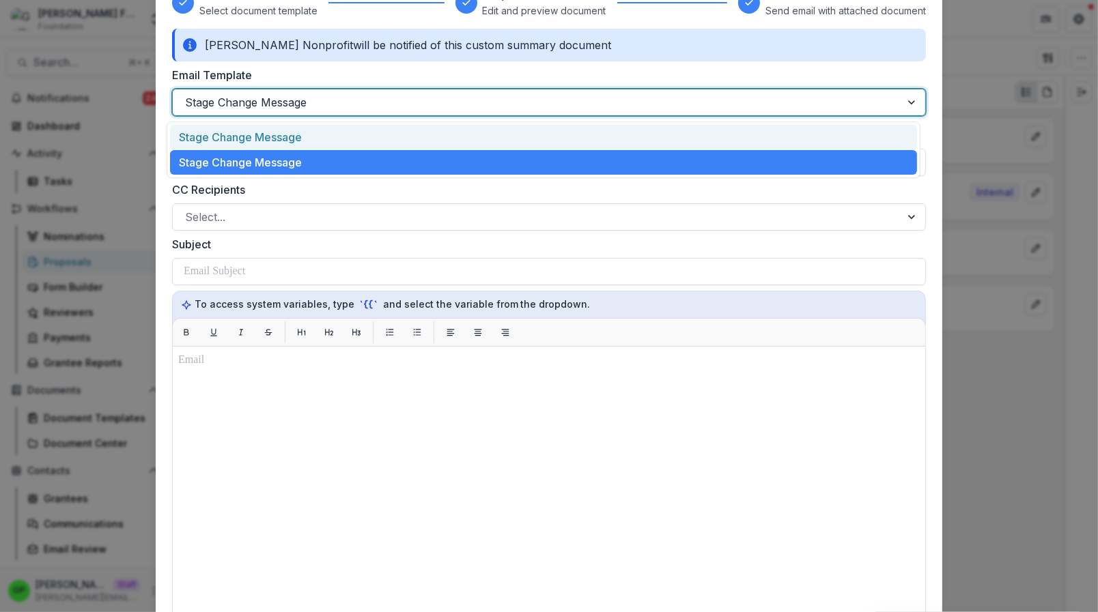
click at [260, 126] on div "Stage Change Message" at bounding box center [543, 137] width 747 height 25
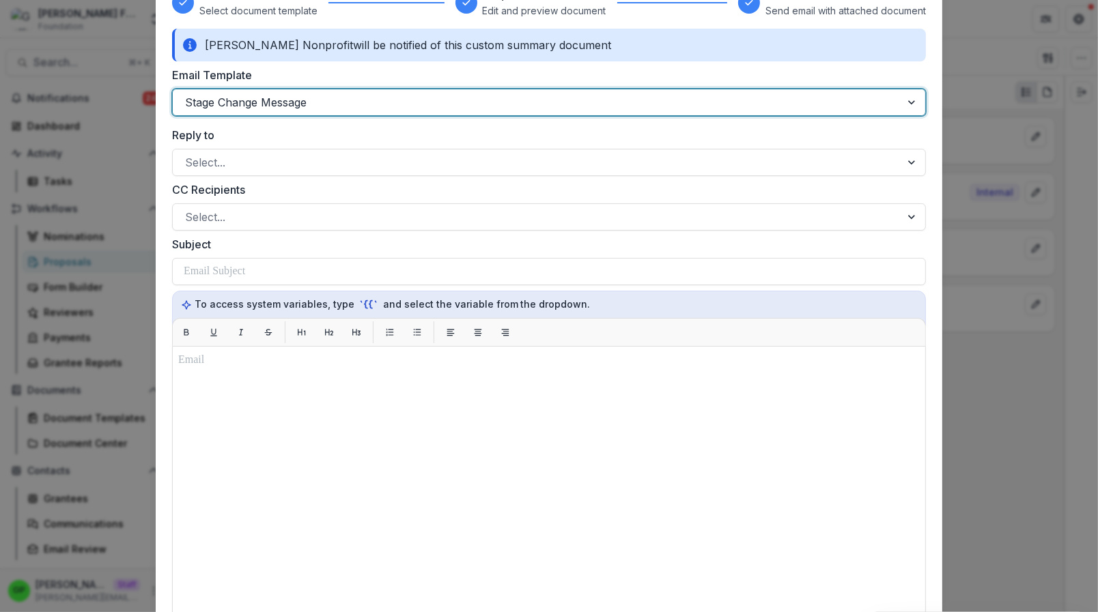
click at [264, 96] on div at bounding box center [536, 102] width 703 height 19
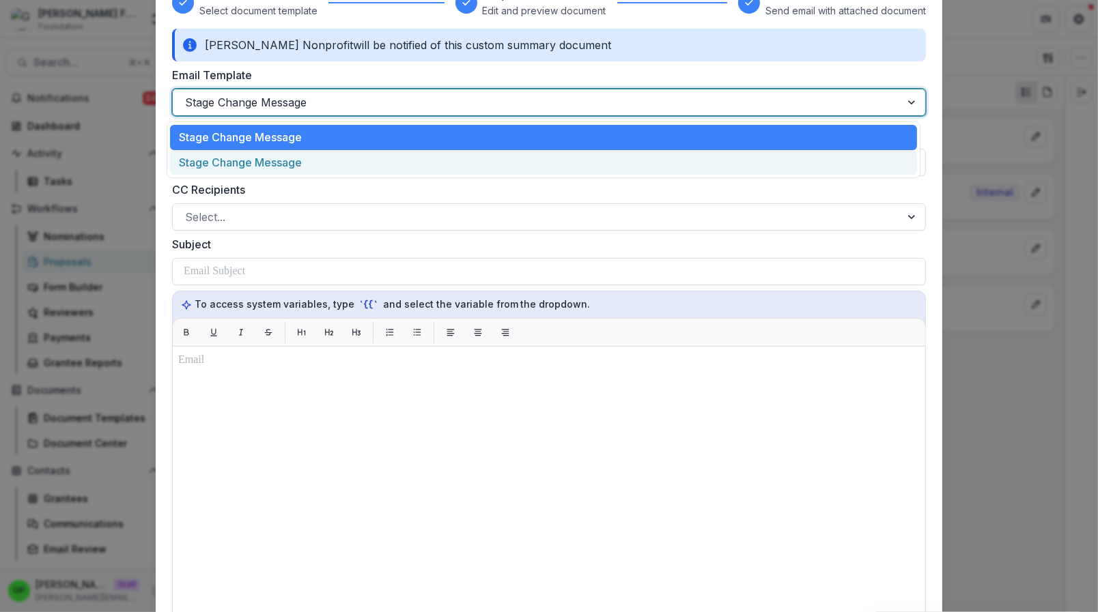
click at [261, 171] on div "Stage Change Message" at bounding box center [543, 162] width 747 height 25
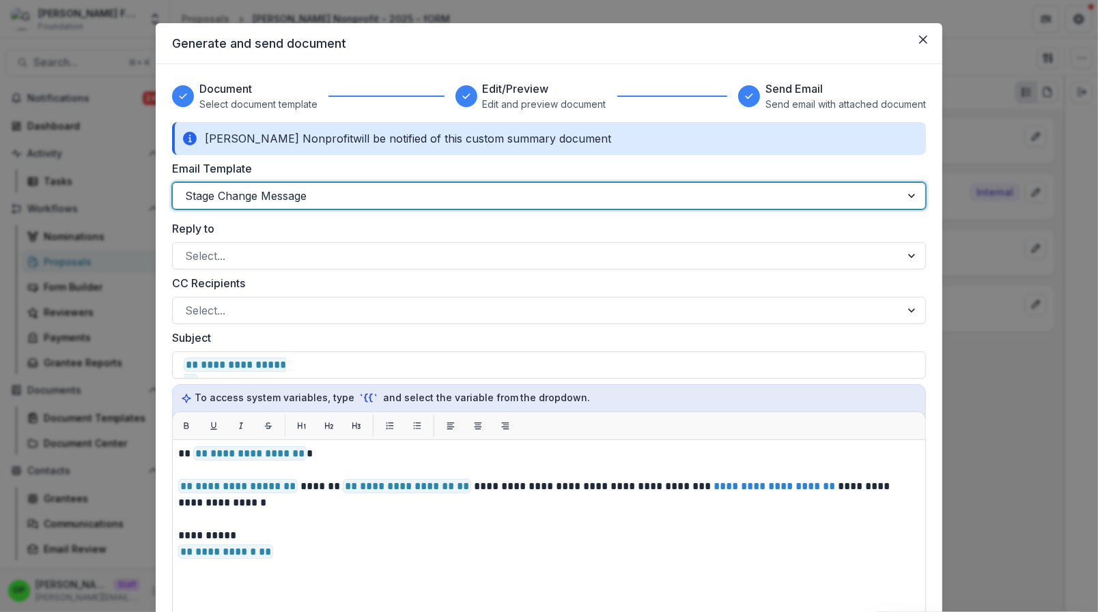
scroll to position [392, 0]
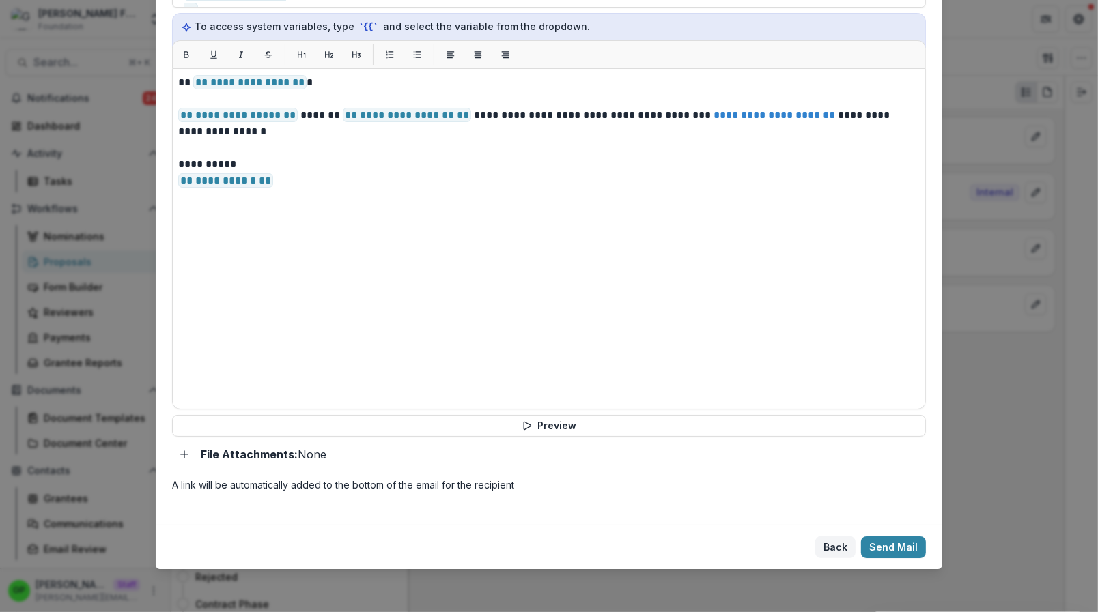
click at [840, 546] on button "Back" at bounding box center [835, 548] width 40 height 22
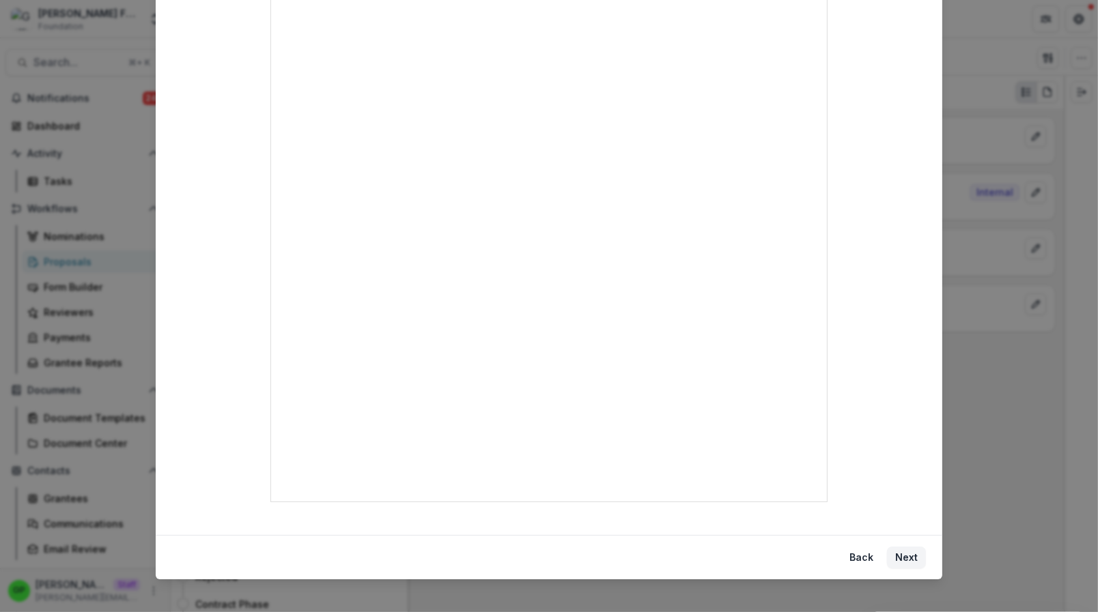
scroll to position [406, 0]
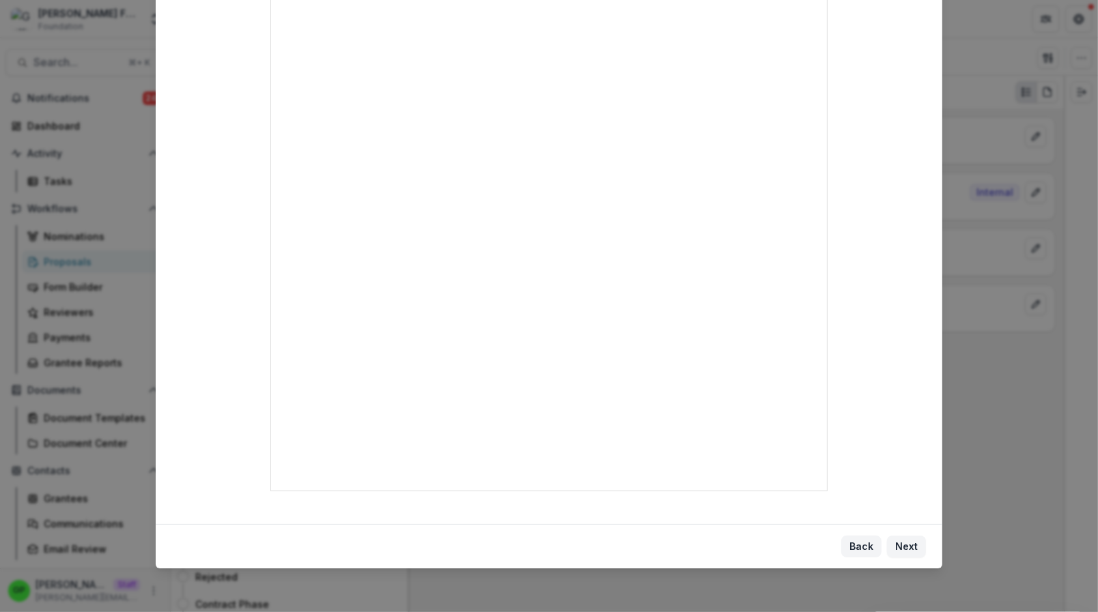
click at [870, 553] on button "Back" at bounding box center [861, 547] width 40 height 22
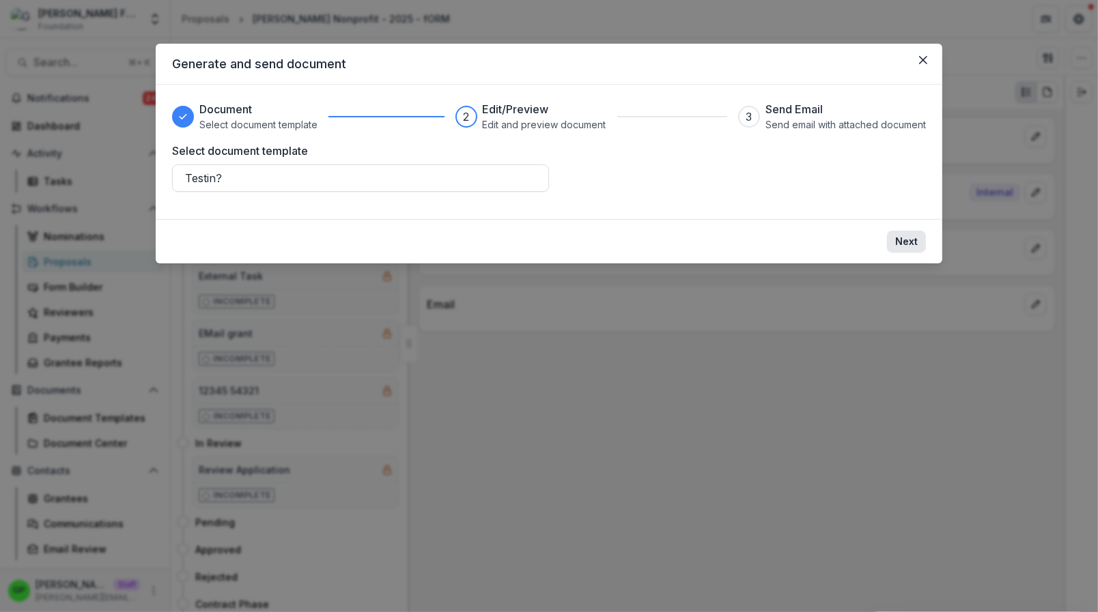
click at [911, 243] on button "Next" at bounding box center [906, 242] width 39 height 22
click at [909, 252] on button "Next" at bounding box center [906, 242] width 39 height 22
click at [908, 251] on button "Next" at bounding box center [906, 242] width 39 height 22
click at [907, 246] on button "Next" at bounding box center [906, 242] width 39 height 22
click at [420, 229] on footer "Next" at bounding box center [549, 241] width 787 height 44
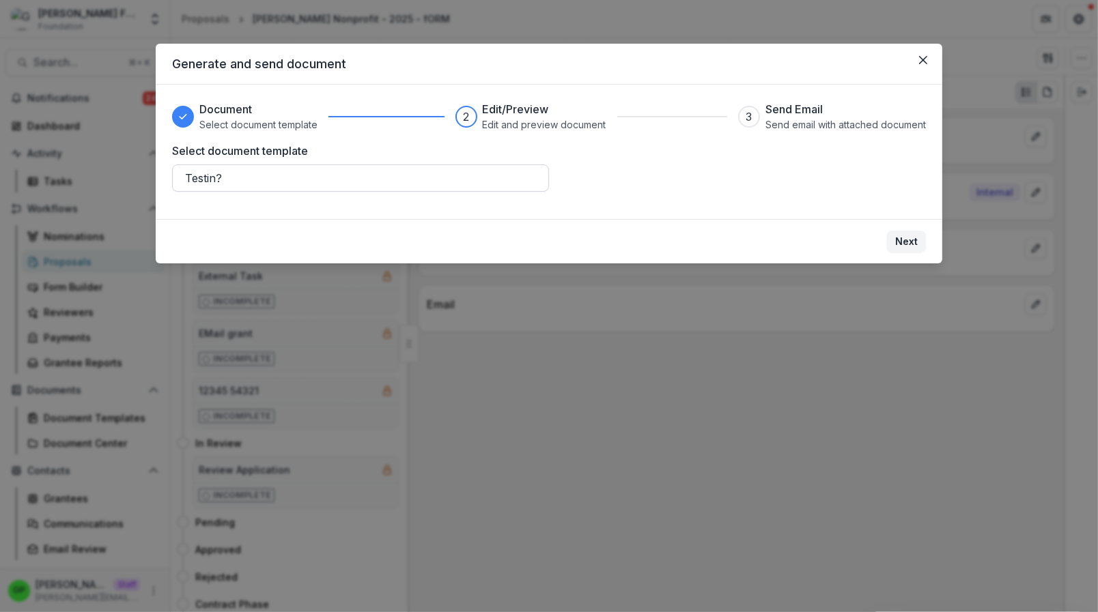
click at [378, 189] on div "Testin?" at bounding box center [360, 178] width 377 height 27
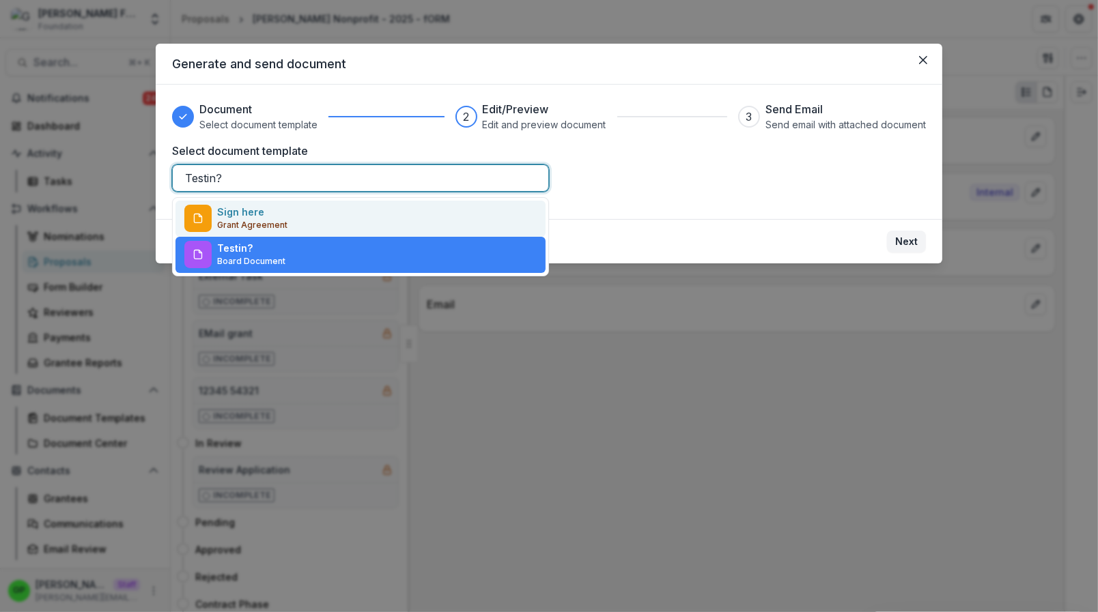
click at [310, 220] on div "Sign here Grant Agreement" at bounding box center [360, 219] width 370 height 36
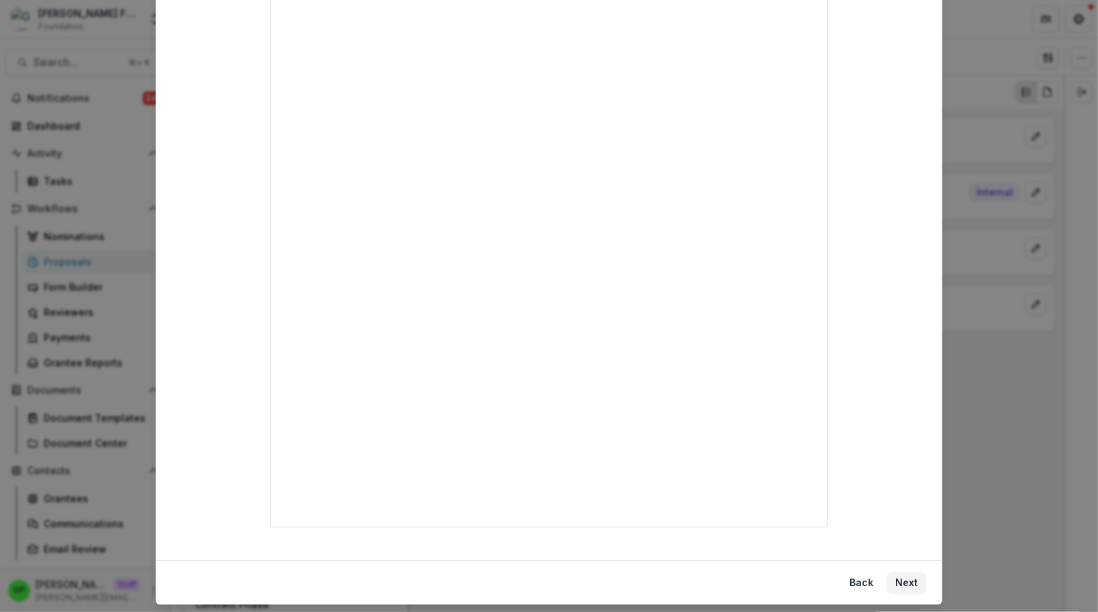
scroll to position [406, 0]
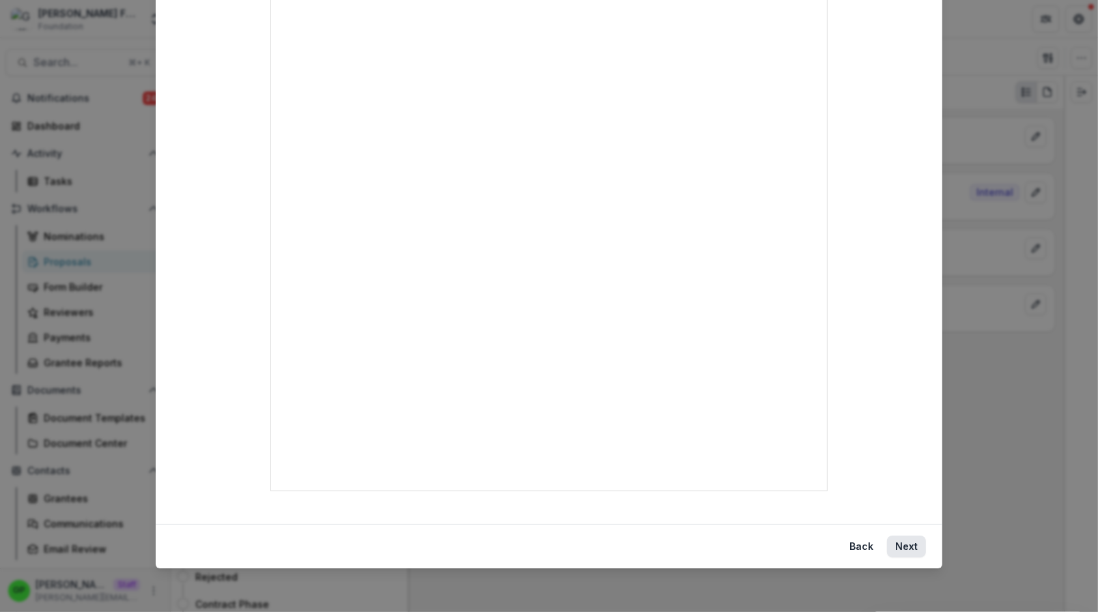
click at [903, 551] on button "Next" at bounding box center [906, 547] width 39 height 22
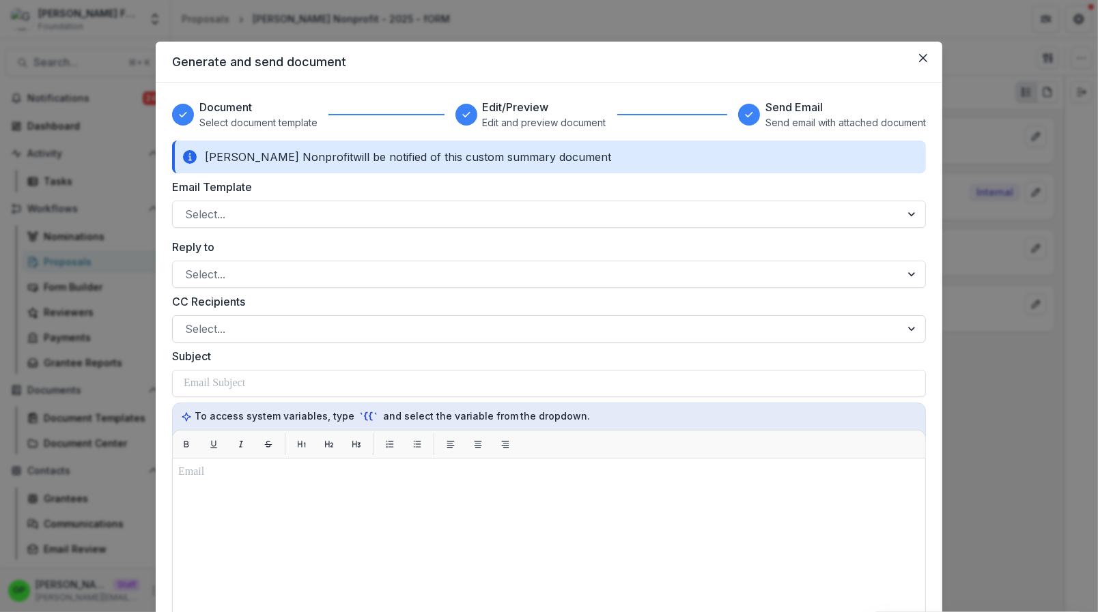
scroll to position [0, 0]
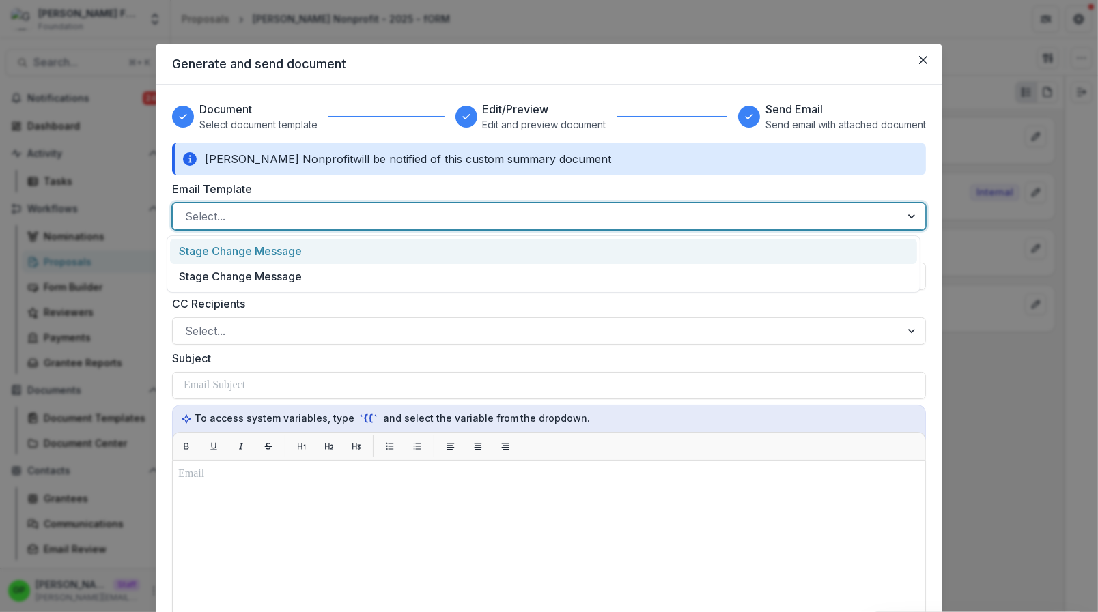
click at [239, 225] on div at bounding box center [536, 216] width 703 height 19
click at [256, 238] on div "Stage Change Message Stage Change Message" at bounding box center [544, 264] width 754 height 57
click at [255, 246] on div "Stage Change Message" at bounding box center [543, 251] width 747 height 25
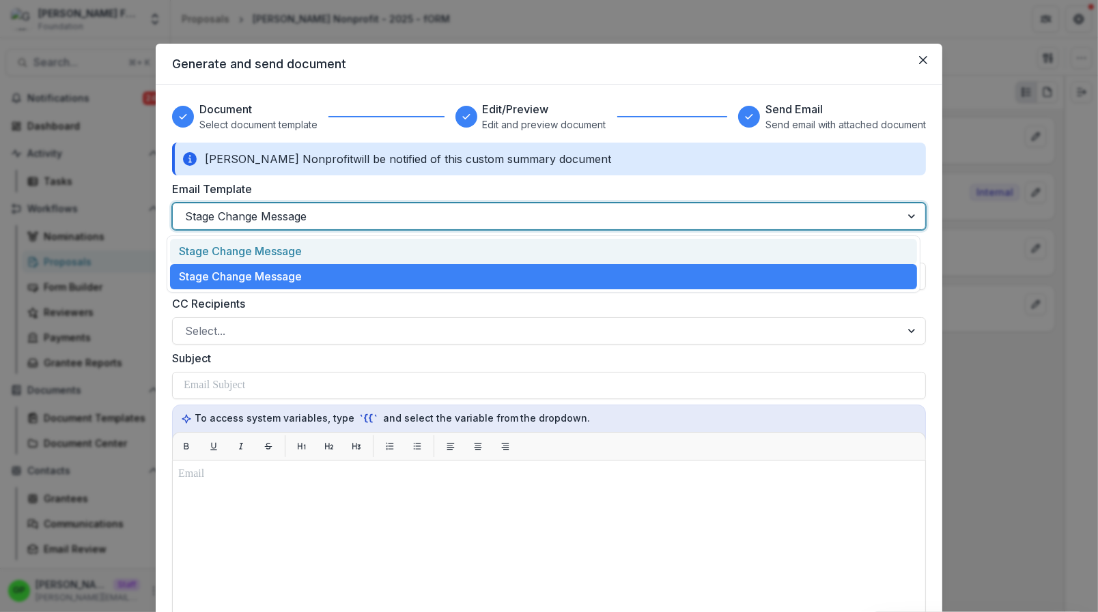
click at [257, 227] on div "Stage Change Message" at bounding box center [549, 216] width 754 height 27
click at [257, 254] on div "Stage Change Message" at bounding box center [543, 251] width 747 height 25
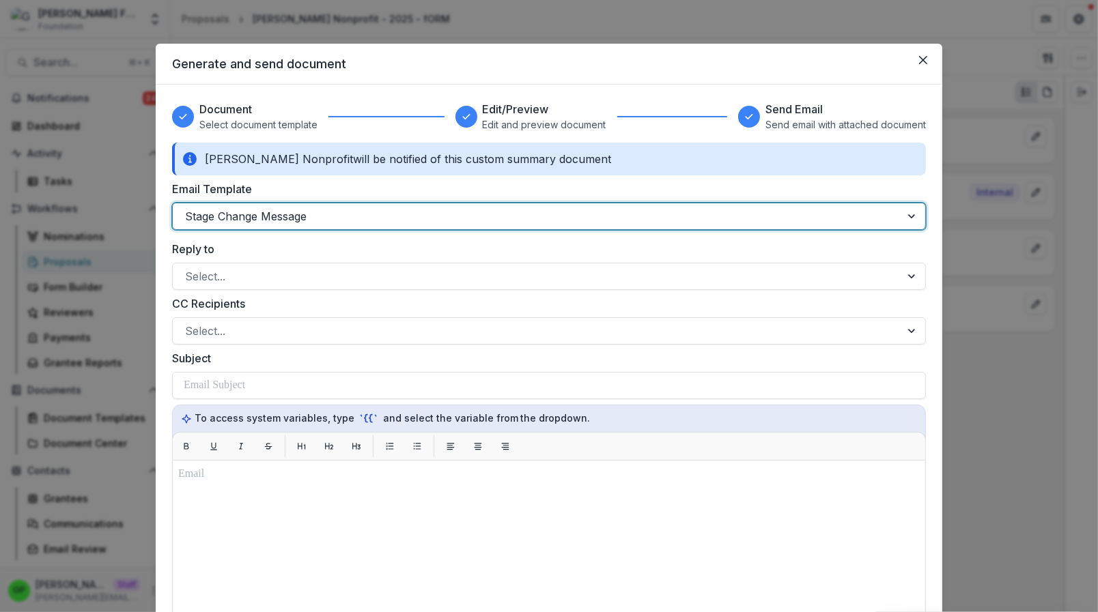
click at [266, 211] on div at bounding box center [536, 216] width 703 height 19
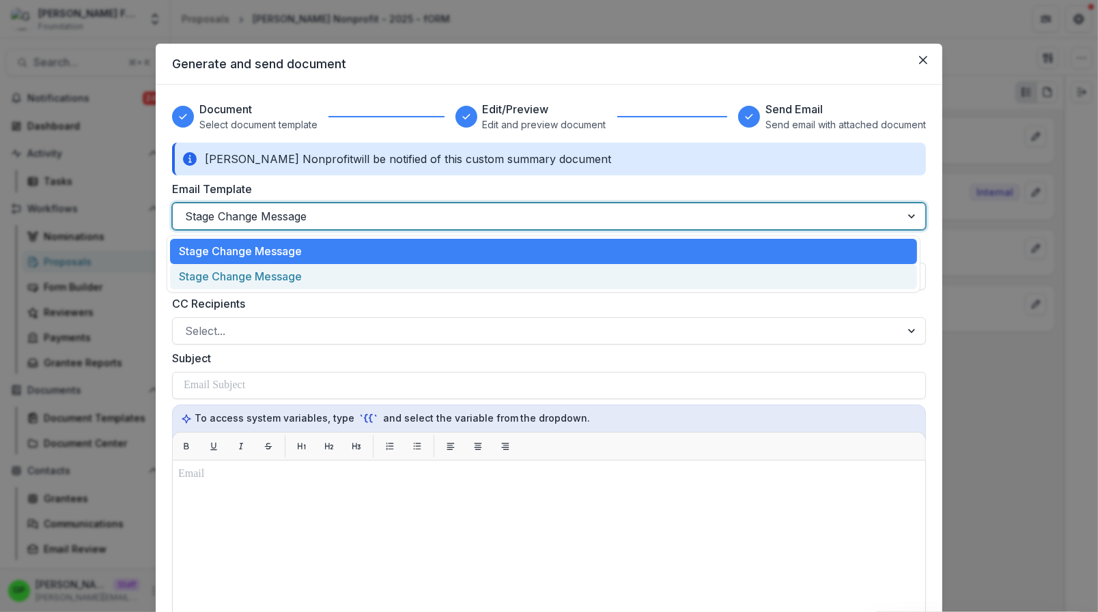
click at [268, 272] on div "Stage Change Message" at bounding box center [543, 276] width 747 height 25
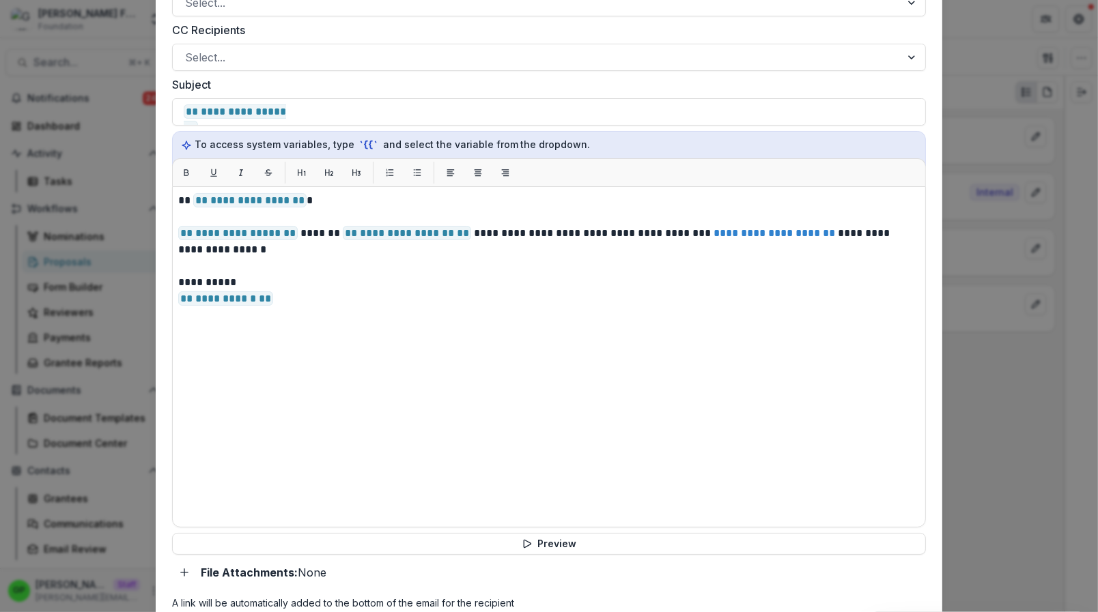
scroll to position [392, 0]
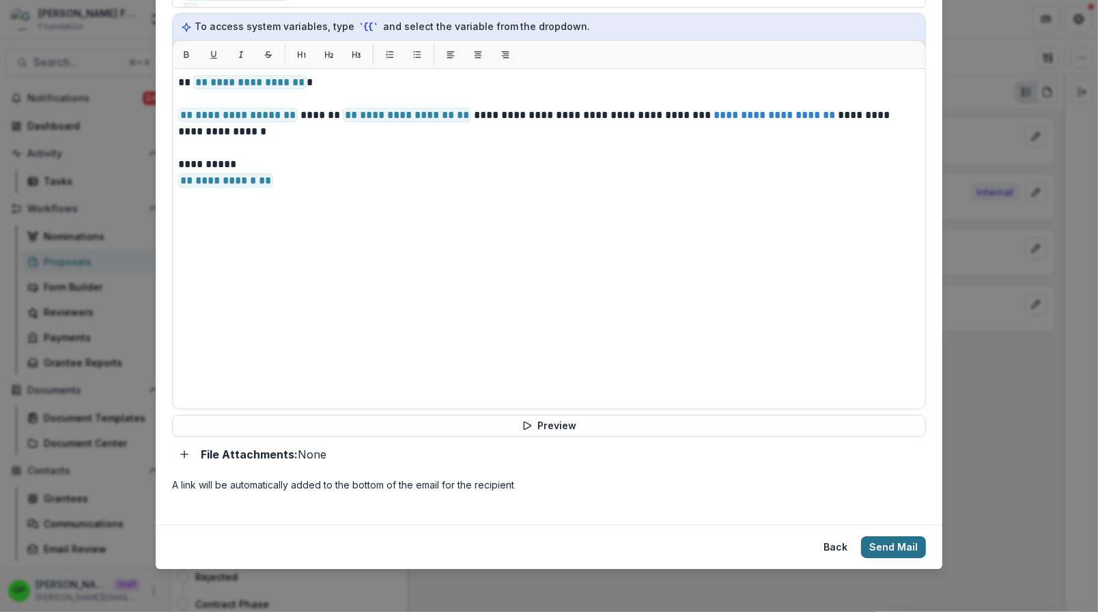
click at [911, 546] on button "Send Mail" at bounding box center [893, 548] width 65 height 22
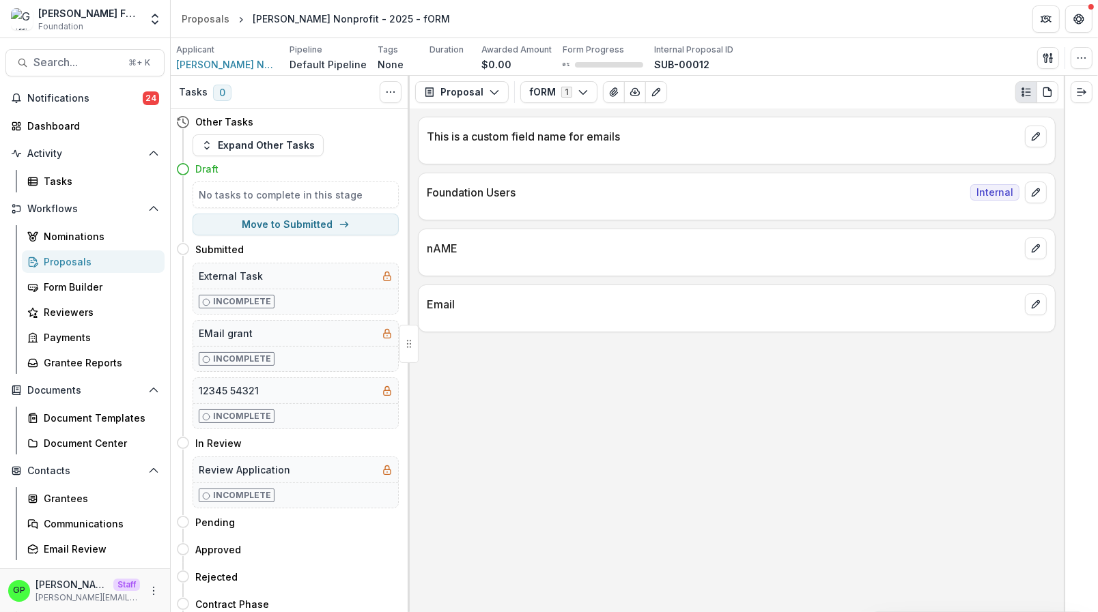
select select "*********"
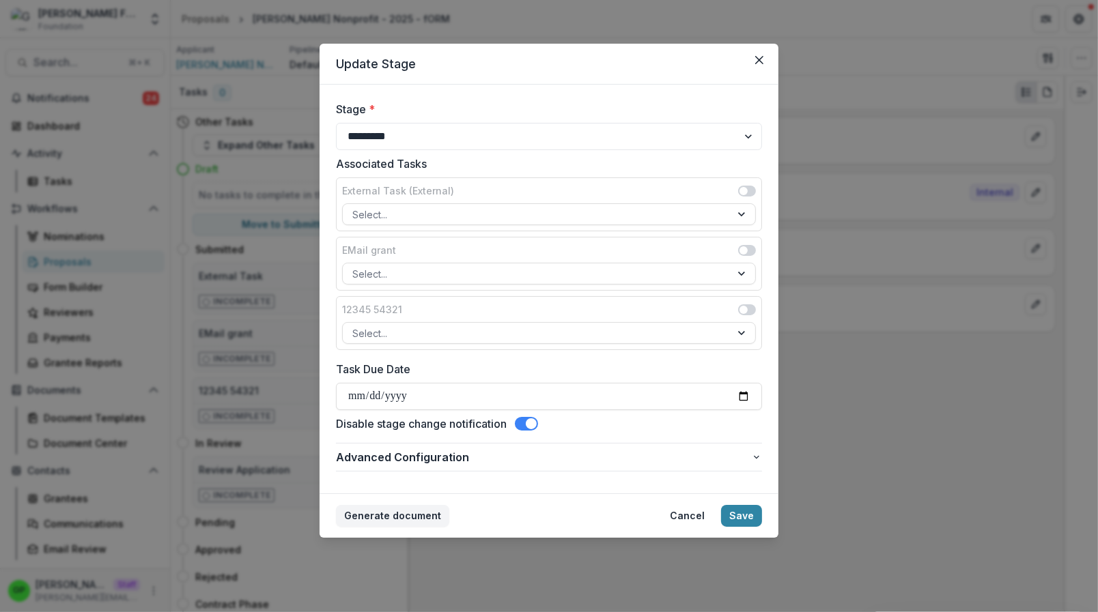
click at [527, 422] on span at bounding box center [526, 424] width 23 height 14
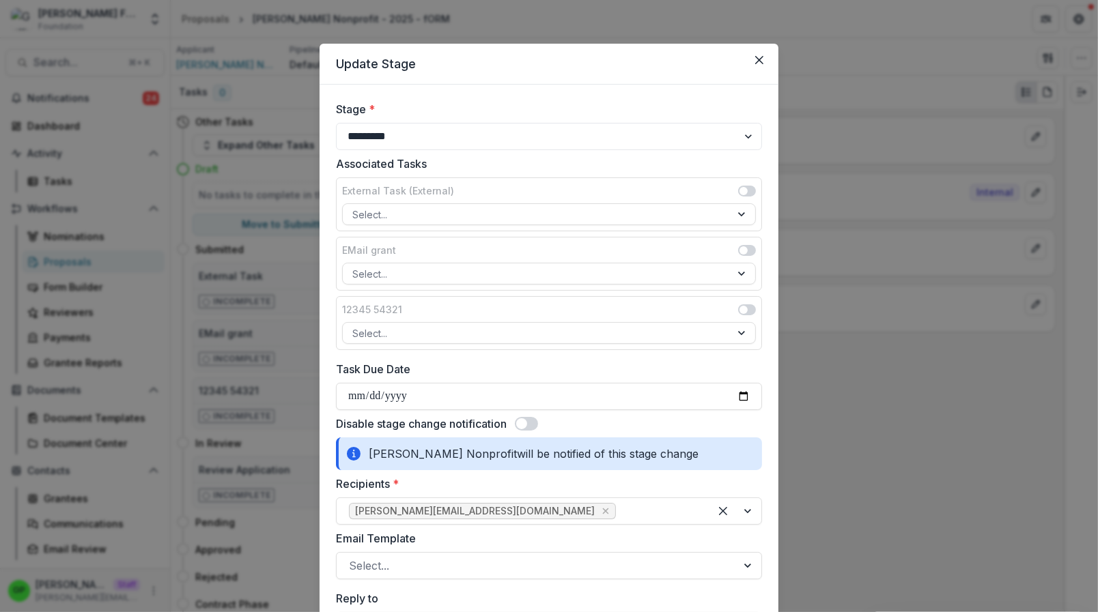
click at [528, 422] on span at bounding box center [526, 424] width 23 height 14
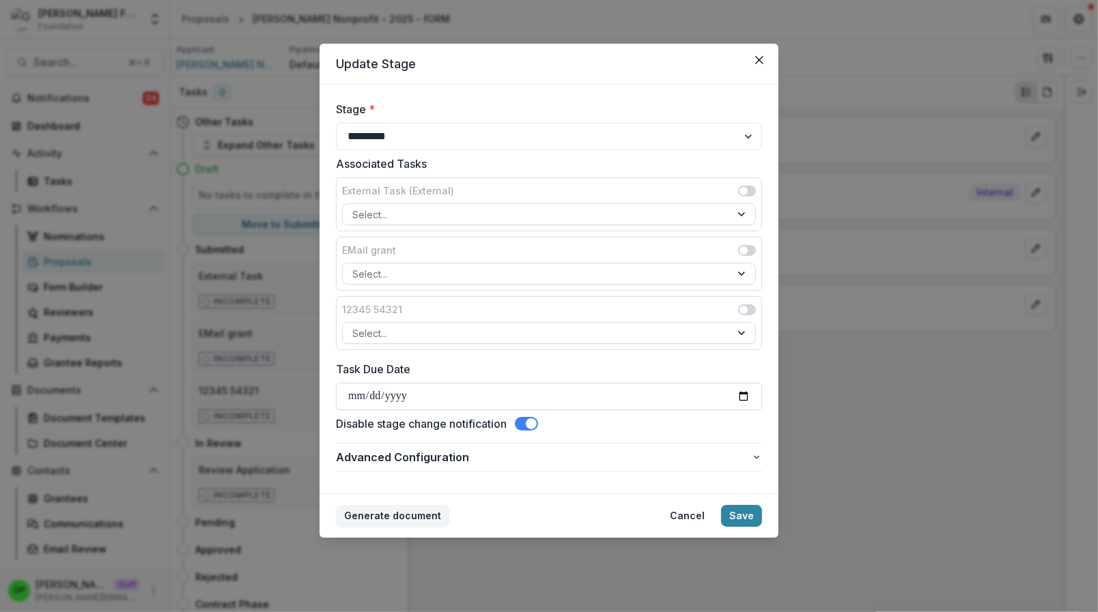
click at [534, 425] on span at bounding box center [531, 424] width 11 height 11
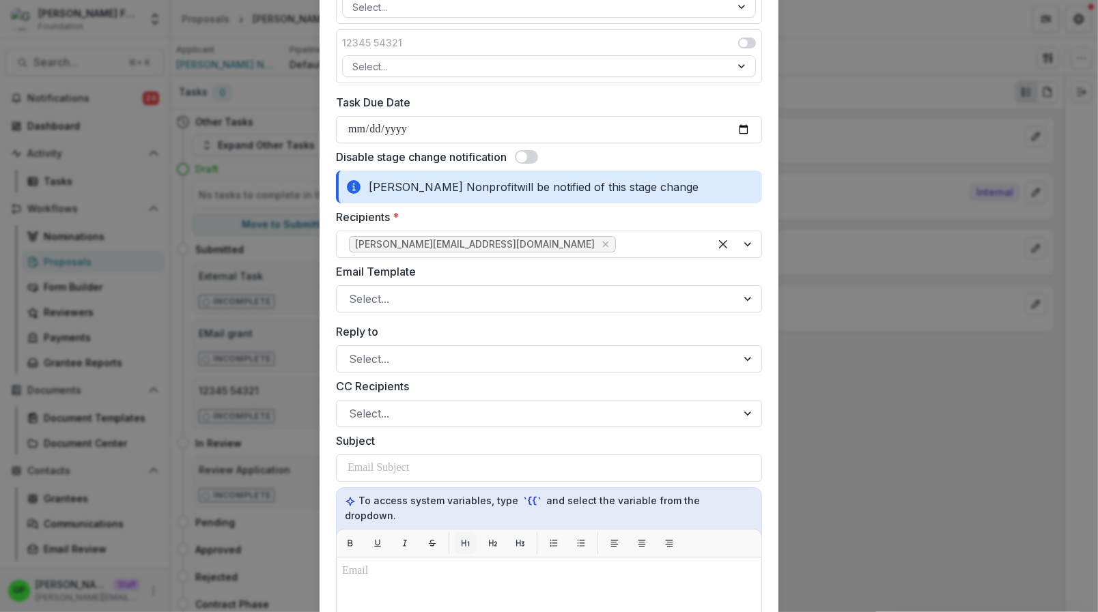
scroll to position [371, 0]
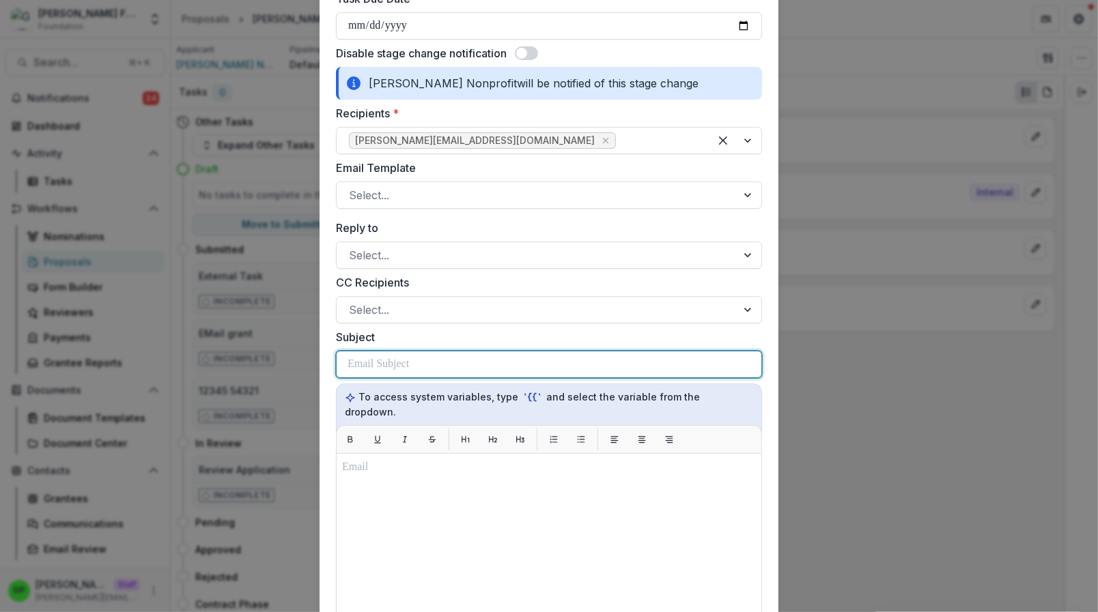
click at [395, 365] on p at bounding box center [378, 364] width 61 height 16
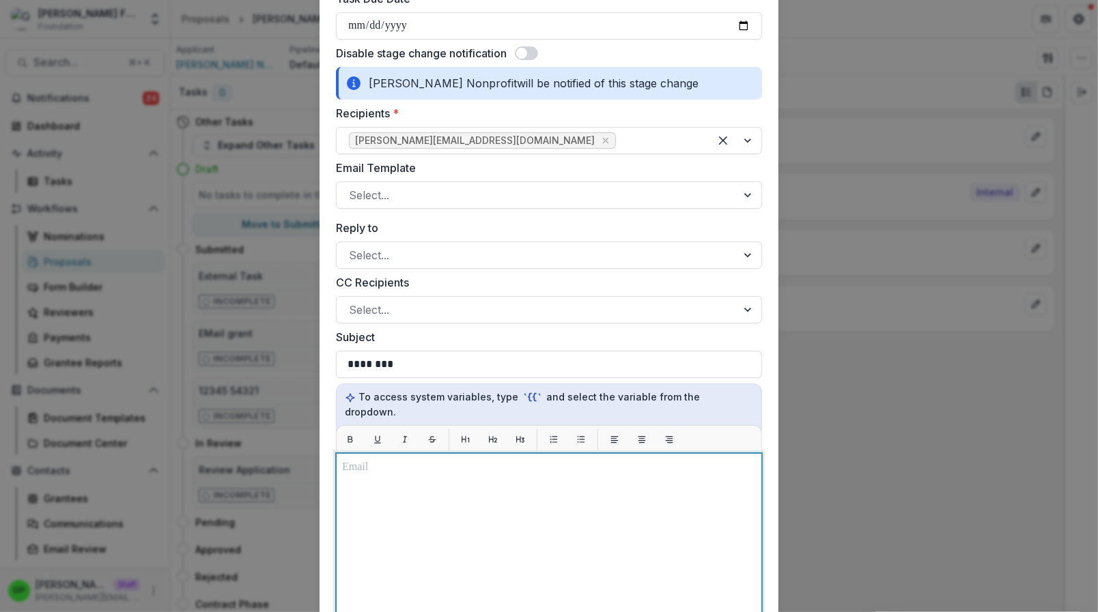
click at [365, 468] on div at bounding box center [549, 623] width 414 height 329
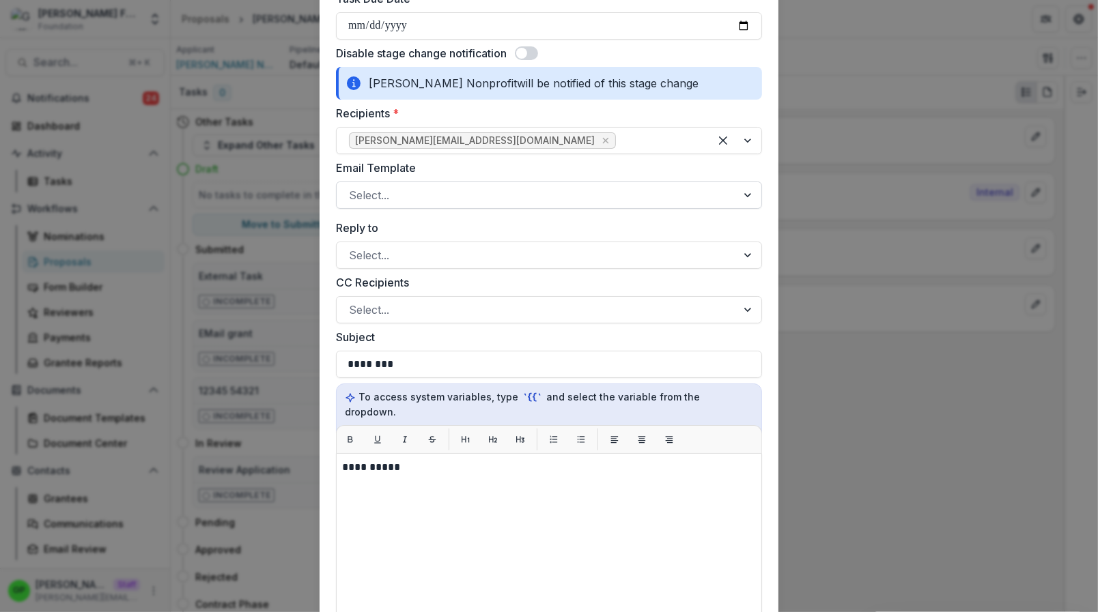
click at [411, 201] on div at bounding box center [537, 195] width 376 height 19
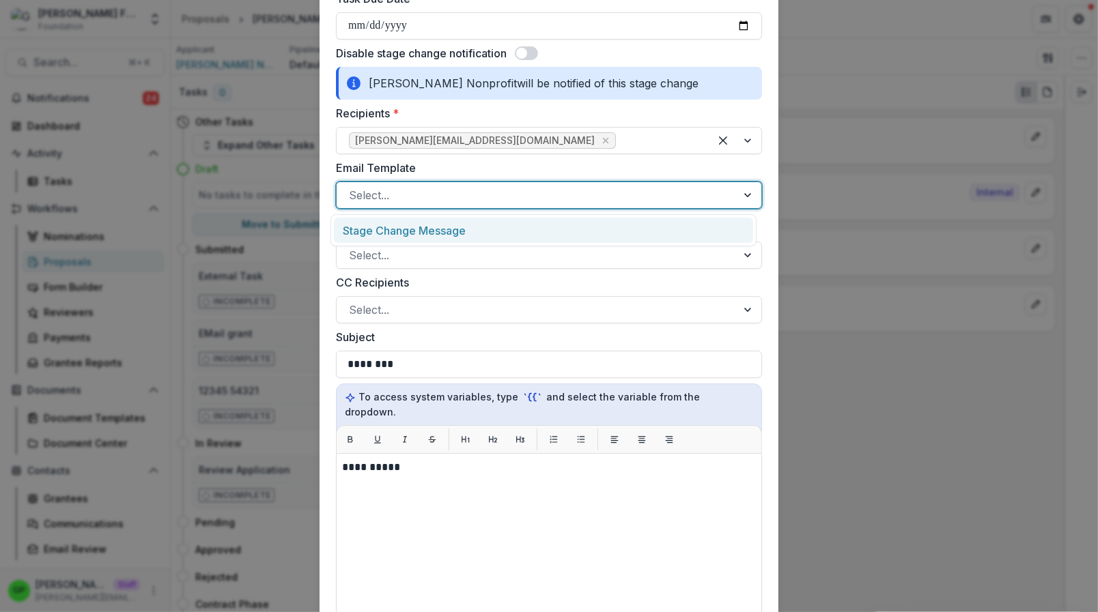
click at [406, 225] on div "Stage Change Message" at bounding box center [543, 230] width 419 height 25
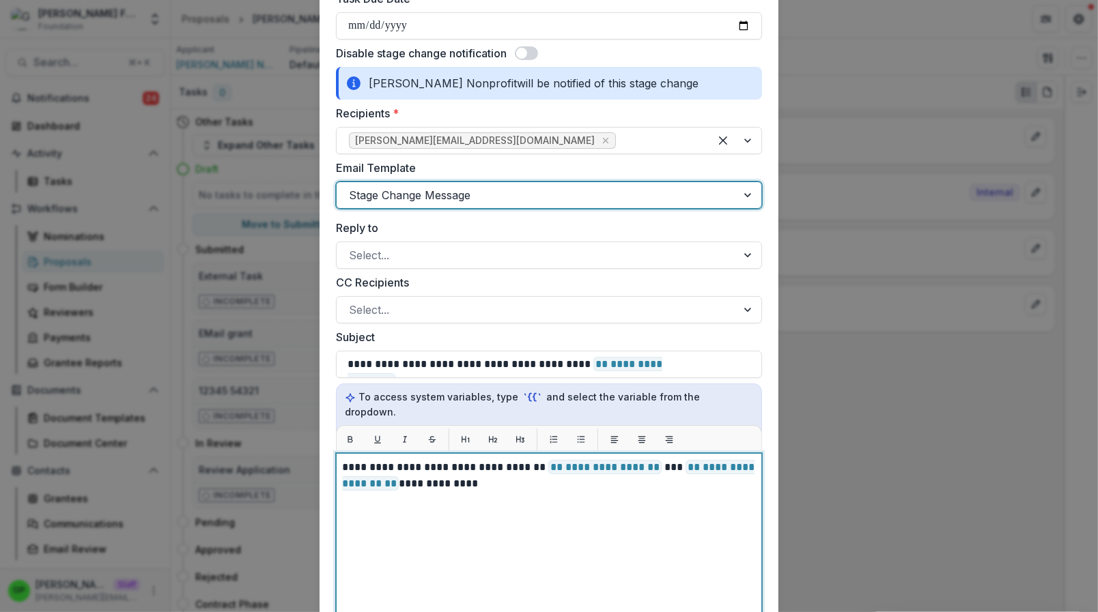
click at [494, 496] on div "**********" at bounding box center [549, 623] width 414 height 329
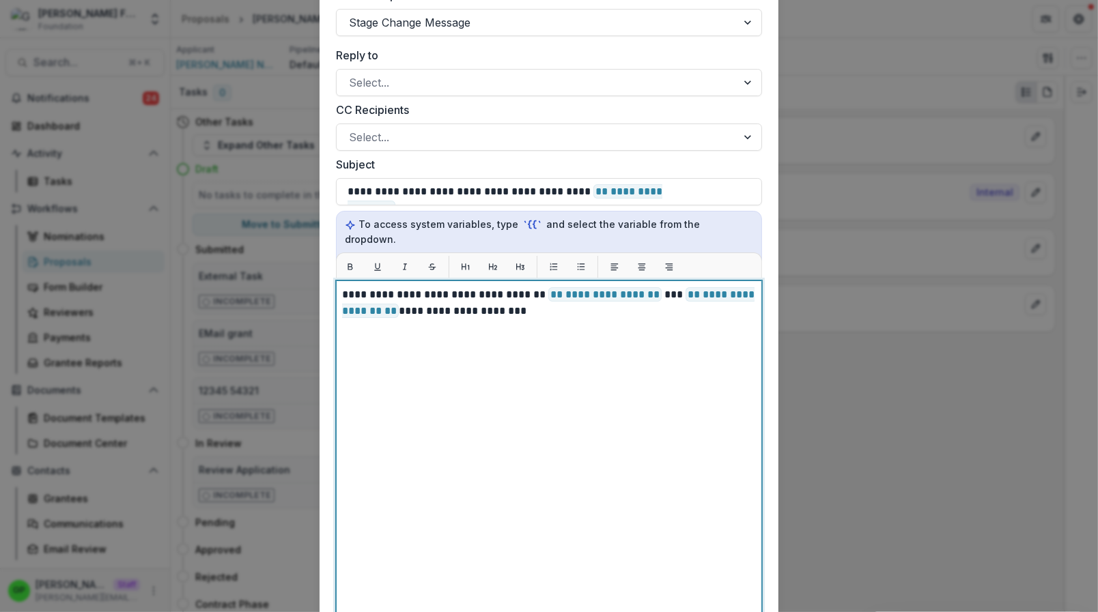
scroll to position [776, 0]
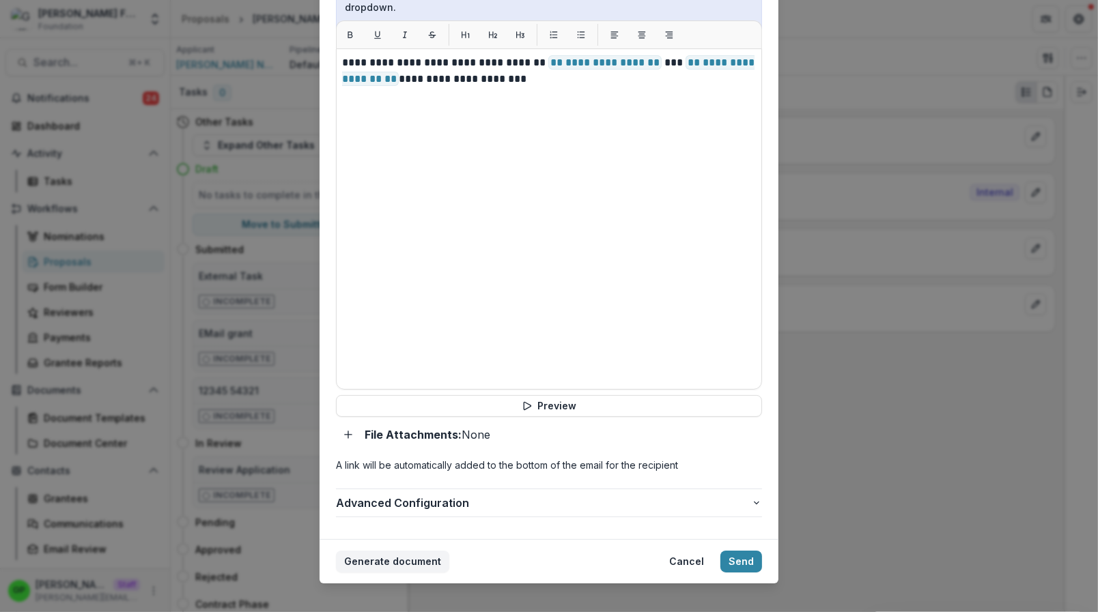
click at [378, 539] on footer "Generate document Cancel Send" at bounding box center [549, 561] width 459 height 44
click at [383, 551] on button "Generate document" at bounding box center [392, 562] width 113 height 22
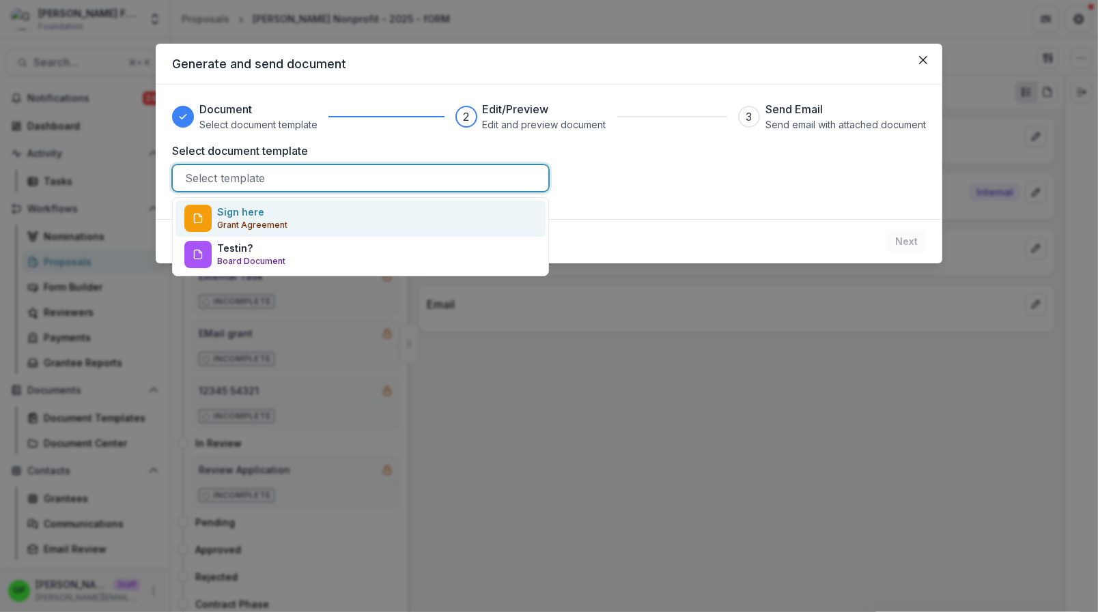
click at [345, 178] on div at bounding box center [360, 178] width 351 height 19
click at [266, 218] on div "Sign here Grant Agreement" at bounding box center [252, 218] width 70 height 27
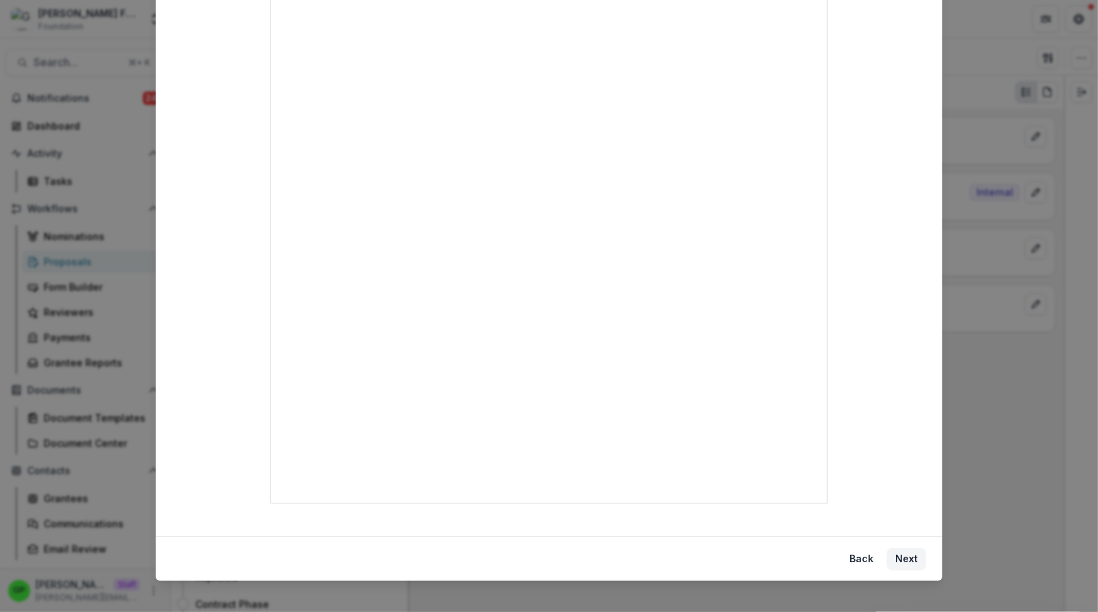
scroll to position [406, 0]
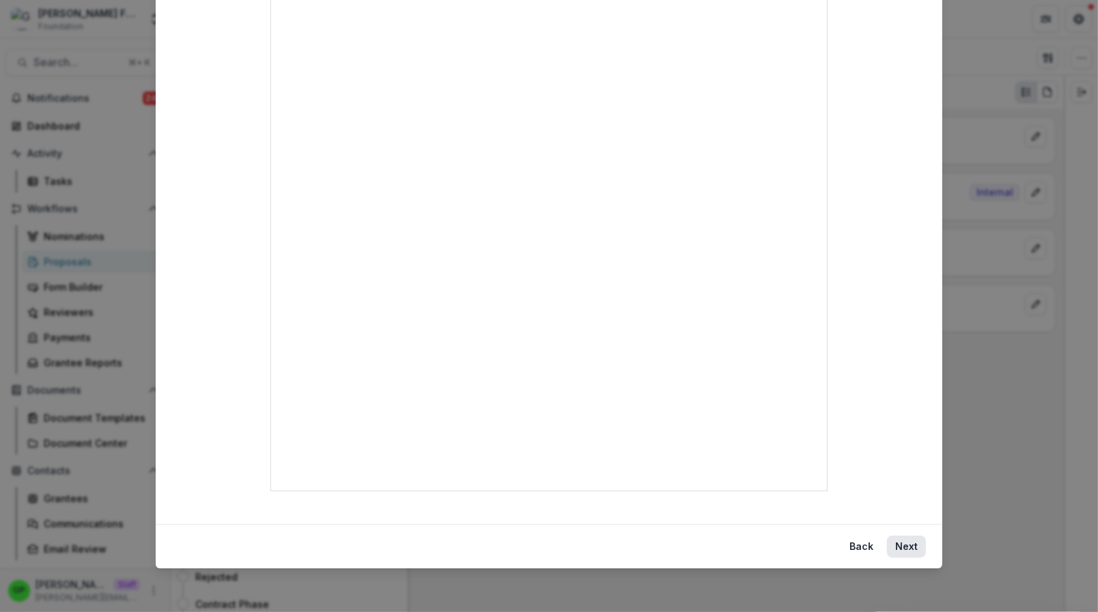
click at [914, 541] on button "Next" at bounding box center [906, 547] width 39 height 22
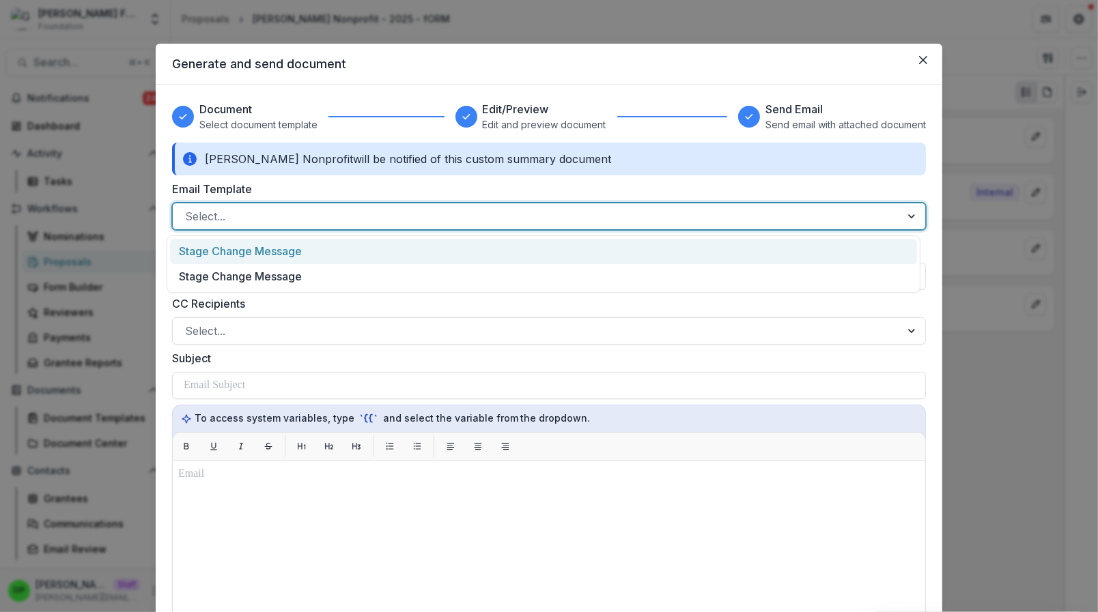
click at [218, 225] on div at bounding box center [536, 216] width 703 height 19
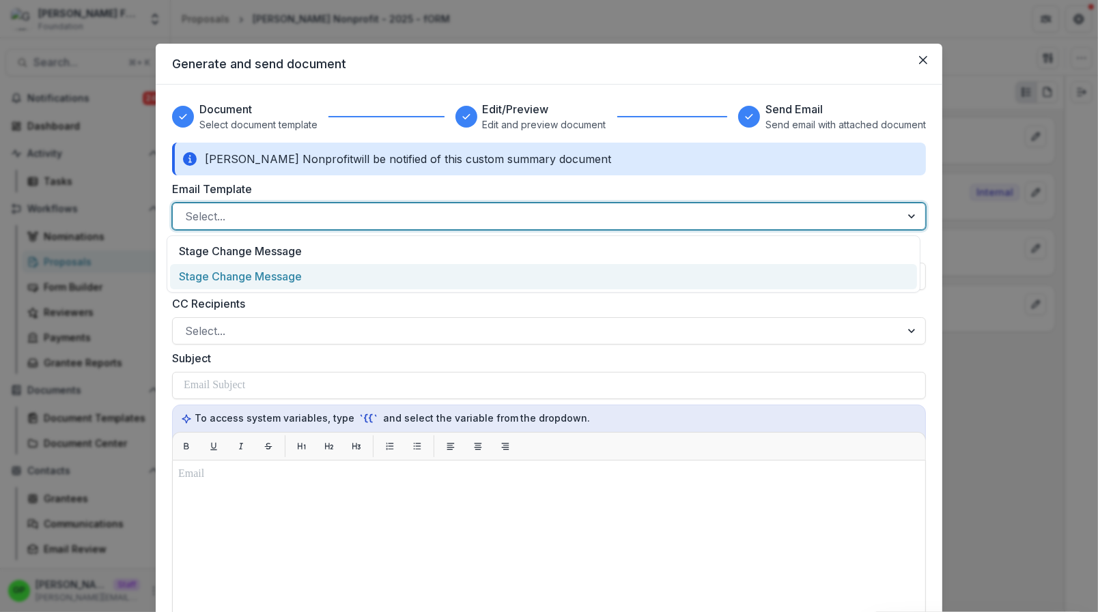
click at [232, 269] on div "Stage Change Message" at bounding box center [543, 276] width 747 height 25
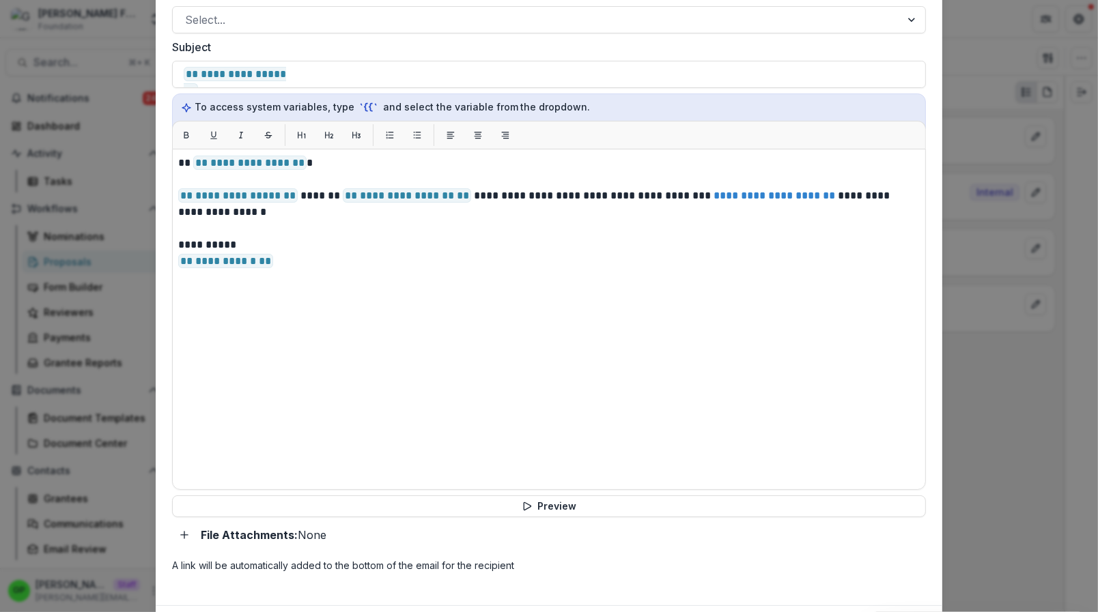
scroll to position [392, 0]
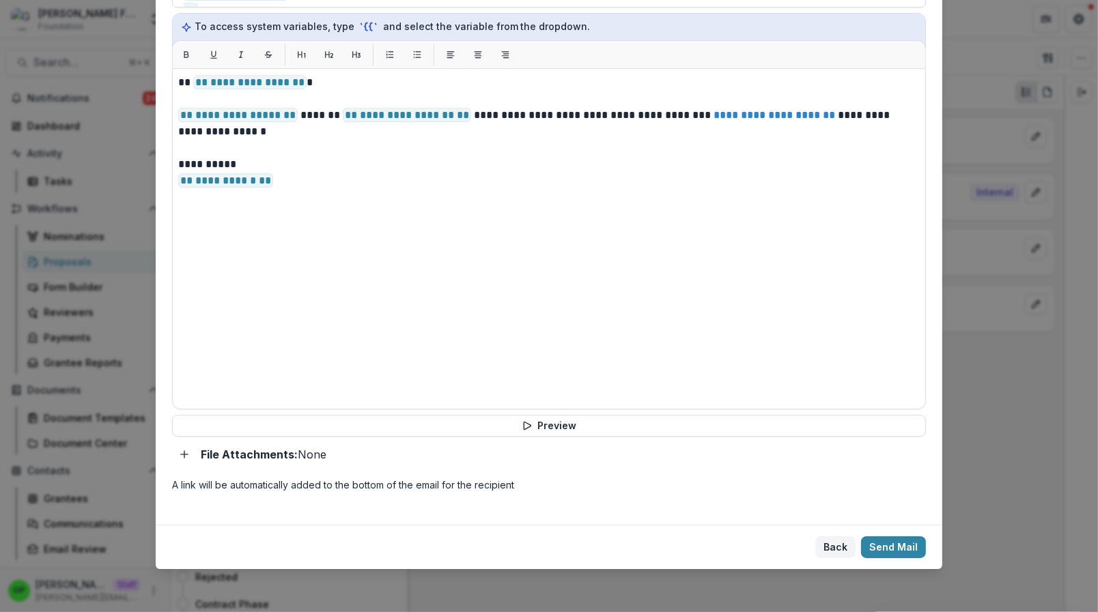
click at [821, 548] on button "Back" at bounding box center [835, 548] width 40 height 22
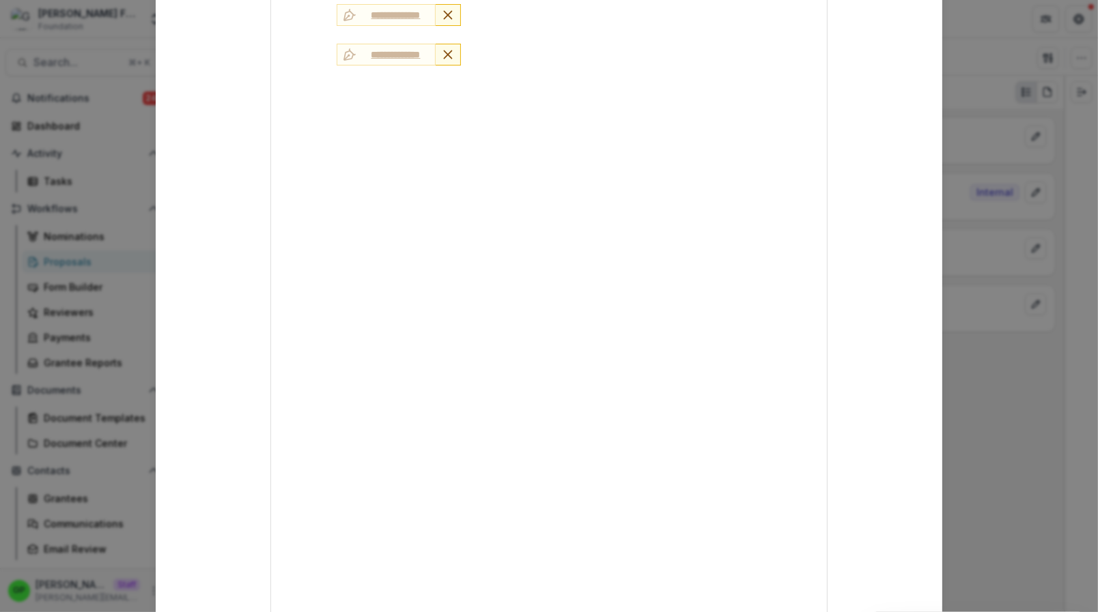
scroll to position [406, 0]
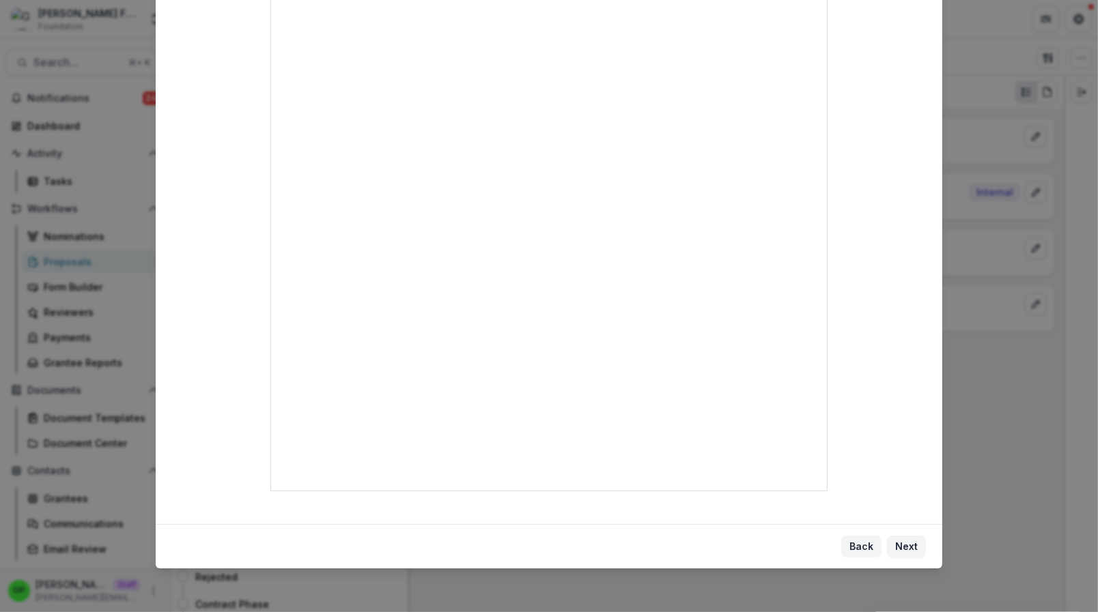
click at [853, 546] on button "Back" at bounding box center [861, 547] width 40 height 22
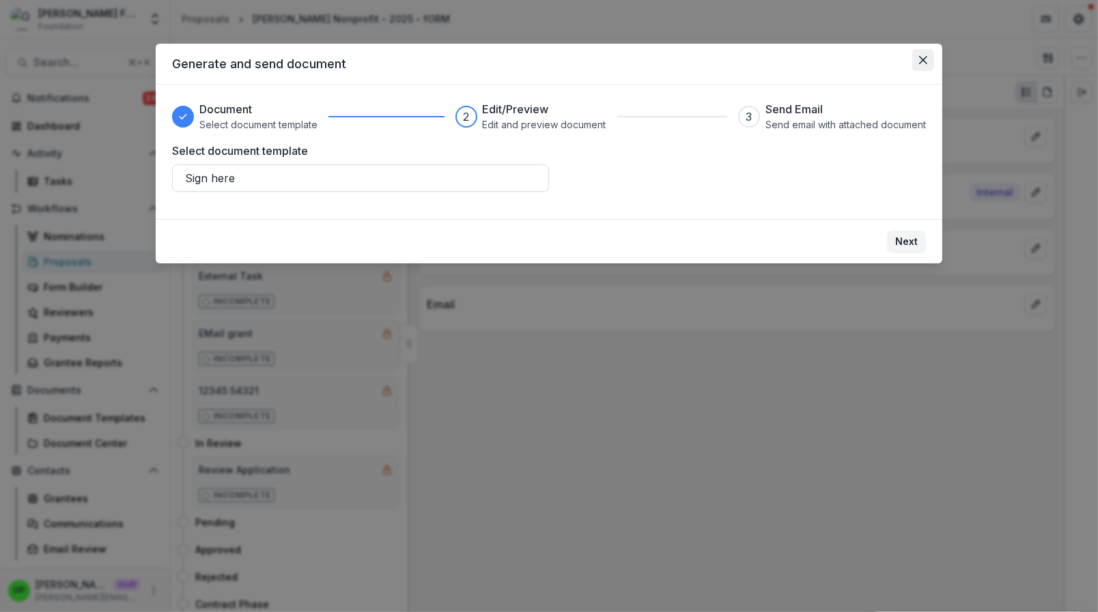
click at [925, 62] on icon "Close" at bounding box center [923, 60] width 8 height 8
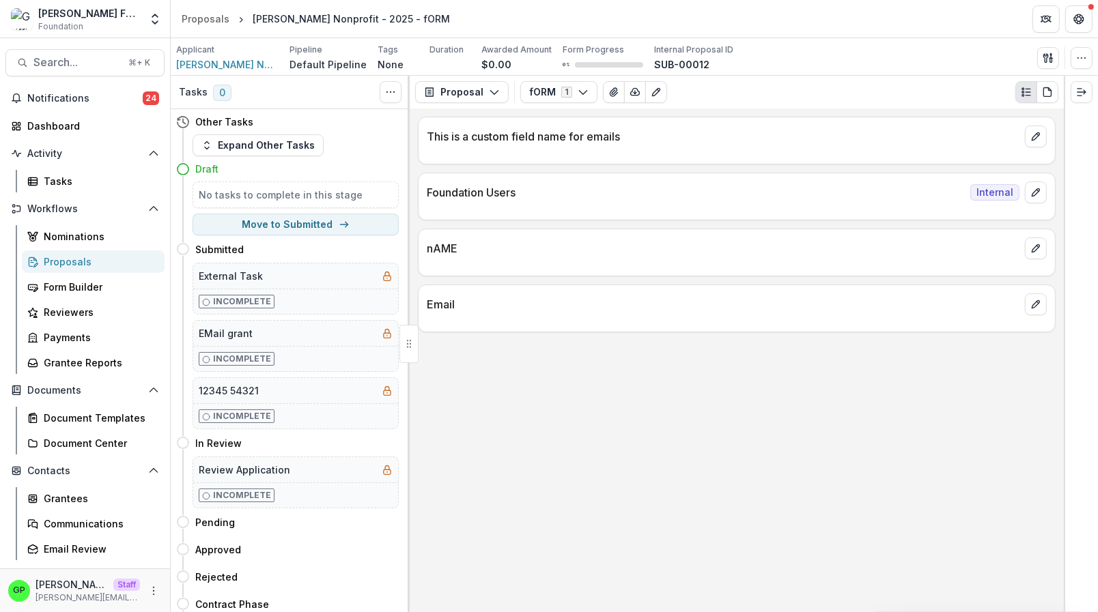
select select "*********"
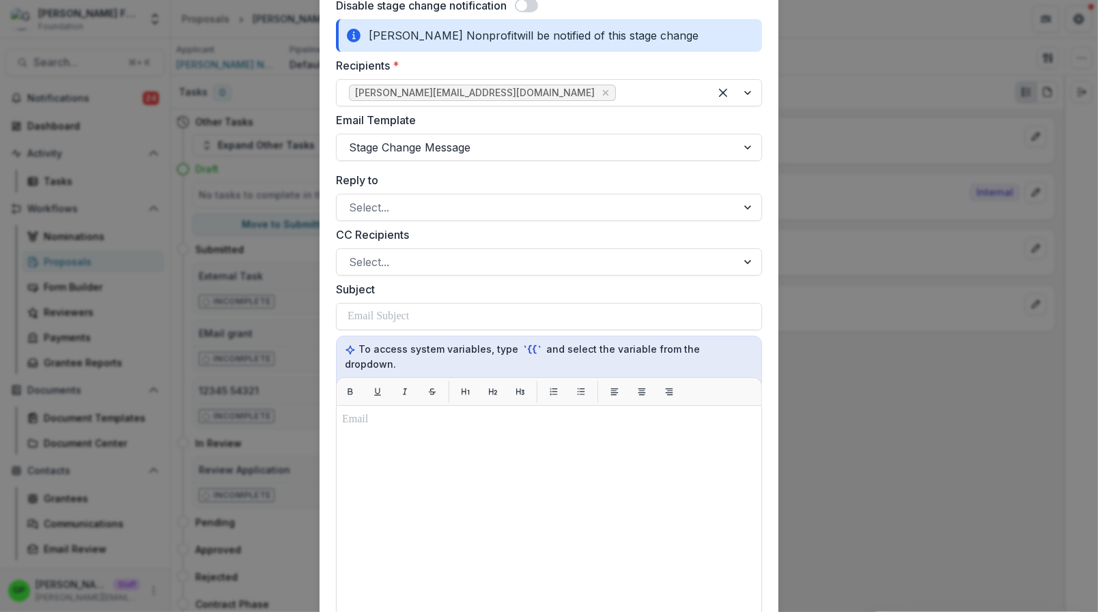
scroll to position [547, 0]
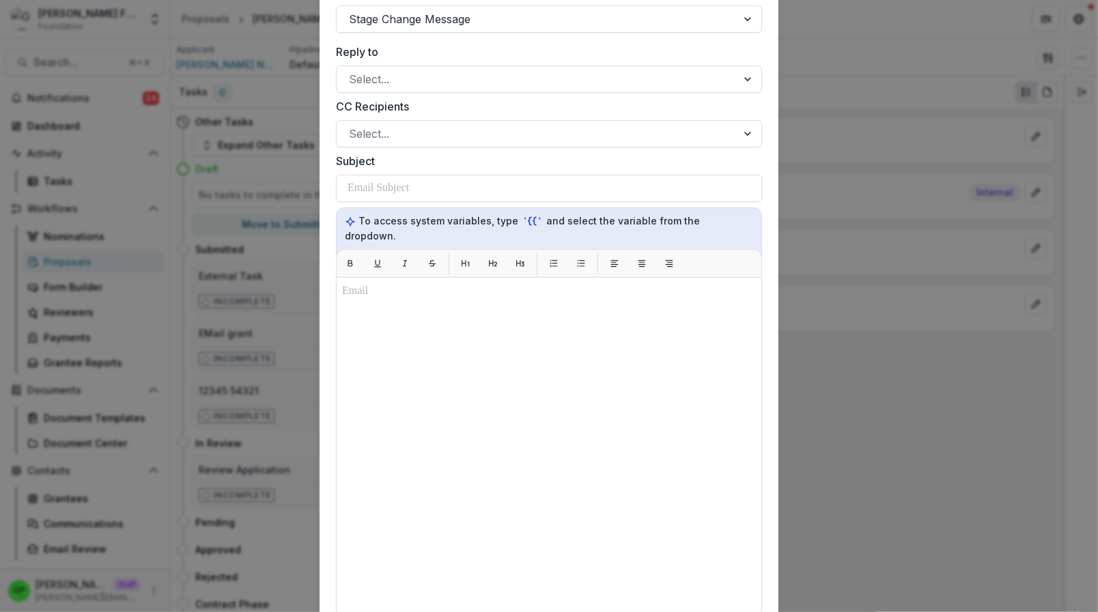
click at [817, 150] on div "**********" at bounding box center [549, 306] width 1098 height 612
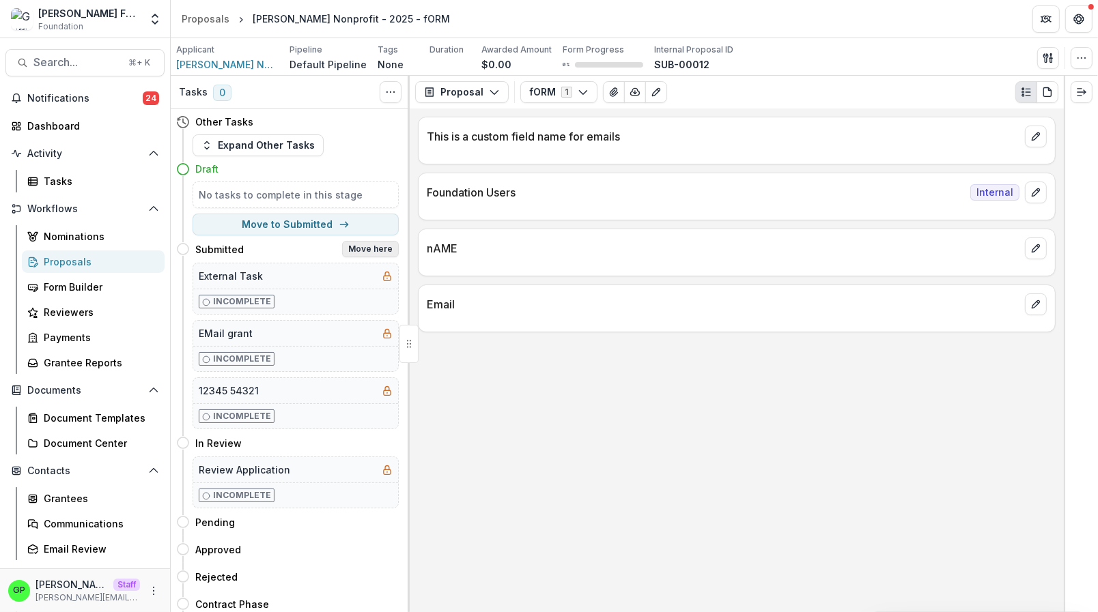
click at [345, 256] on button "Move here" at bounding box center [370, 249] width 57 height 16
select select "*********"
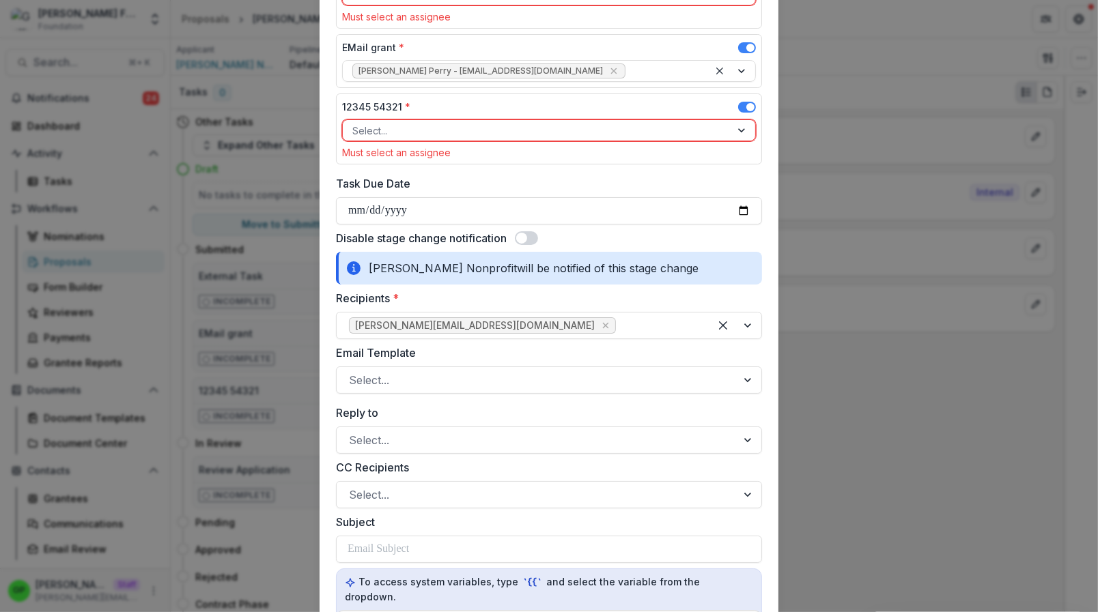
scroll to position [214, 0]
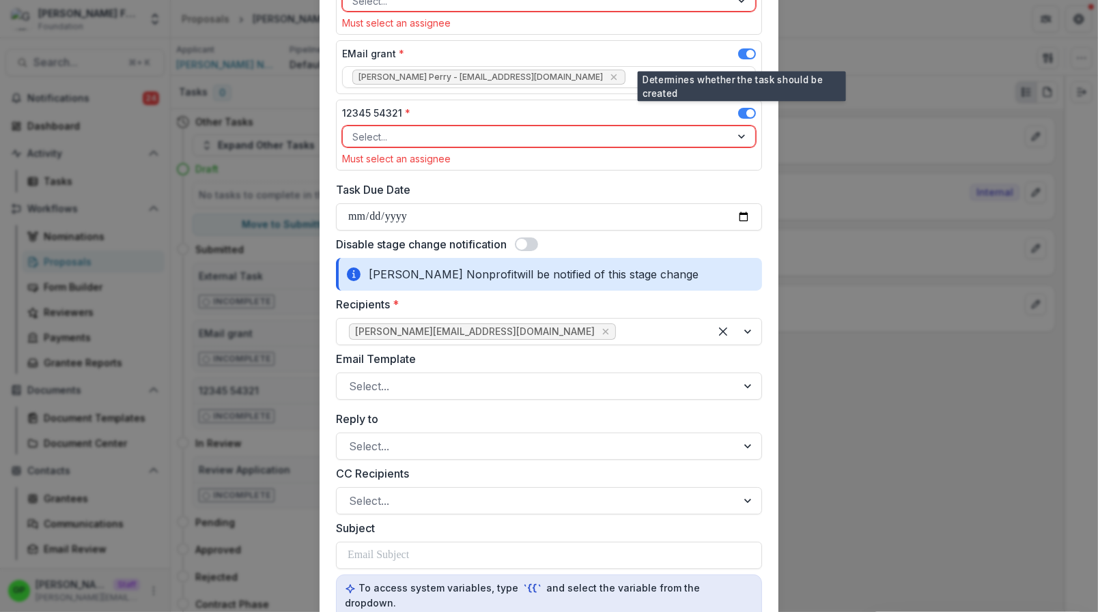
click at [738, 50] on span at bounding box center [747, 53] width 18 height 11
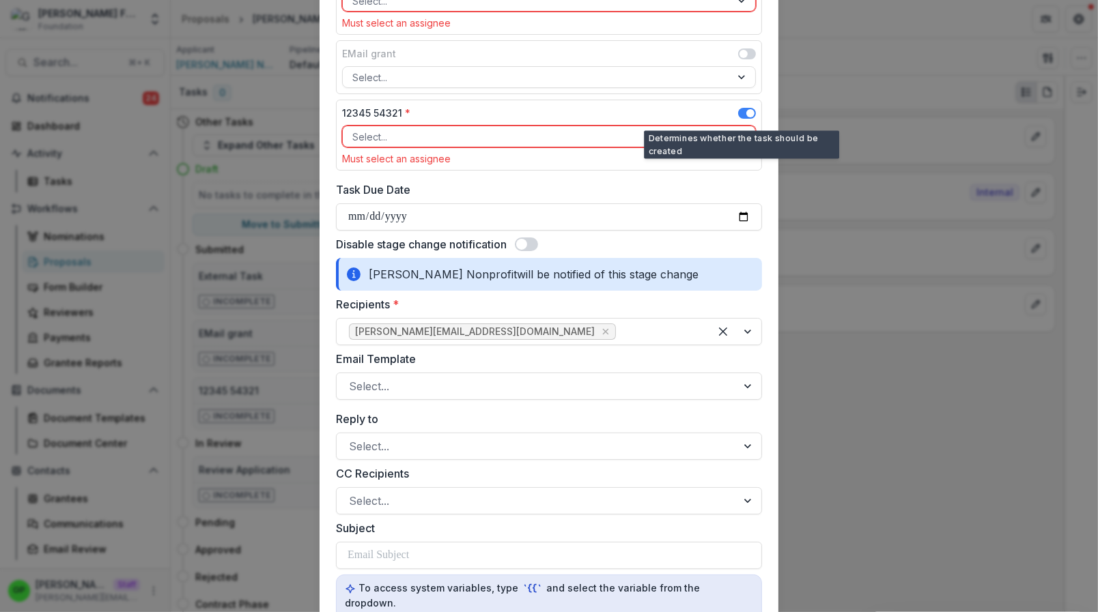
click at [748, 115] on span at bounding box center [750, 113] width 8 height 8
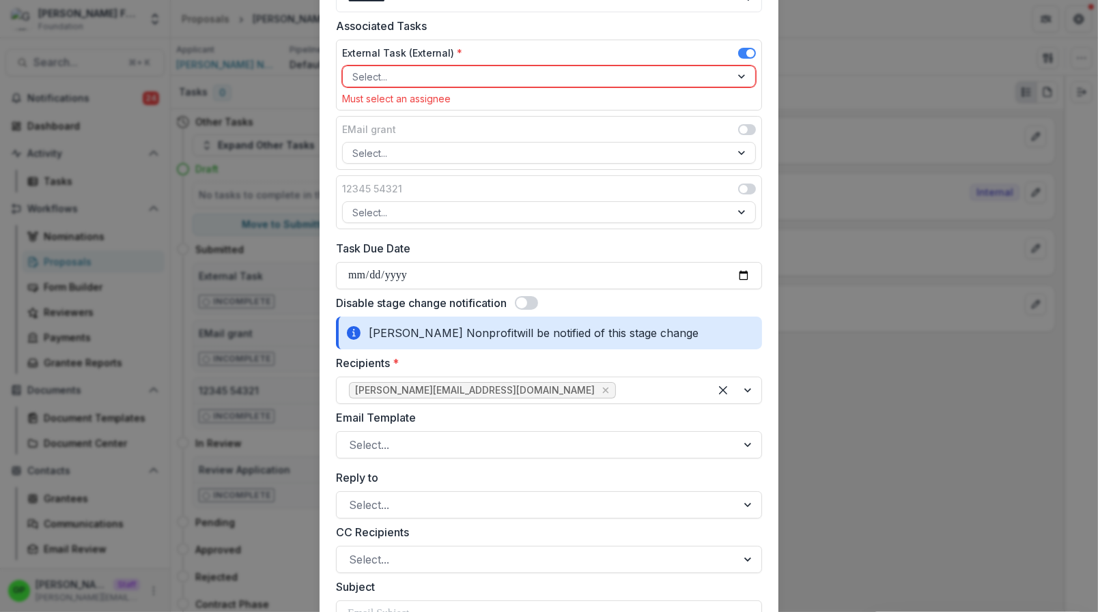
scroll to position [85, 0]
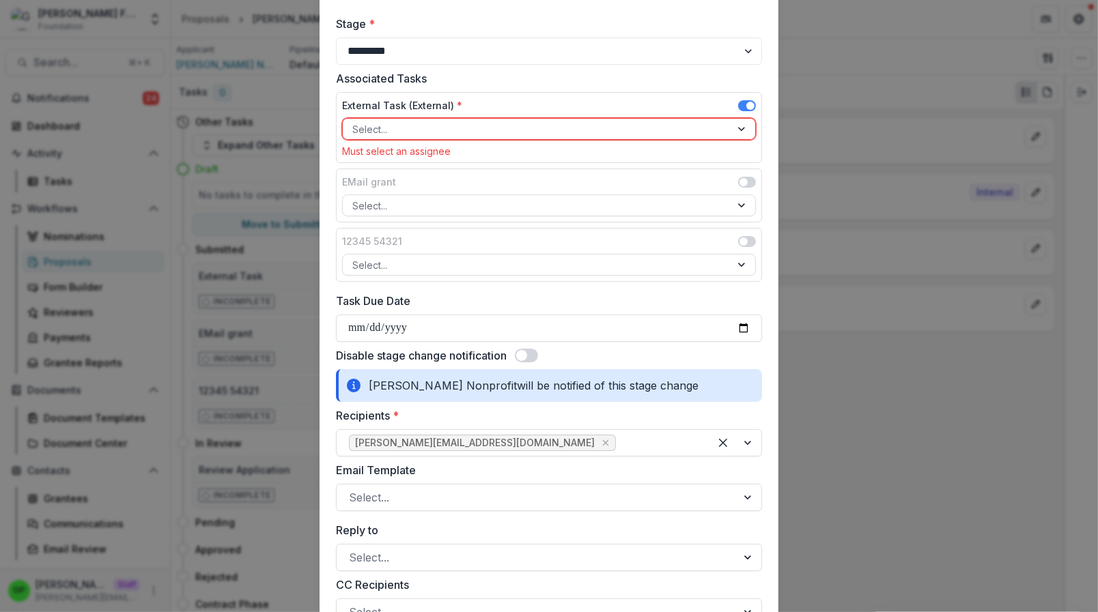
click at [741, 103] on span at bounding box center [747, 105] width 18 height 11
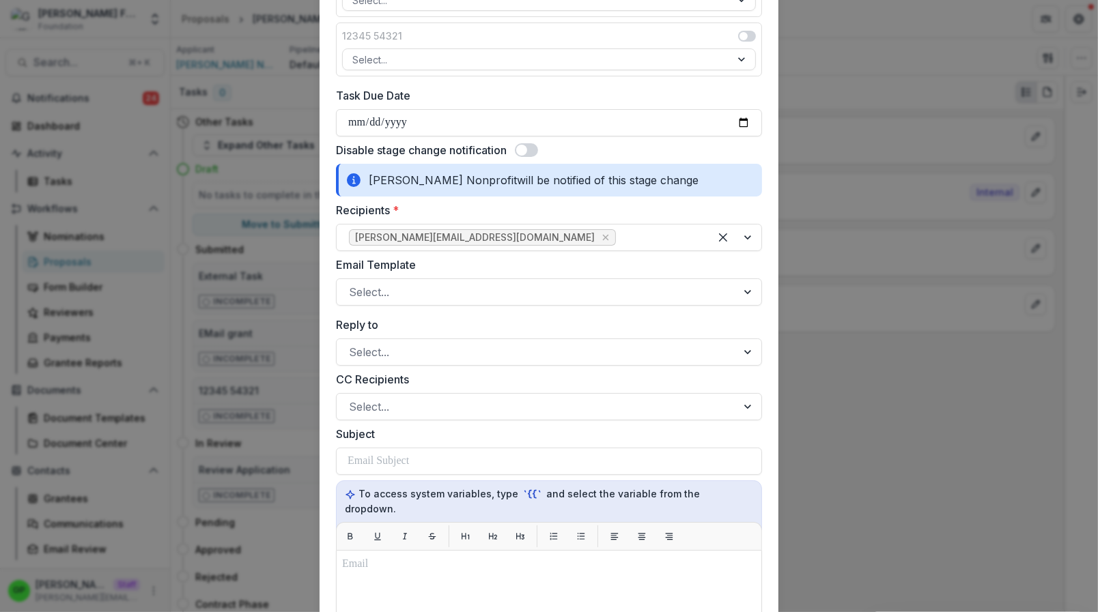
scroll to position [285, 0]
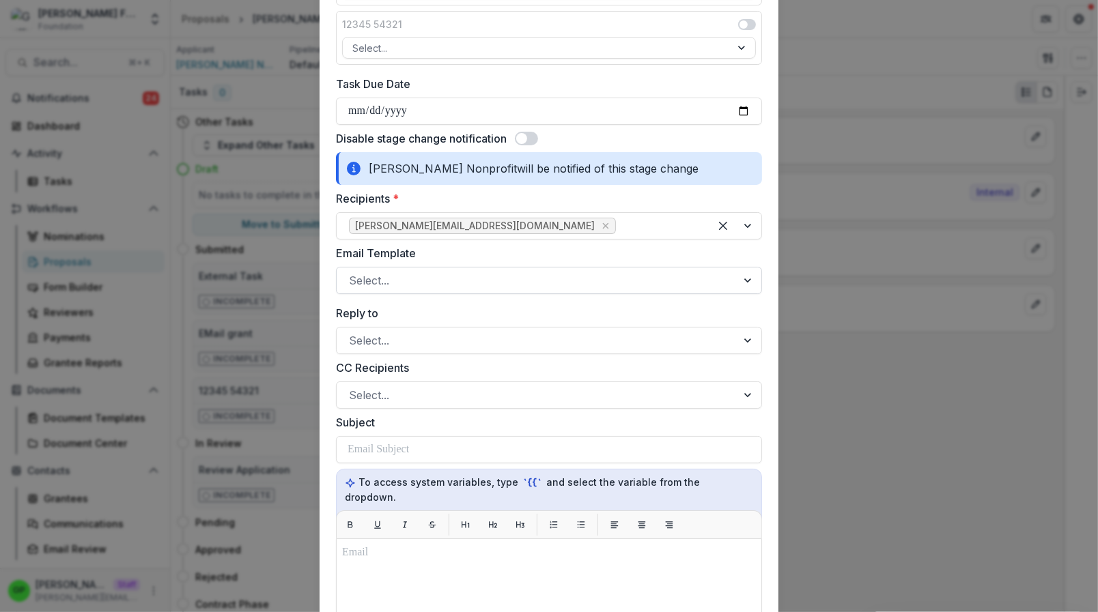
click at [410, 277] on div at bounding box center [537, 280] width 376 height 19
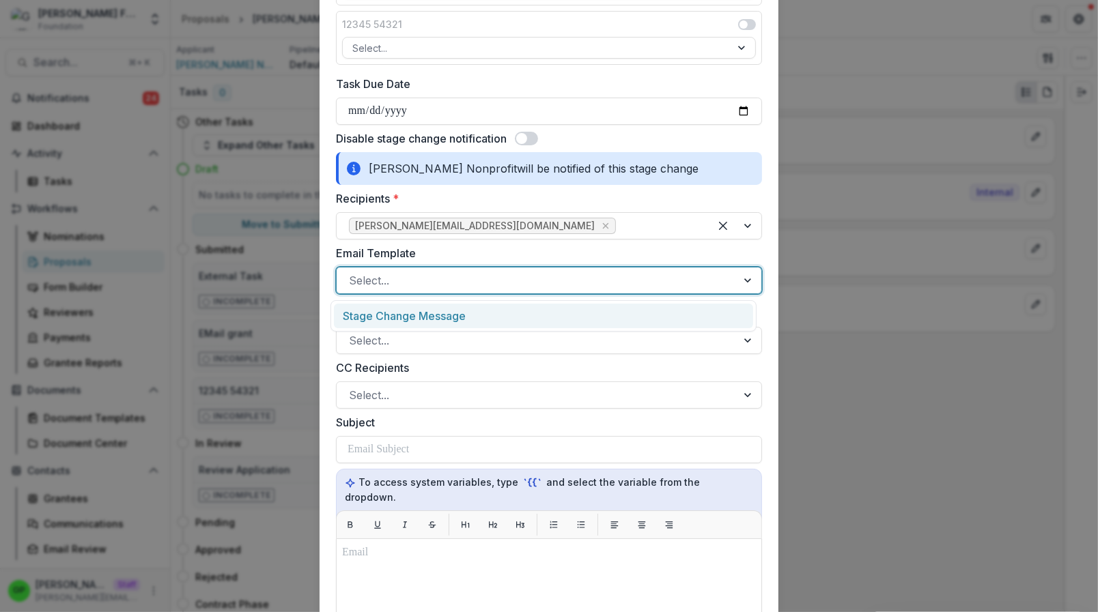
click at [402, 309] on div "Stage Change Message" at bounding box center [543, 316] width 419 height 25
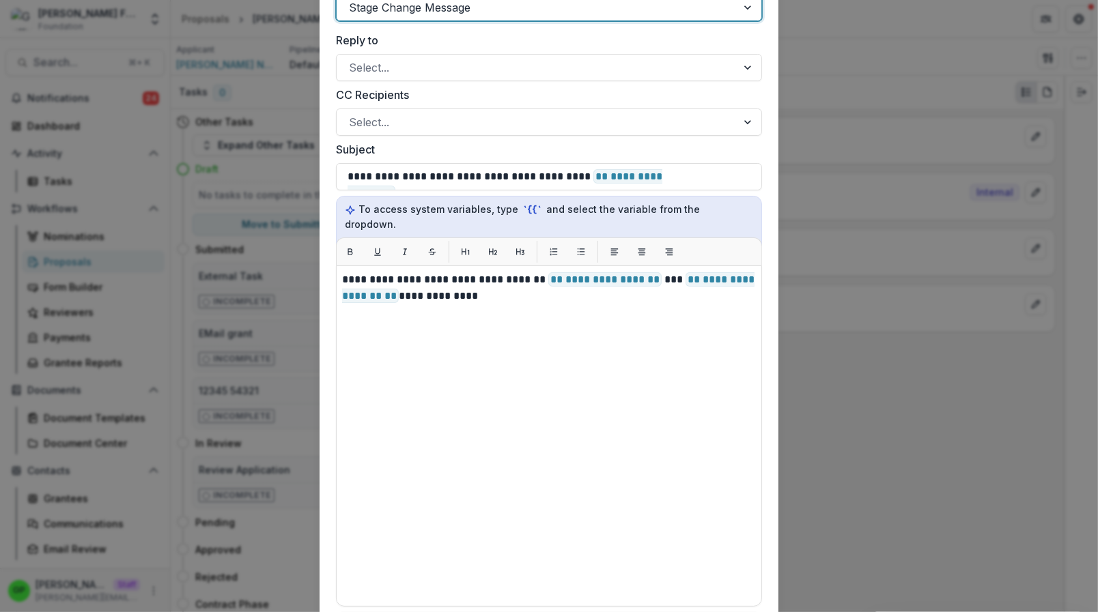
scroll to position [656, 0]
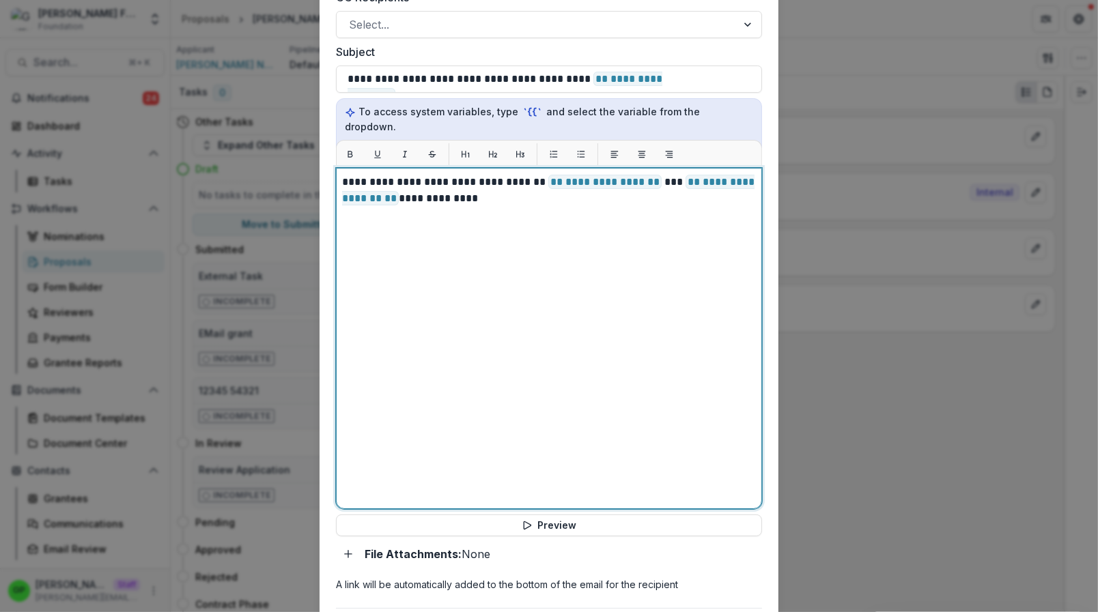
click at [597, 288] on div "**********" at bounding box center [549, 338] width 414 height 329
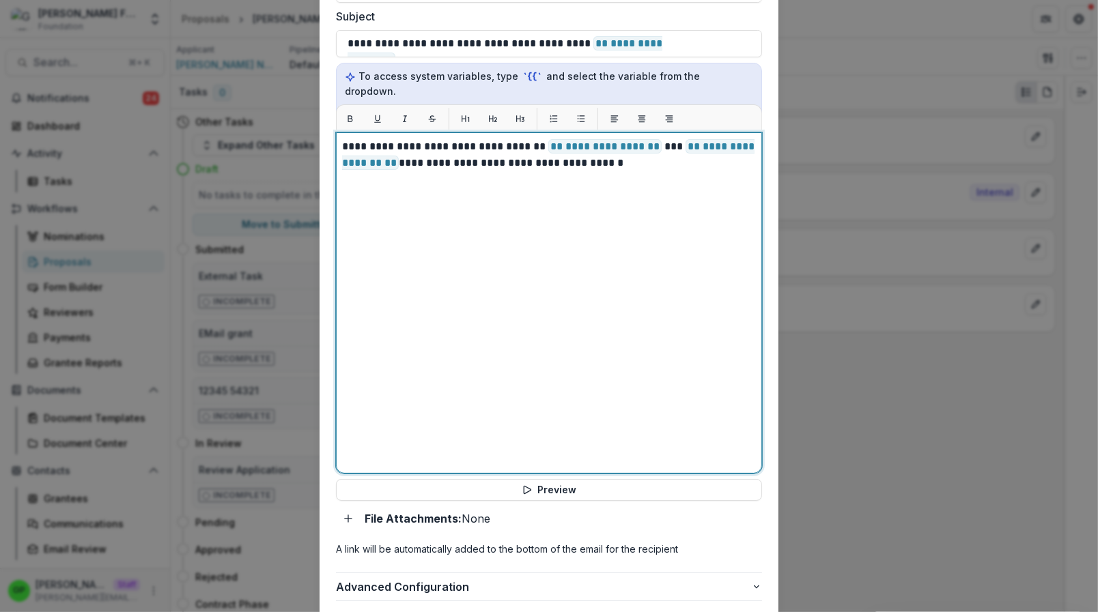
scroll to position [776, 0]
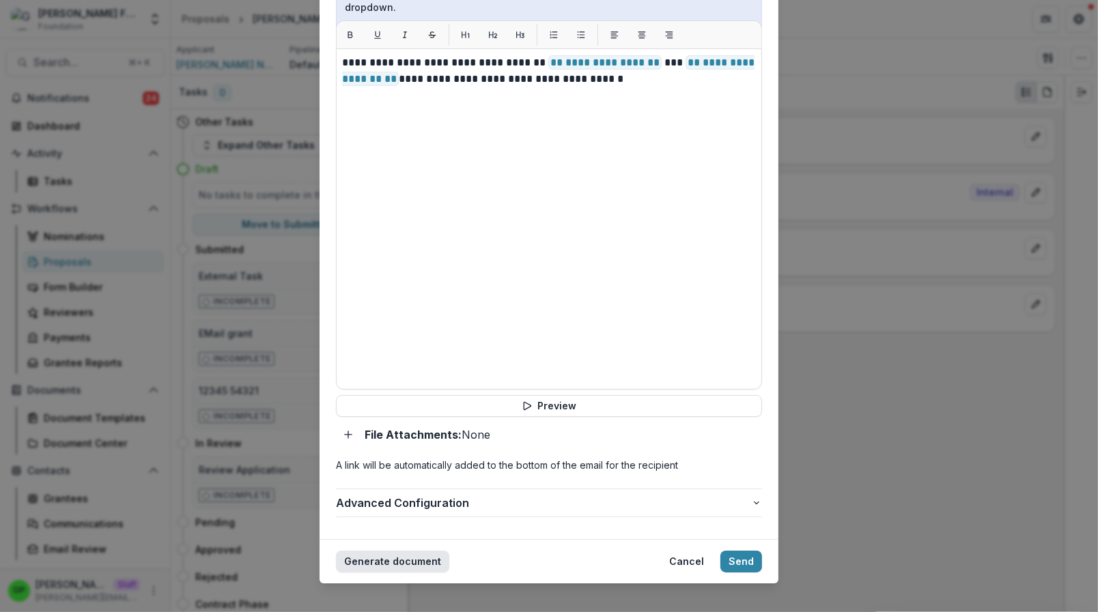
click at [374, 551] on button "Generate document" at bounding box center [392, 562] width 113 height 22
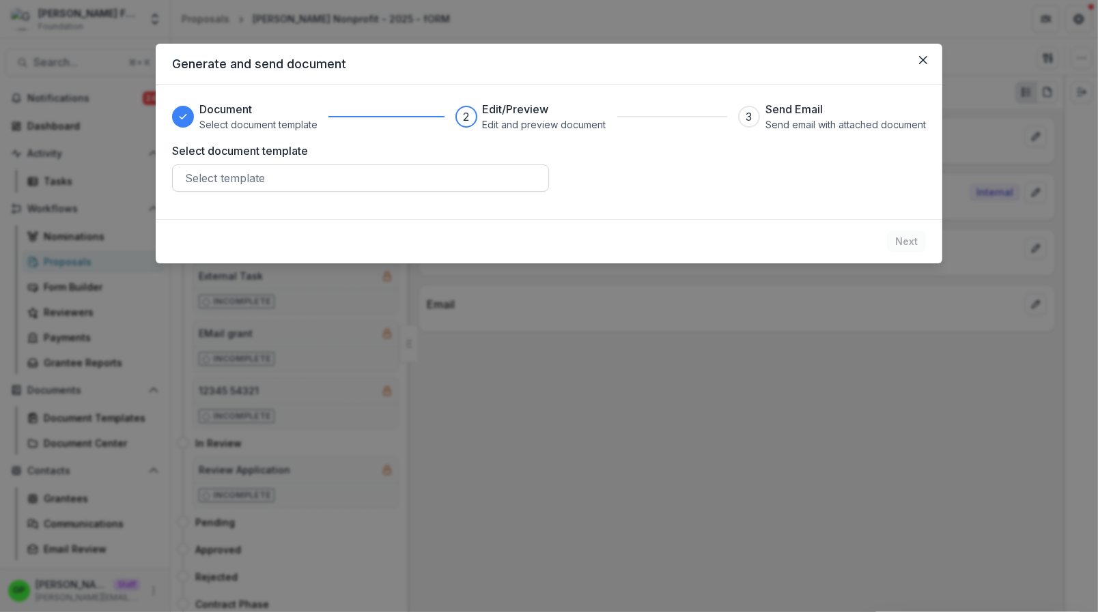
click at [227, 186] on div at bounding box center [360, 178] width 351 height 19
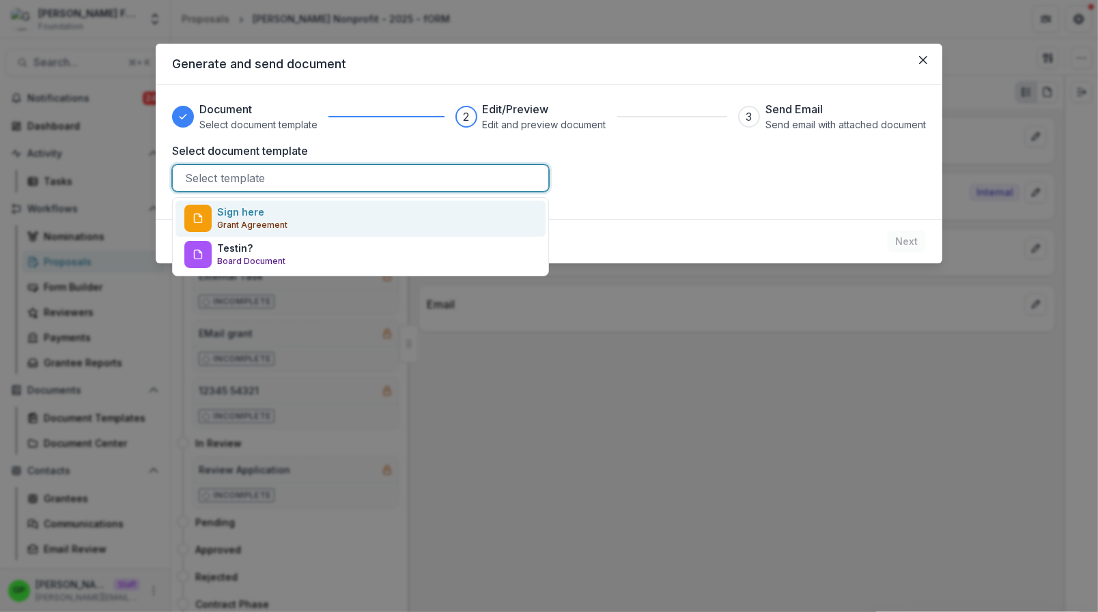
click at [253, 219] on p "Sign here" at bounding box center [240, 212] width 47 height 14
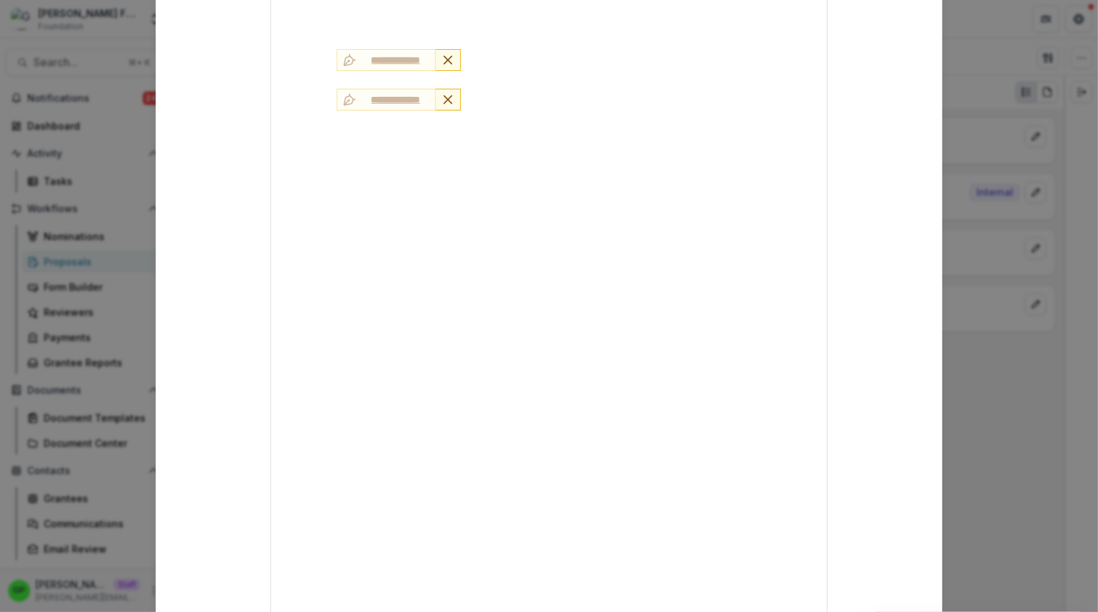
scroll to position [406, 0]
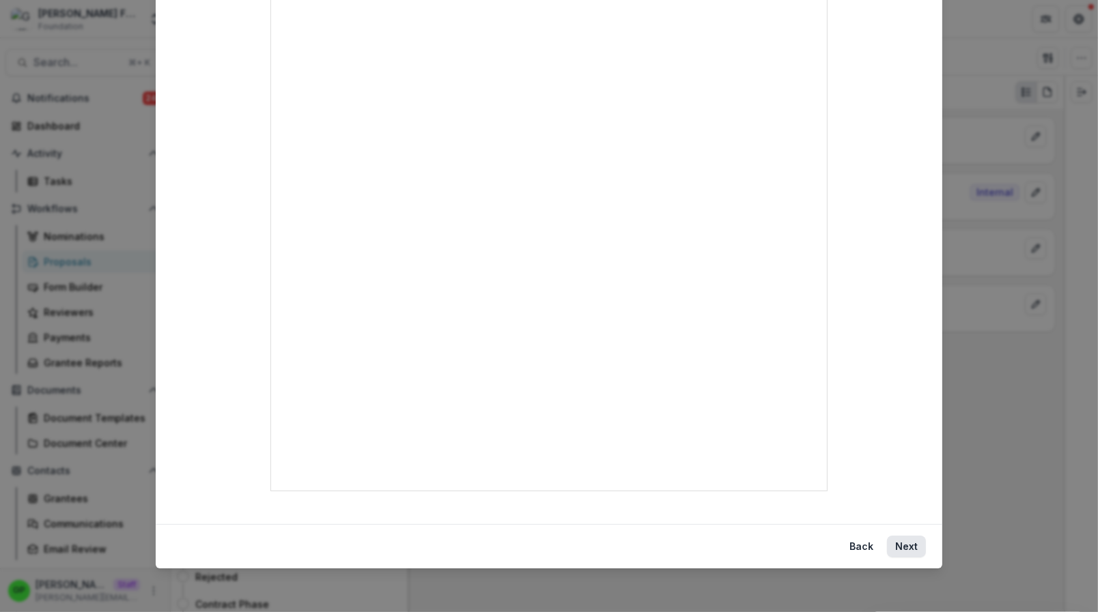
click at [902, 541] on button "Next" at bounding box center [906, 547] width 39 height 22
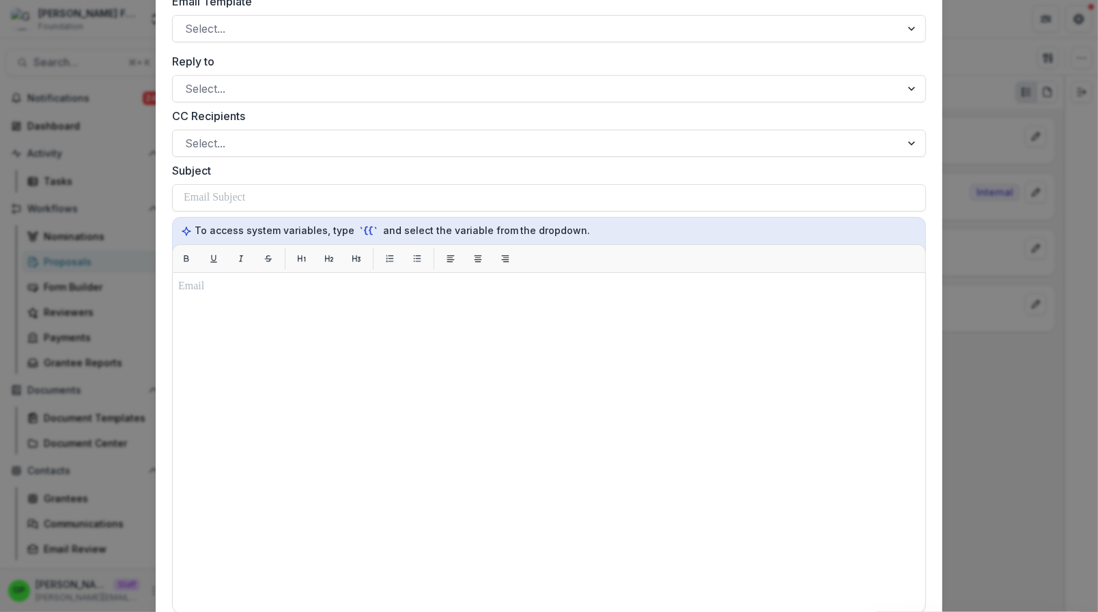
scroll to position [242, 0]
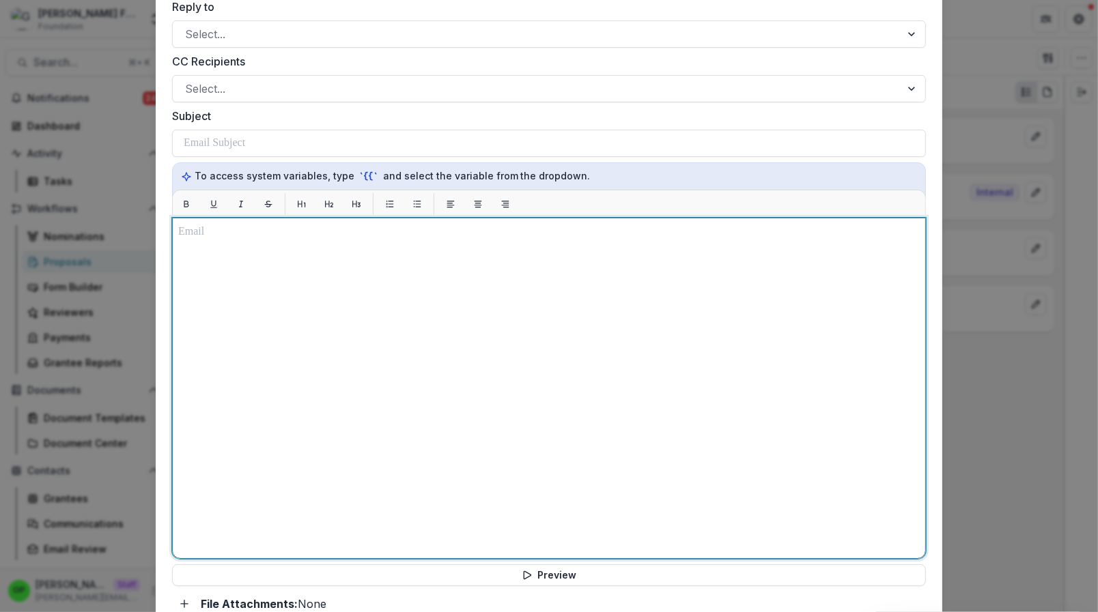
click at [256, 368] on div at bounding box center [548, 388] width 741 height 329
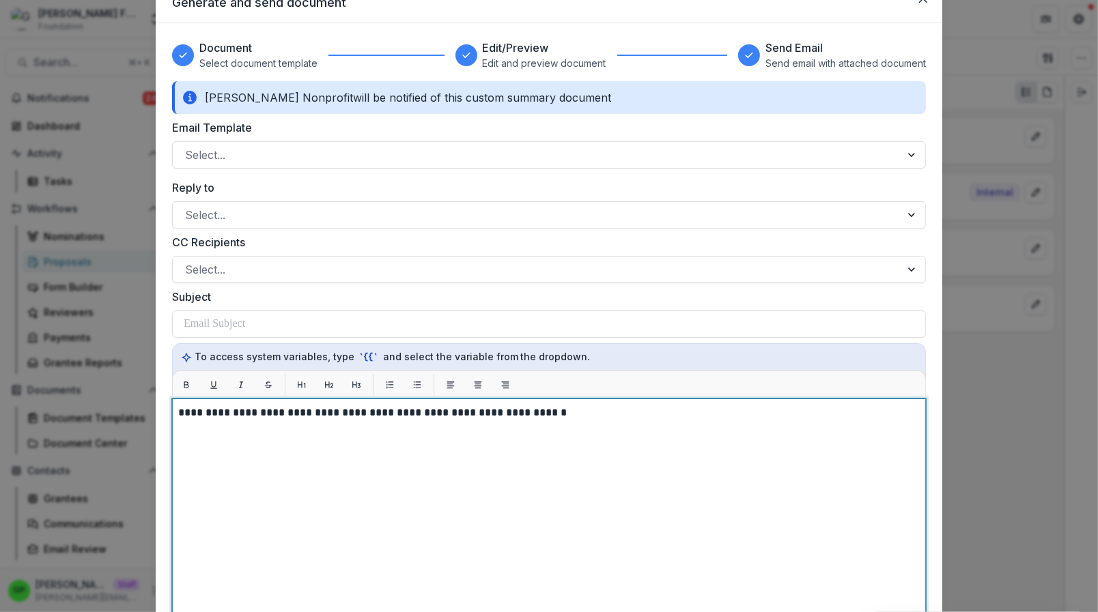
scroll to position [0, 0]
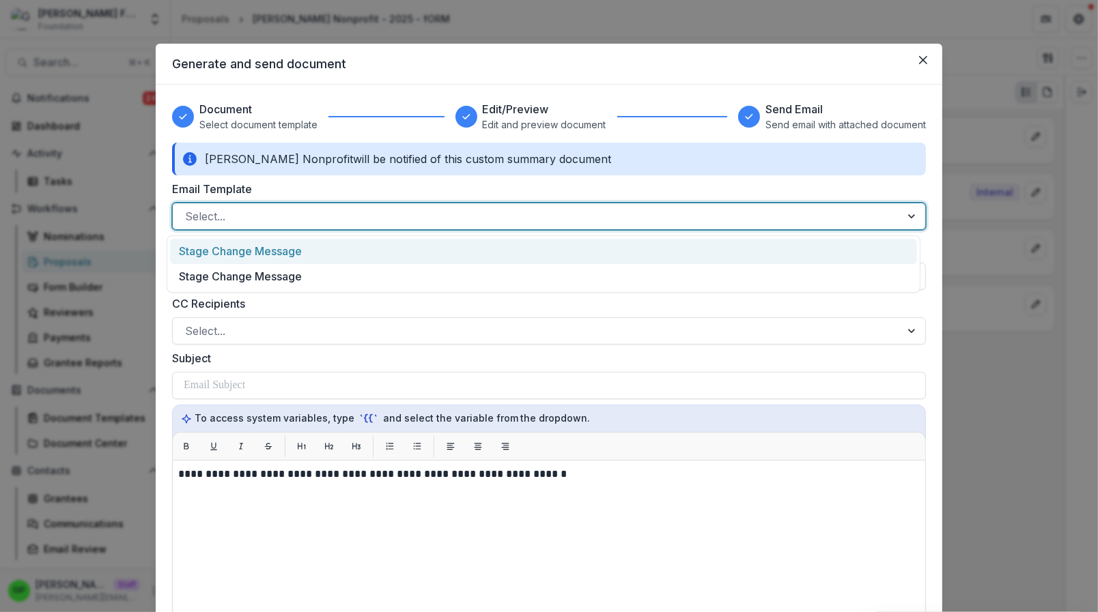
click at [257, 212] on div at bounding box center [536, 216] width 703 height 19
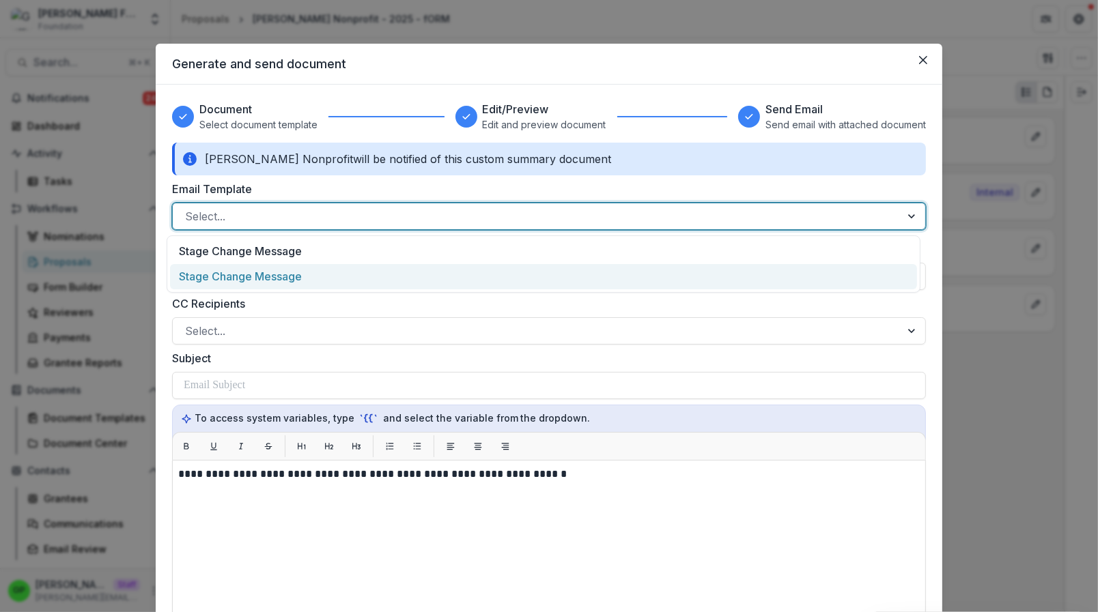
click at [261, 276] on div "Stage Change Message" at bounding box center [543, 276] width 747 height 25
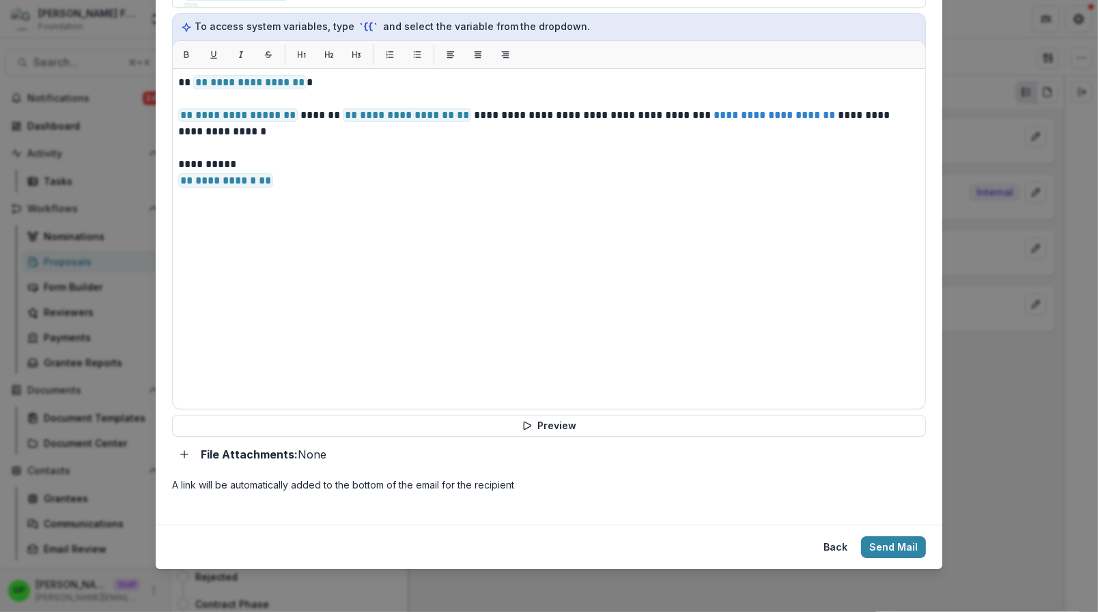
scroll to position [349, 0]
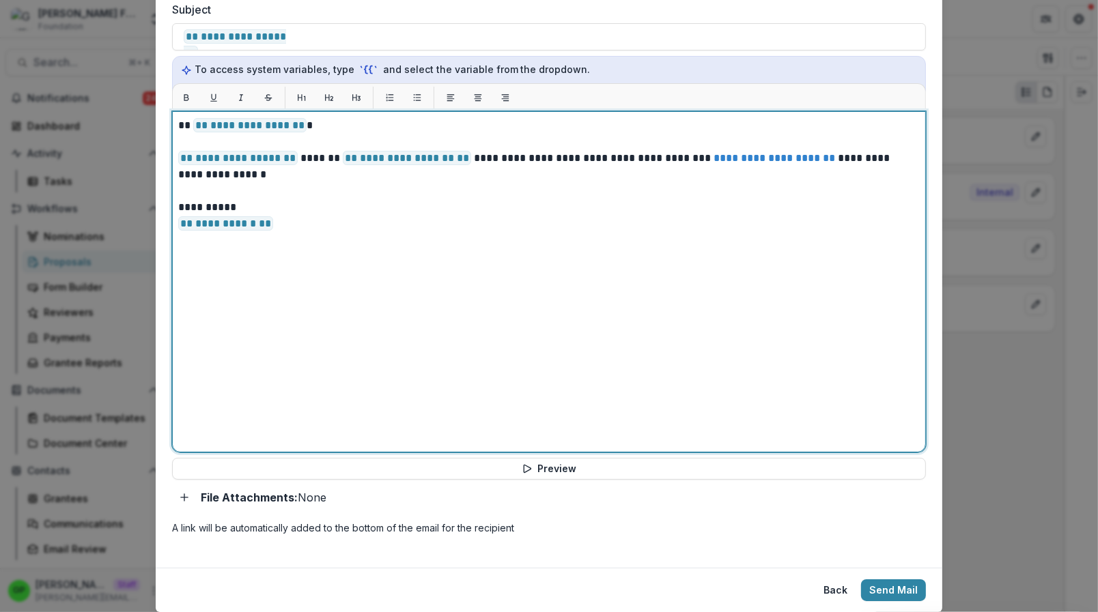
click at [429, 316] on div "**********" at bounding box center [548, 281] width 741 height 329
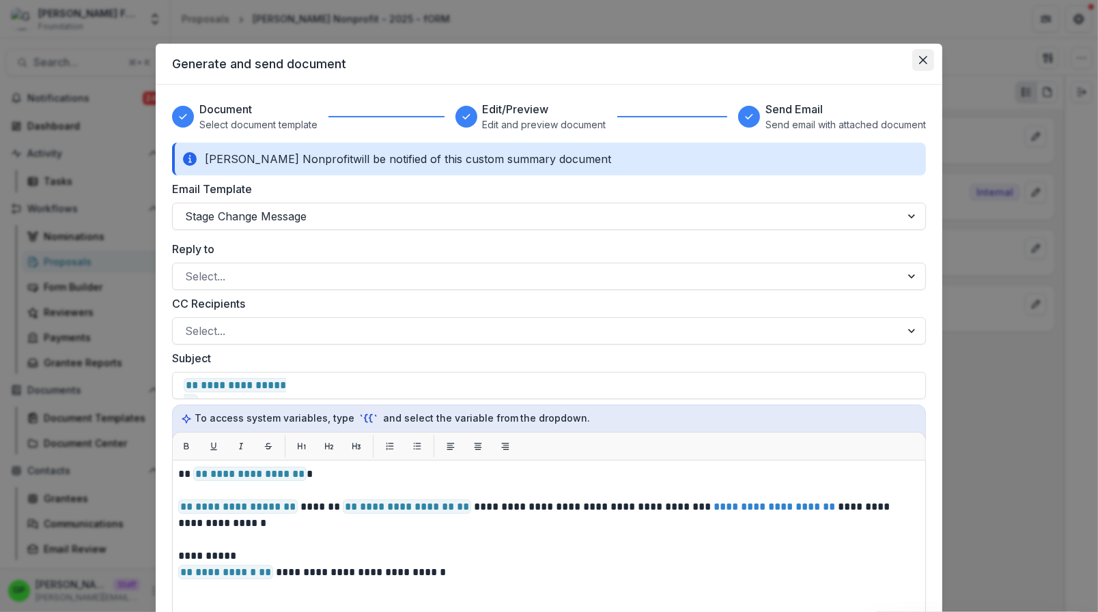
click at [912, 59] on button "Close" at bounding box center [923, 60] width 22 height 22
select select "*********"
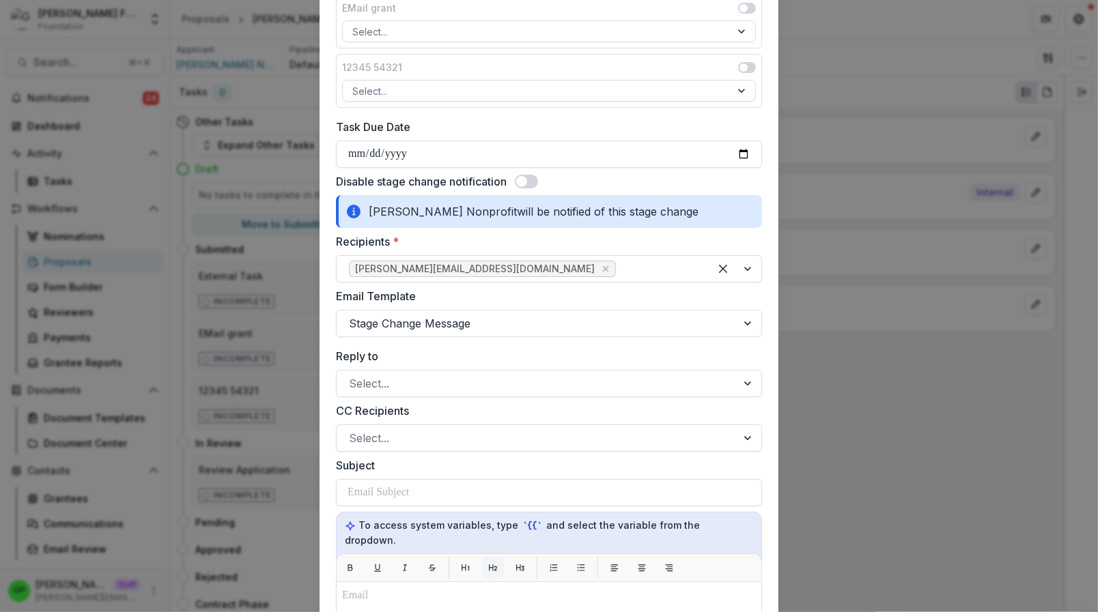
scroll to position [371, 0]
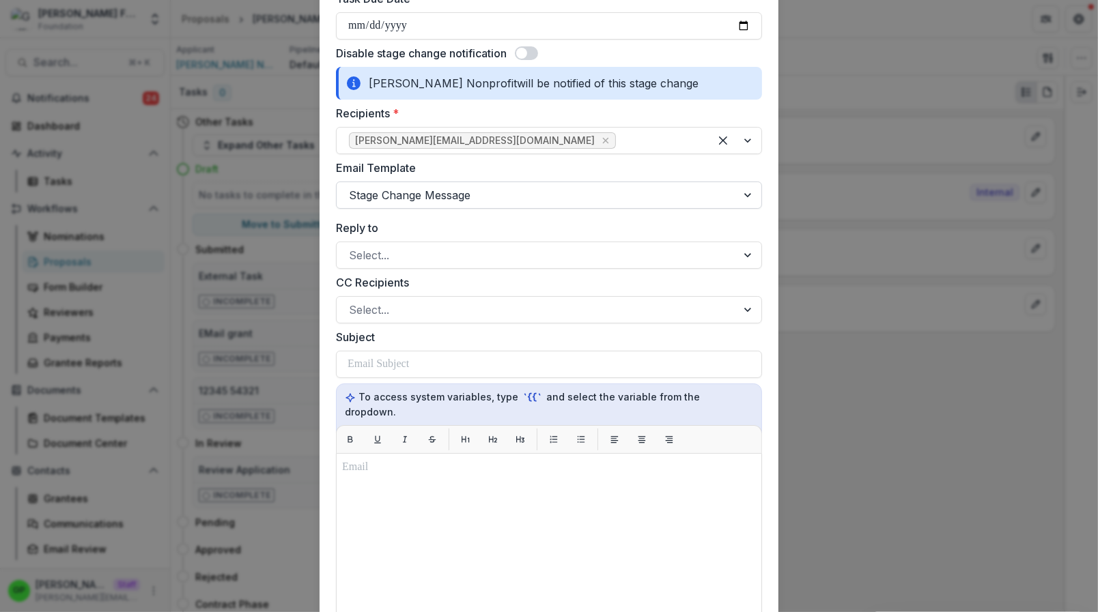
click at [481, 184] on div "Stage Change Message" at bounding box center [549, 195] width 426 height 27
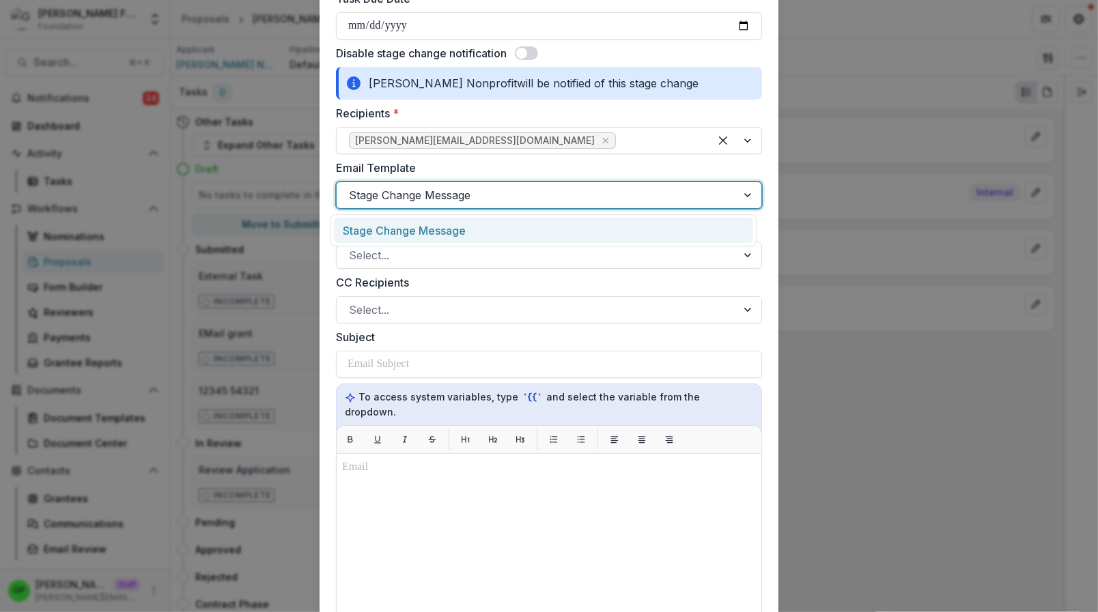
click at [463, 228] on div "Stage Change Message" at bounding box center [543, 230] width 419 height 25
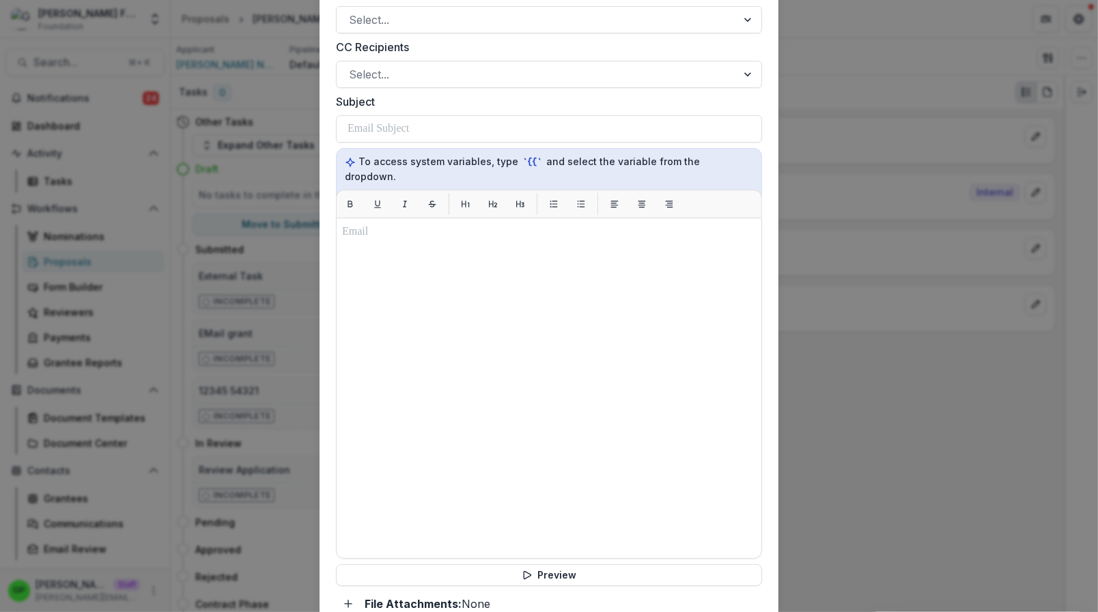
scroll to position [613, 0]
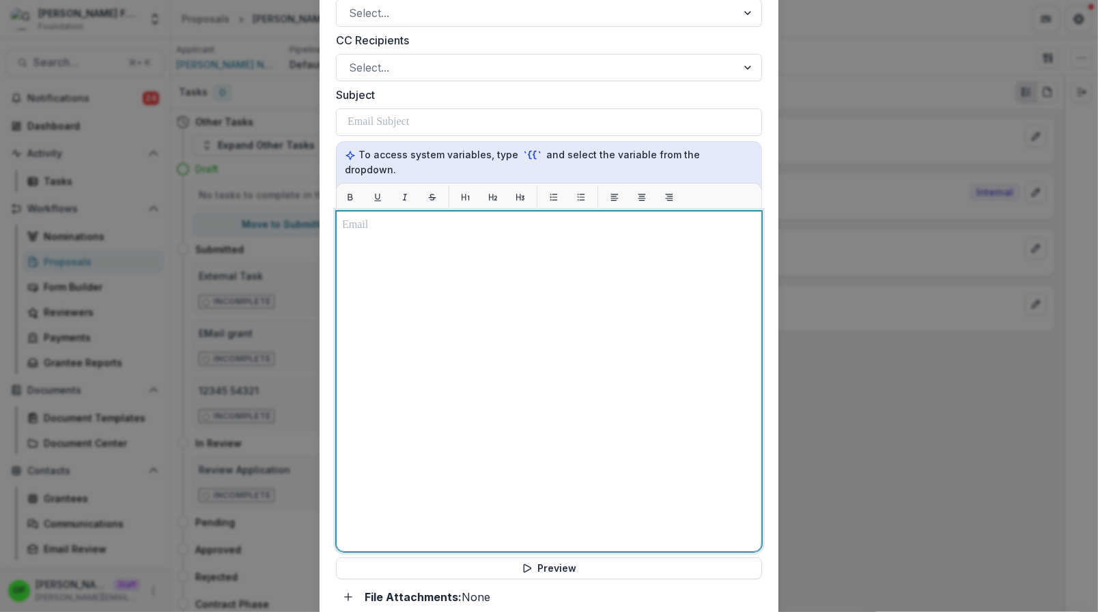
click at [471, 387] on div at bounding box center [549, 381] width 414 height 329
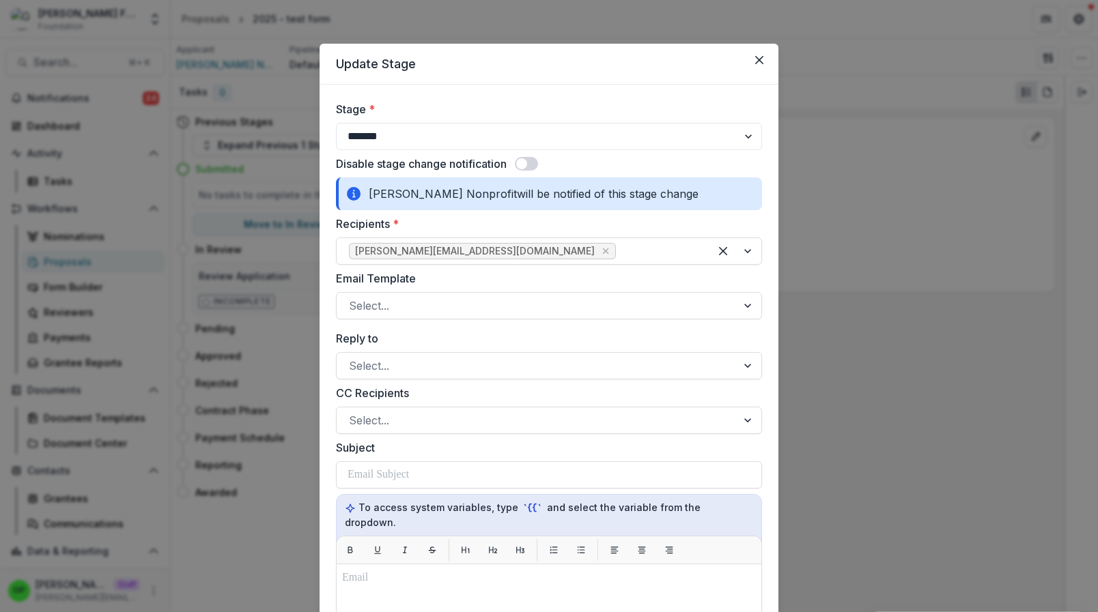
select select "*******"
click at [287, 119] on div "**********" at bounding box center [549, 306] width 1098 height 612
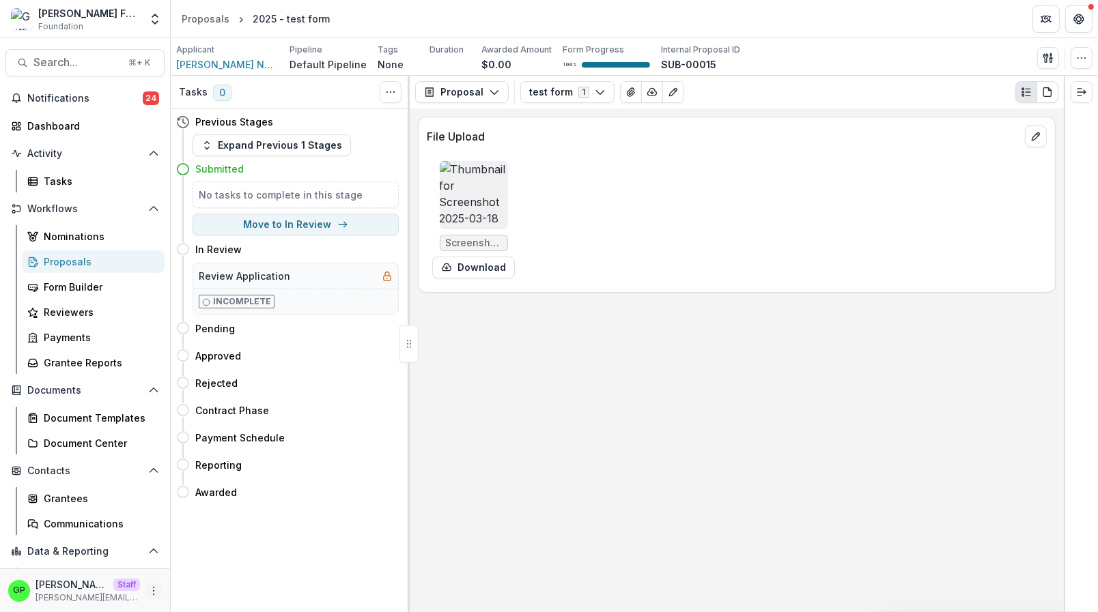
click at [145, 584] on button "More" at bounding box center [153, 591] width 16 height 16
click at [209, 556] on link "User Settings" at bounding box center [233, 561] width 146 height 23
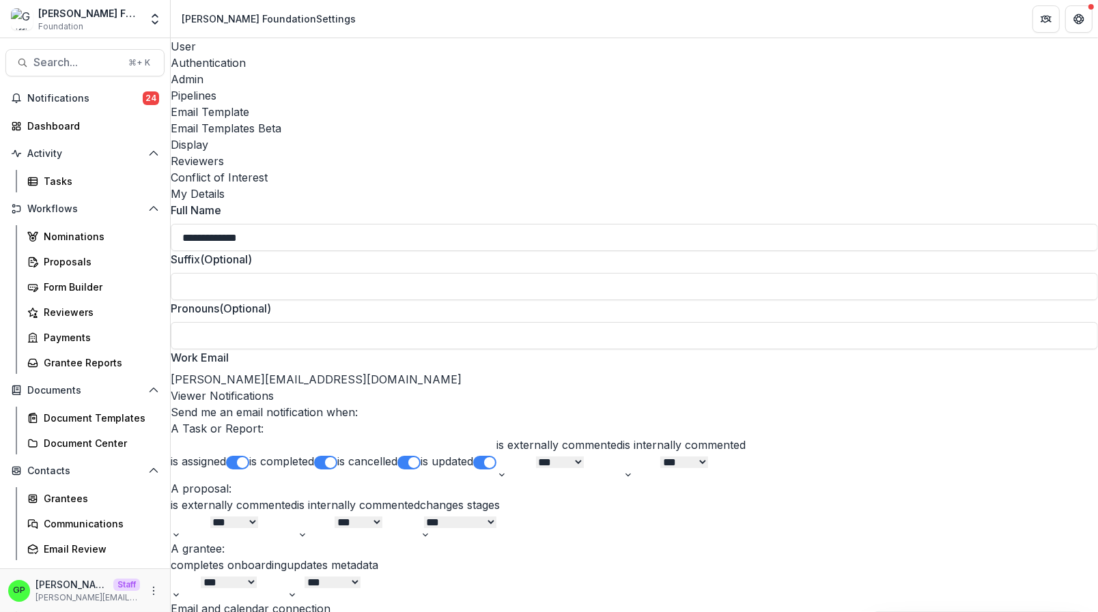
click at [346, 48] on div "User Authentication Admin Pipelines Email Template Email Templates Beta Display…" at bounding box center [634, 111] width 927 height 147
click at [356, 87] on div "Pipelines" at bounding box center [634, 95] width 927 height 16
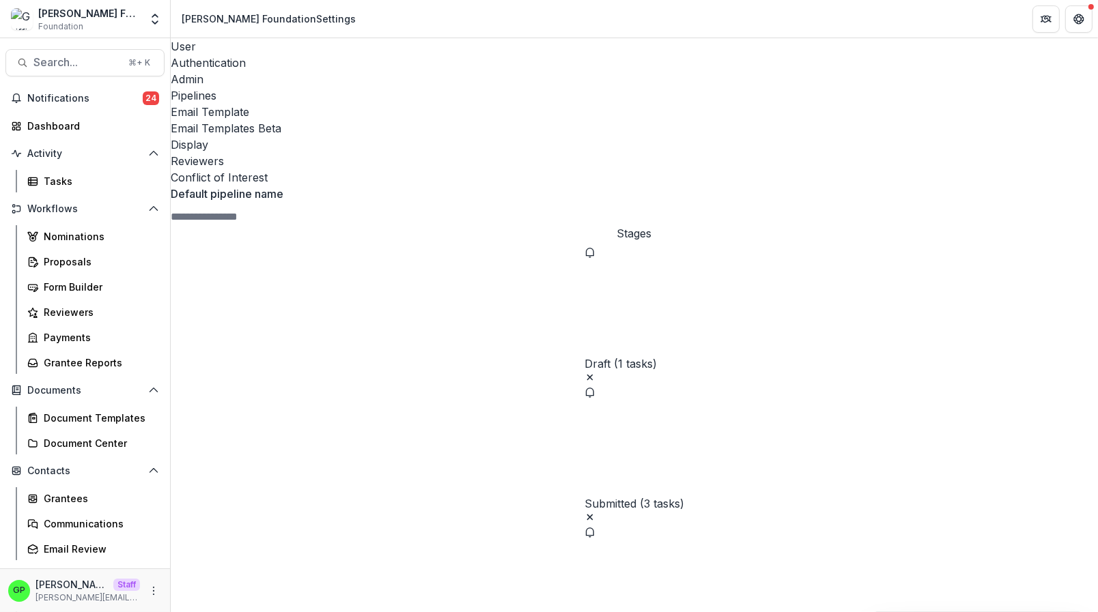
click at [584, 498] on span "Submitted (3 tasks)" at bounding box center [634, 504] width 100 height 13
select select "*********"
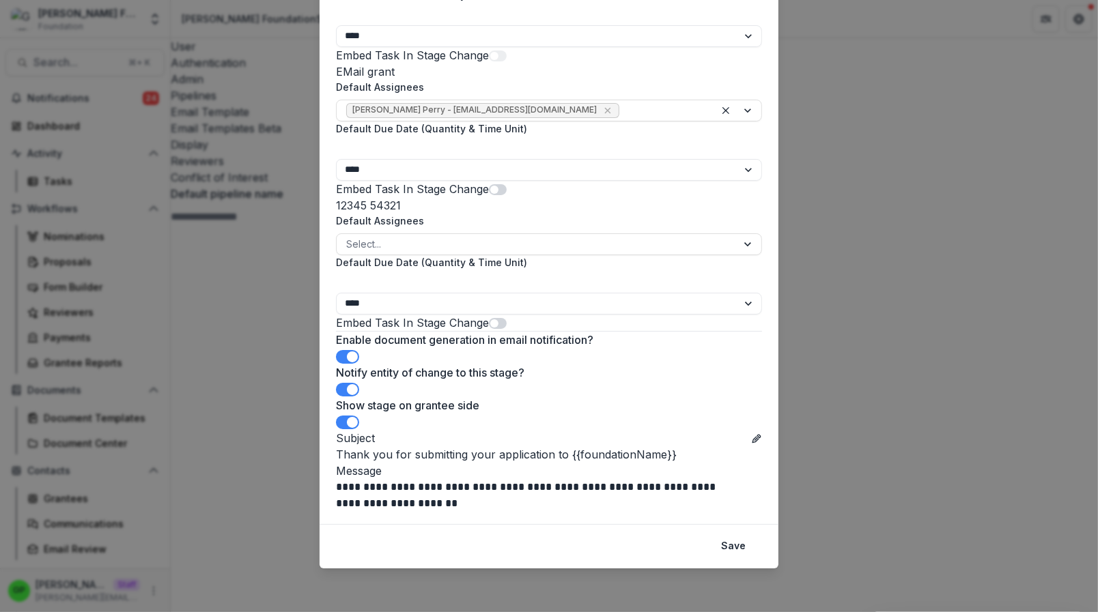
scroll to position [645, 0]
